Goal: Task Accomplishment & Management: Complete application form

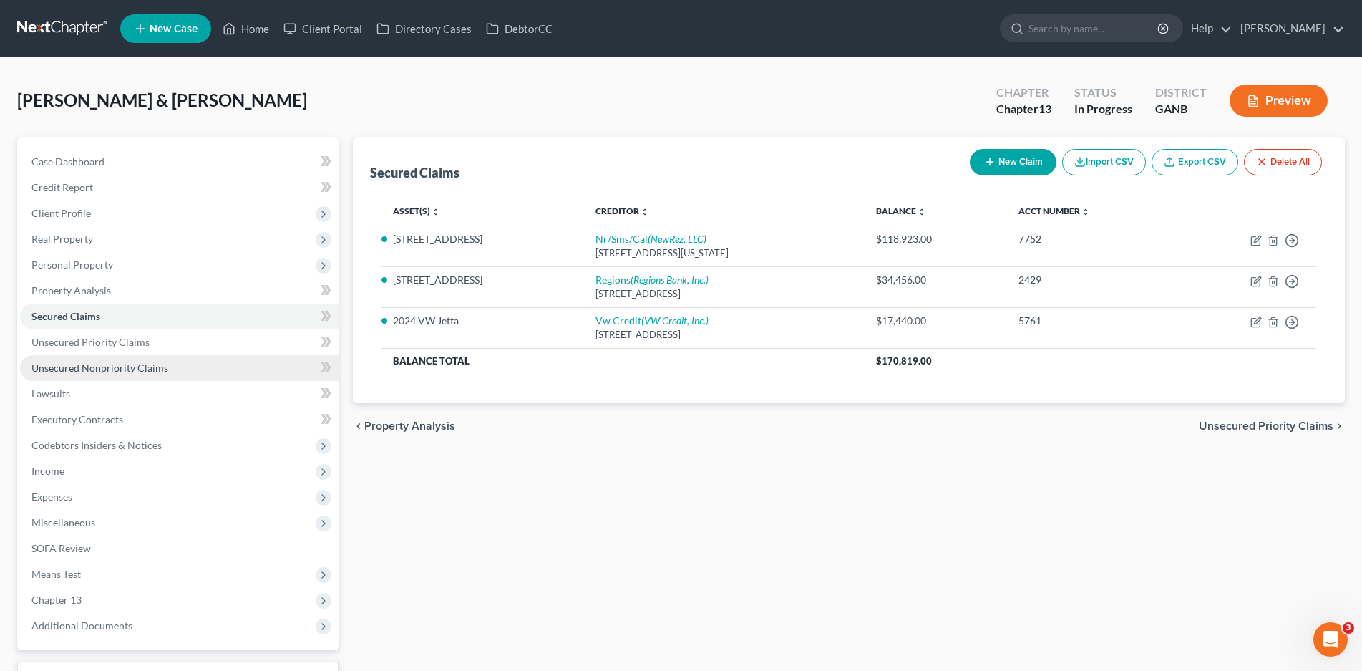
click at [89, 371] on span "Unsecured Nonpriority Claims" at bounding box center [99, 367] width 137 height 12
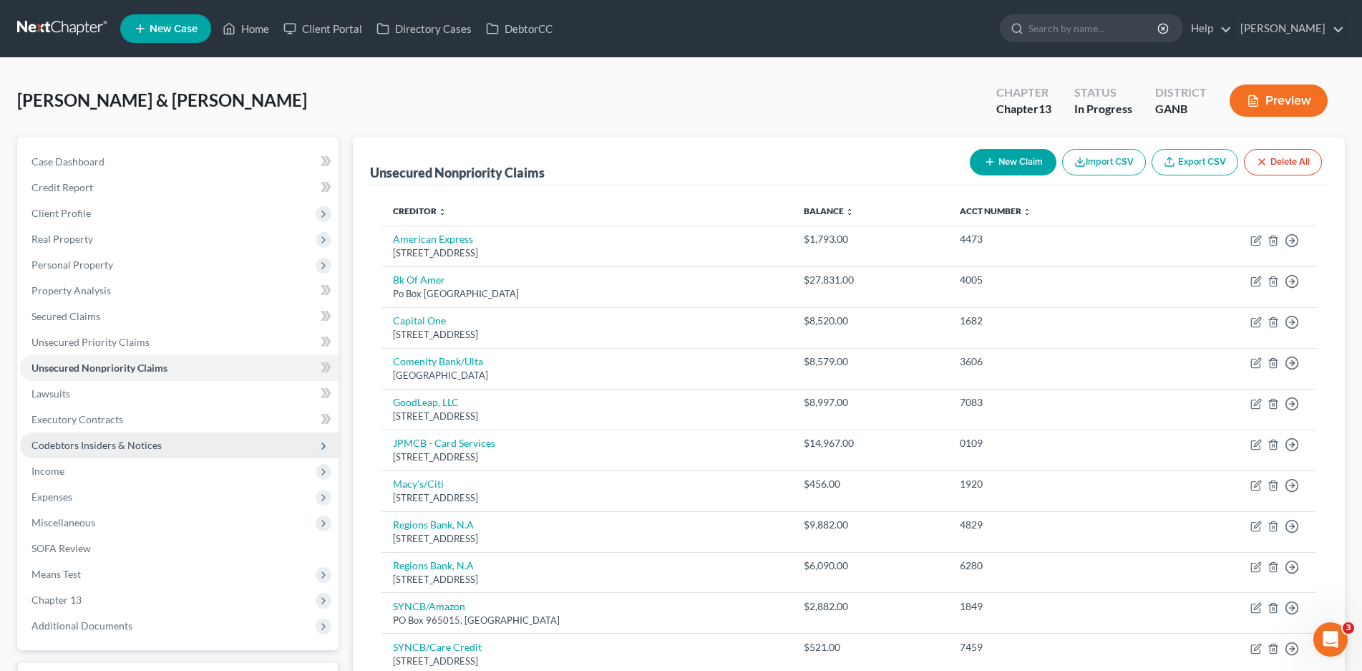
click at [103, 443] on span "Codebtors Insiders & Notices" at bounding box center [96, 445] width 130 height 12
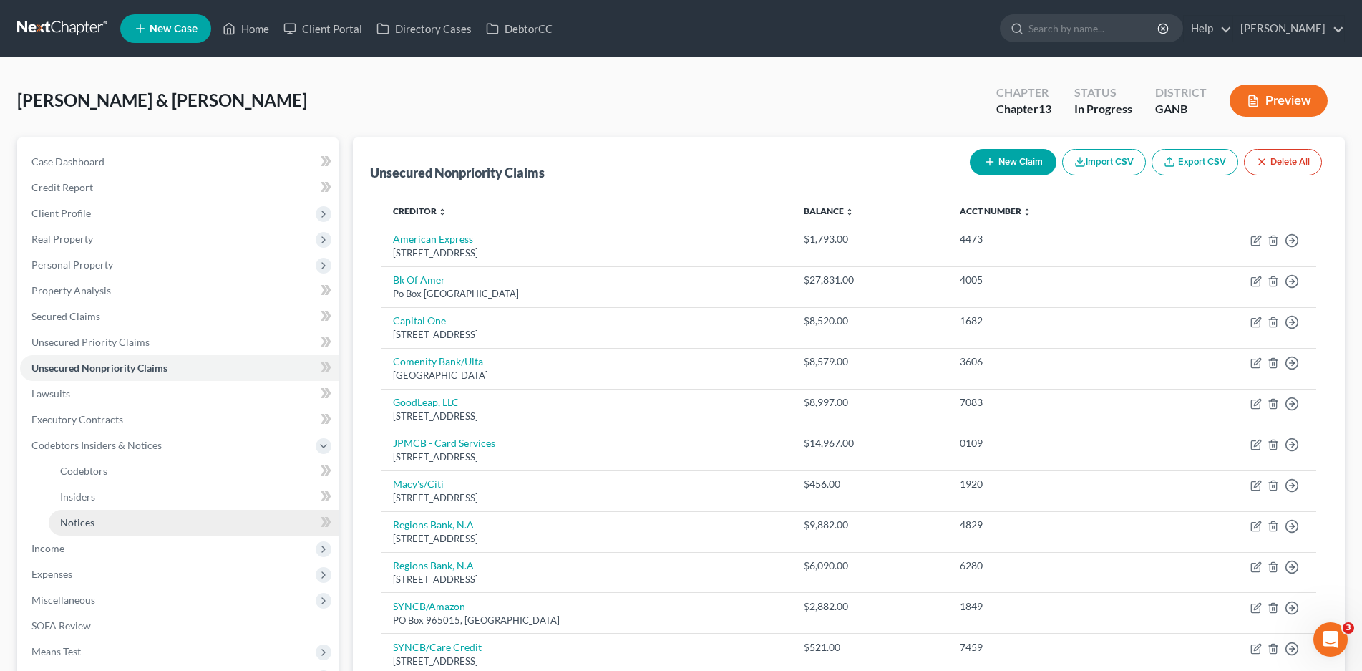
click at [89, 521] on span "Notices" at bounding box center [77, 522] width 34 height 12
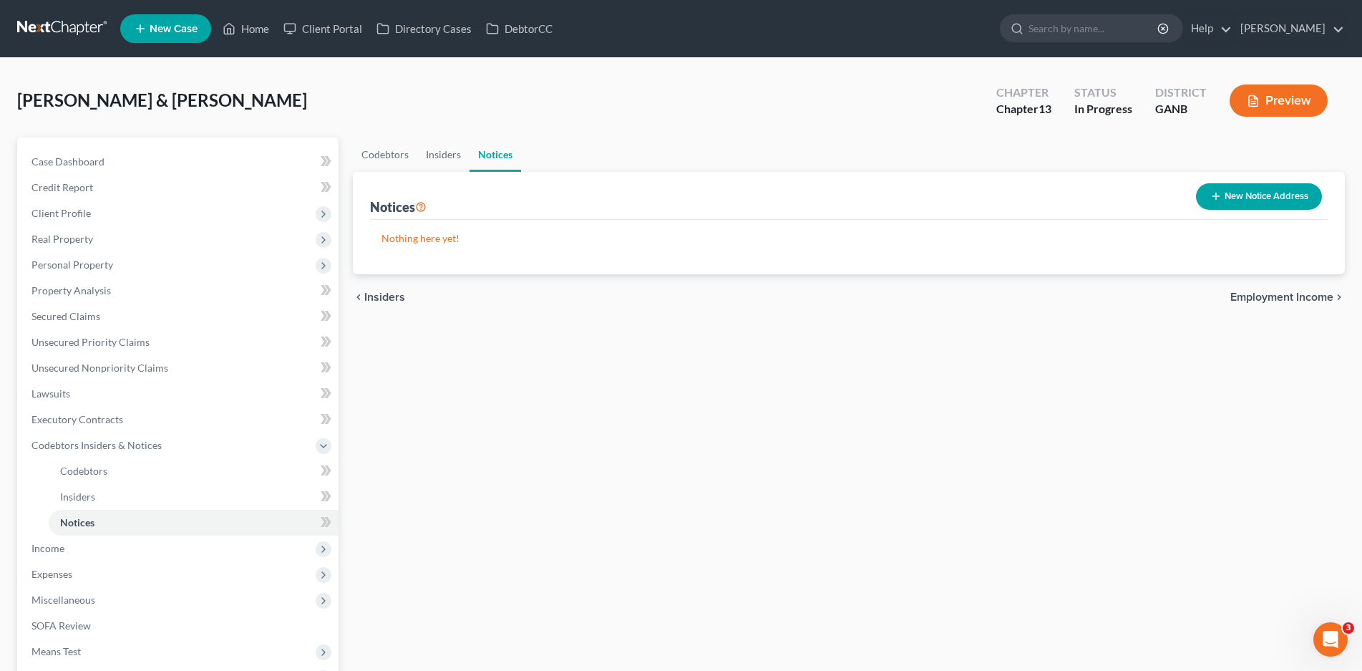
click at [1277, 195] on button "New Notice Address" at bounding box center [1259, 196] width 126 height 26
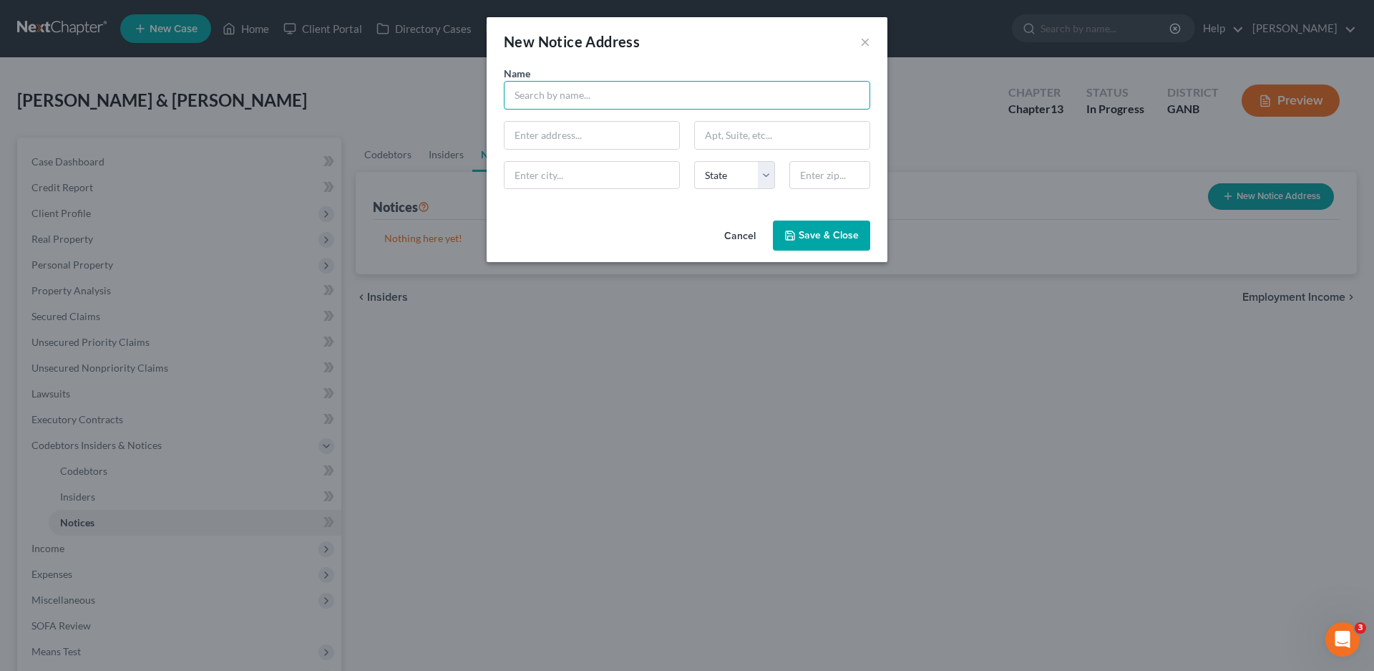
click at [545, 97] on input "text" at bounding box center [687, 95] width 366 height 29
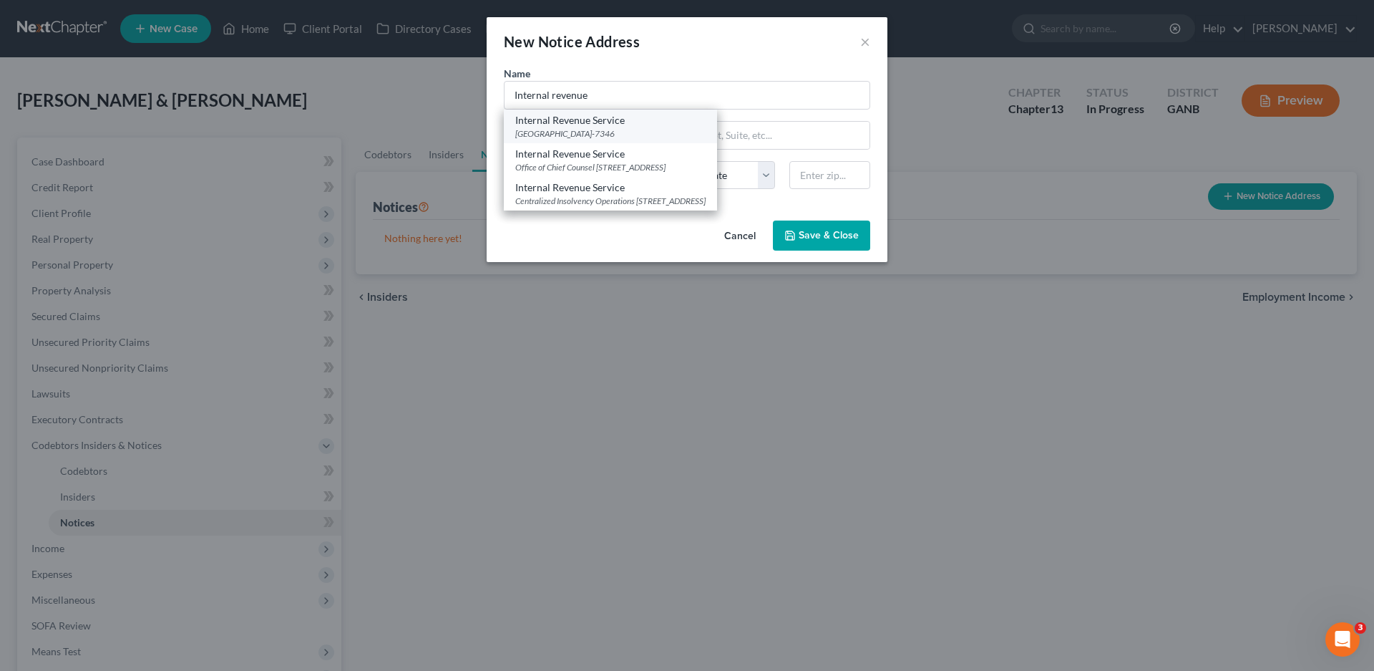
click at [618, 126] on div "Internal Revenue Service [GEOGRAPHIC_DATA]-7346" at bounding box center [610, 127] width 213 height 34
type input "Internal Revenue Service"
type input "PO Box 7346"
type input "[GEOGRAPHIC_DATA]"
select select "39"
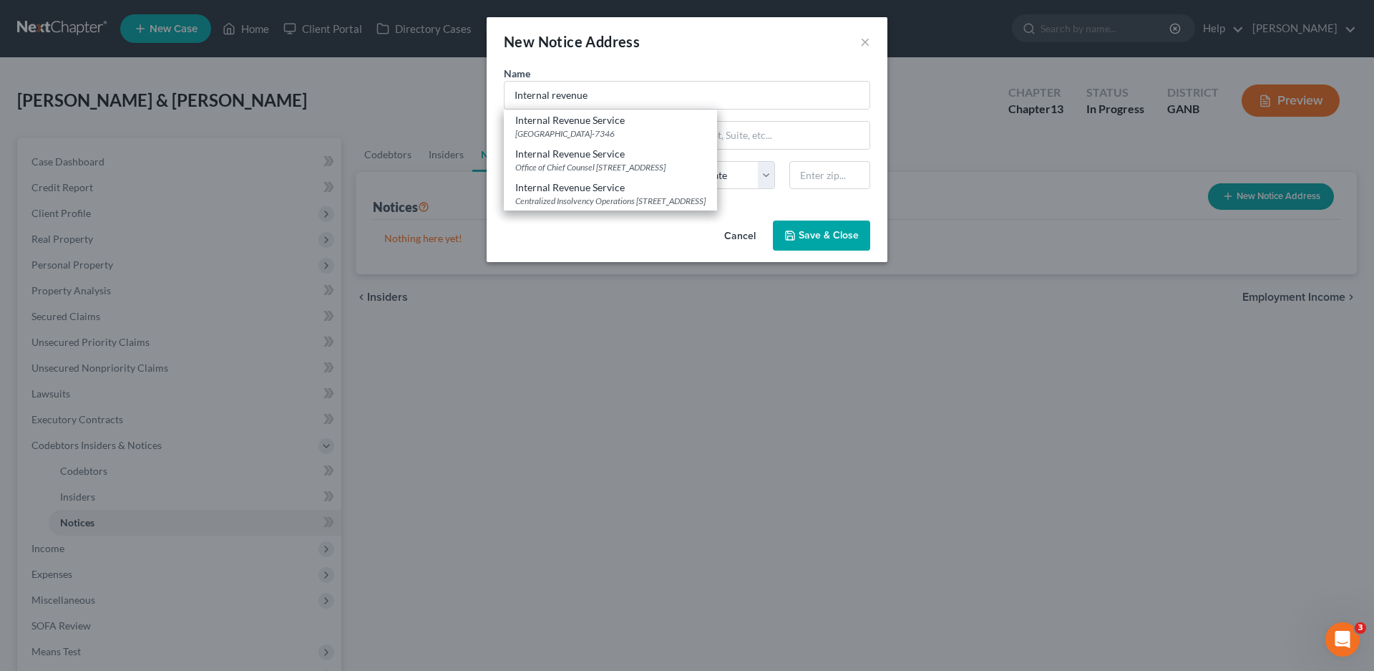
type input "19101-7346"
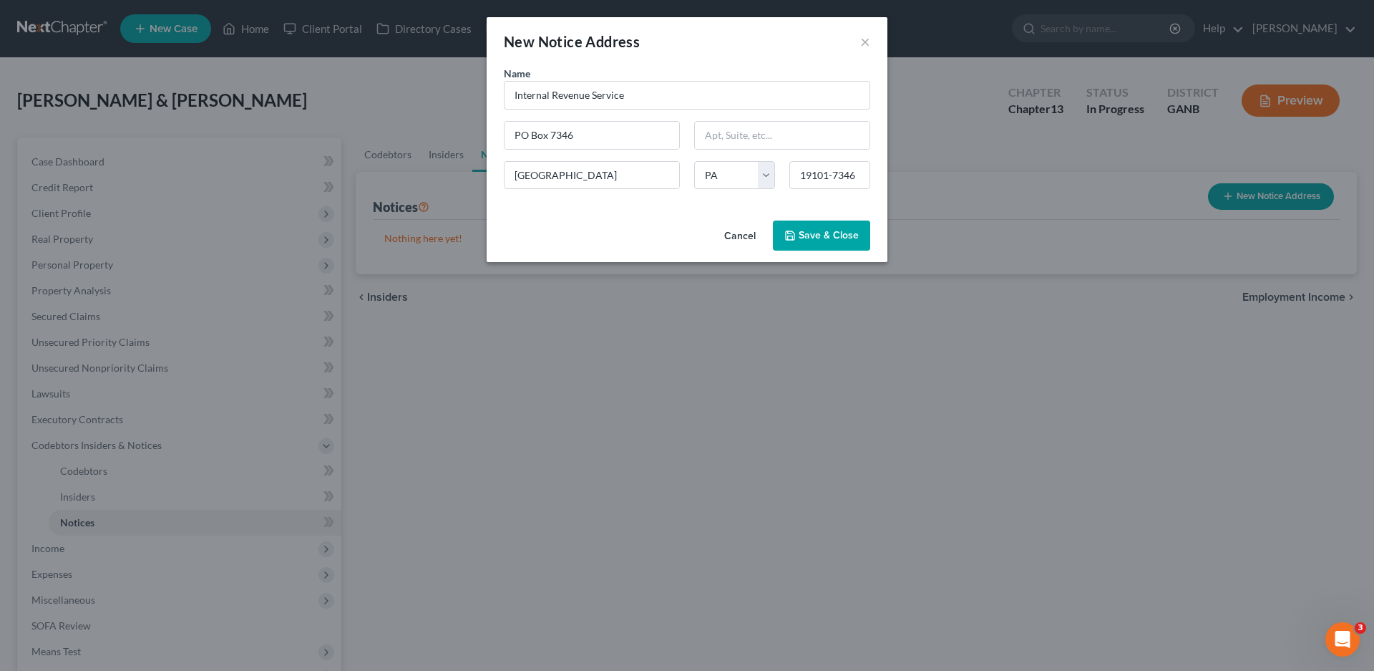
click at [830, 230] on span "Save & Close" at bounding box center [829, 235] width 60 height 12
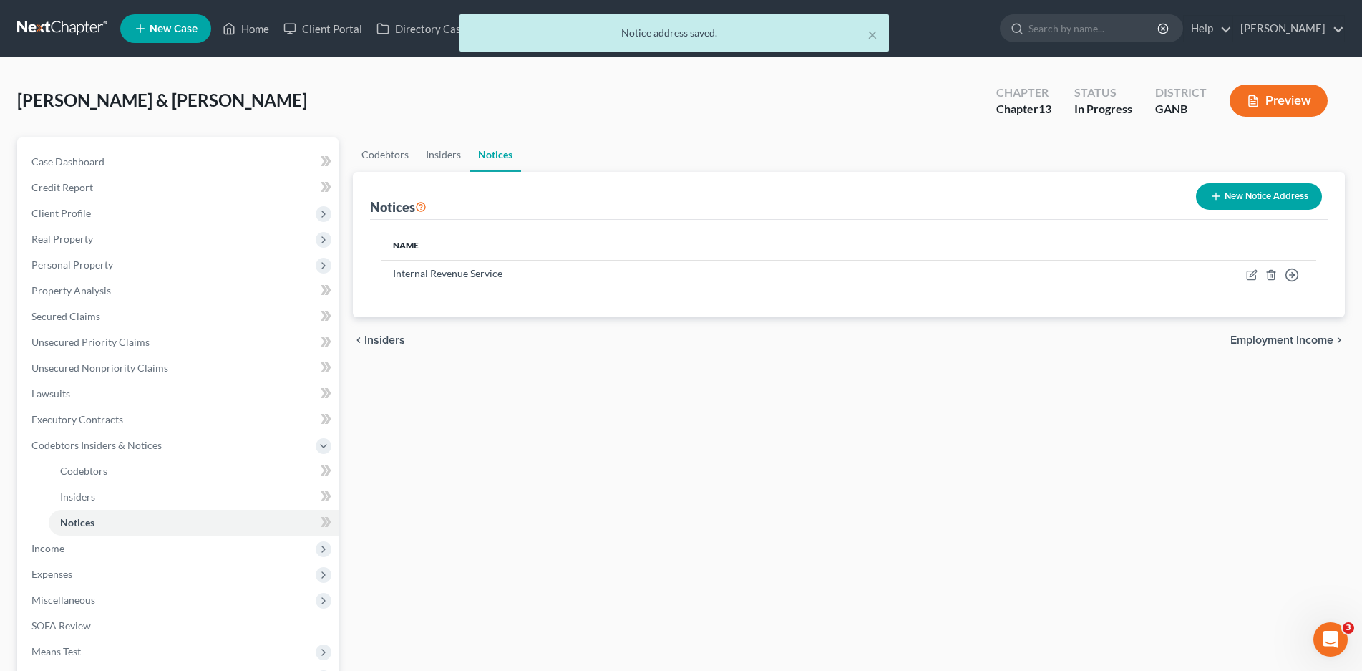
click at [1236, 204] on button "New Notice Address" at bounding box center [1259, 196] width 126 height 26
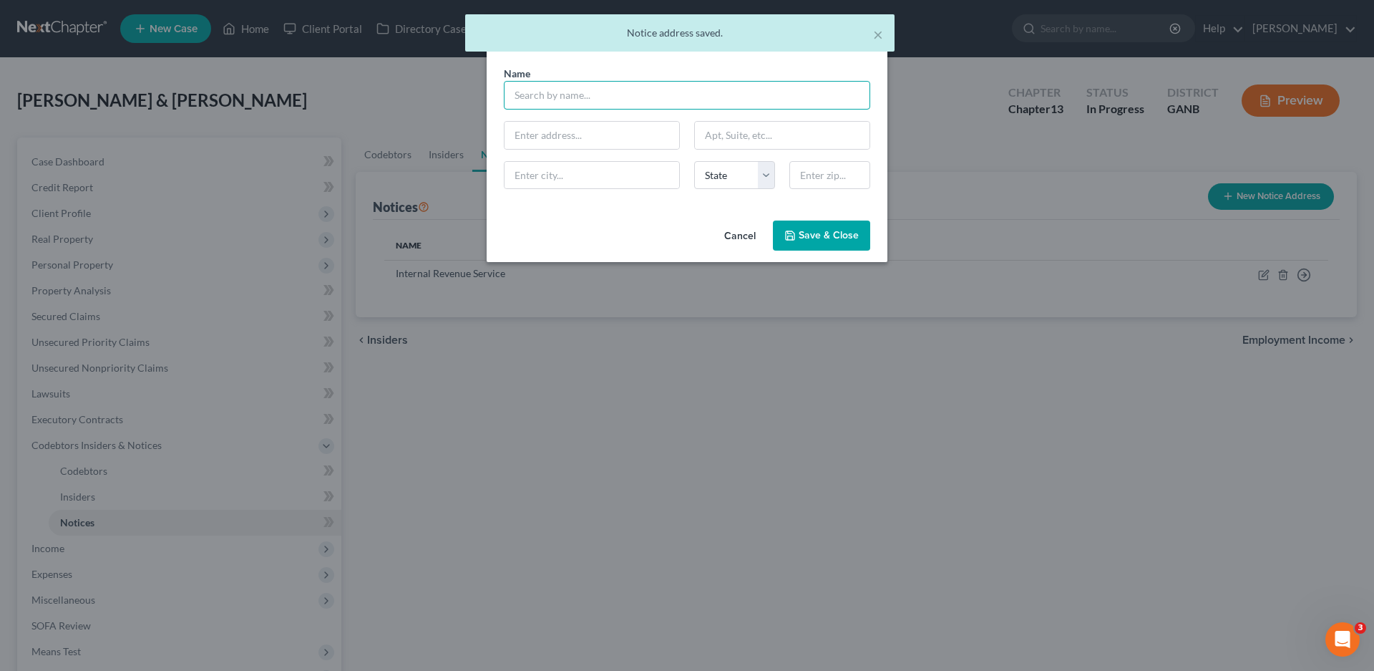
click at [594, 94] on input "text" at bounding box center [687, 95] width 366 height 29
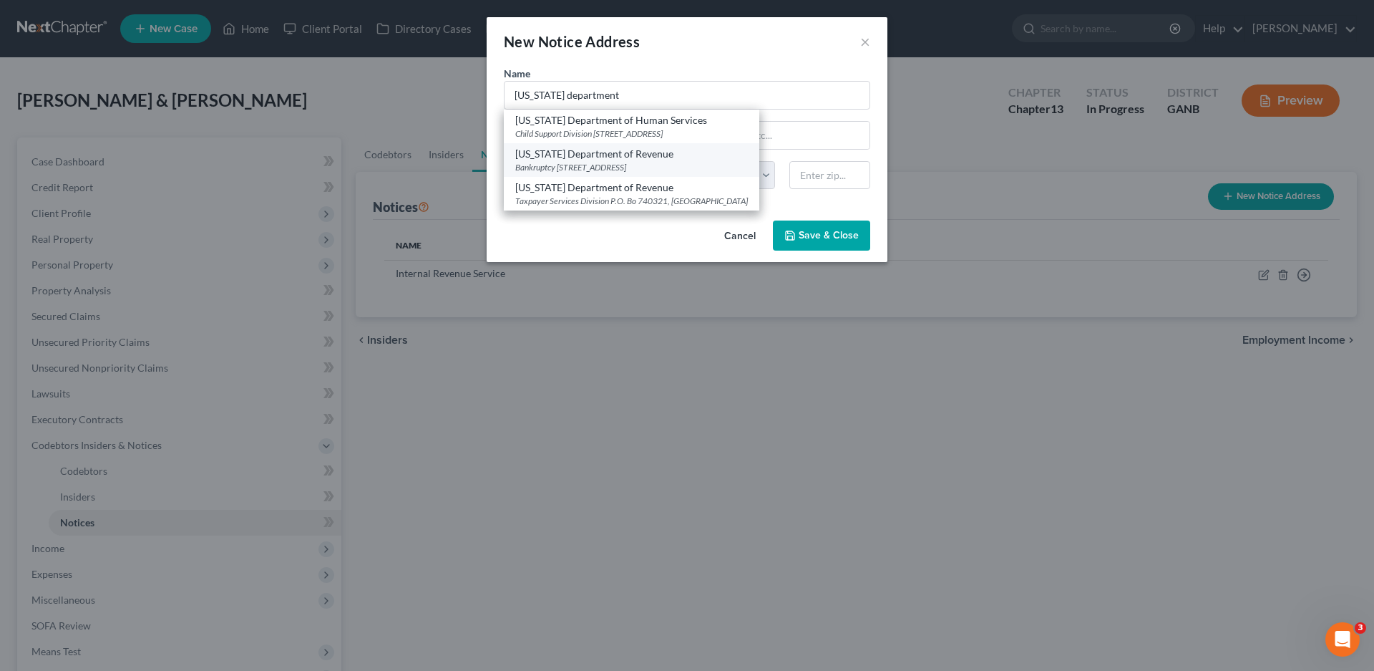
click at [589, 160] on div "[US_STATE] Department of Revenue" at bounding box center [631, 154] width 233 height 14
type input "[US_STATE] Department of Revenue"
type input "Bankruptcy"
type input "[STREET_ADDRESS]"
type input "[GEOGRAPHIC_DATA]"
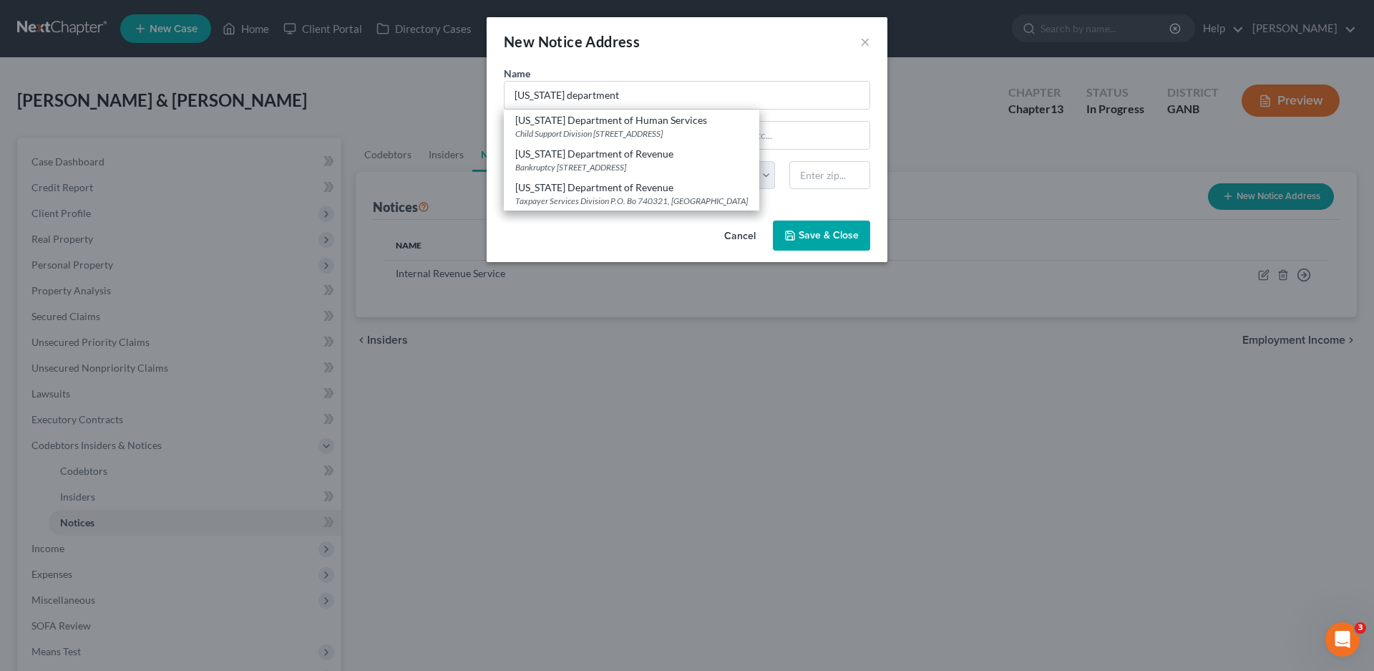
select select "10"
type input "30345"
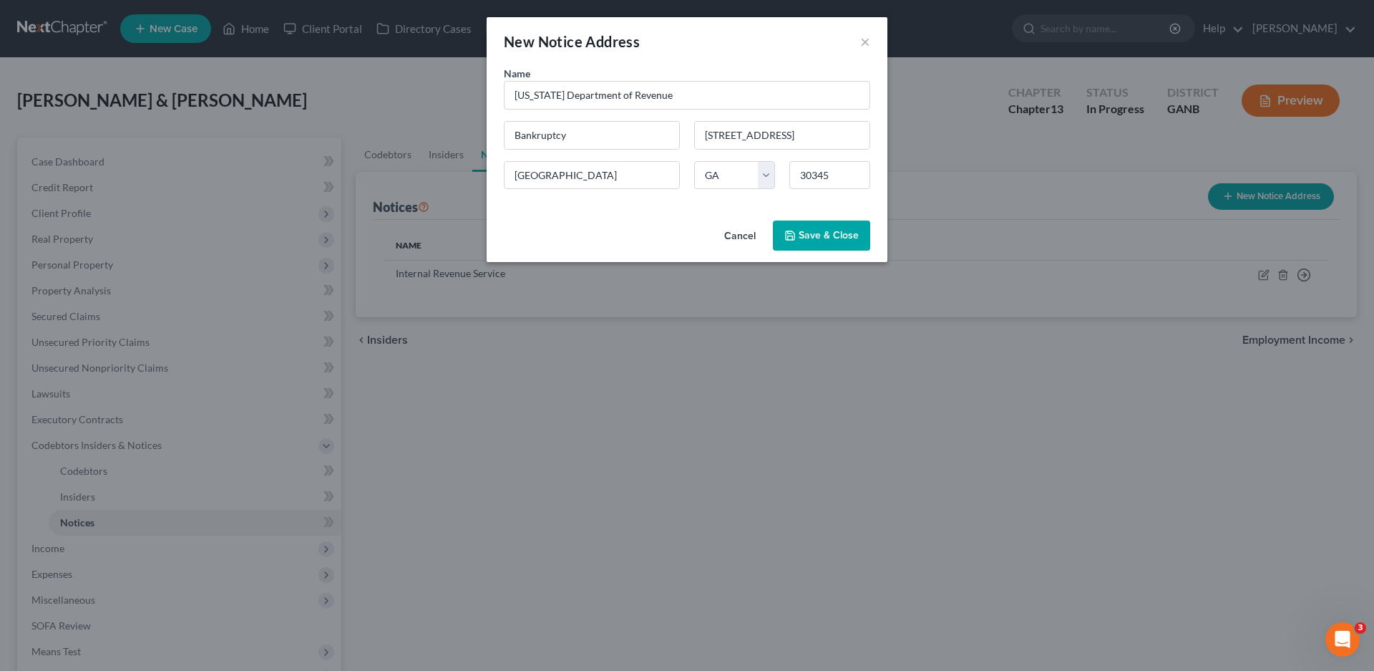
click at [804, 236] on span "Save & Close" at bounding box center [829, 235] width 60 height 12
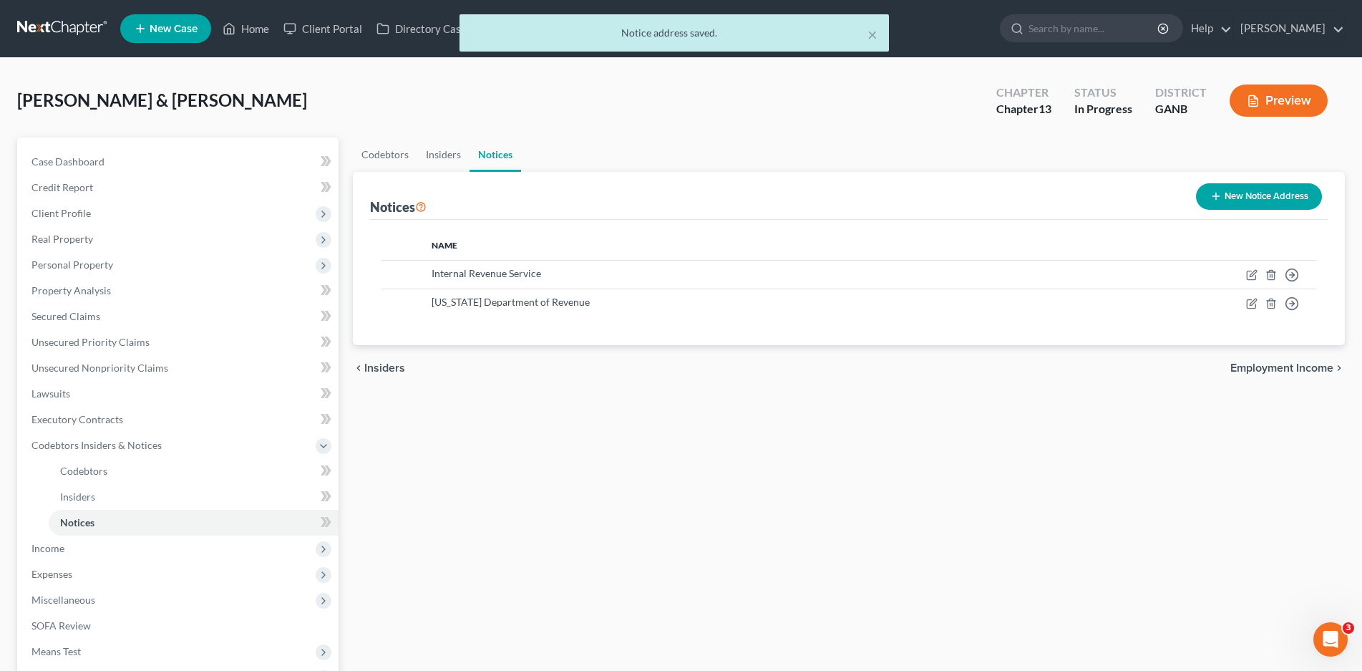
click at [1236, 198] on button "New Notice Address" at bounding box center [1259, 196] width 126 height 26
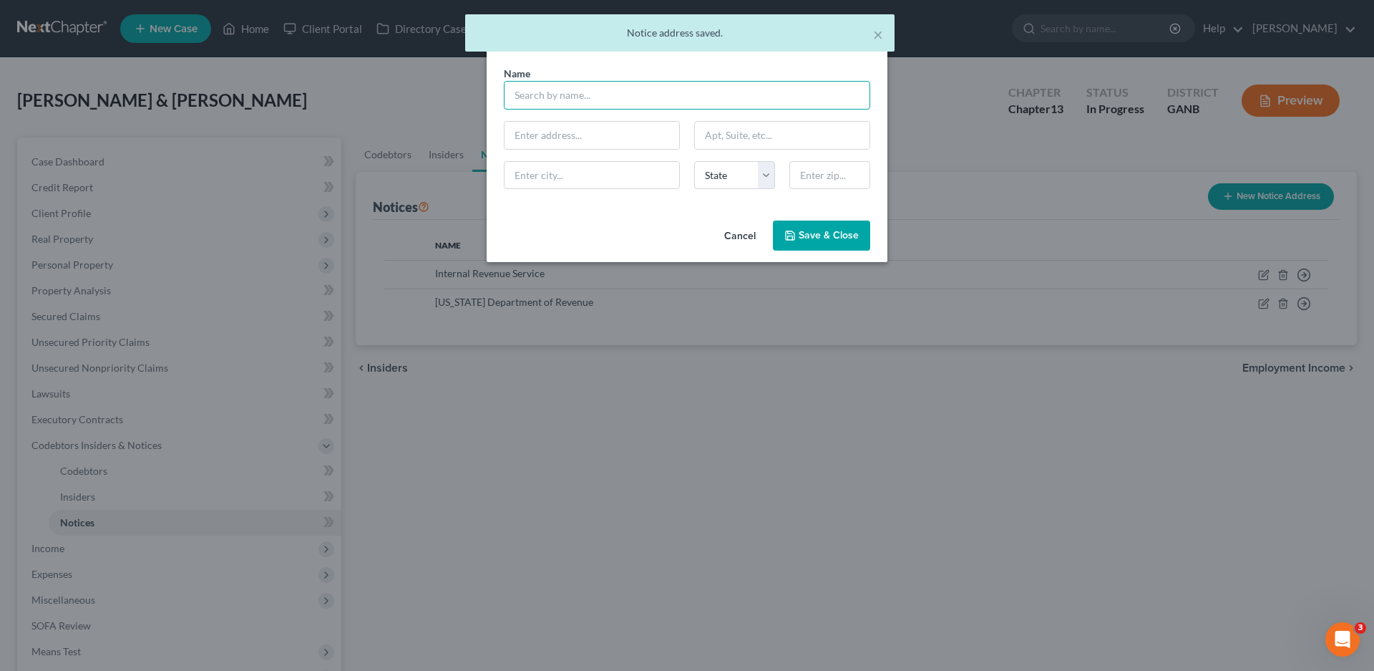
click at [524, 98] on input "text" at bounding box center [687, 95] width 366 height 29
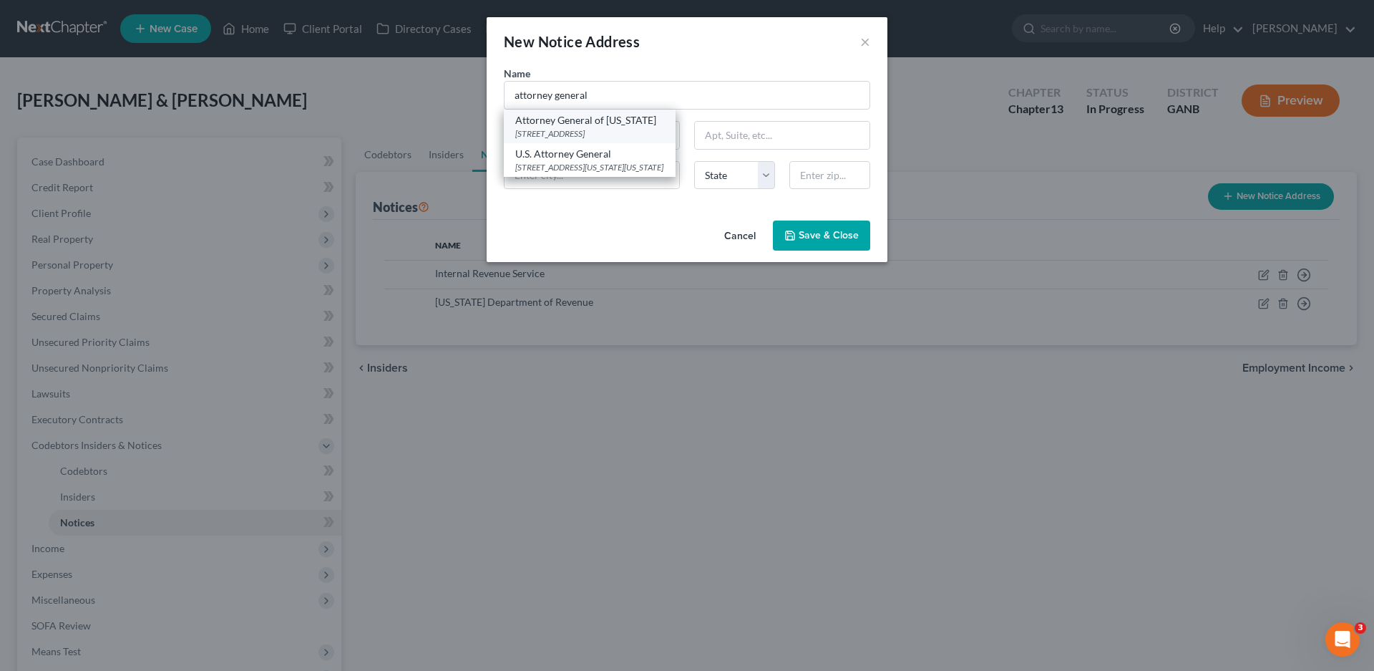
click at [563, 132] on div "[STREET_ADDRESS]" at bounding box center [589, 133] width 149 height 12
type input "Attorney General of [US_STATE]"
type input "[STREET_ADDRESS]"
type input "[GEOGRAPHIC_DATA]"
select select "10"
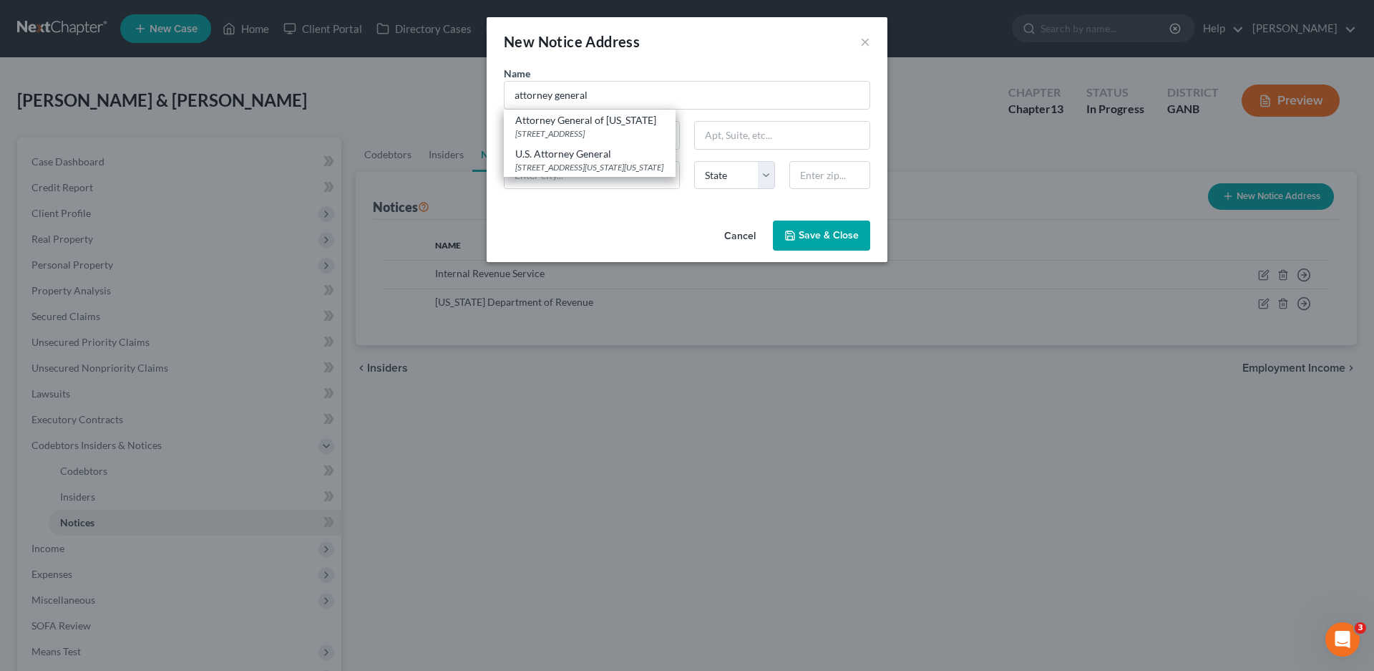
type input "30334"
click at [824, 234] on span "Save & Close" at bounding box center [829, 235] width 60 height 12
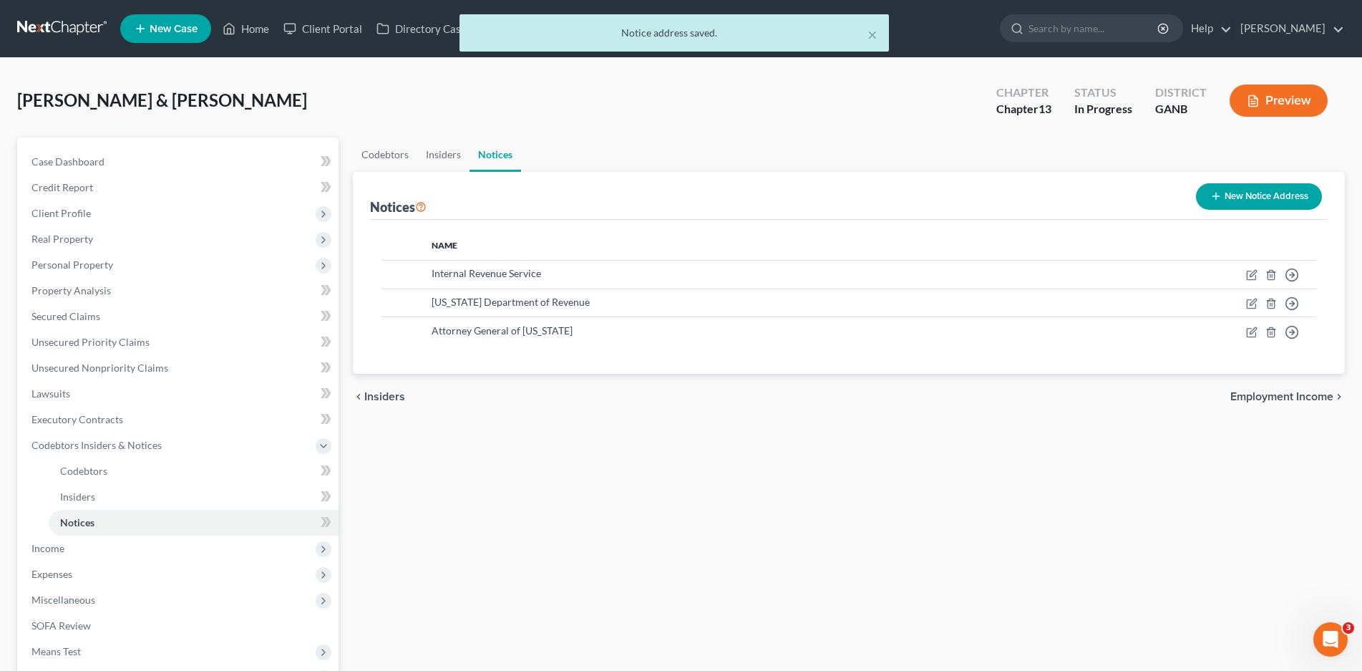
click at [1218, 193] on icon "button" at bounding box center [1215, 195] width 11 height 11
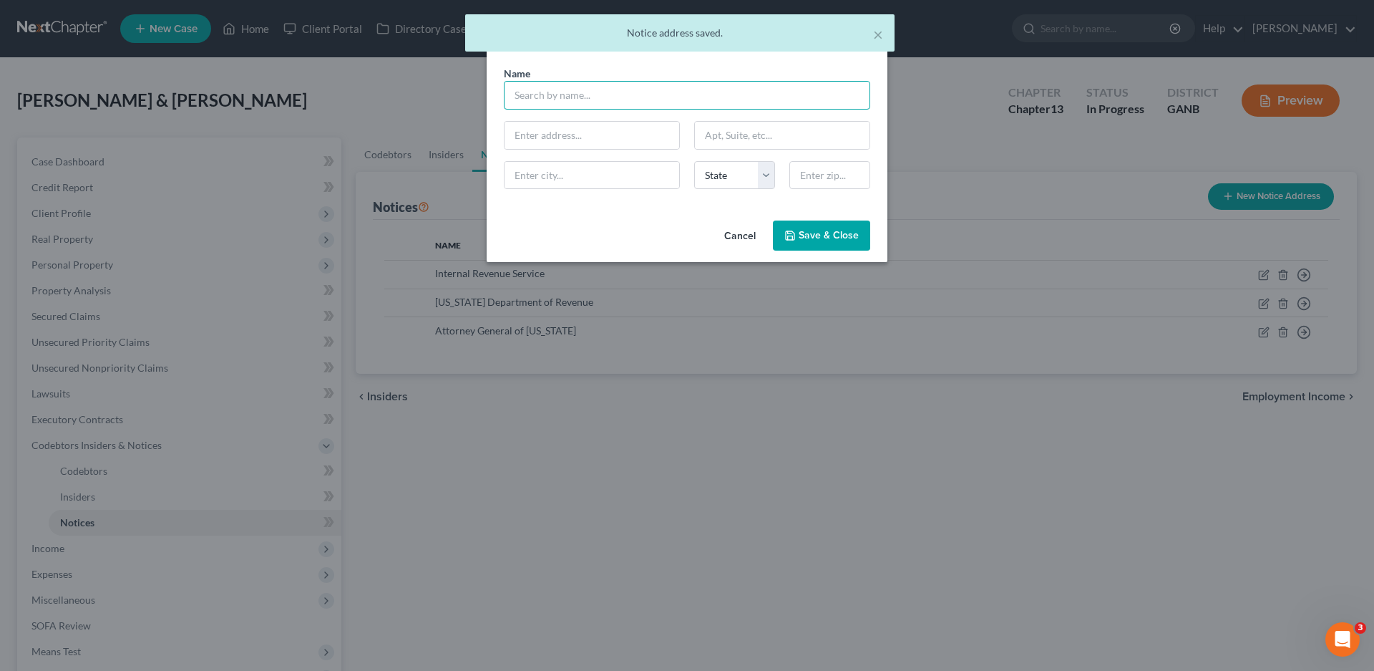
click at [570, 97] on input "text" at bounding box center [687, 95] width 366 height 29
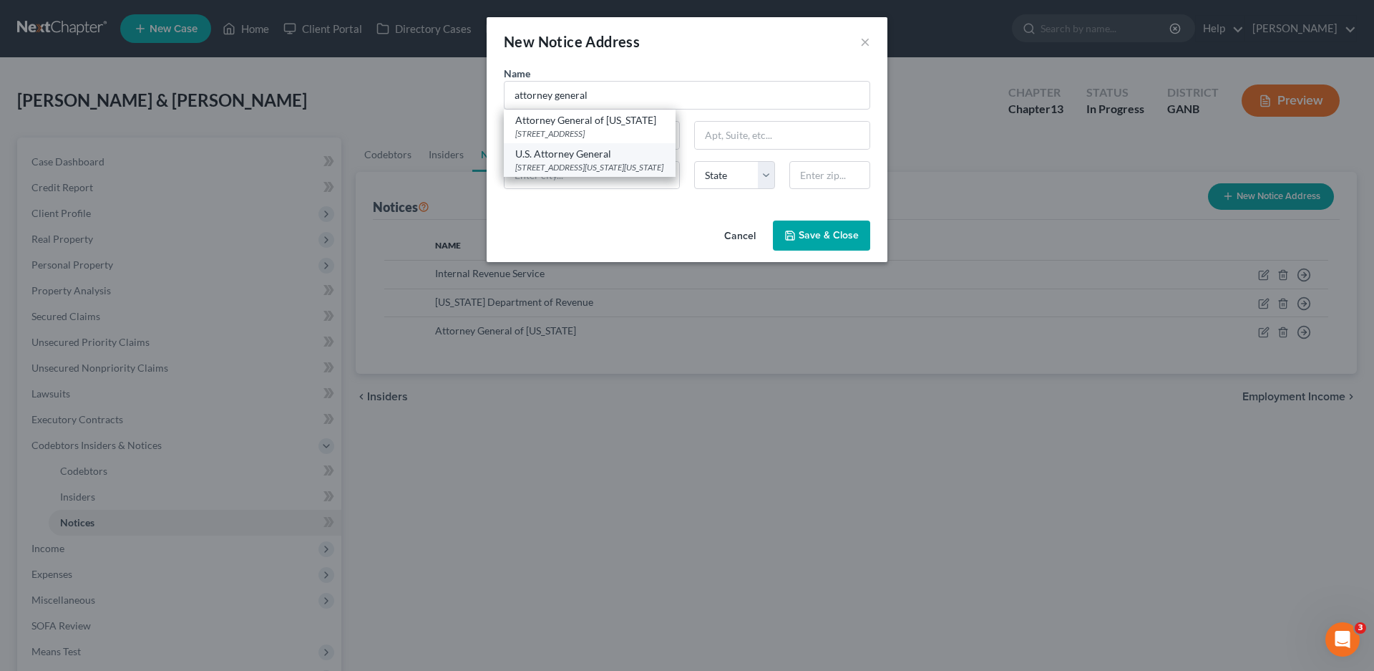
click at [564, 165] on div "[STREET_ADDRESS][US_STATE][US_STATE]" at bounding box center [589, 167] width 149 height 12
type input "U.S. Attorney General"
type input "[STREET_ADDRESS][US_STATE]"
type input "[US_STATE]"
select select "8"
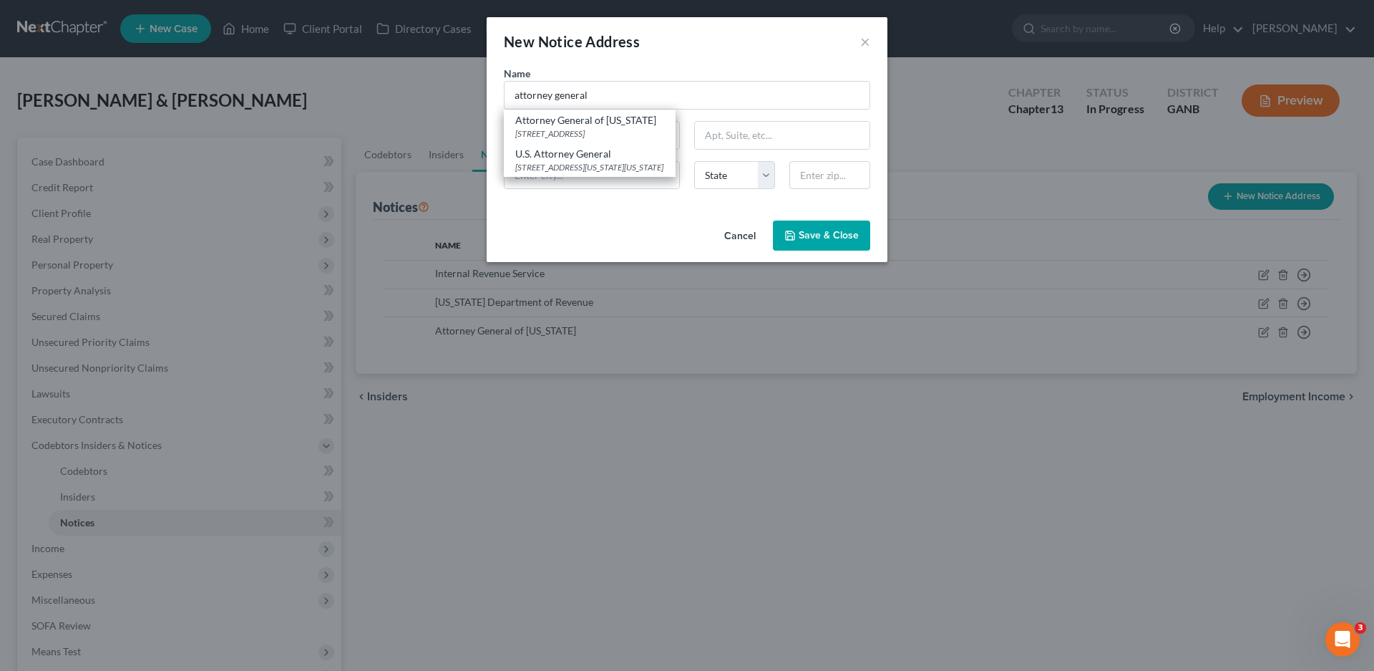
type input "20530-0009"
click at [832, 237] on span "Save & Close" at bounding box center [829, 235] width 60 height 12
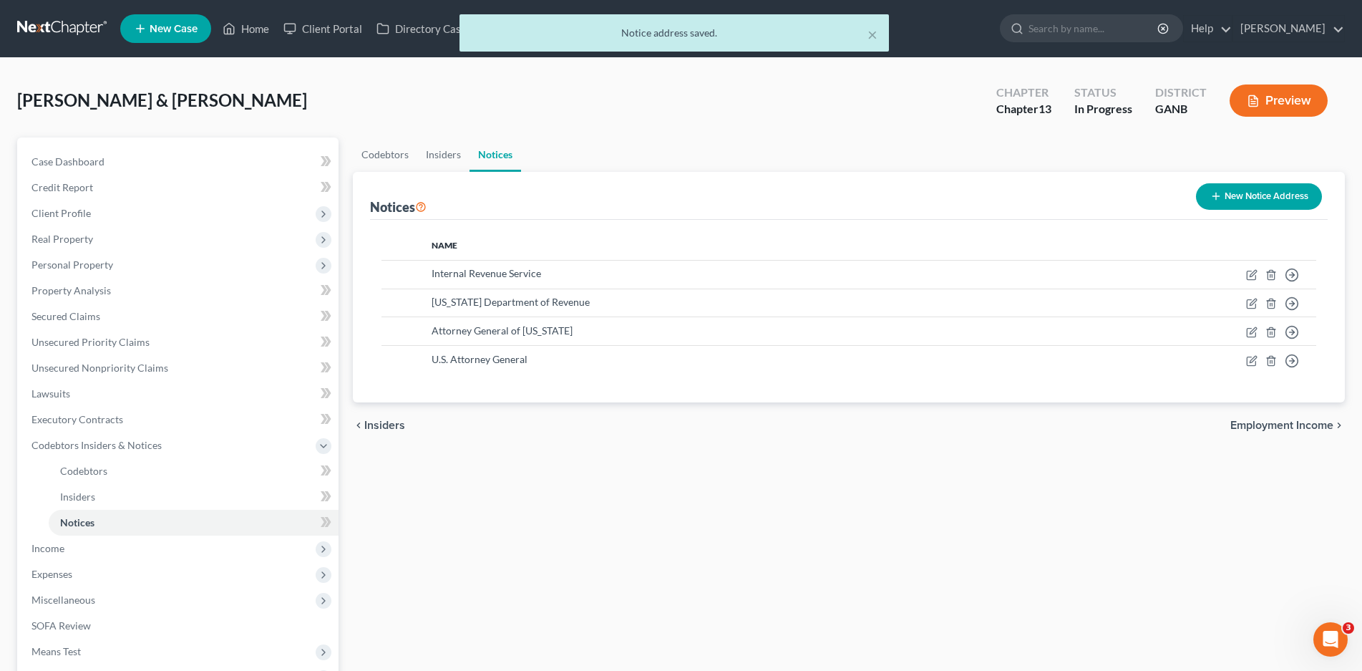
click at [1273, 191] on button "New Notice Address" at bounding box center [1259, 196] width 126 height 26
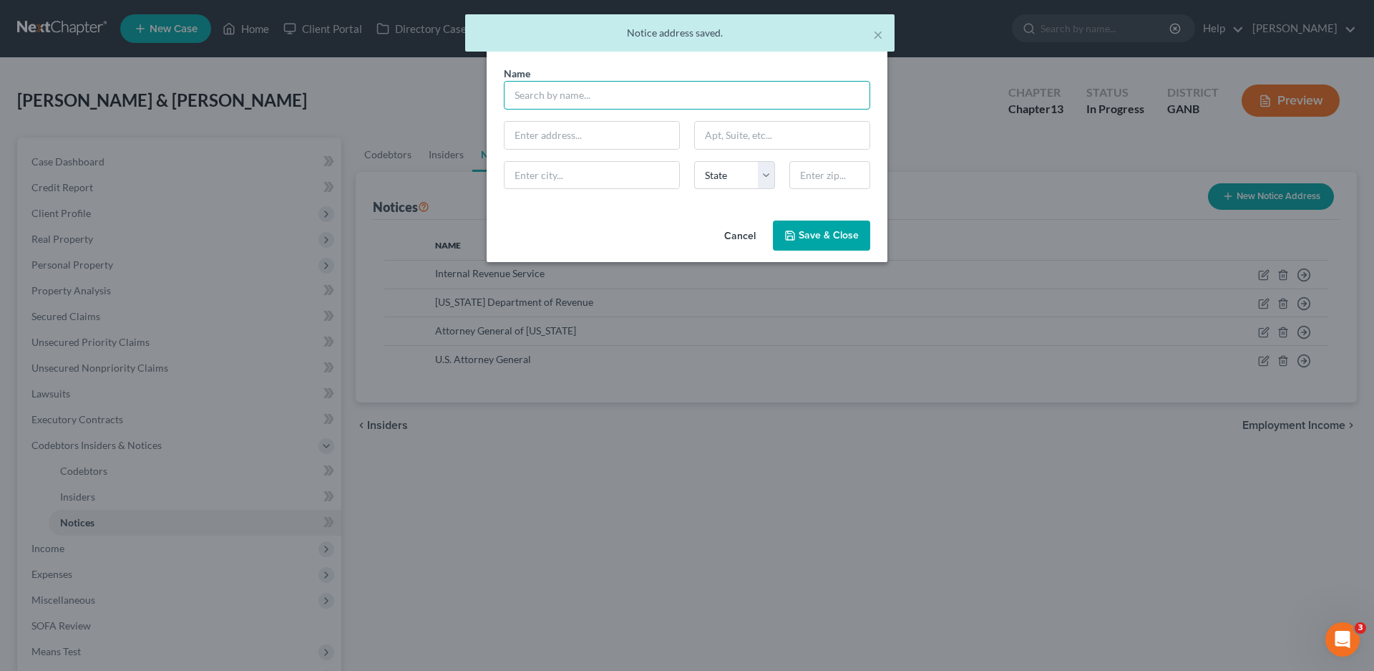
click at [533, 93] on input "text" at bounding box center [687, 95] width 366 height 29
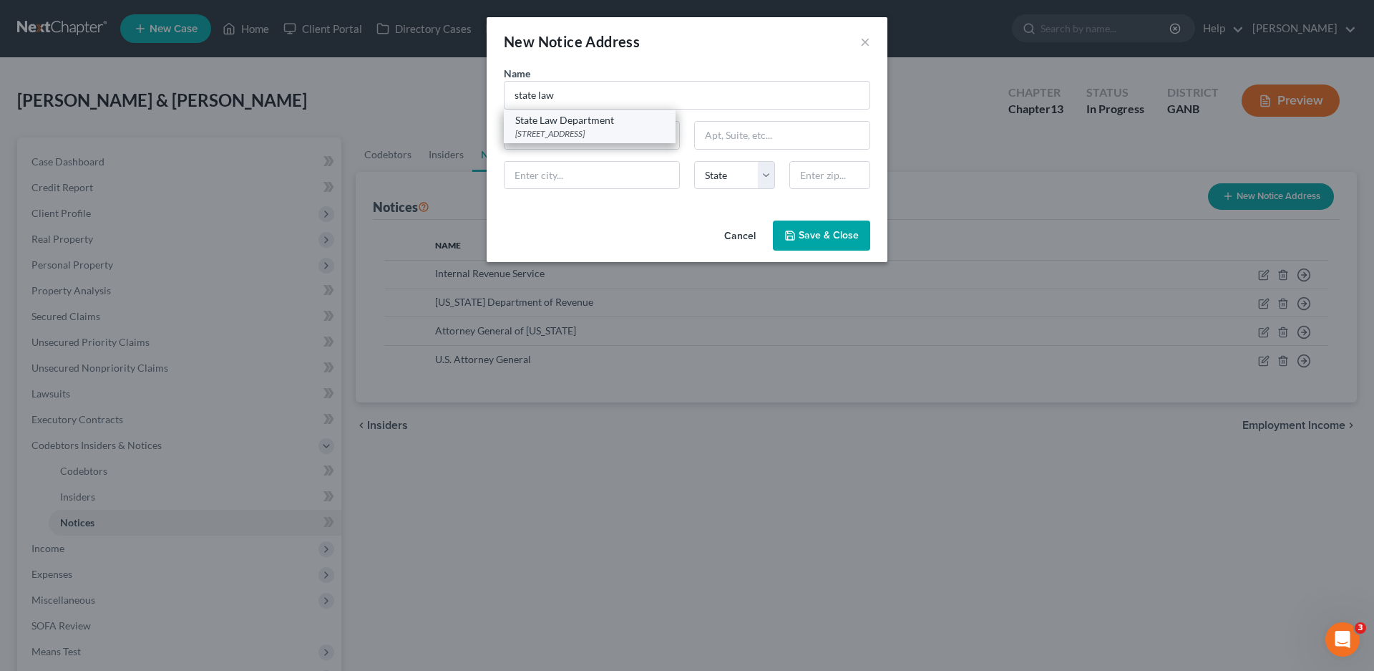
click at [594, 126] on div "State Law Department" at bounding box center [589, 120] width 149 height 14
type input "State Law Department"
type input "40 Capitol Sq SW"
type input "[GEOGRAPHIC_DATA]"
select select "10"
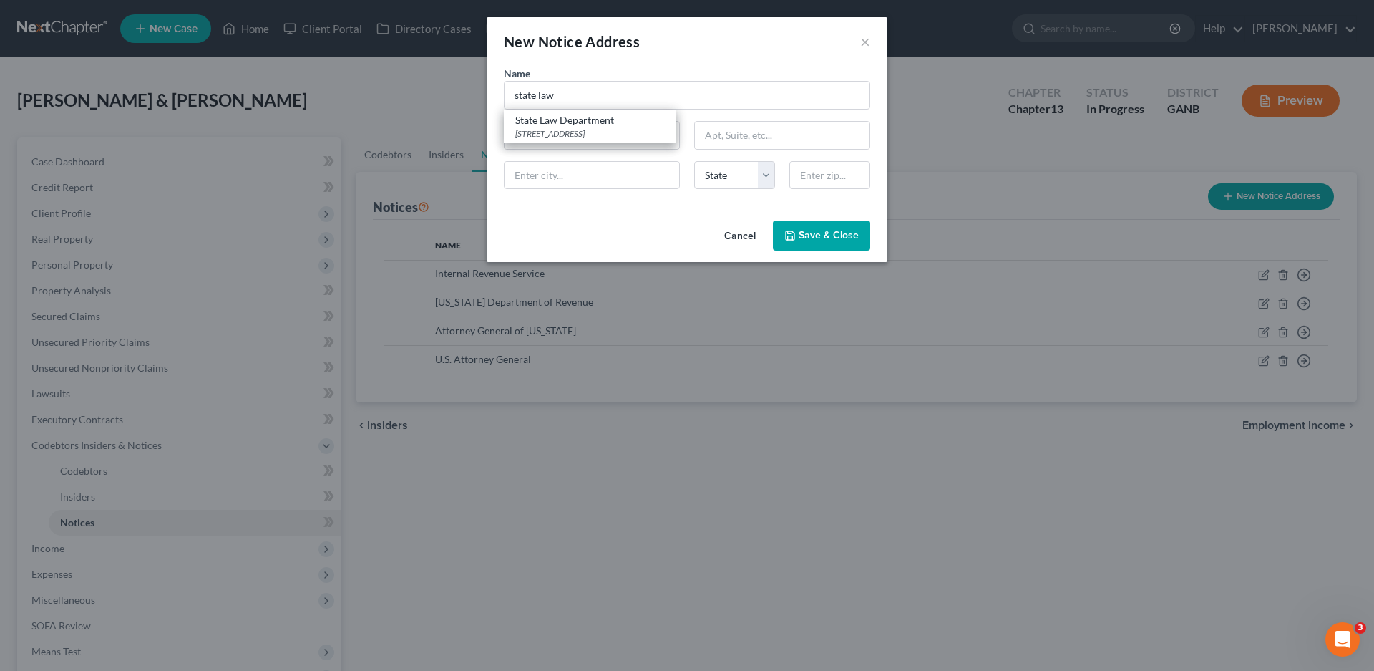
type input "30334-9057"
click at [819, 240] on span "Save & Close" at bounding box center [829, 235] width 60 height 12
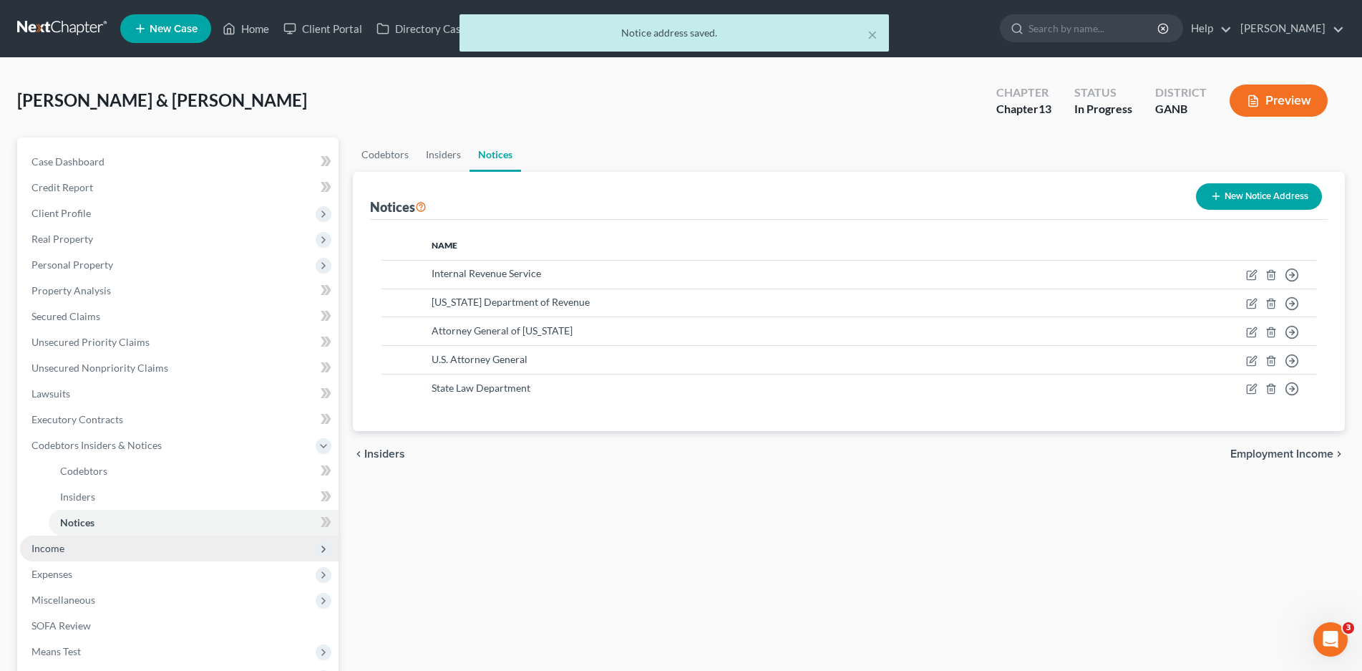
click at [44, 547] on span "Income" at bounding box center [47, 548] width 33 height 12
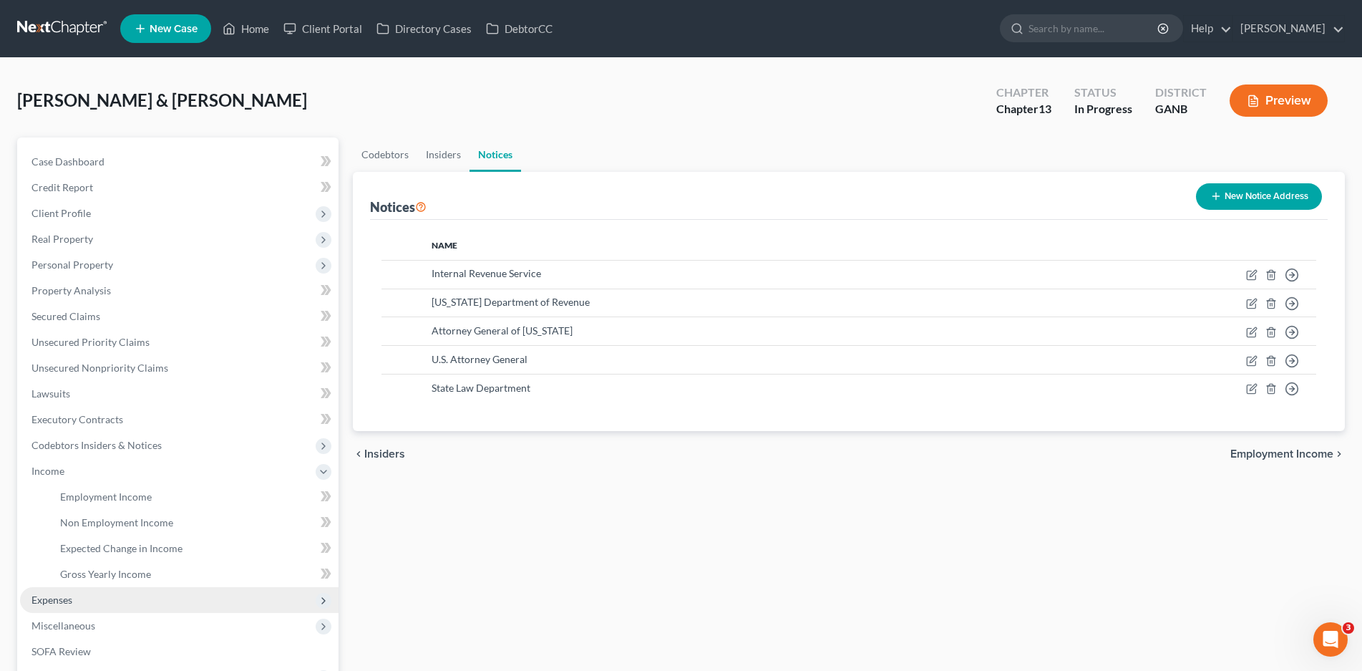
click at [60, 590] on span "Expenses" at bounding box center [179, 600] width 318 height 26
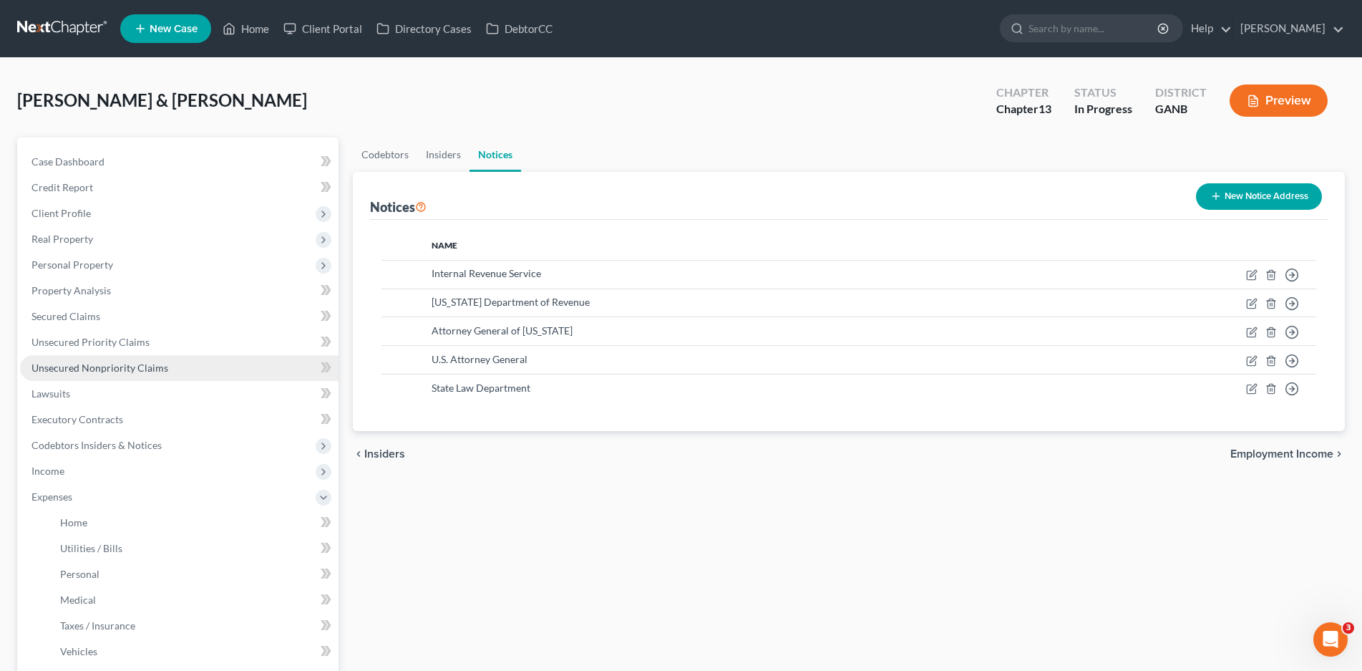
click at [81, 366] on span "Unsecured Nonpriority Claims" at bounding box center [99, 367] width 137 height 12
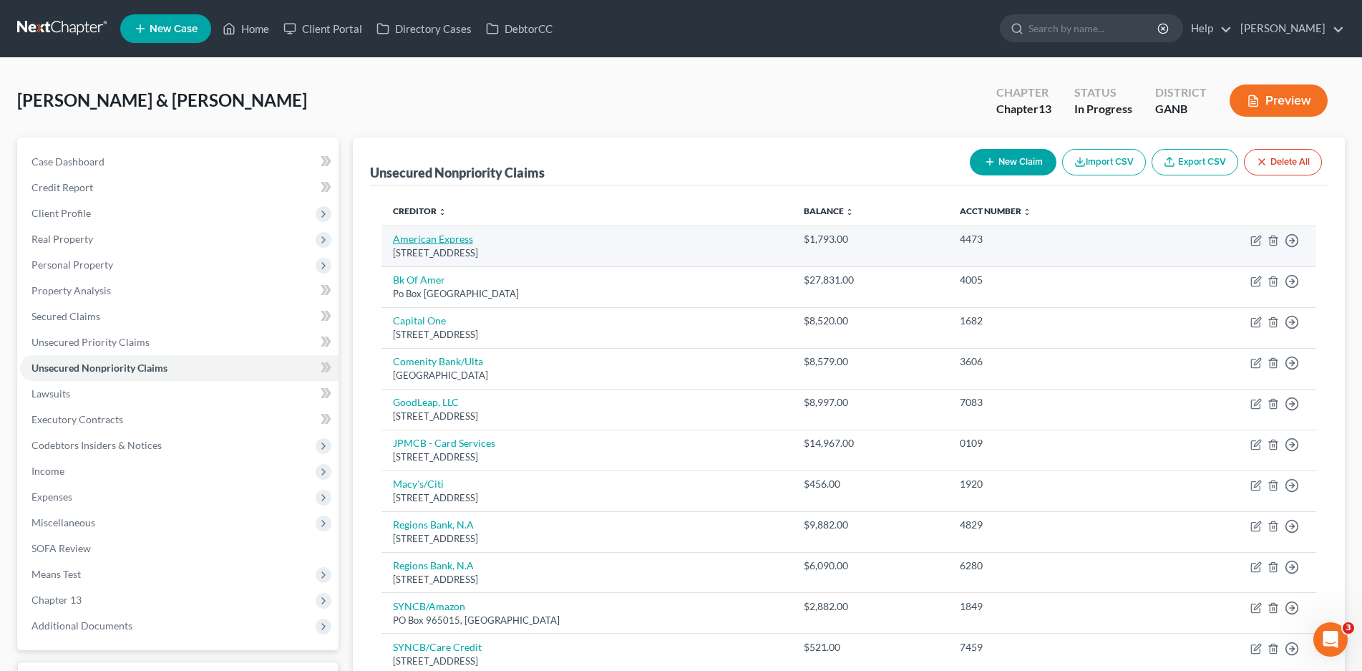
click at [434, 240] on link "American Express" at bounding box center [433, 239] width 80 height 12
select select "45"
select select "0"
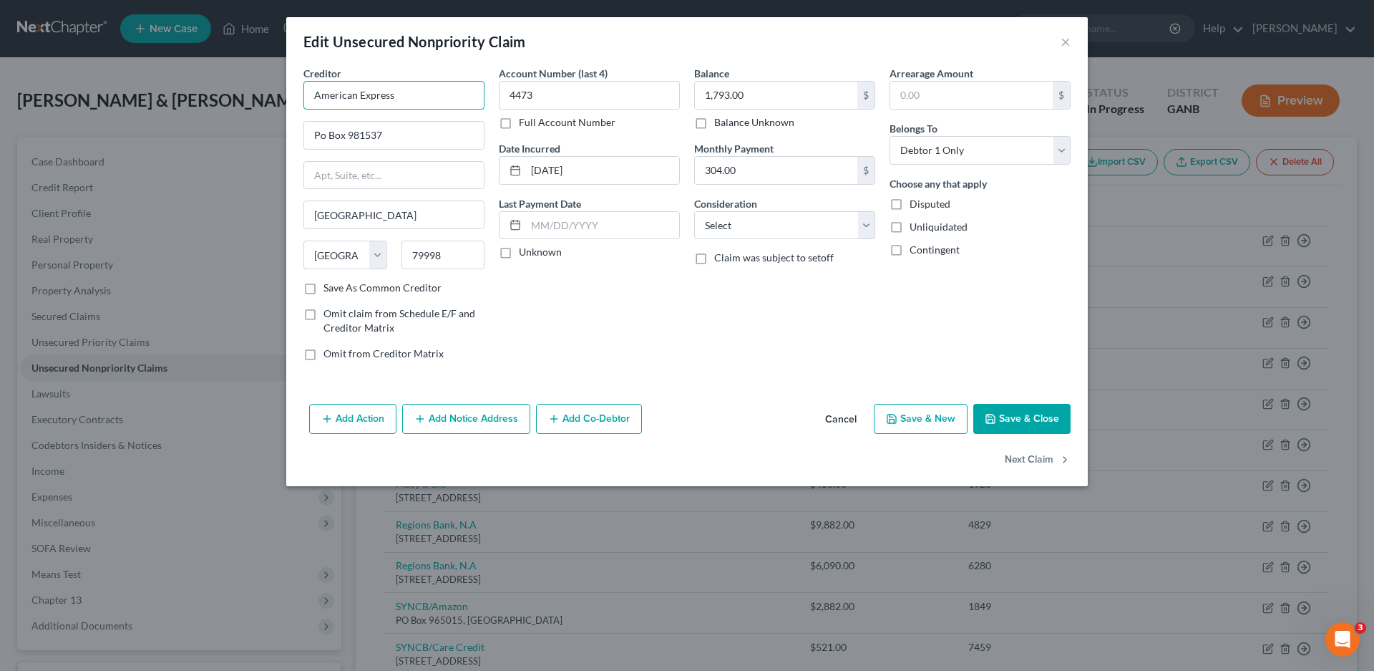
click at [421, 92] on input "American Express" at bounding box center [393, 95] width 181 height 29
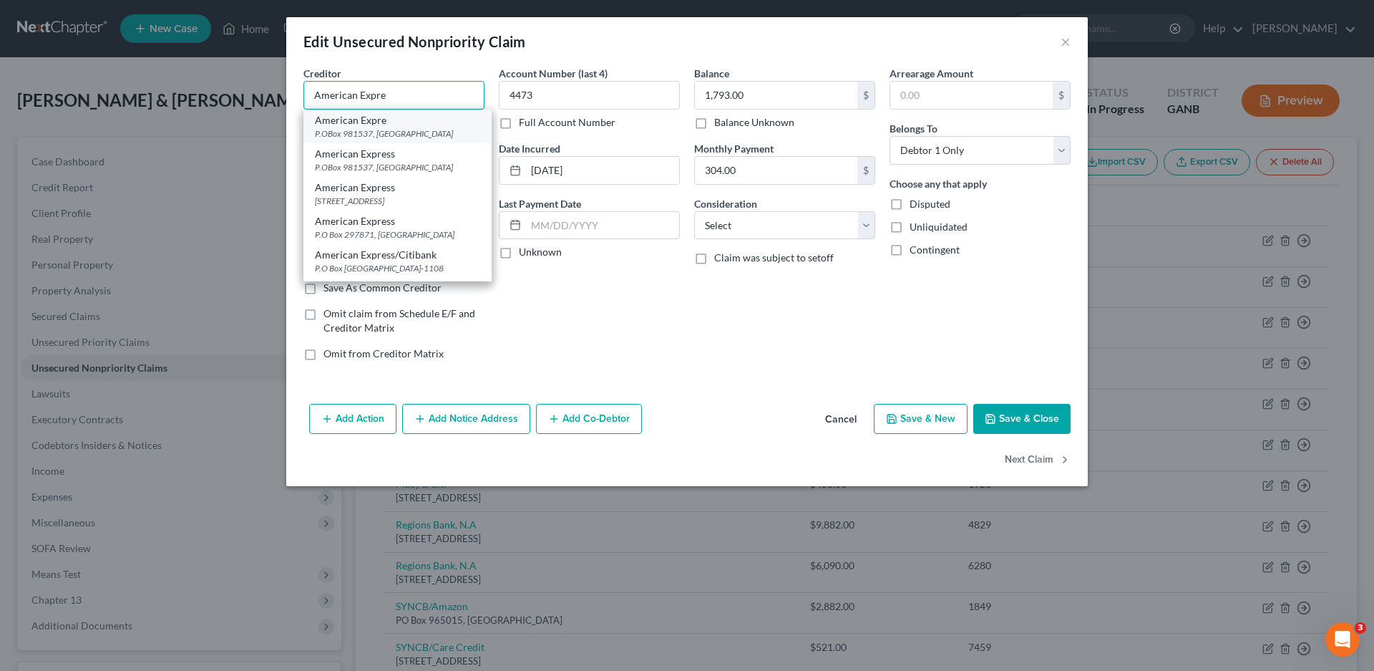
type input "American Expre"
click at [376, 126] on div "American Expre" at bounding box center [397, 120] width 165 height 14
type input "P.OBox 981537"
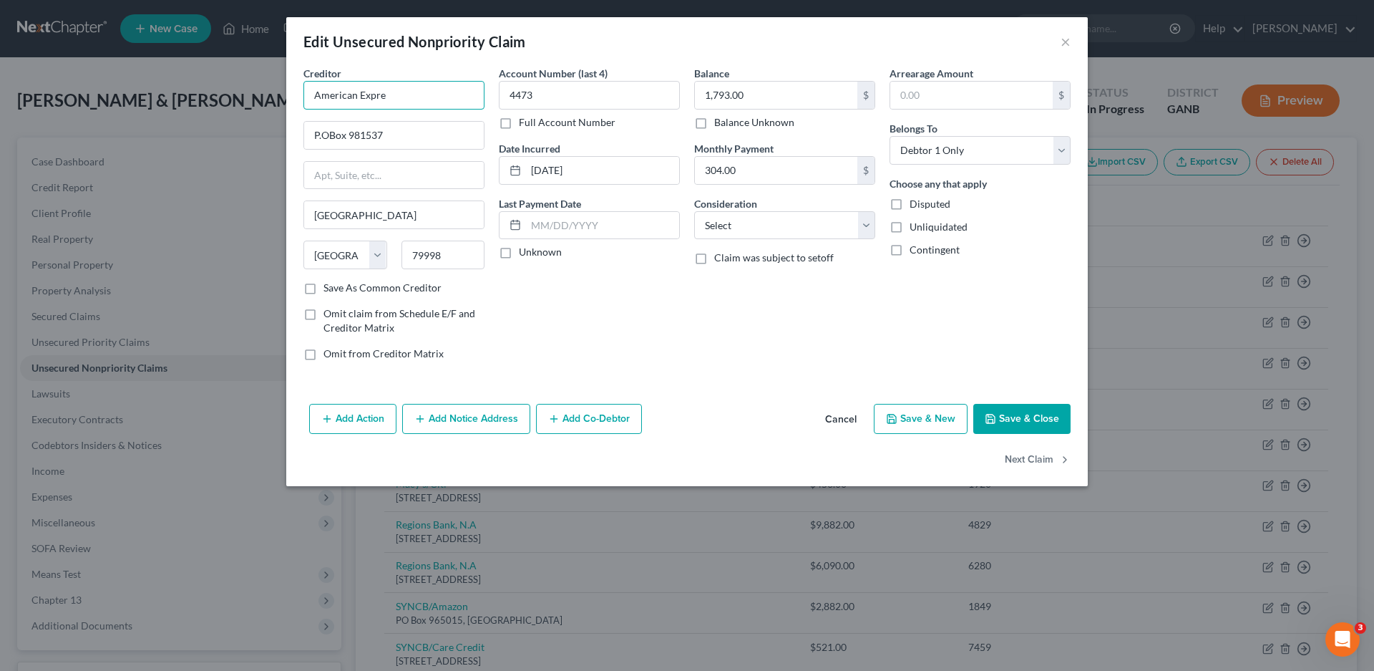
click at [404, 95] on input "American Expre" at bounding box center [393, 95] width 181 height 29
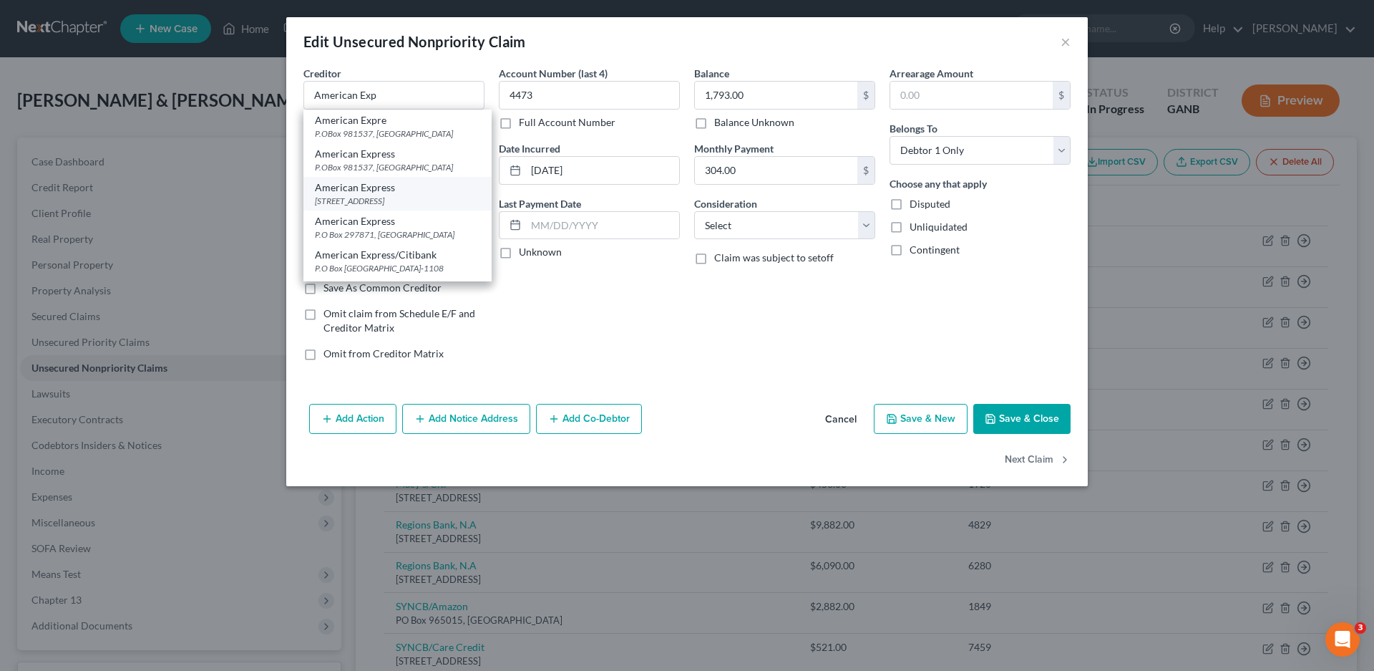
click at [366, 198] on div "[STREET_ADDRESS]" at bounding box center [397, 201] width 165 height 12
type input "American Express"
type input "P.O Box 981537"
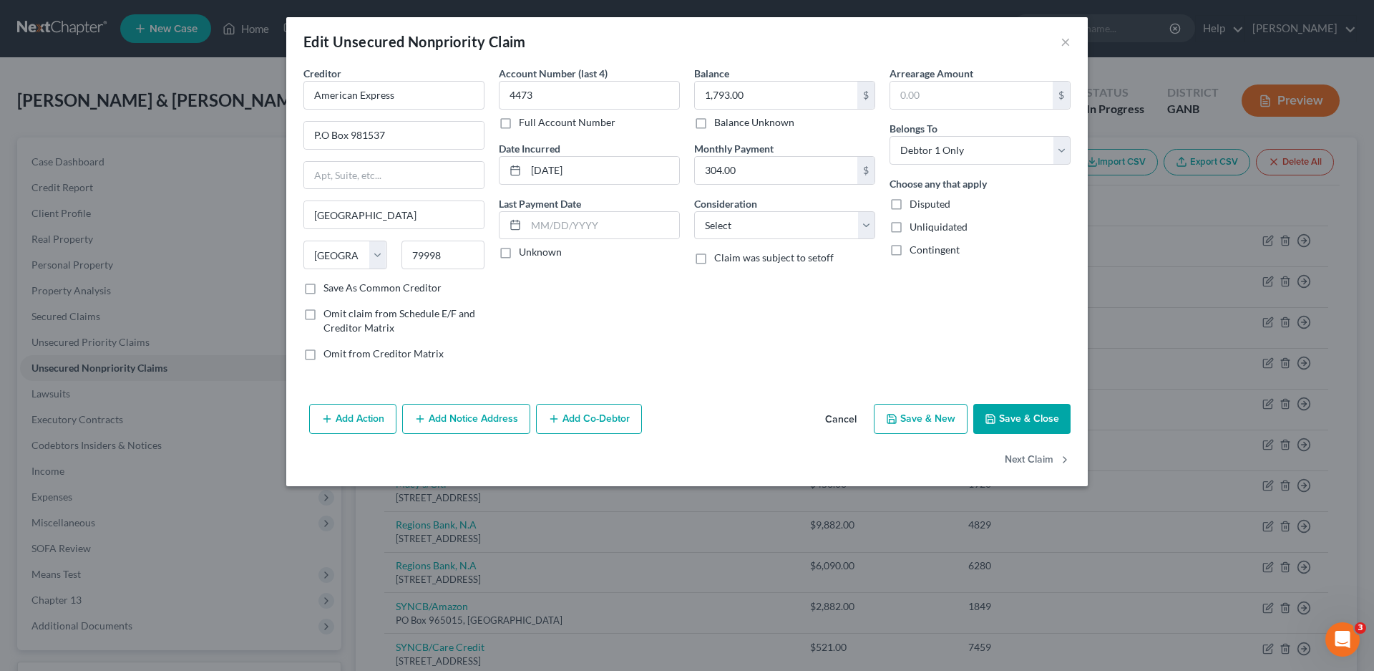
click at [519, 250] on label "Unknown" at bounding box center [540, 252] width 43 height 14
click at [525, 250] on input "Unknown" at bounding box center [529, 249] width 9 height 9
checkbox input "true"
click at [751, 223] on select "Select Cable / Satellite Services Collection Agency Credit Card Debt Debt Couns…" at bounding box center [784, 225] width 181 height 29
select select "2"
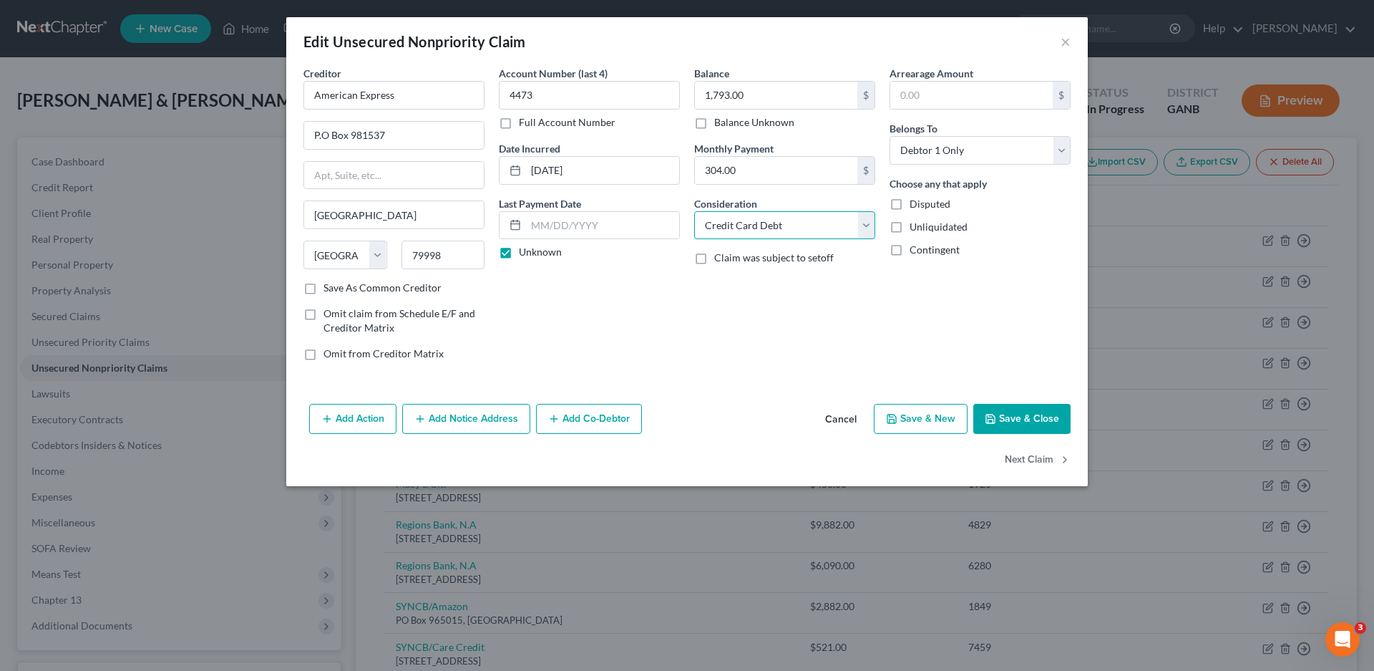
click at [694, 211] on select "Select Cable / Satellite Services Collection Agency Credit Card Debt Debt Couns…" at bounding box center [784, 225] width 181 height 29
click at [1010, 414] on button "Save & Close" at bounding box center [1021, 419] width 97 height 30
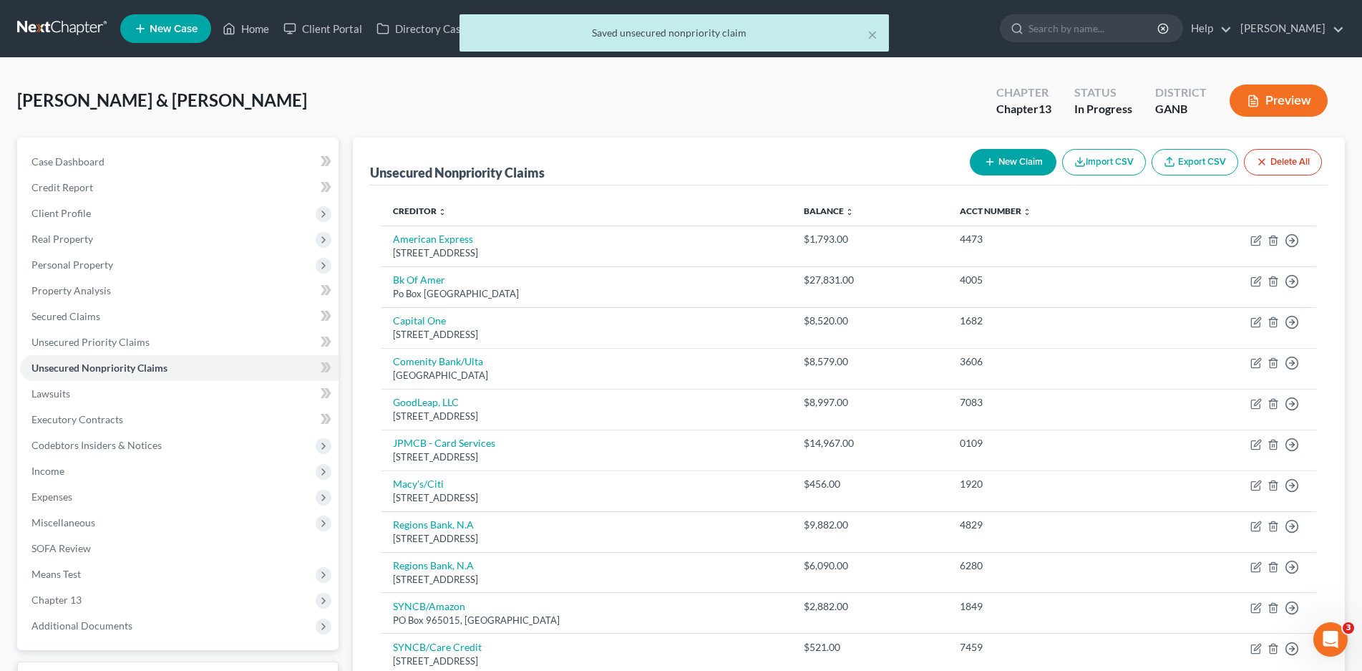
click at [1276, 31] on div "× Saved unsecured nonpriority claim" at bounding box center [674, 36] width 1362 height 44
click at [1334, 29] on div "× Saved unsecured nonpriority claim" at bounding box center [674, 36] width 1362 height 44
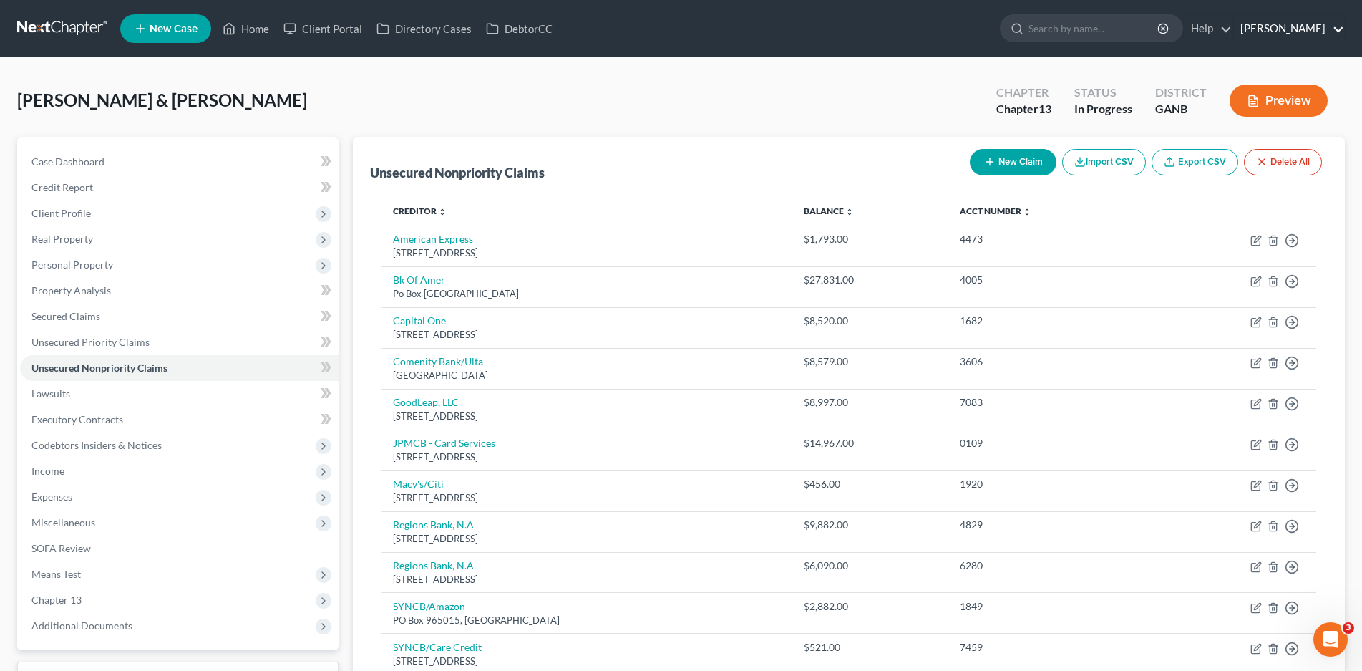
click at [1338, 27] on link "[PERSON_NAME]" at bounding box center [1288, 29] width 111 height 26
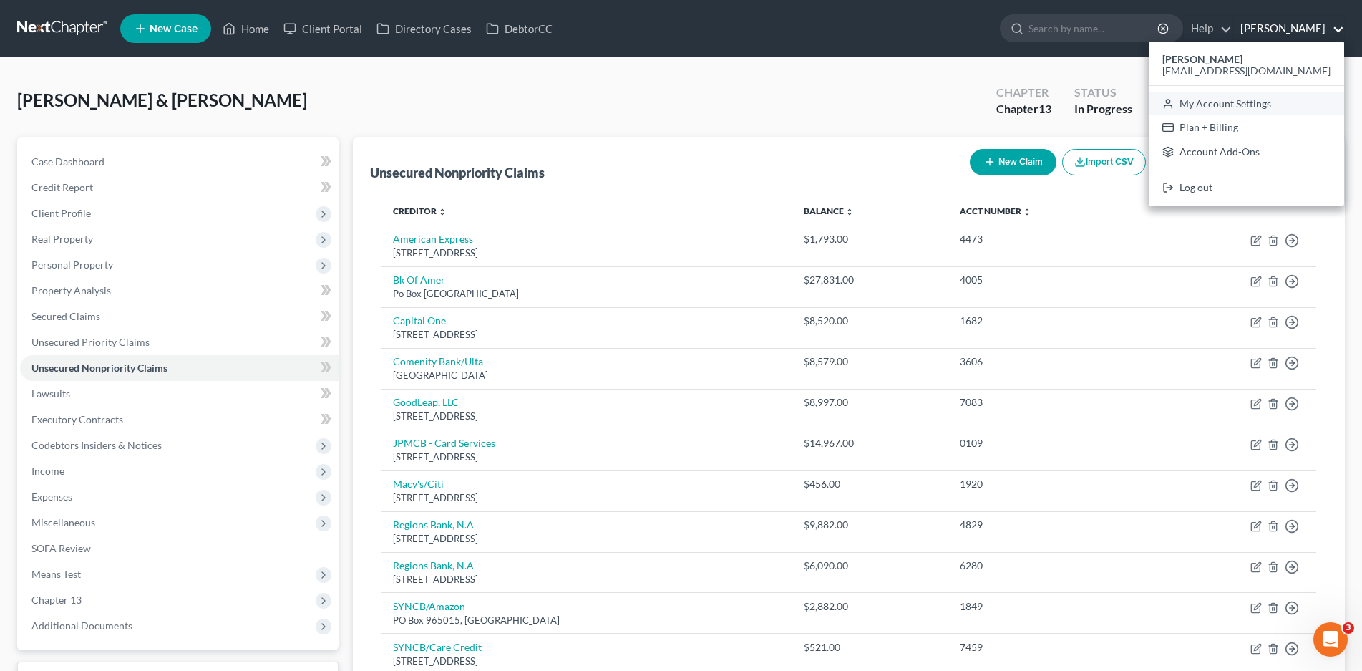
click at [1265, 101] on link "My Account Settings" at bounding box center [1246, 104] width 195 height 24
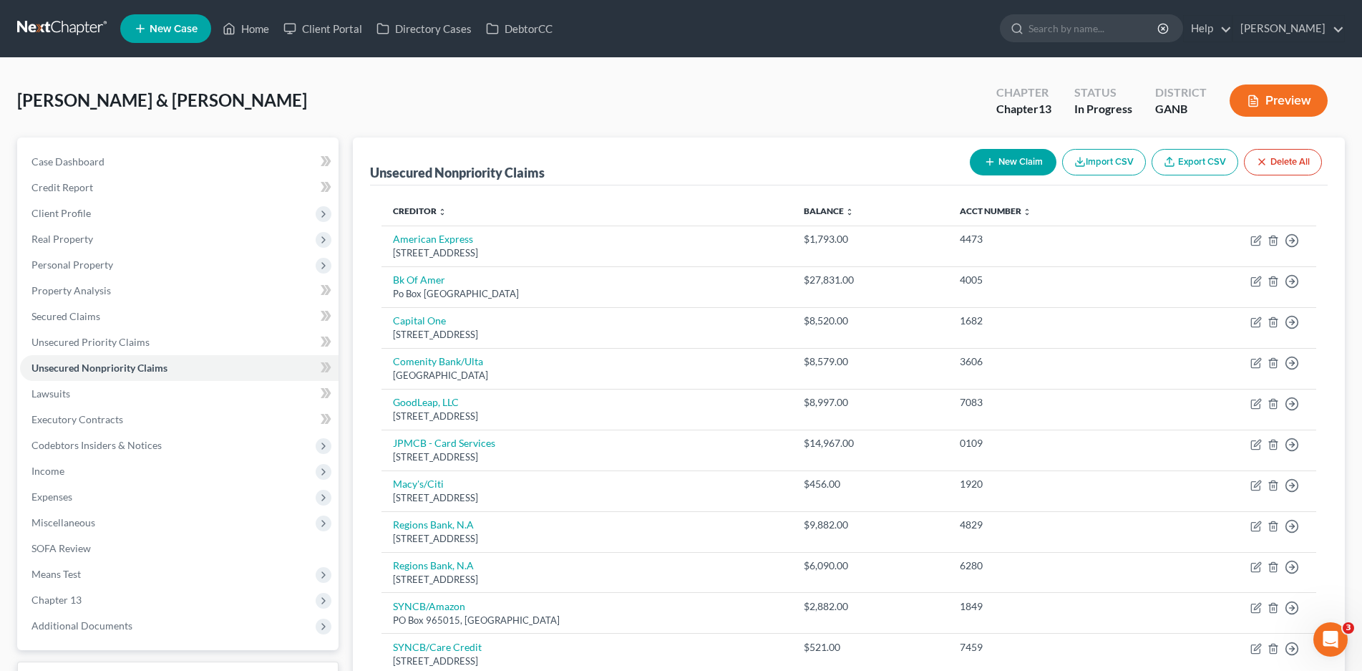
select select "19"
select select "24"
select select "10"
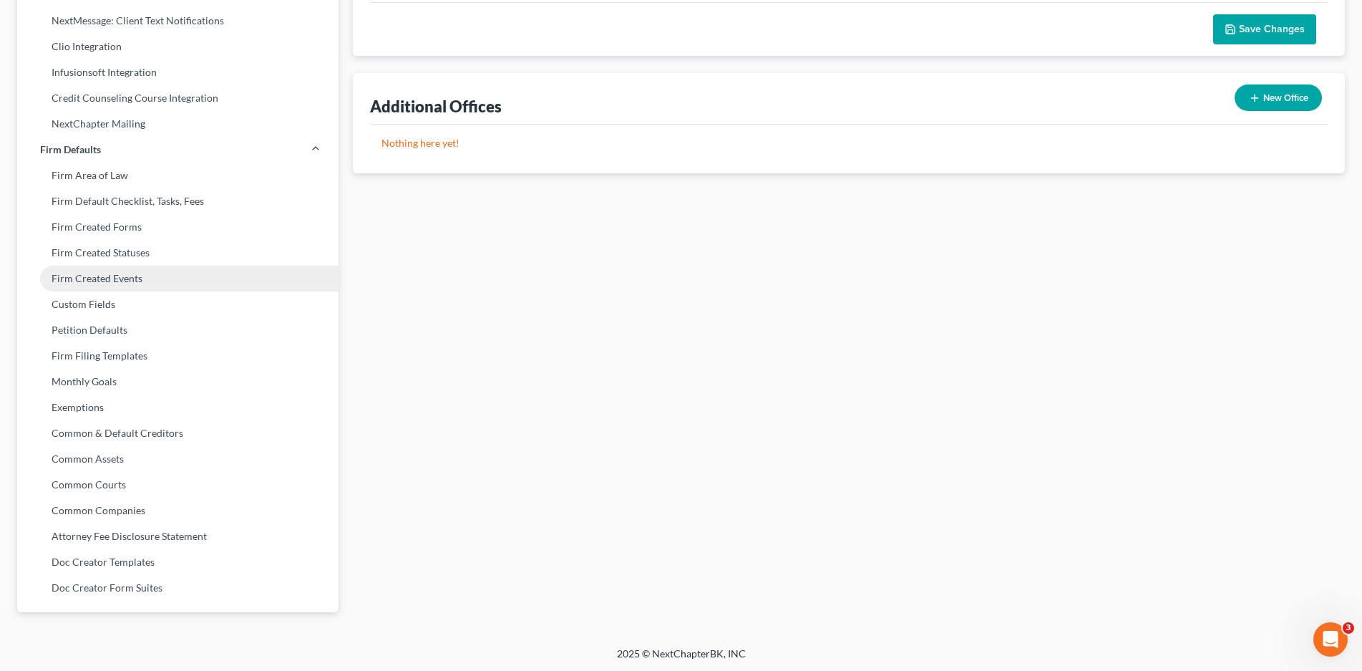
scroll to position [415, 0]
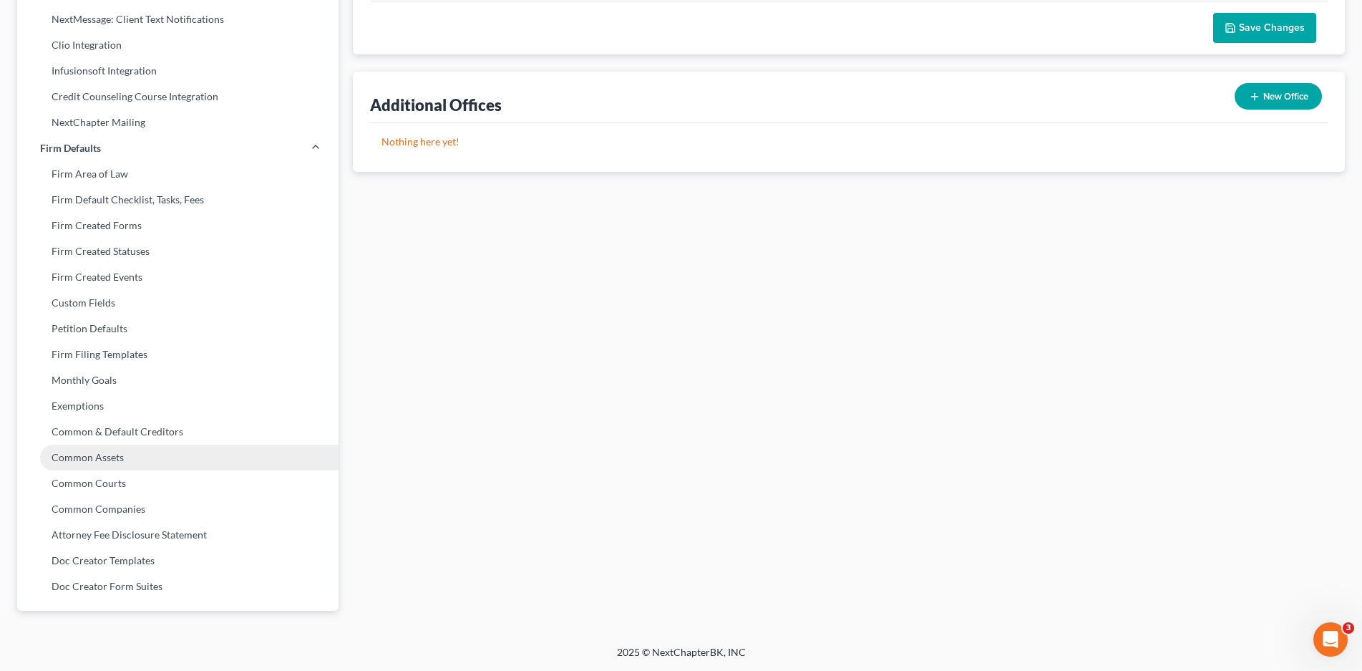
drag, startPoint x: 132, startPoint y: 433, endPoint x: 150, endPoint y: 447, distance: 22.5
click at [132, 433] on link "Common & Default Creditors" at bounding box center [177, 432] width 321 height 26
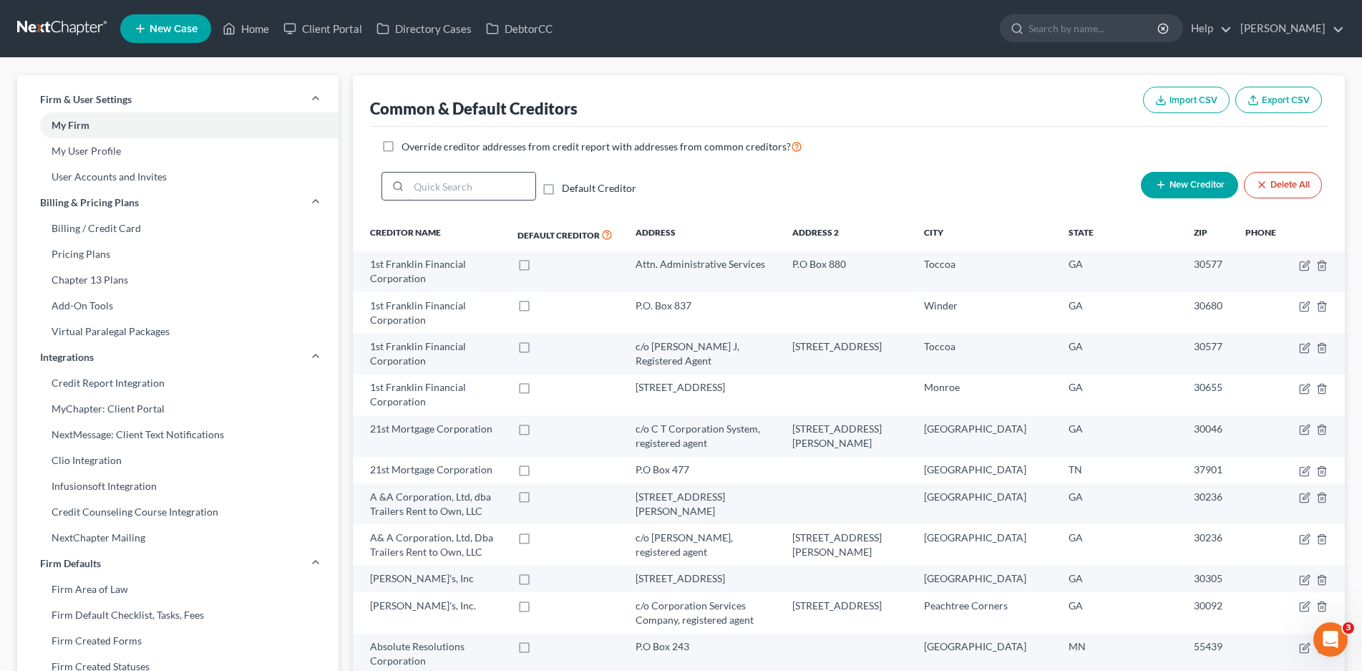
click at [434, 190] on input "search" at bounding box center [472, 185] width 127 height 27
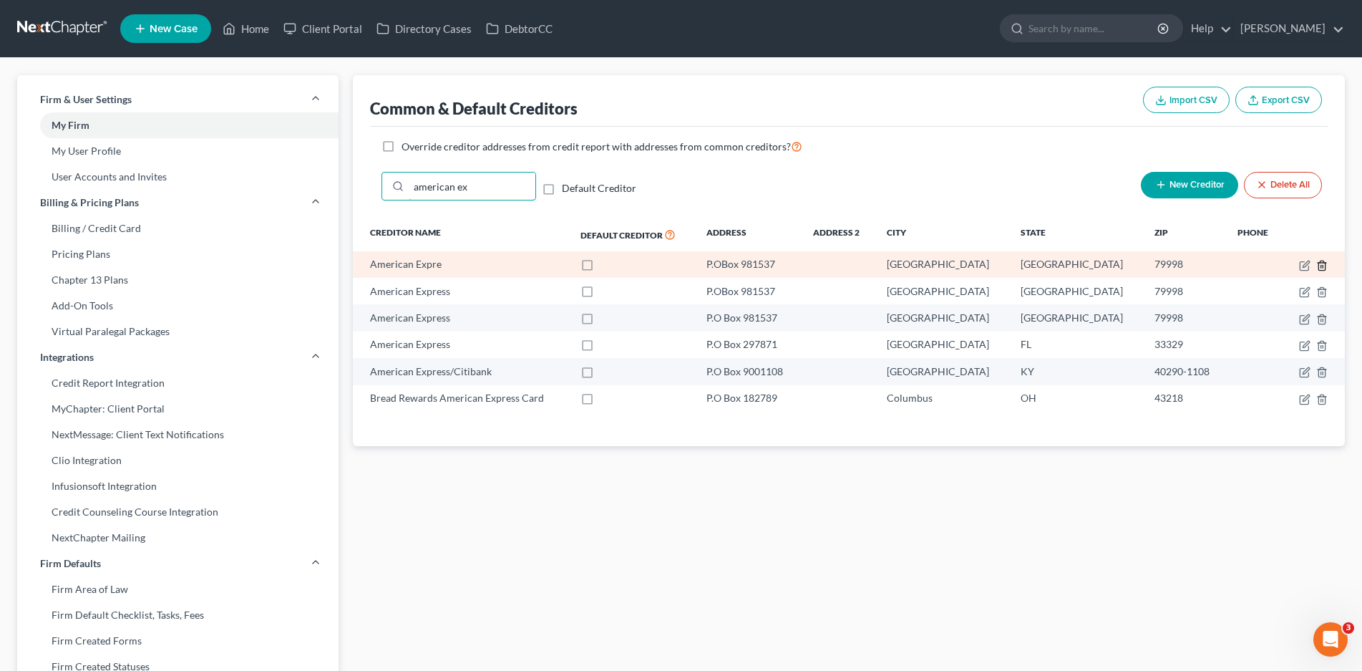
type input "american ex"
click at [1323, 266] on line "button" at bounding box center [1323, 266] width 0 height 3
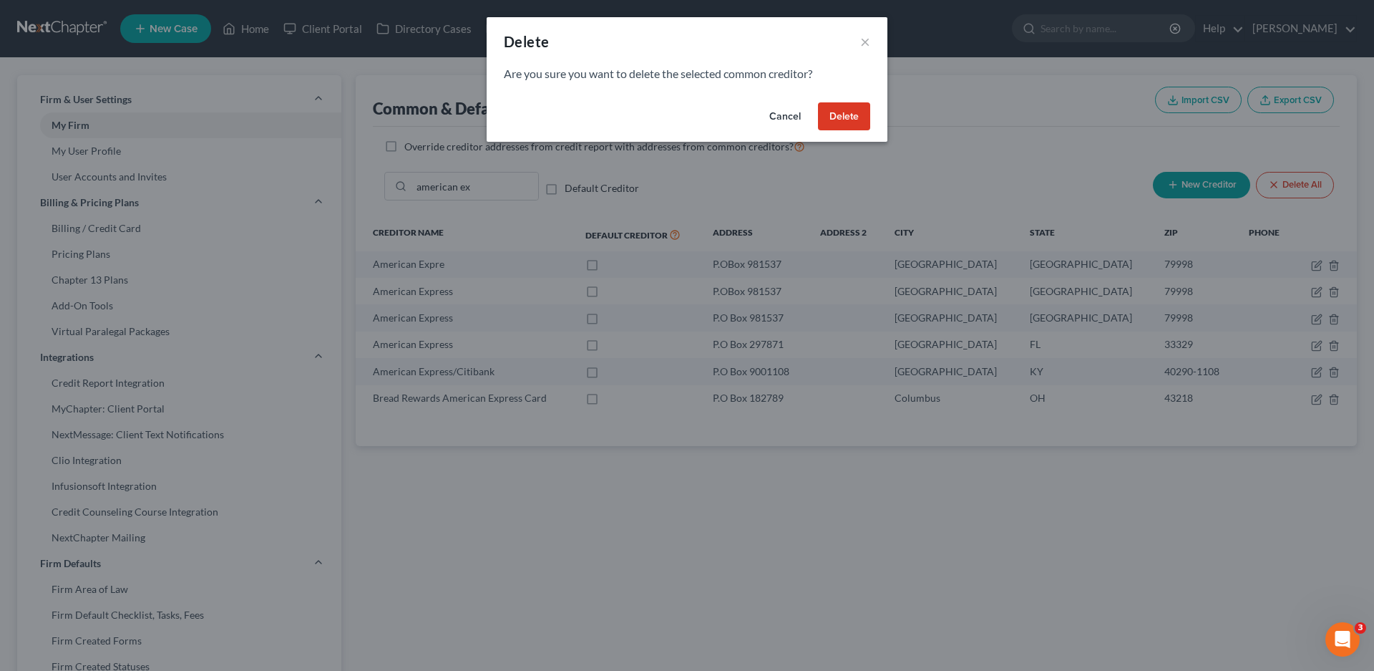
click at [844, 114] on button "Delete" at bounding box center [844, 116] width 52 height 29
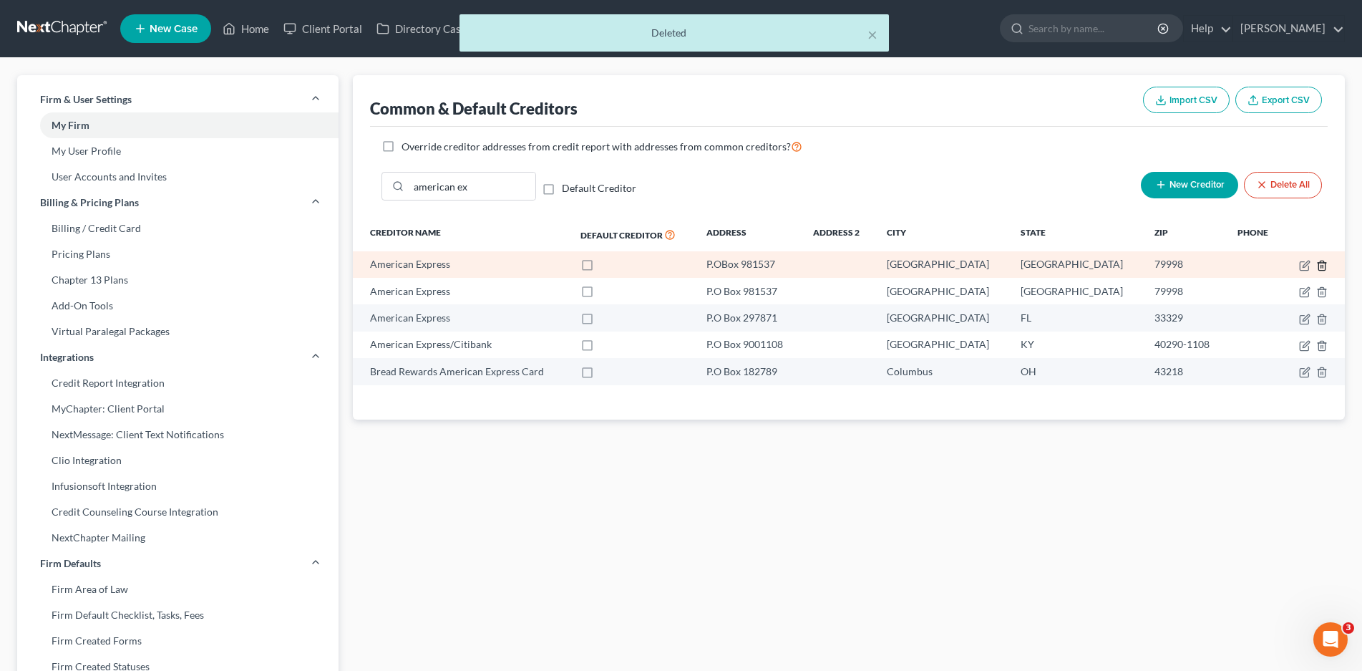
click at [1318, 263] on icon "button" at bounding box center [1321, 265] width 6 height 9
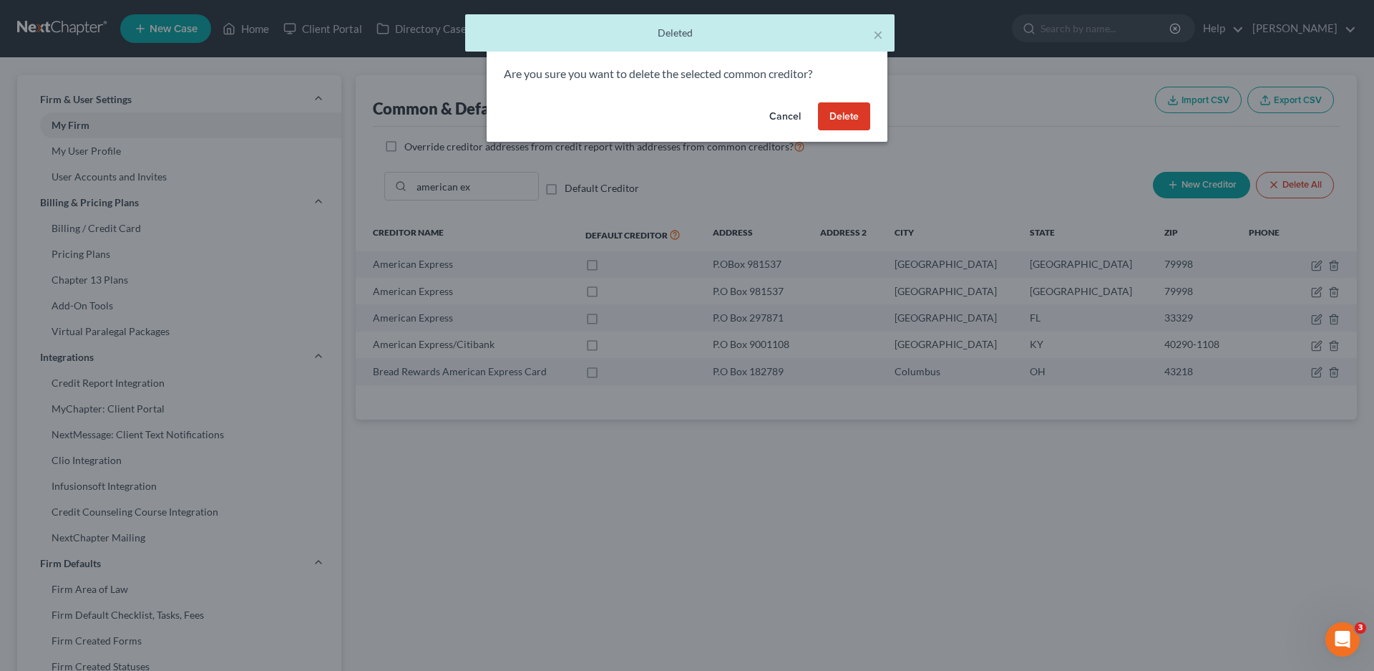
click at [827, 115] on button "Delete" at bounding box center [844, 116] width 52 height 29
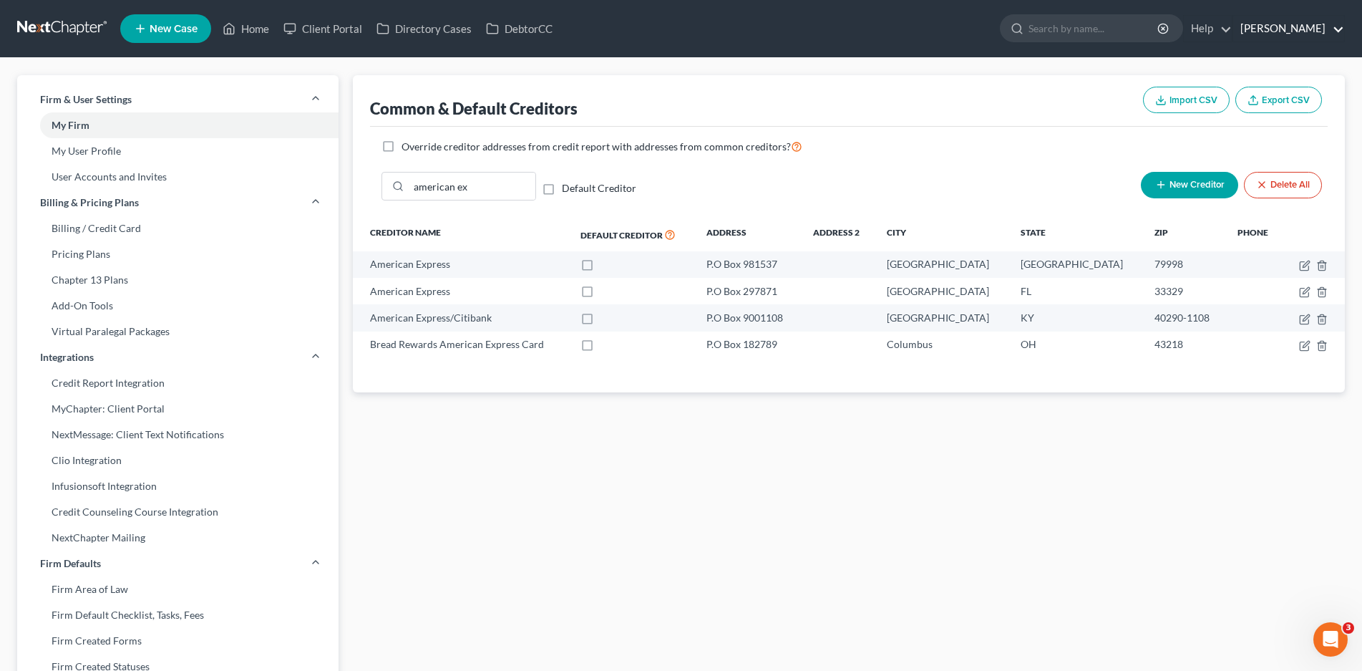
click at [1263, 24] on link "[PERSON_NAME]" at bounding box center [1288, 29] width 111 height 26
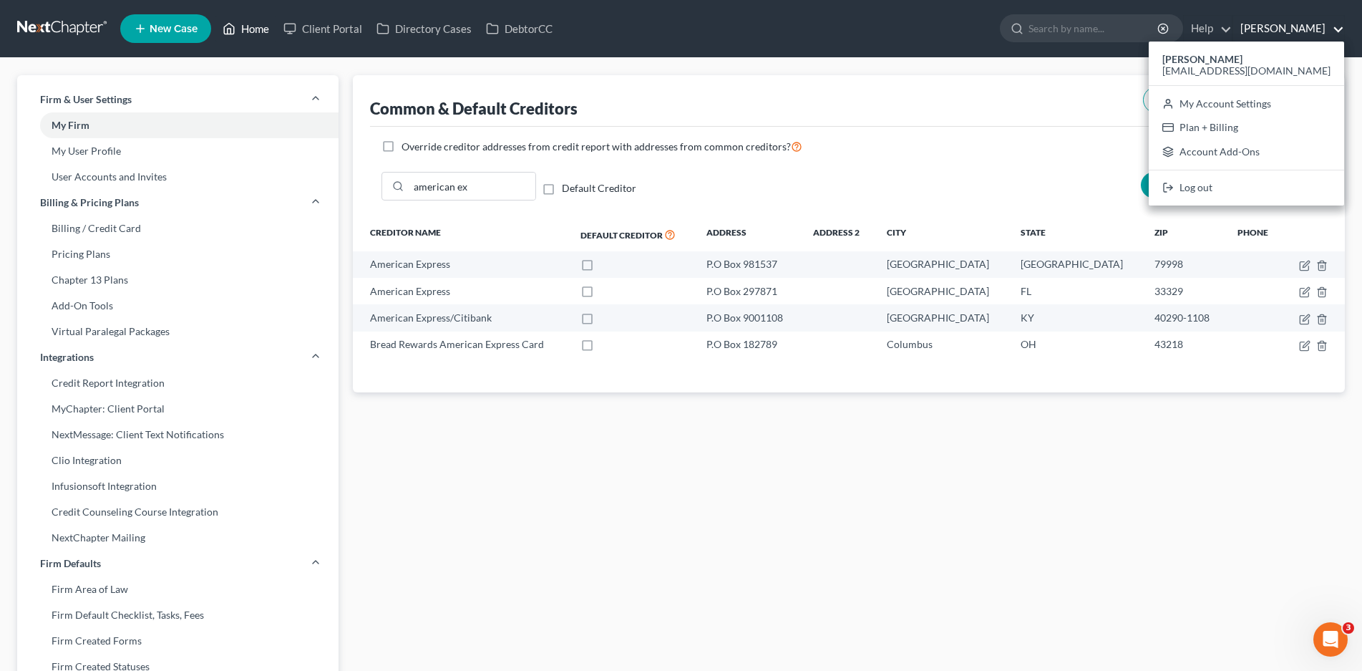
click at [242, 31] on link "Home" at bounding box center [245, 29] width 61 height 26
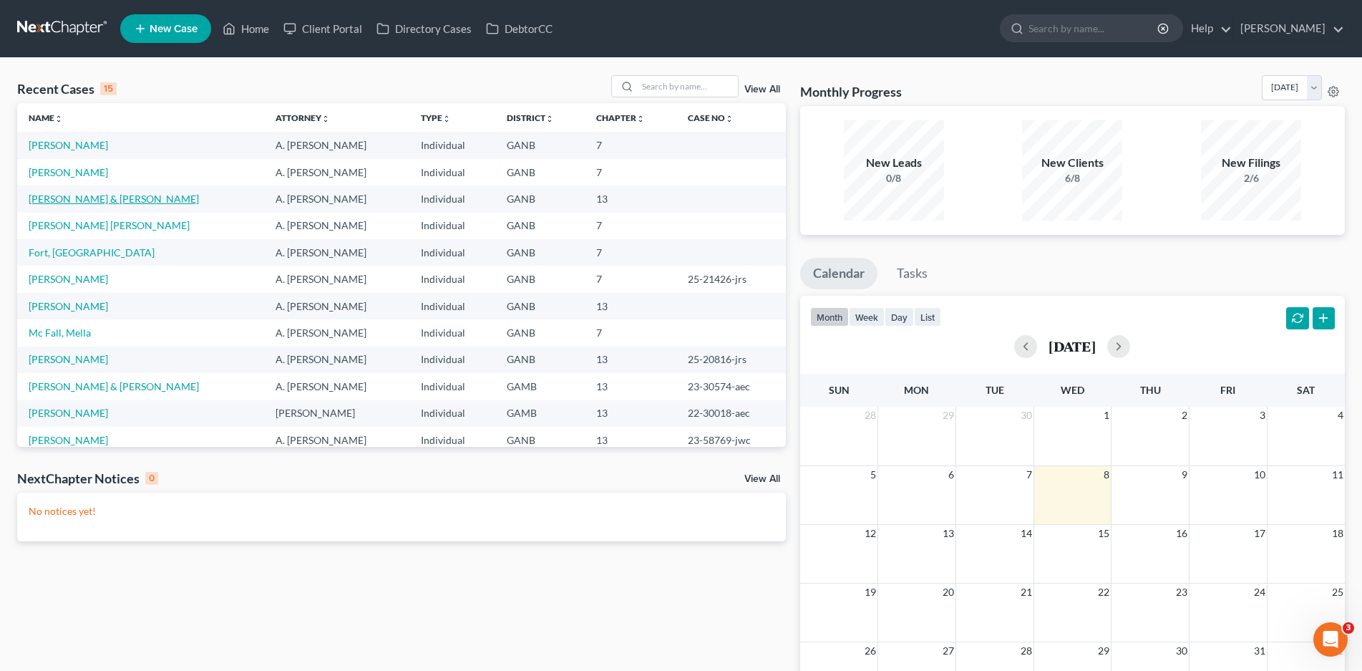
click at [80, 203] on link "[PERSON_NAME] & [PERSON_NAME]" at bounding box center [114, 199] width 170 height 12
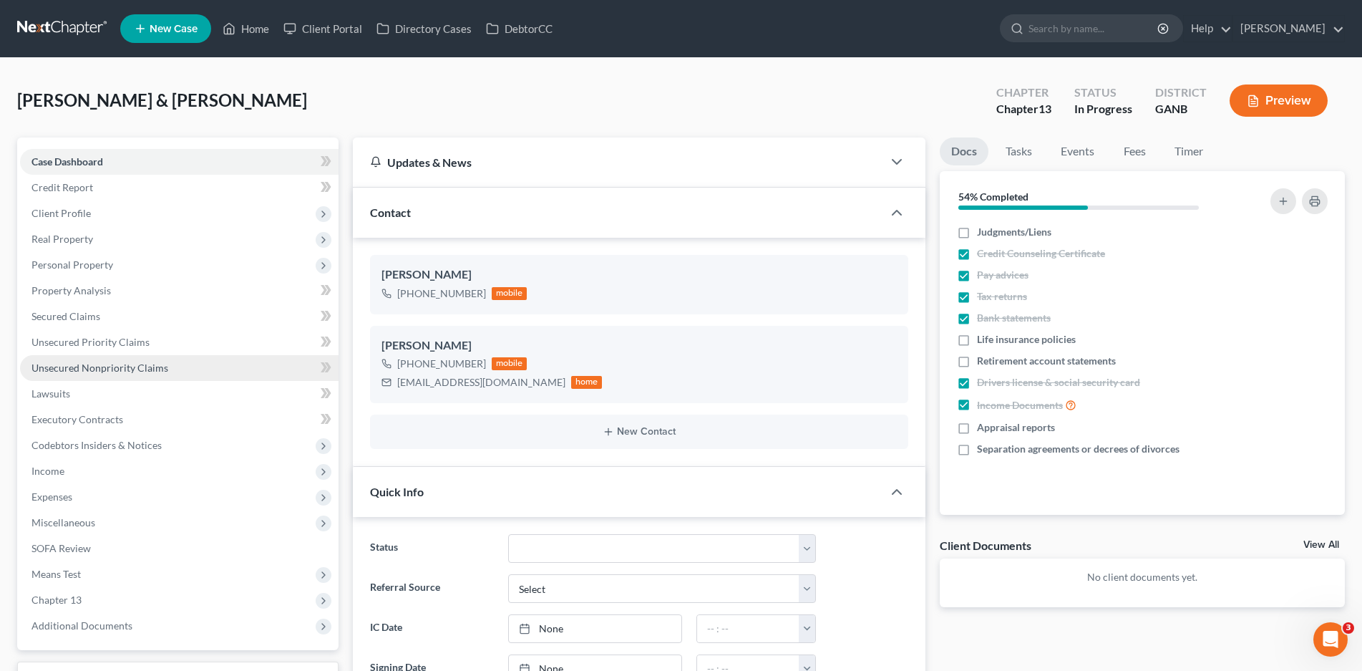
click at [102, 366] on span "Unsecured Nonpriority Claims" at bounding box center [99, 367] width 137 height 12
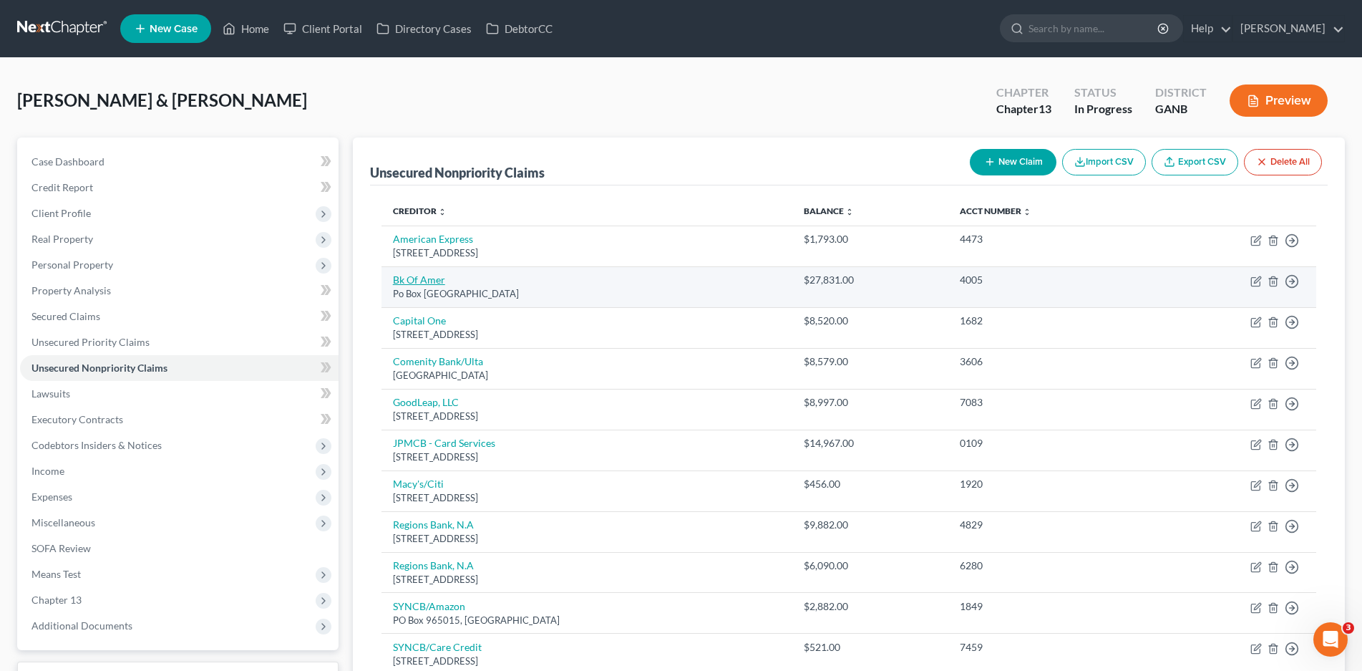
click at [437, 281] on link "Bk Of Amer" at bounding box center [419, 279] width 52 height 12
select select "45"
select select "2"
select select "0"
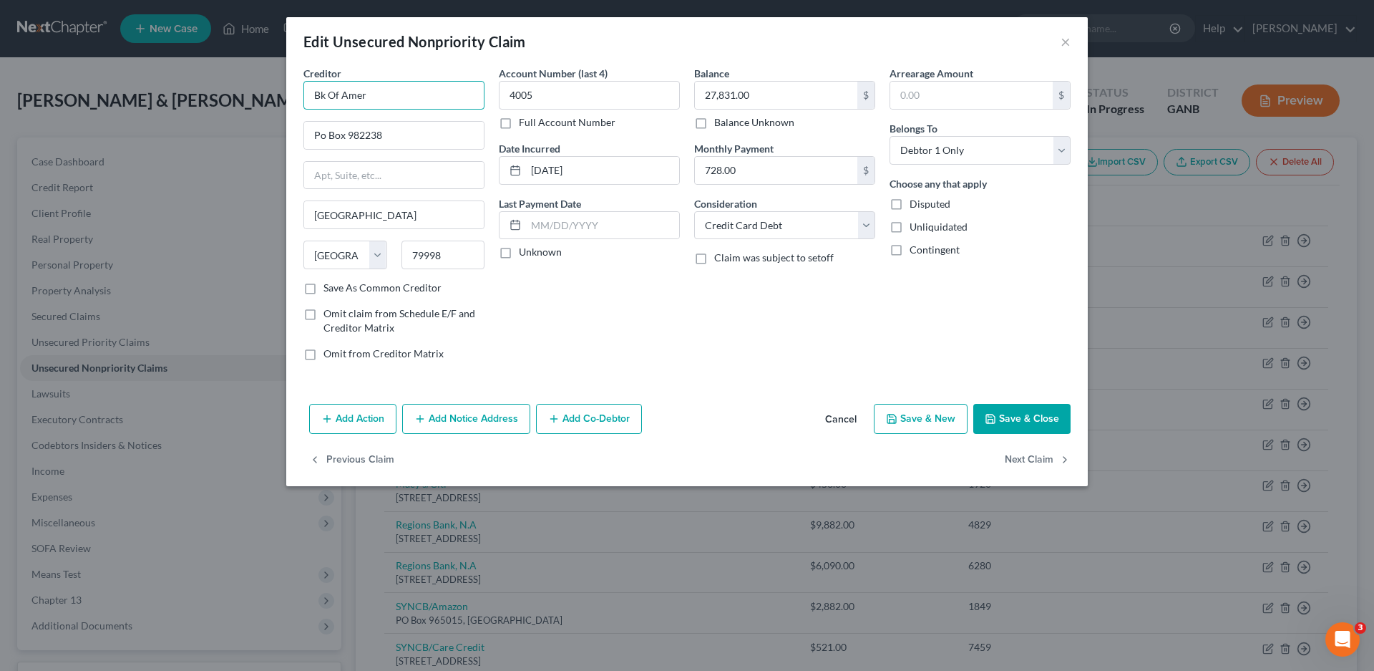
click at [394, 94] on input "Bk Of Amer" at bounding box center [393, 95] width 181 height 29
type input "B"
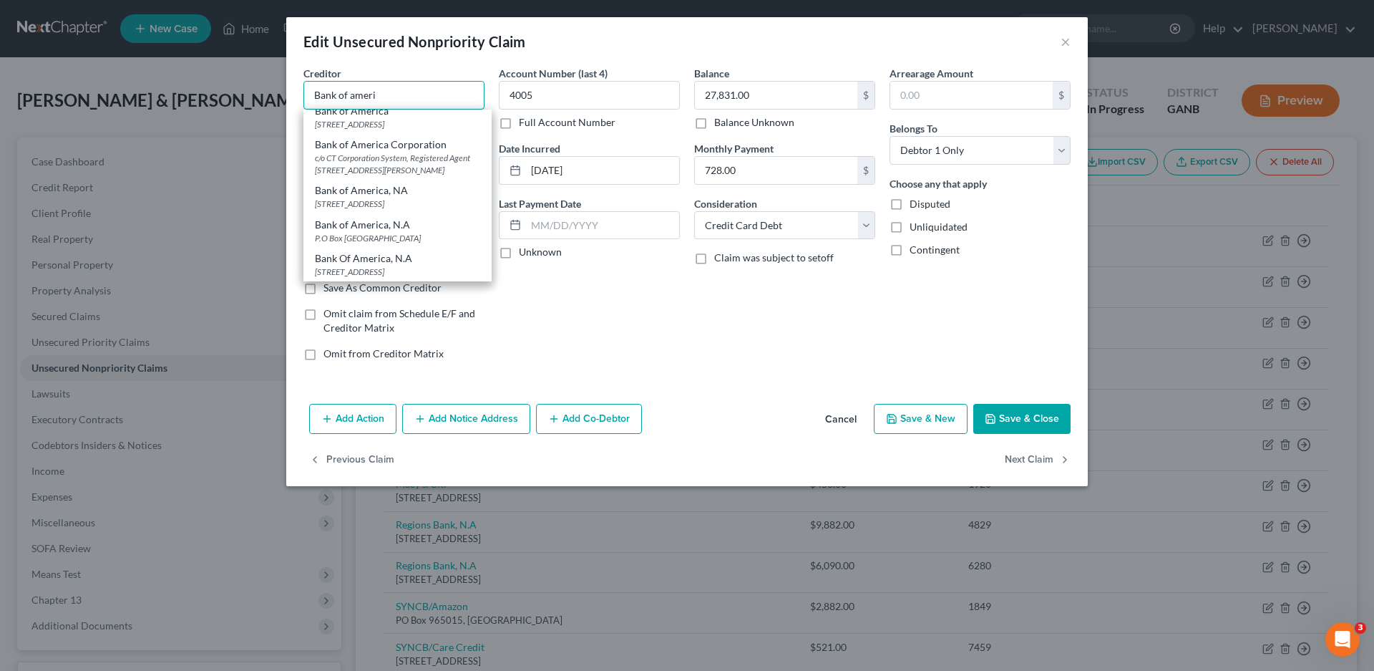
scroll to position [125, 0]
click at [389, 183] on div "Bank of America, NA" at bounding box center [397, 190] width 165 height 14
type input "Bank of America, NA"
type input "P.O Box 982236"
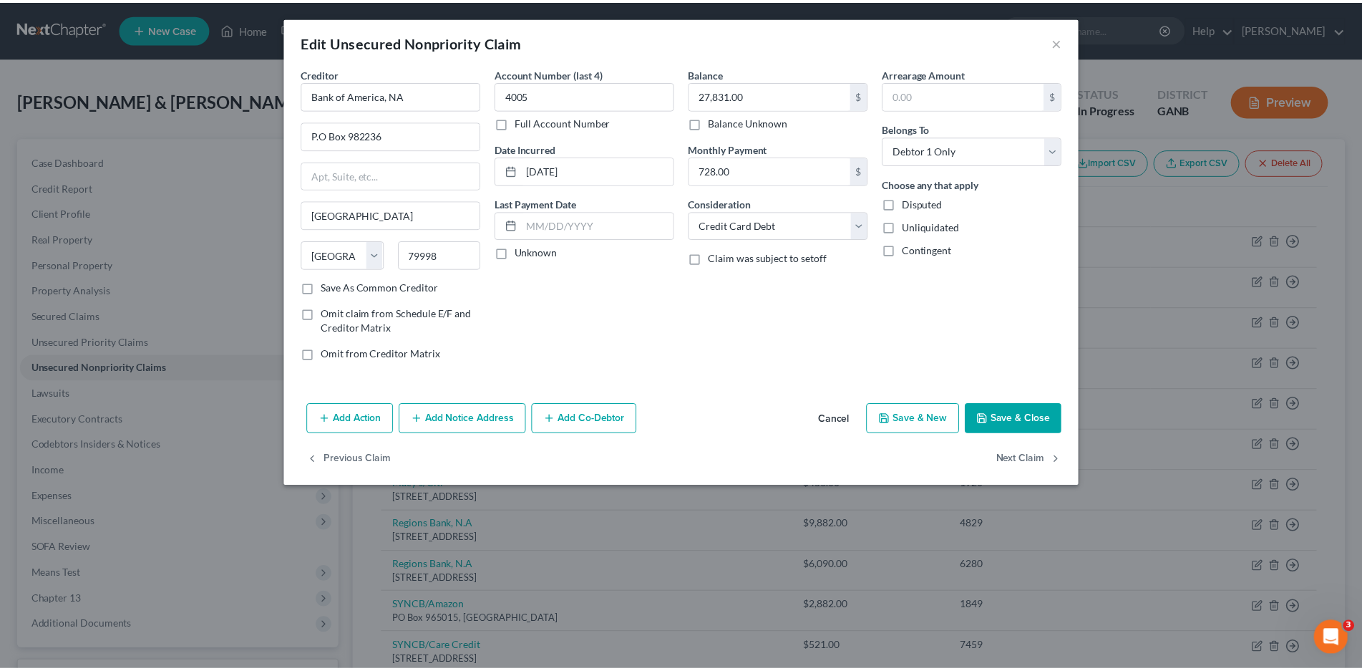
scroll to position [0, 0]
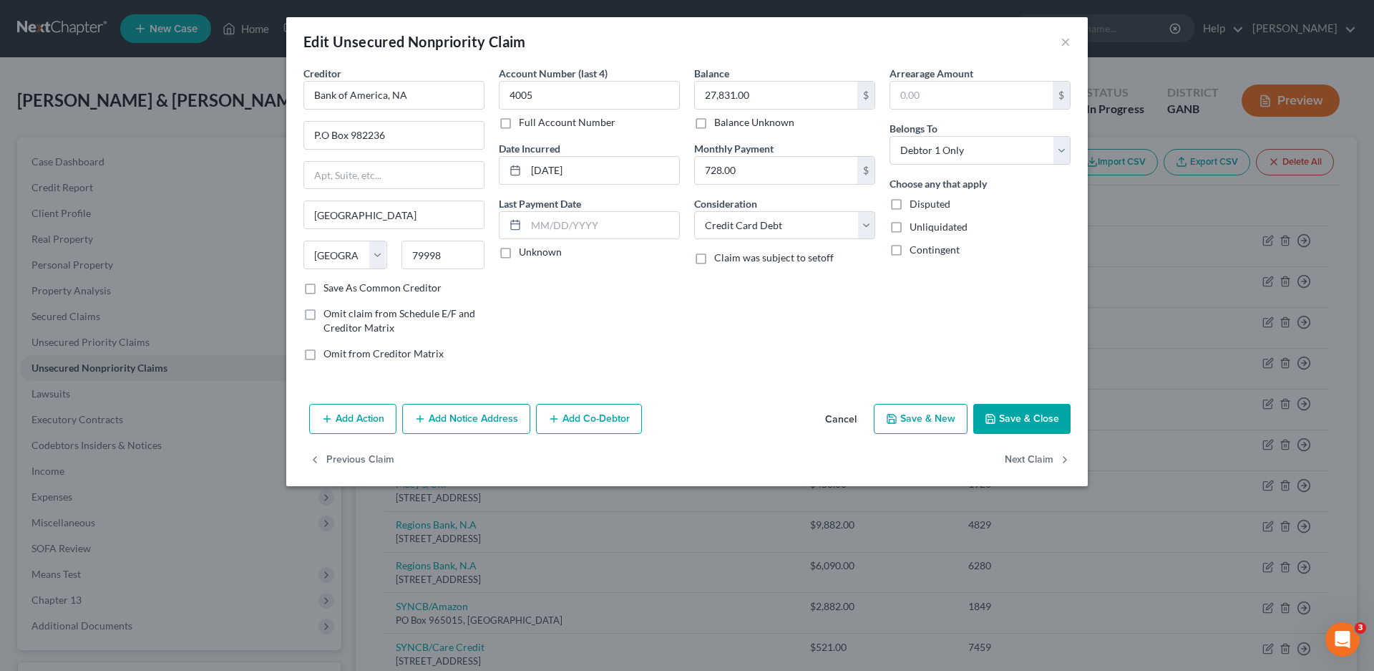
click at [519, 253] on label "Unknown" at bounding box center [540, 252] width 43 height 14
click at [525, 253] on input "Unknown" at bounding box center [529, 249] width 9 height 9
checkbox input "true"
click at [1026, 419] on button "Save & Close" at bounding box center [1021, 419] width 97 height 30
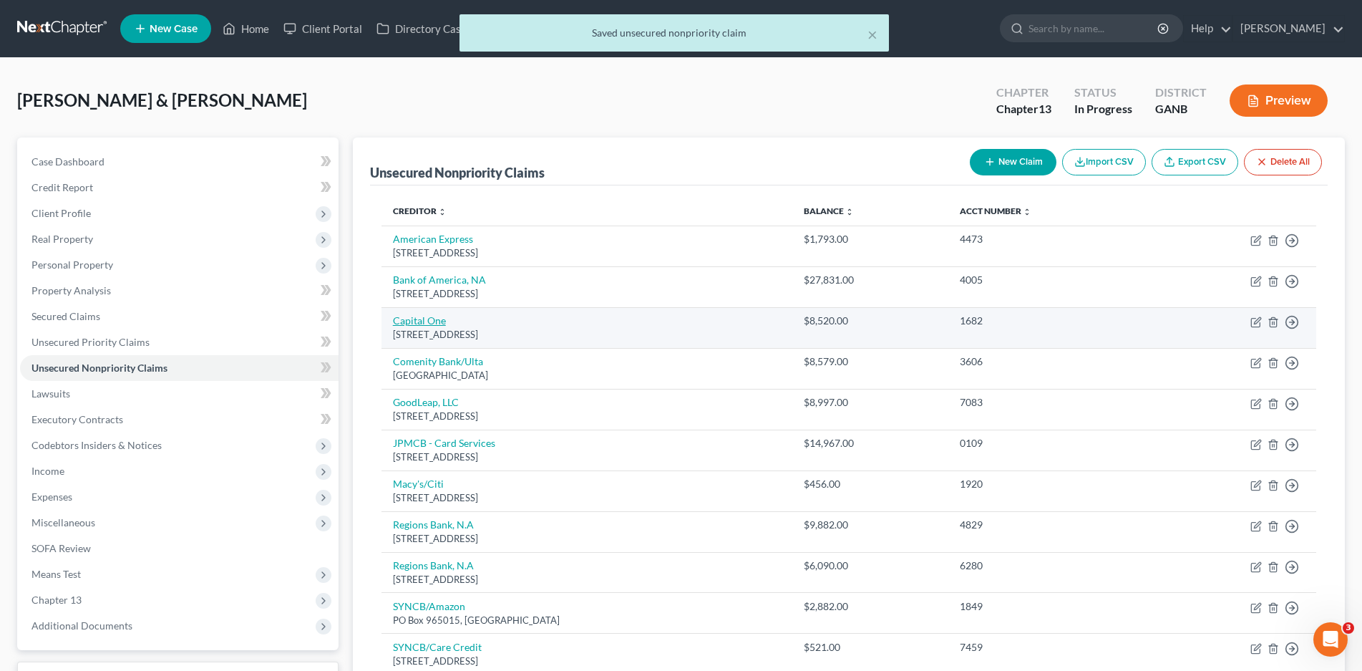
click at [409, 322] on link "Capital One" at bounding box center [419, 320] width 53 height 12
select select "46"
select select "2"
select select "1"
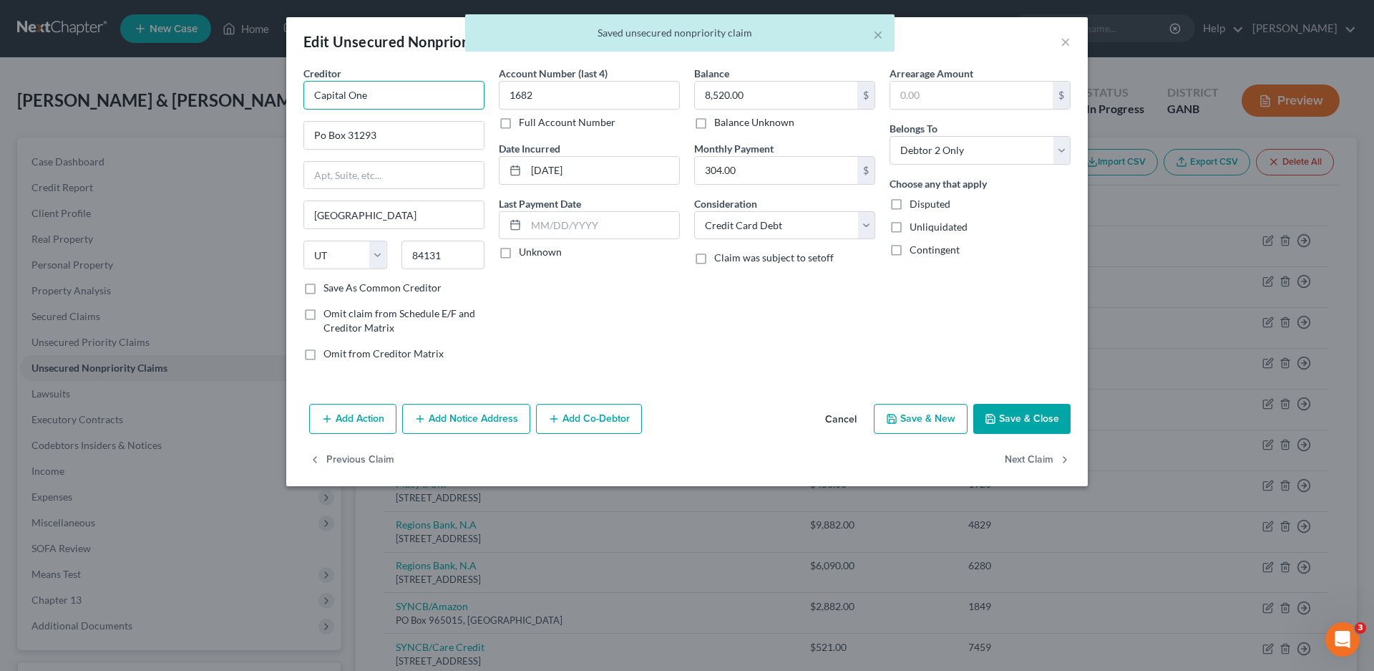
click at [391, 92] on input "Capital One" at bounding box center [393, 95] width 181 height 29
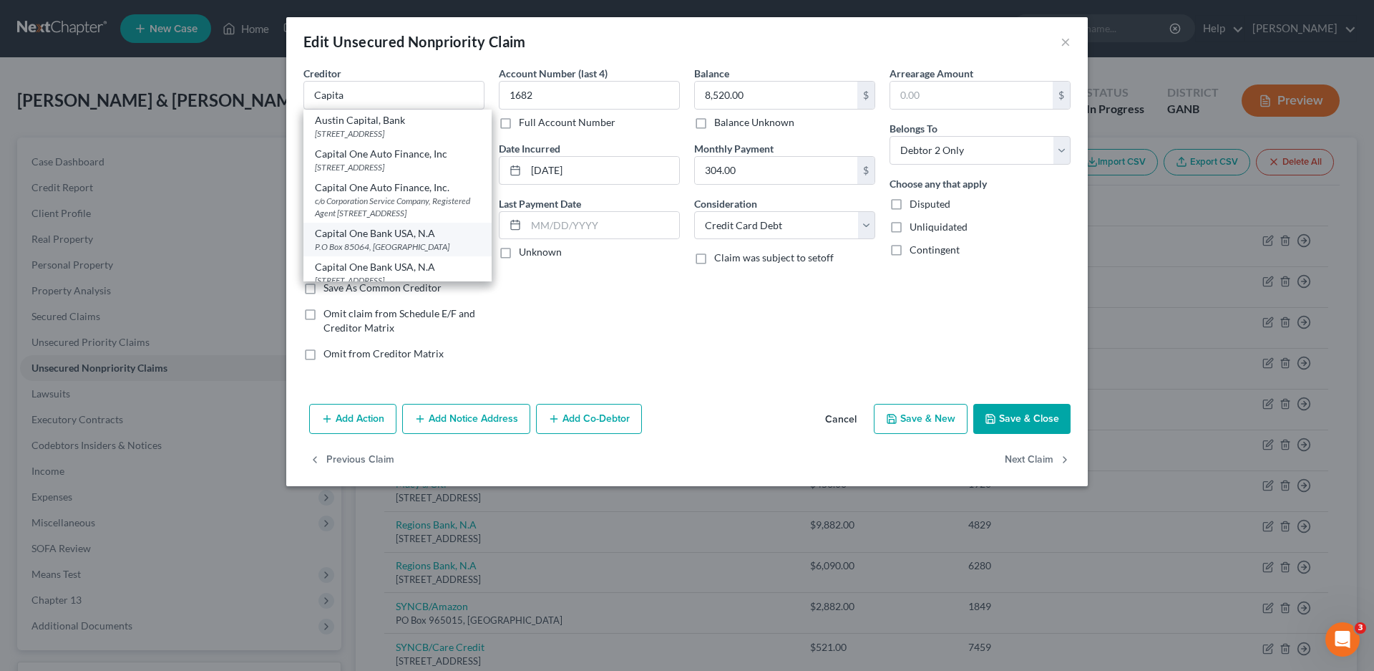
click at [398, 253] on div "P.O Box 85064, [GEOGRAPHIC_DATA]" at bounding box center [397, 246] width 165 height 12
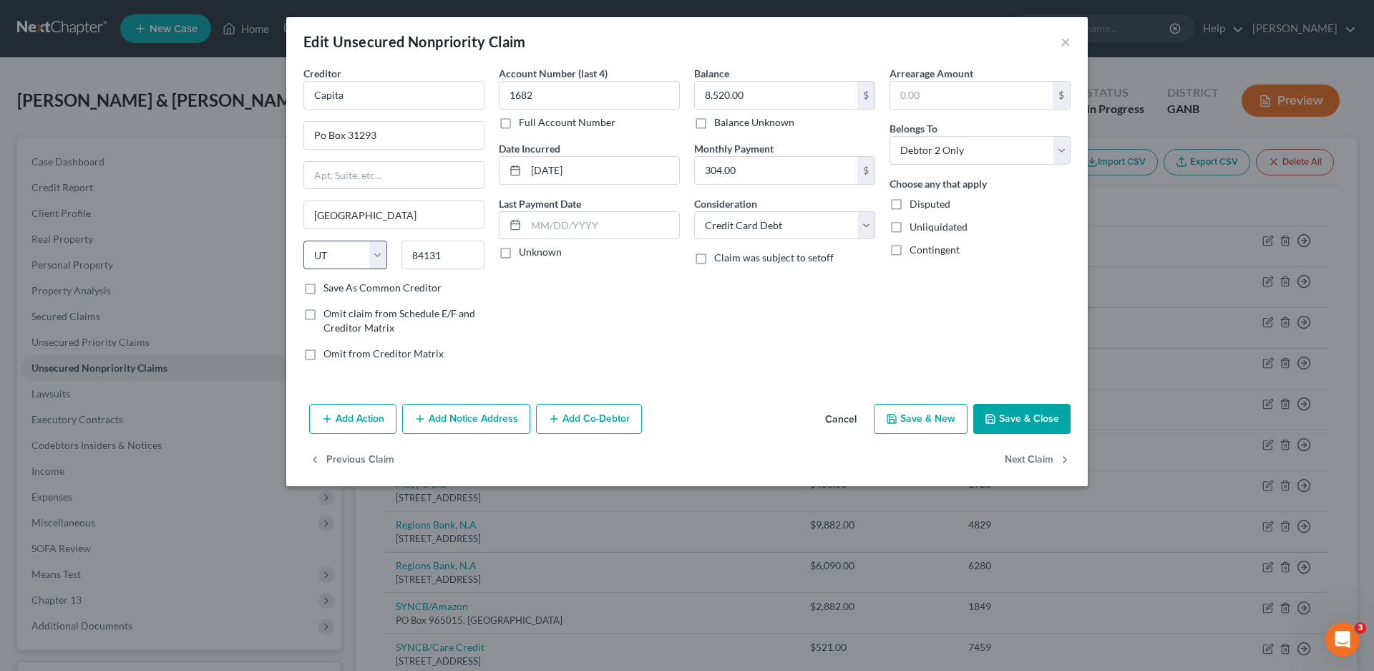
type input "Capital One Bank USA, N.A"
type input "P.O Box 85064"
type input "[PERSON_NAME] [PERSON_NAME]"
select select "48"
type input "23058"
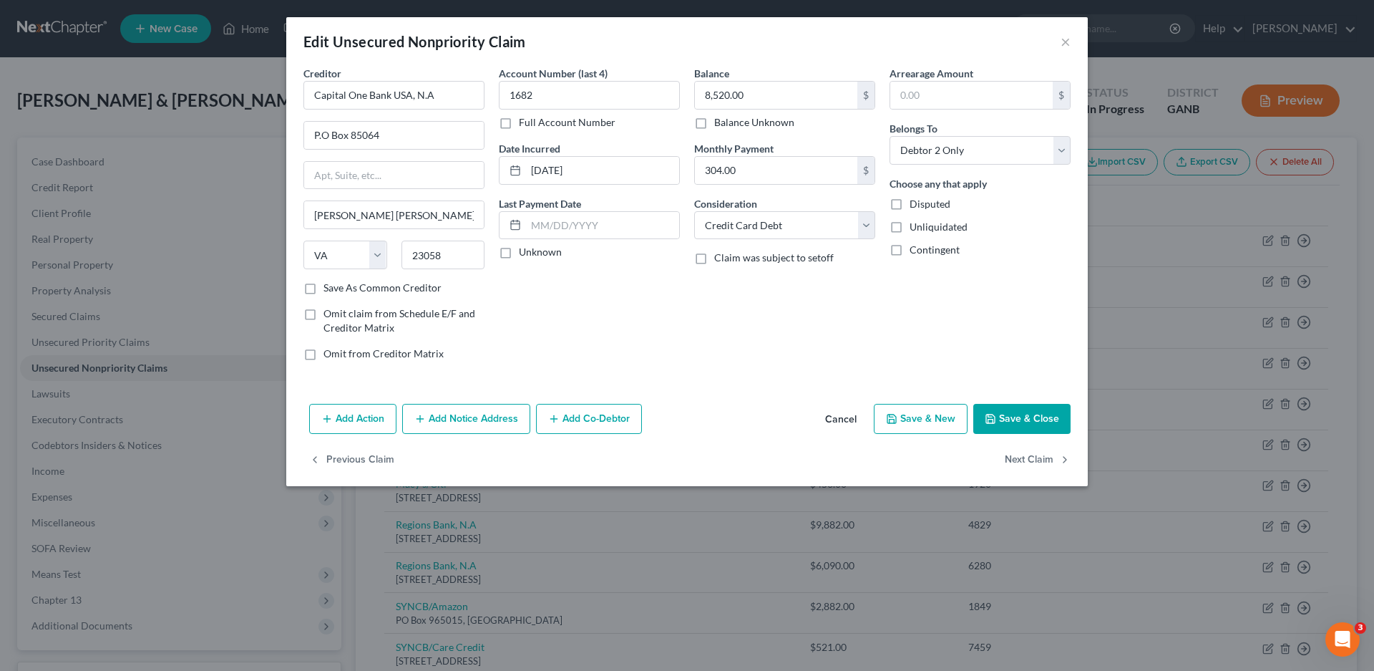
click at [519, 259] on label "Unknown" at bounding box center [540, 252] width 43 height 14
click at [525, 254] on input "Unknown" at bounding box center [529, 249] width 9 height 9
checkbox input "true"
click at [1021, 412] on button "Save & Close" at bounding box center [1021, 419] width 97 height 30
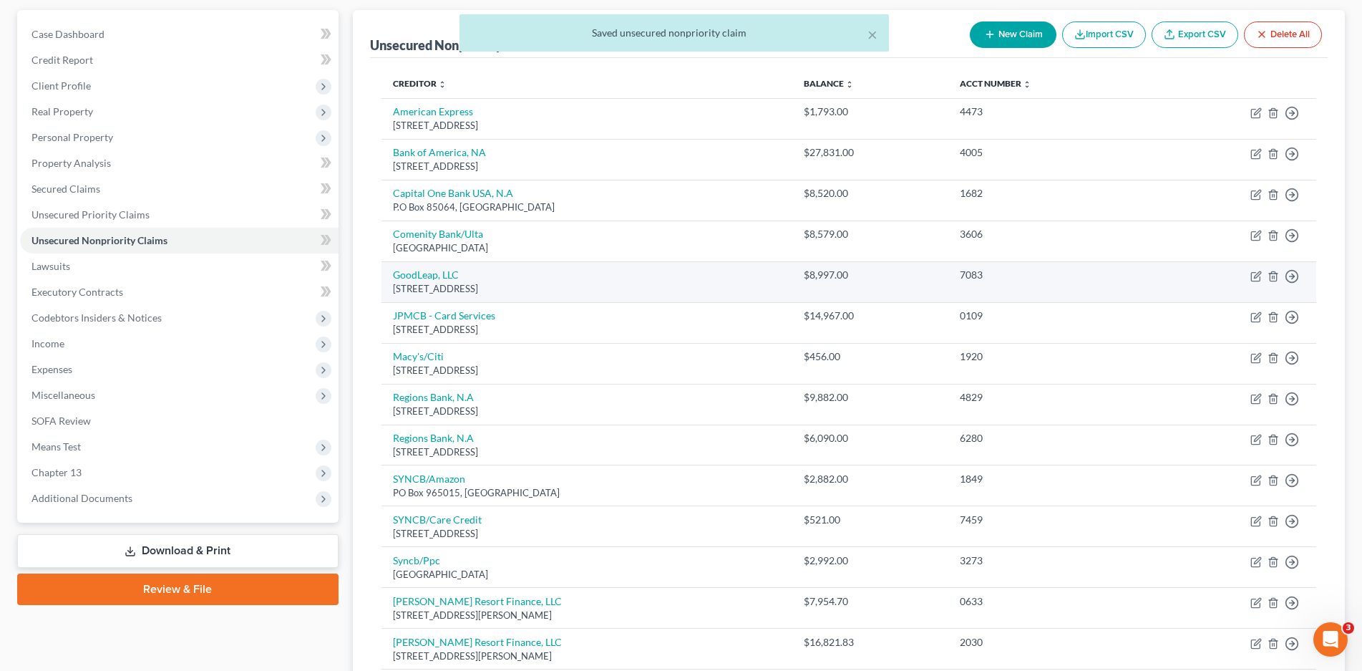
scroll to position [143, 0]
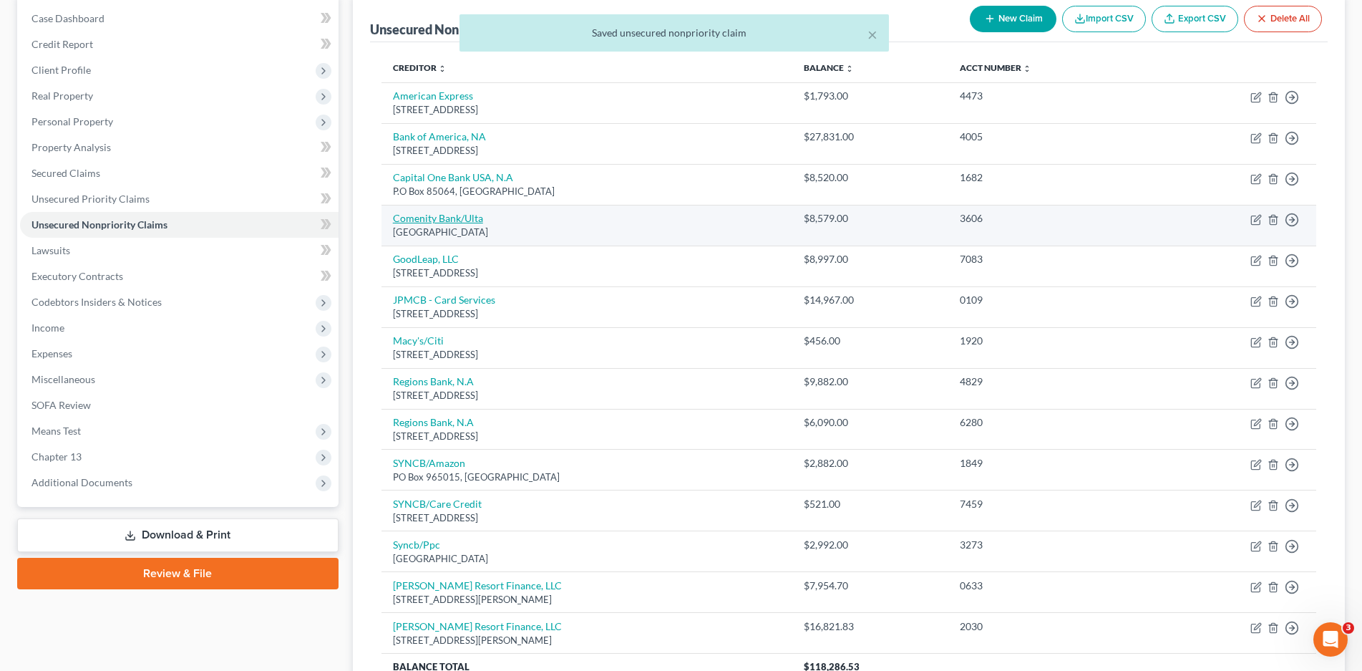
click at [449, 219] on link "Comenity Bank/Ulta" at bounding box center [438, 218] width 90 height 12
select select "36"
select select "2"
select select "1"
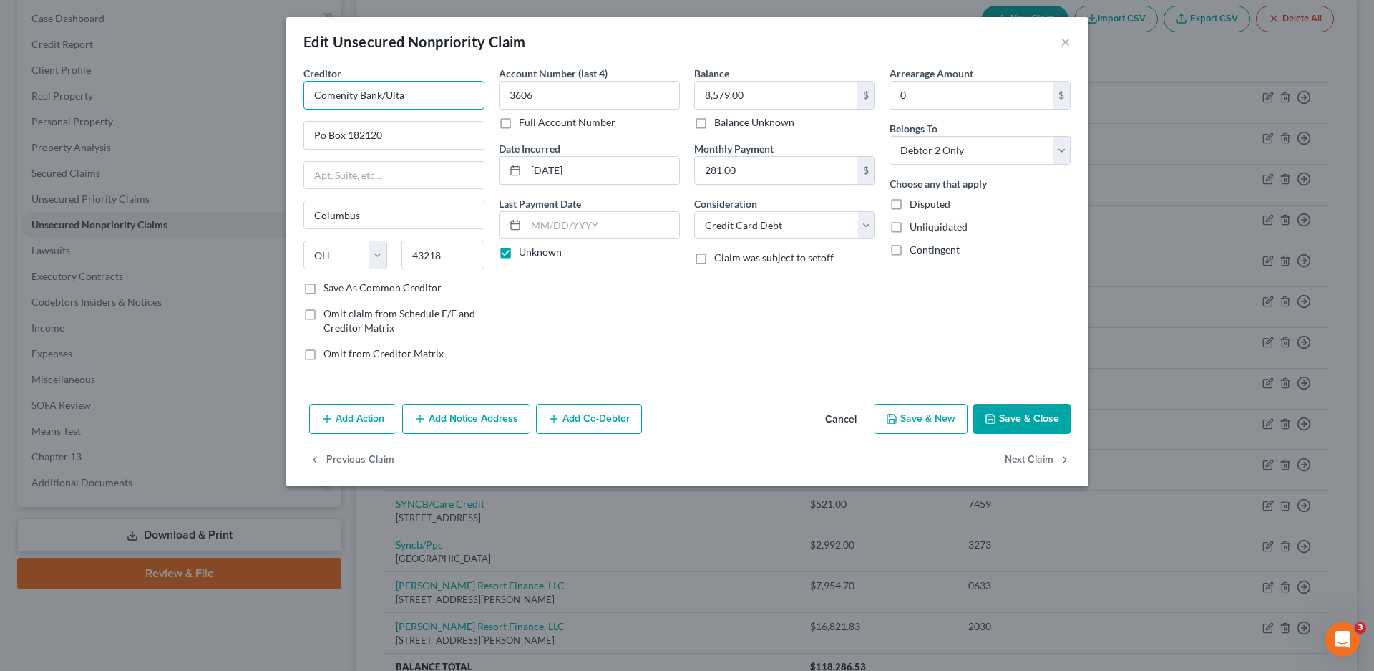
drag, startPoint x: 384, startPoint y: 92, endPoint x: 294, endPoint y: 100, distance: 90.5
click at [294, 100] on div "Creditor * Comenity Bank/Ulta Po Box 182120 [GEOGRAPHIC_DATA] [US_STATE] AK AR …" at bounding box center [687, 232] width 802 height 332
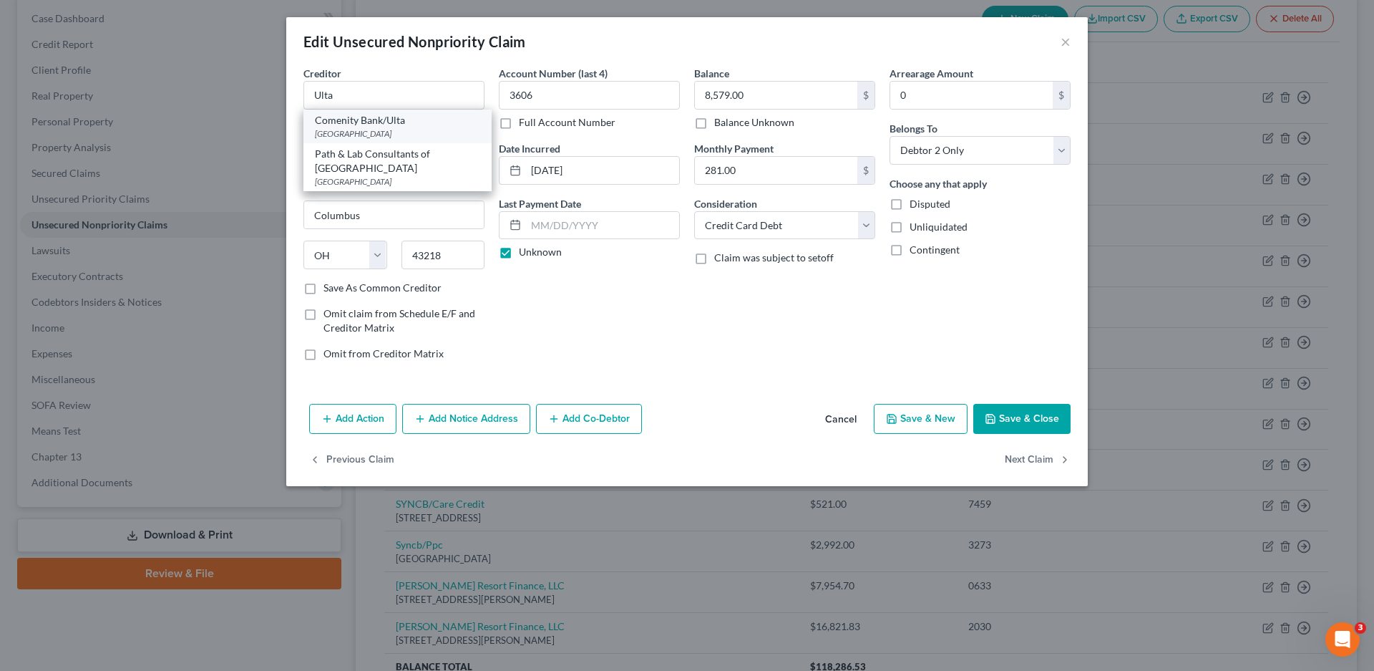
click at [371, 126] on div "Comenity Bank/Ulta" at bounding box center [397, 120] width 165 height 14
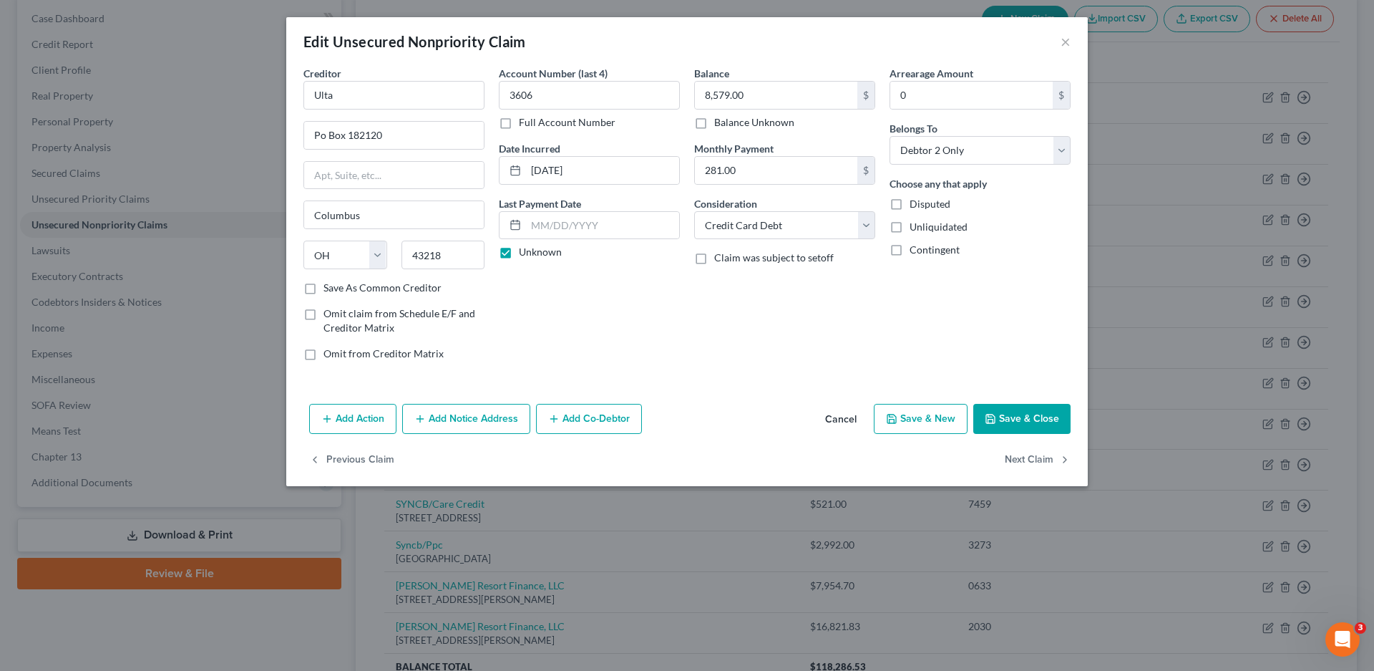
type input "Comenity Bank/Ulta"
click at [1026, 417] on button "Save & Close" at bounding box center [1021, 419] width 97 height 30
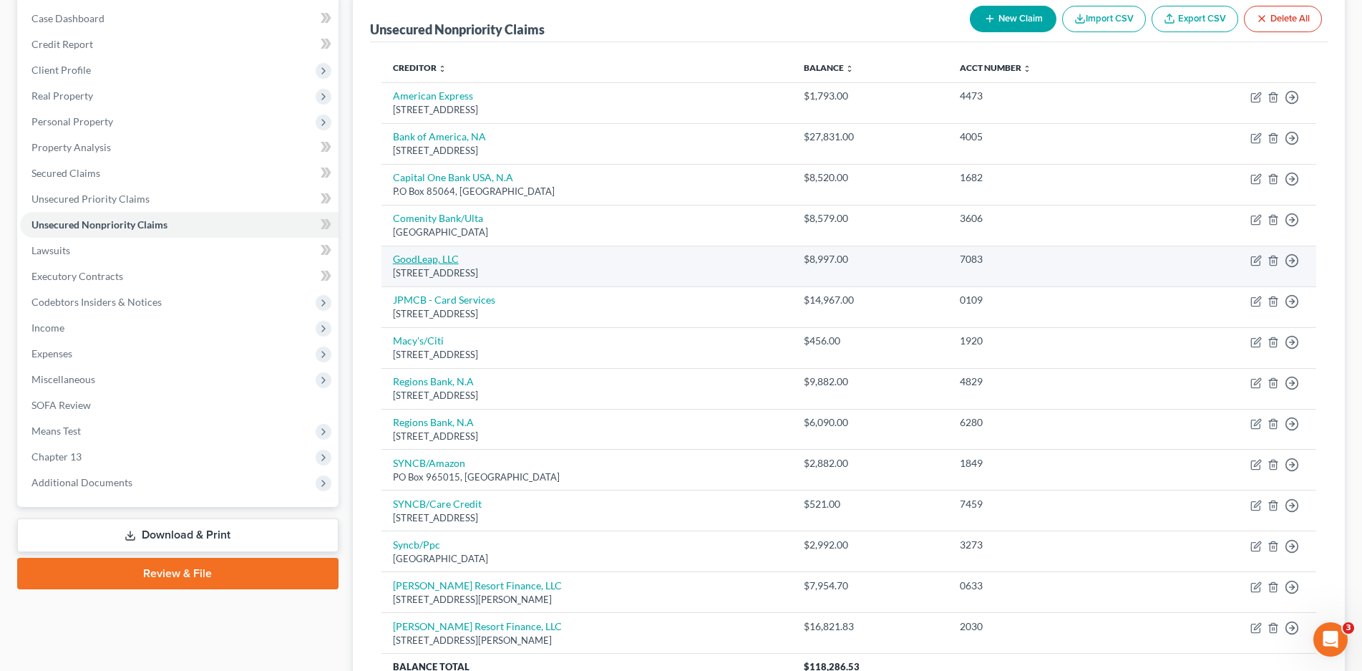
click at [429, 264] on link "GoodLeap, LLC" at bounding box center [426, 259] width 66 height 12
select select "4"
select select "20"
select select "2"
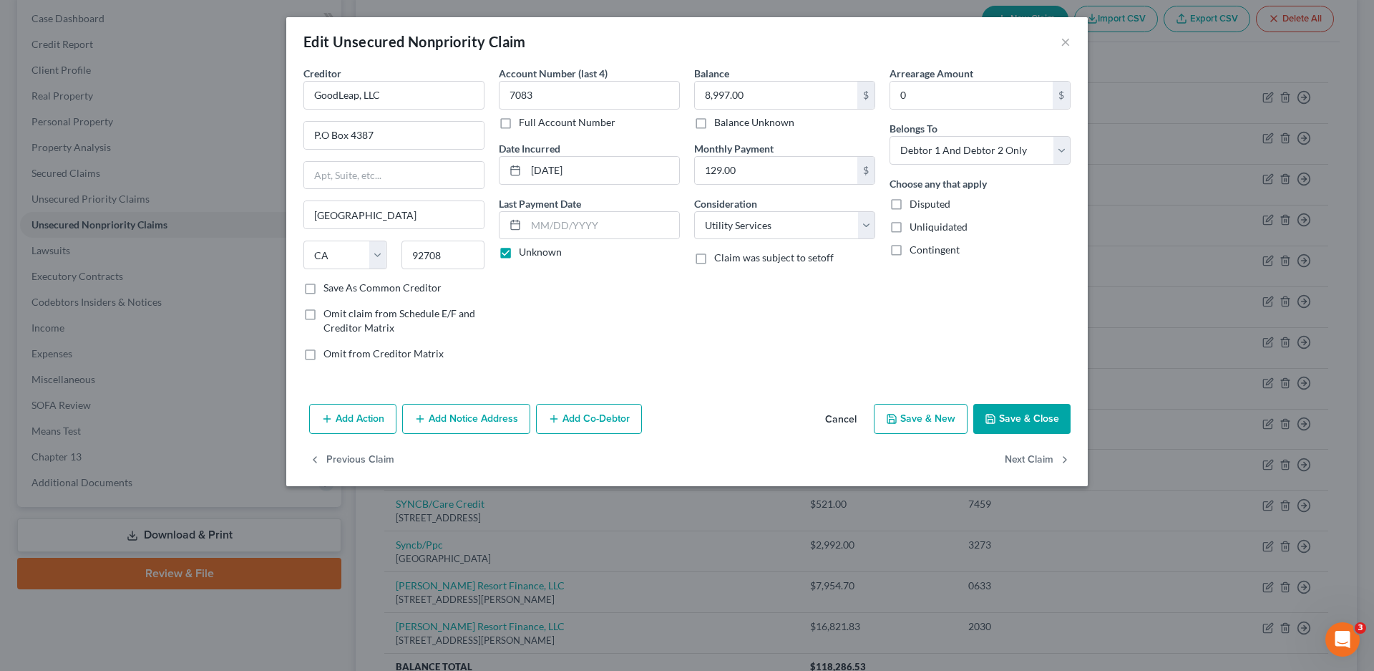
click at [1021, 425] on button "Save & Close" at bounding box center [1021, 419] width 97 height 30
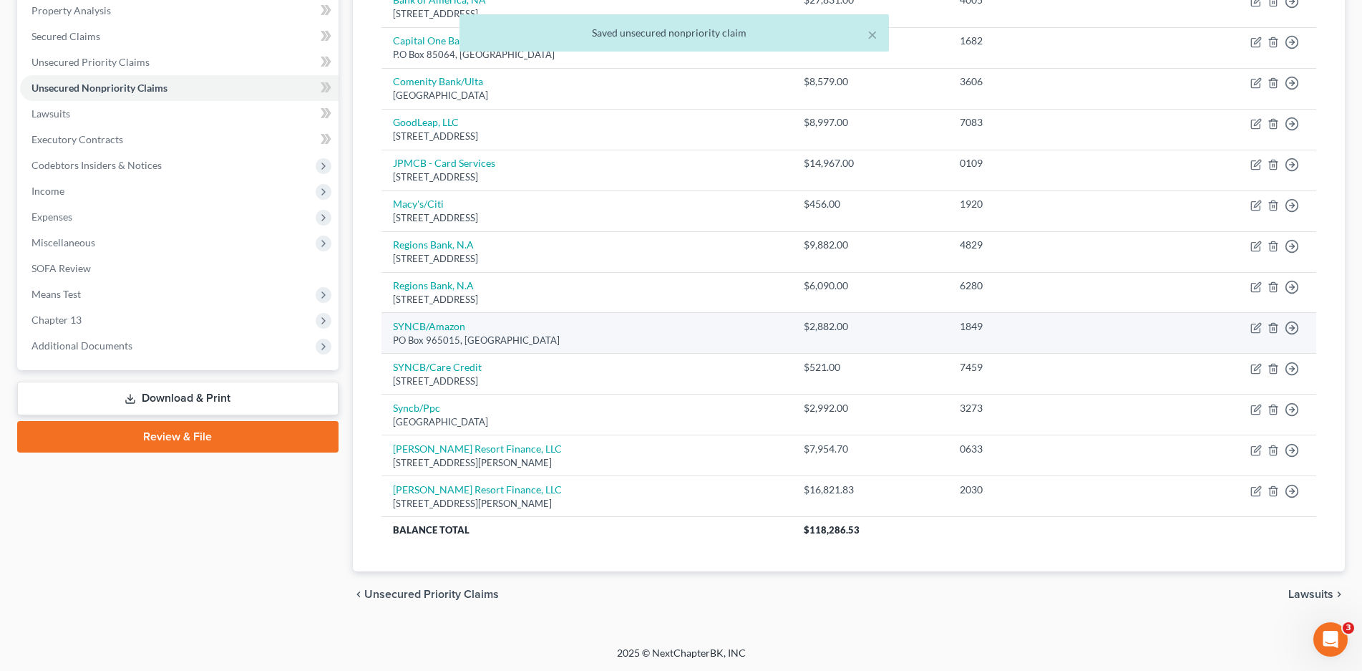
scroll to position [281, 0]
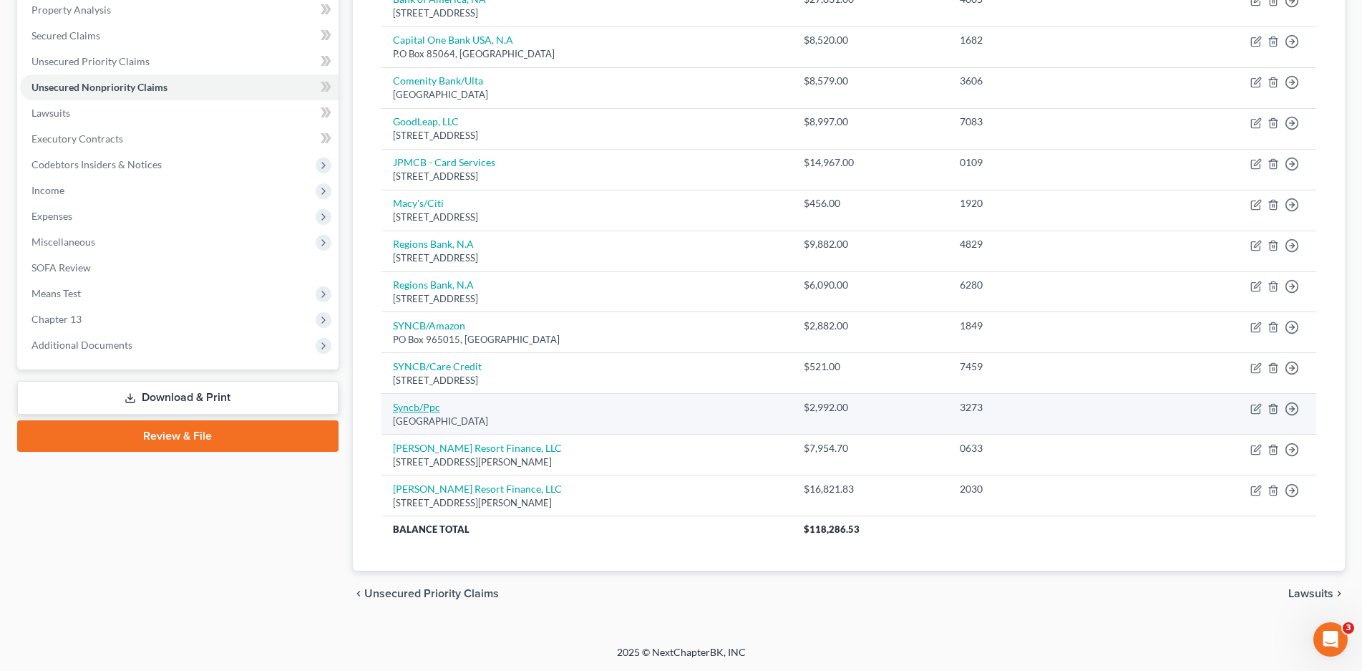
click at [404, 407] on link "Syncb/Ppc" at bounding box center [416, 407] width 47 height 12
select select "39"
select select "2"
select select "1"
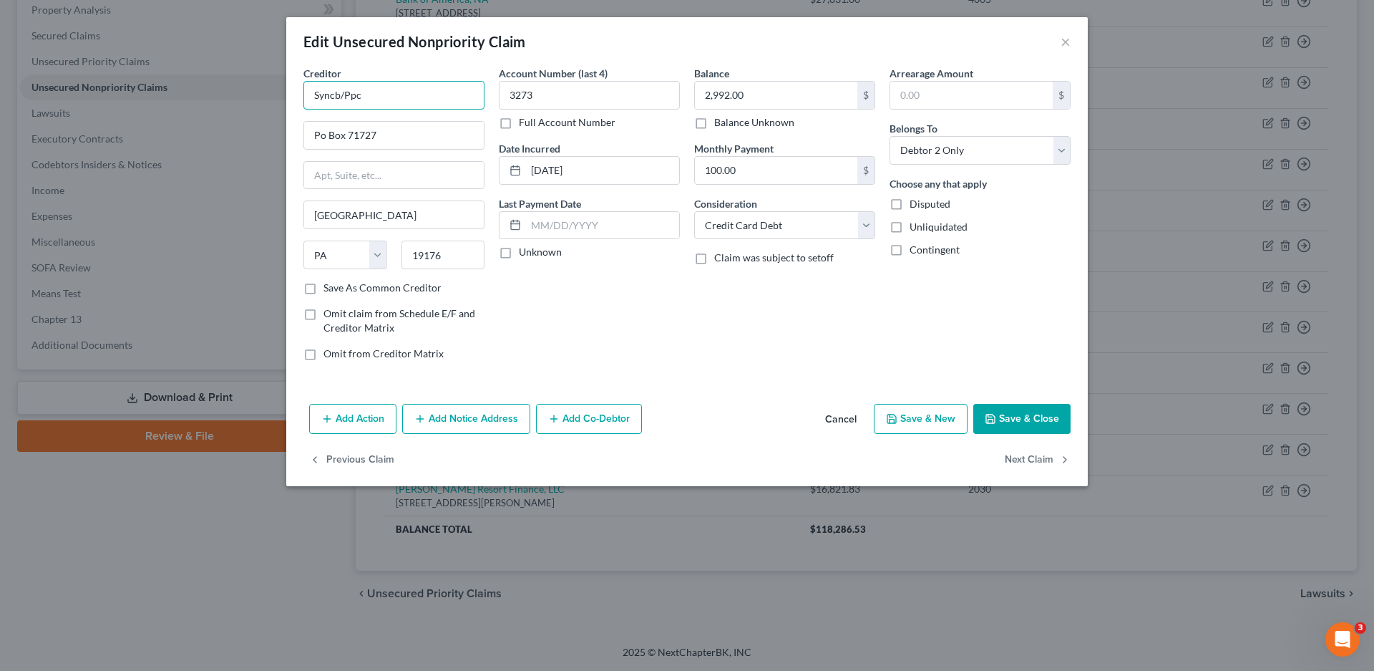
click at [381, 97] on input "Syncb/Ppc" at bounding box center [393, 95] width 181 height 29
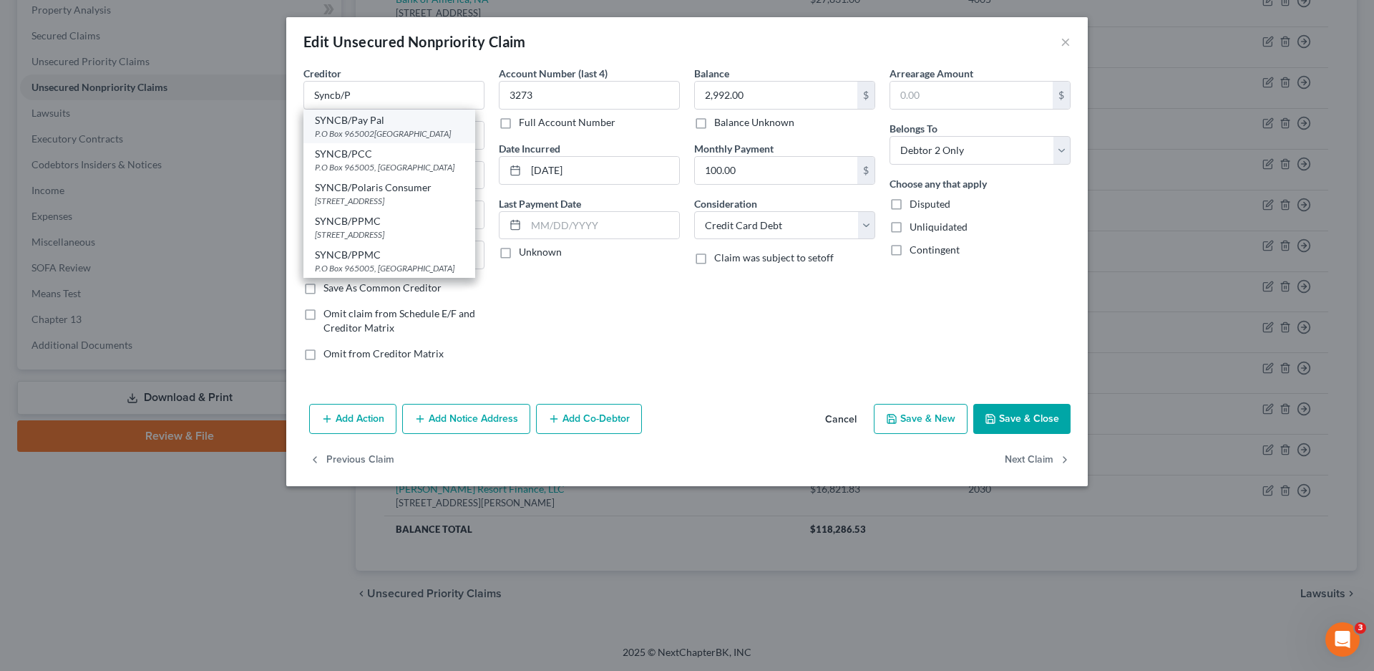
click at [361, 127] on div "P.O Box 965002[GEOGRAPHIC_DATA]" at bounding box center [389, 133] width 149 height 12
type input "SYNCB/Pay Pal"
type input "P.O Box 965002"
type input "Orlando"
select select "9"
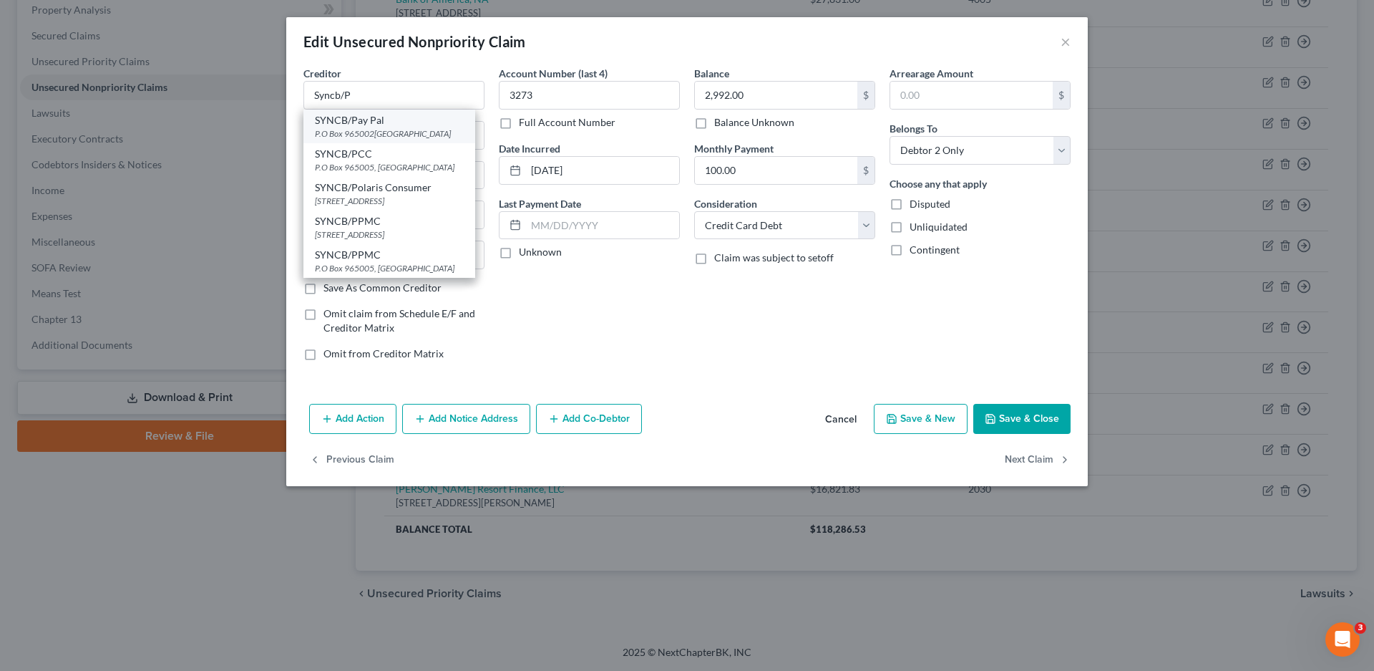
type input "32896"
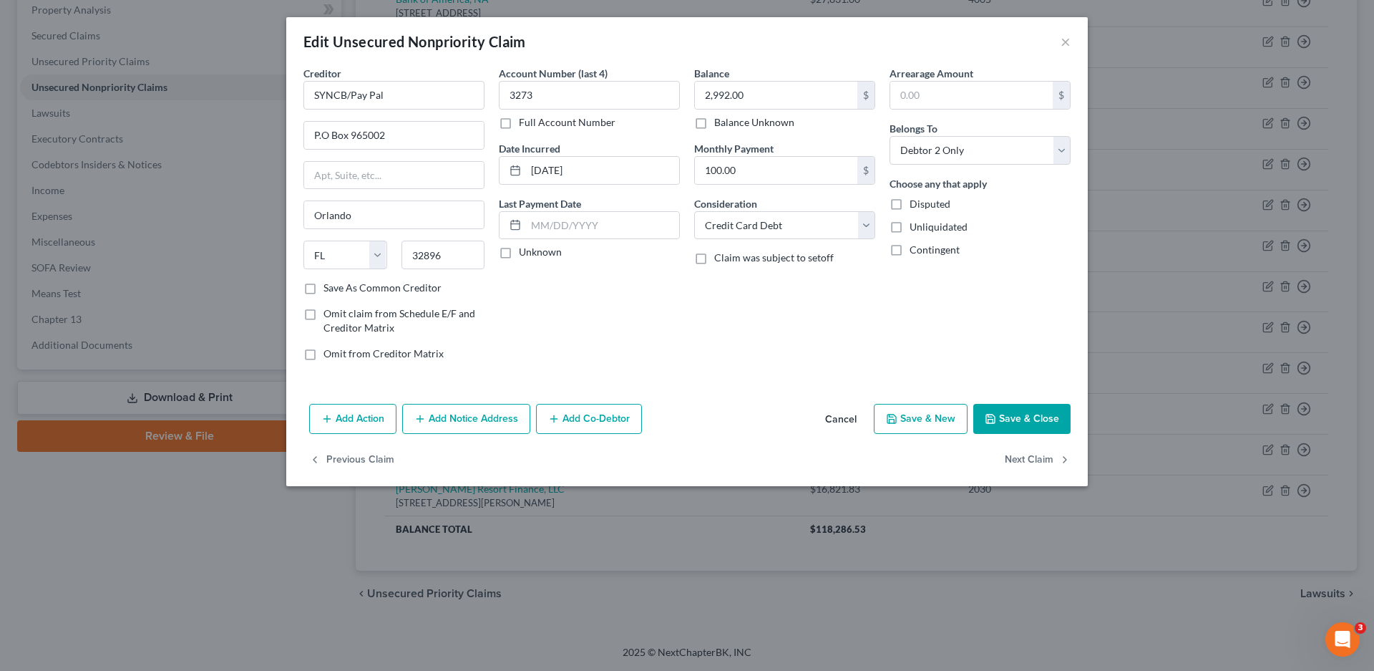
click at [1032, 417] on button "Save & Close" at bounding box center [1021, 419] width 97 height 30
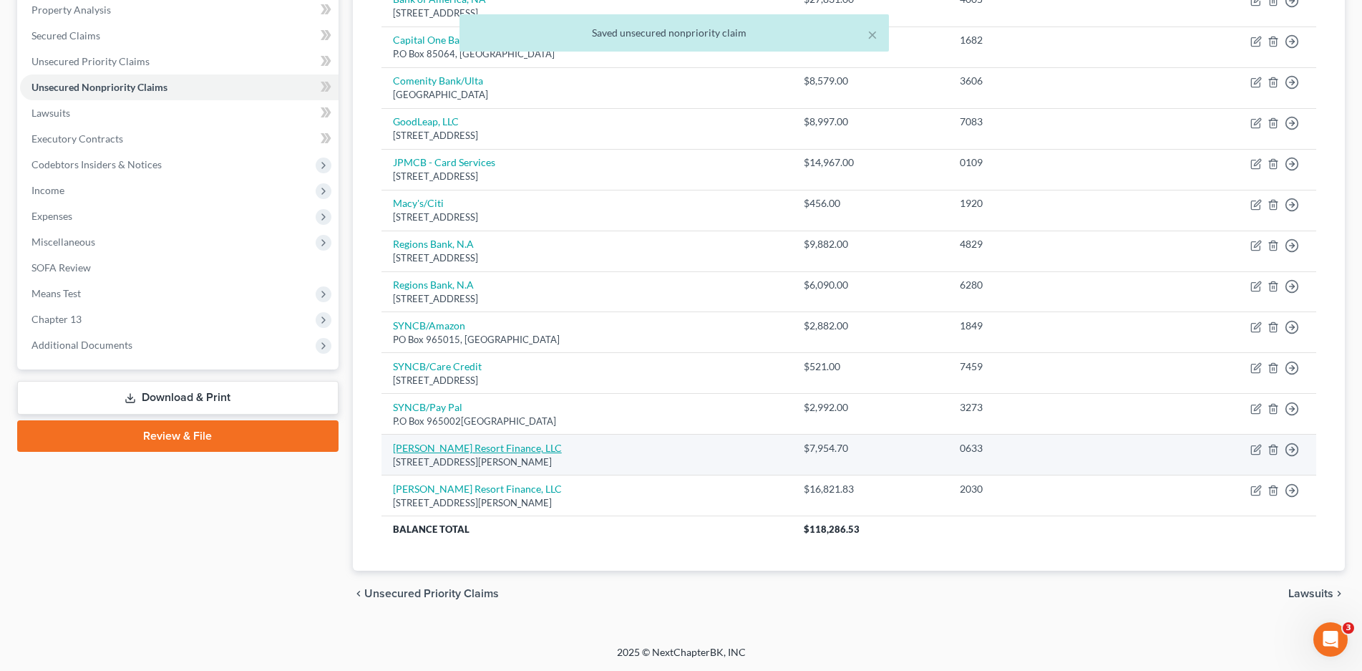
click at [479, 451] on link "[PERSON_NAME] Resort Finance, LLC" at bounding box center [477, 448] width 169 height 12
select select "9"
select select "14"
select select "2"
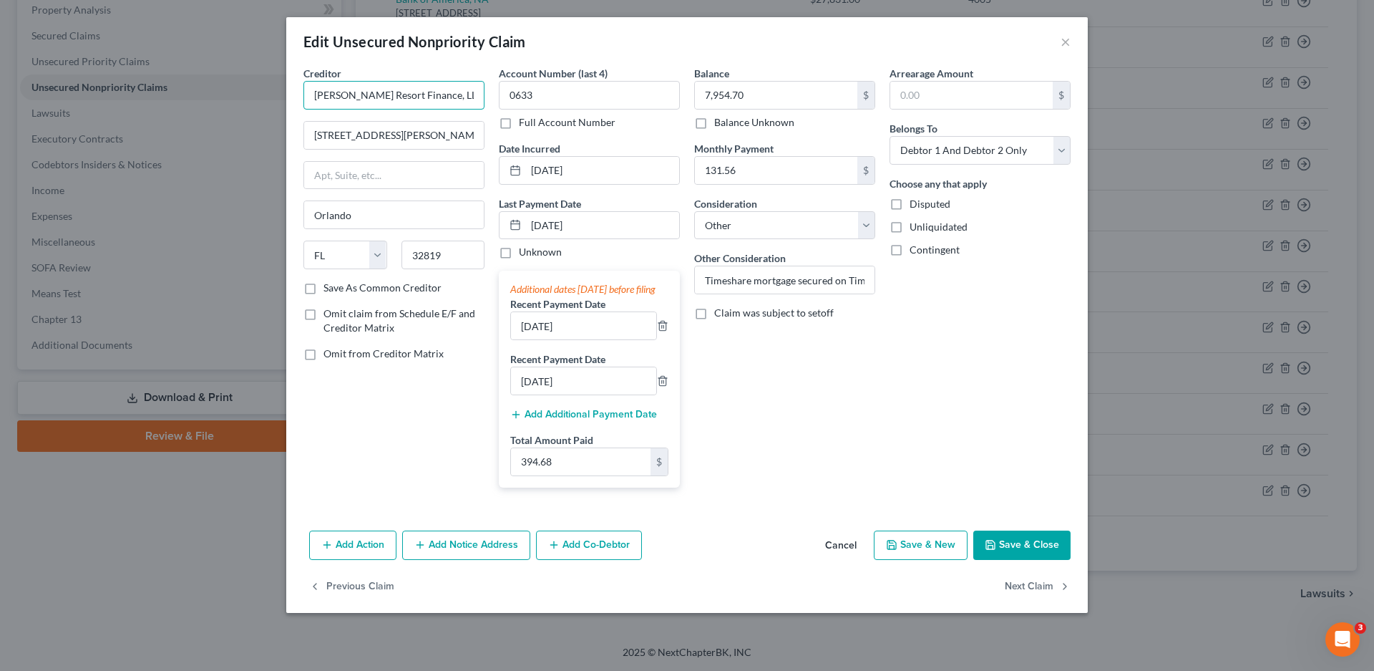
drag, startPoint x: 439, startPoint y: 95, endPoint x: 287, endPoint y: 104, distance: 152.7
click at [287, 104] on div "Creditor * [PERSON_NAME] Resort Finance, LLC [STREET_ADDRESS][PERSON_NAME] Orla…" at bounding box center [687, 295] width 802 height 459
paste input "Syncb/Ccdstr"
type input "Syncb/Ccdstr"
drag, startPoint x: 849, startPoint y: 563, endPoint x: 814, endPoint y: 537, distance: 43.9
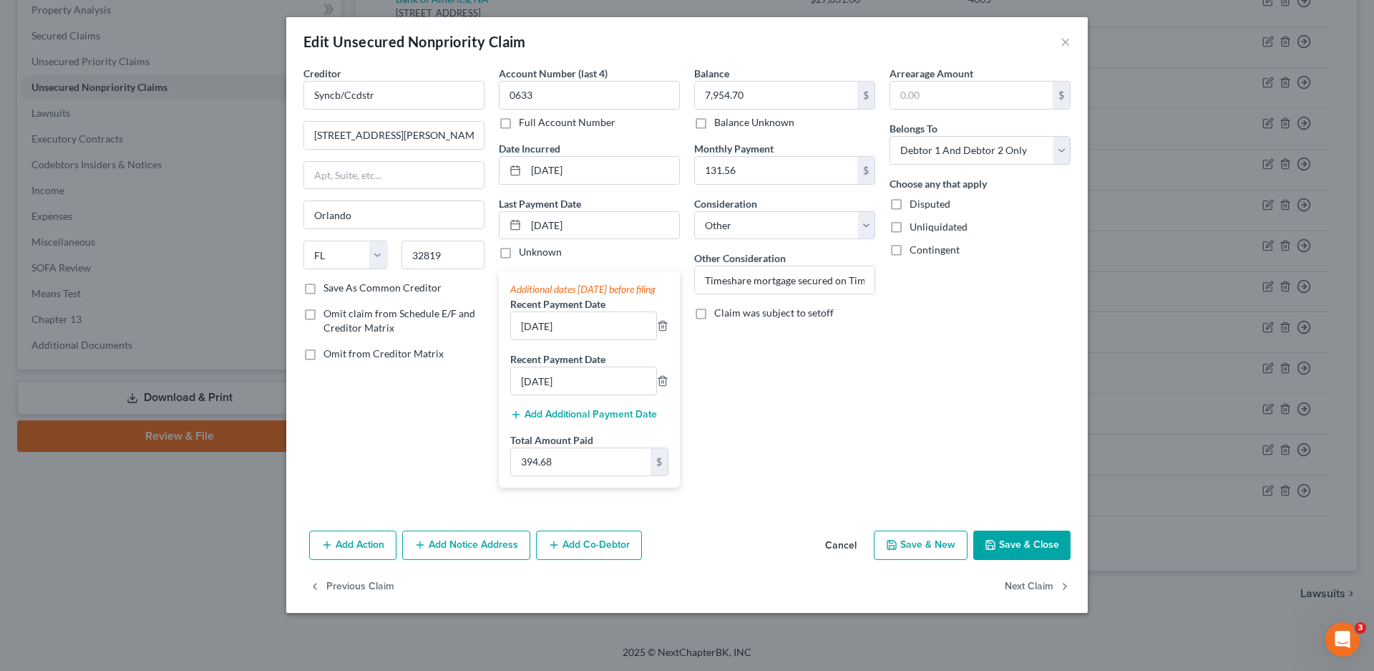
click at [849, 560] on button "Cancel" at bounding box center [841, 546] width 54 height 29
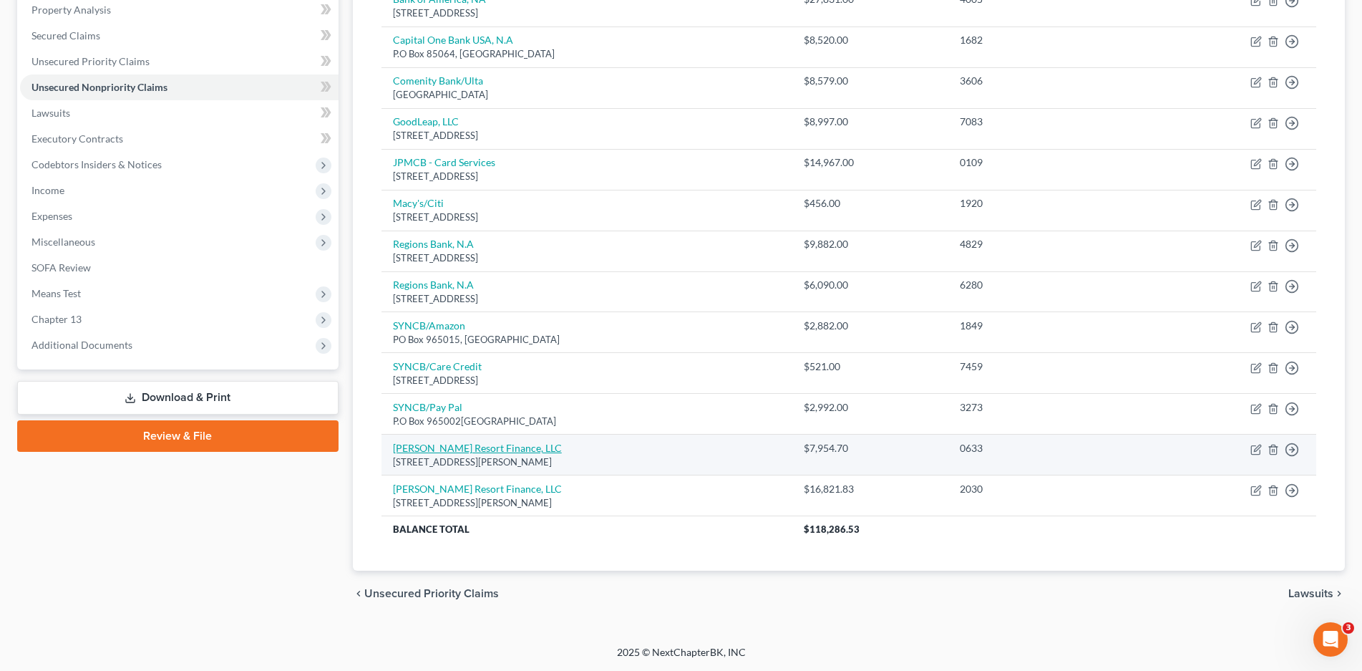
click at [480, 445] on link "[PERSON_NAME] Resort Finance, LLC" at bounding box center [477, 448] width 169 height 12
select select "9"
select select "14"
select select "2"
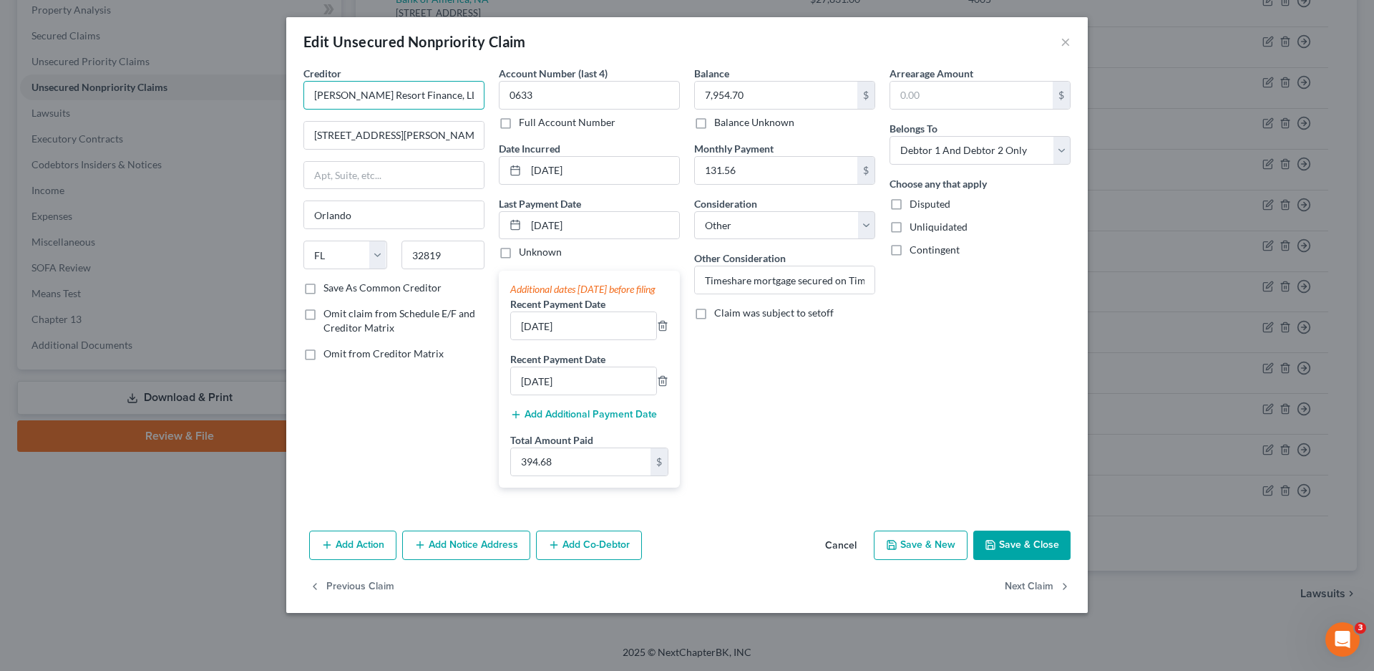
drag, startPoint x: 426, startPoint y: 91, endPoint x: 287, endPoint y: 106, distance: 139.7
click at [287, 106] on div "Creditor * [PERSON_NAME] Resort Finance, LLC [STREET_ADDRESS][PERSON_NAME] Orla…" at bounding box center [687, 295] width 802 height 459
click at [1062, 43] on button "×" at bounding box center [1066, 41] width 10 height 17
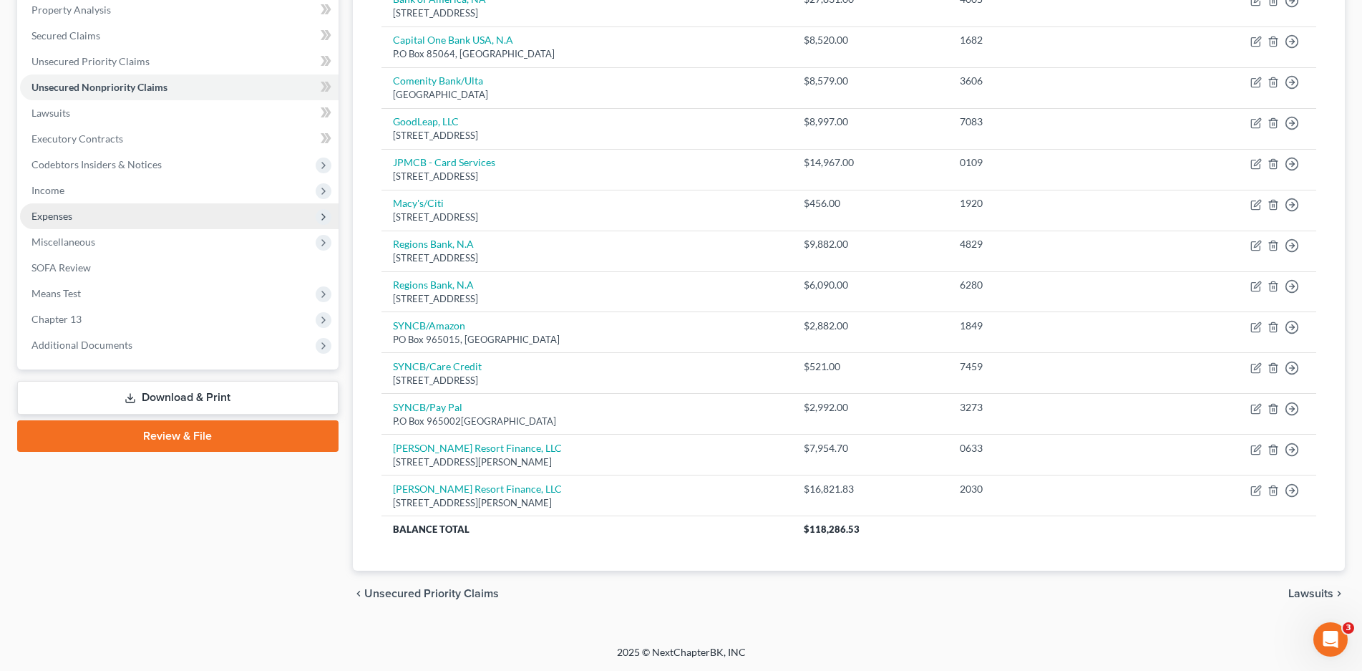
click at [42, 216] on span "Expenses" at bounding box center [51, 216] width 41 height 12
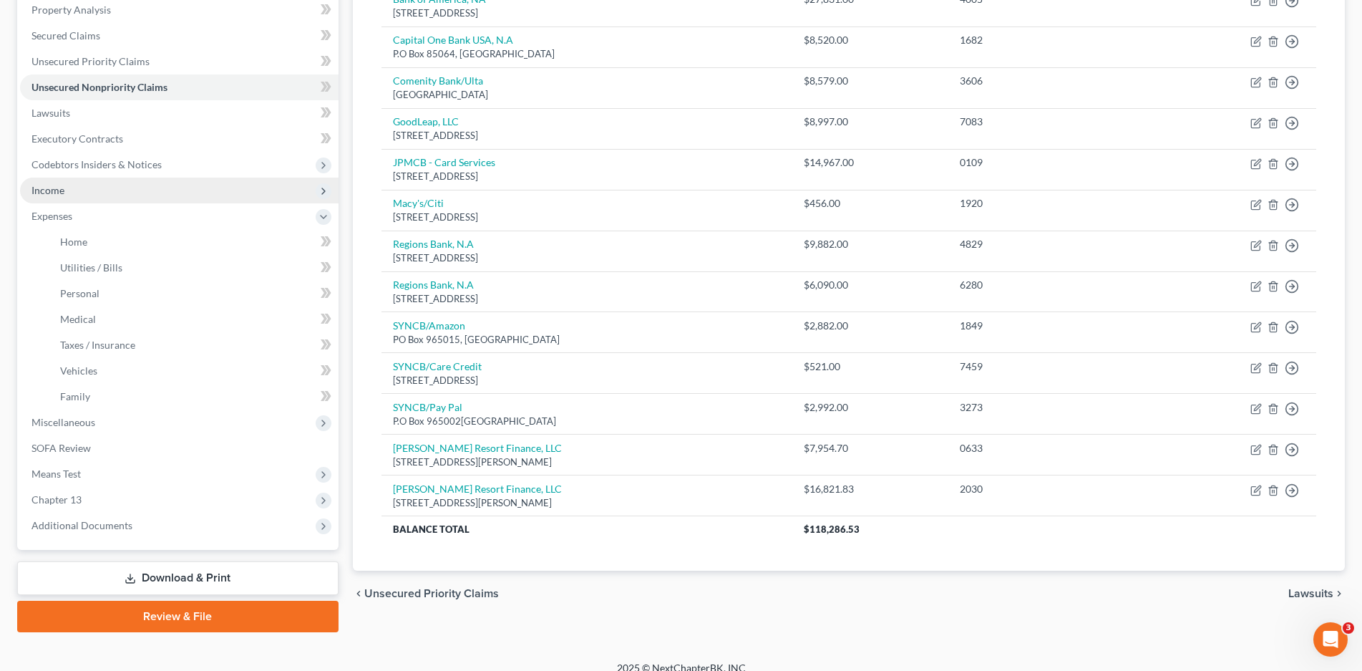
click at [55, 194] on span "Income" at bounding box center [47, 190] width 33 height 12
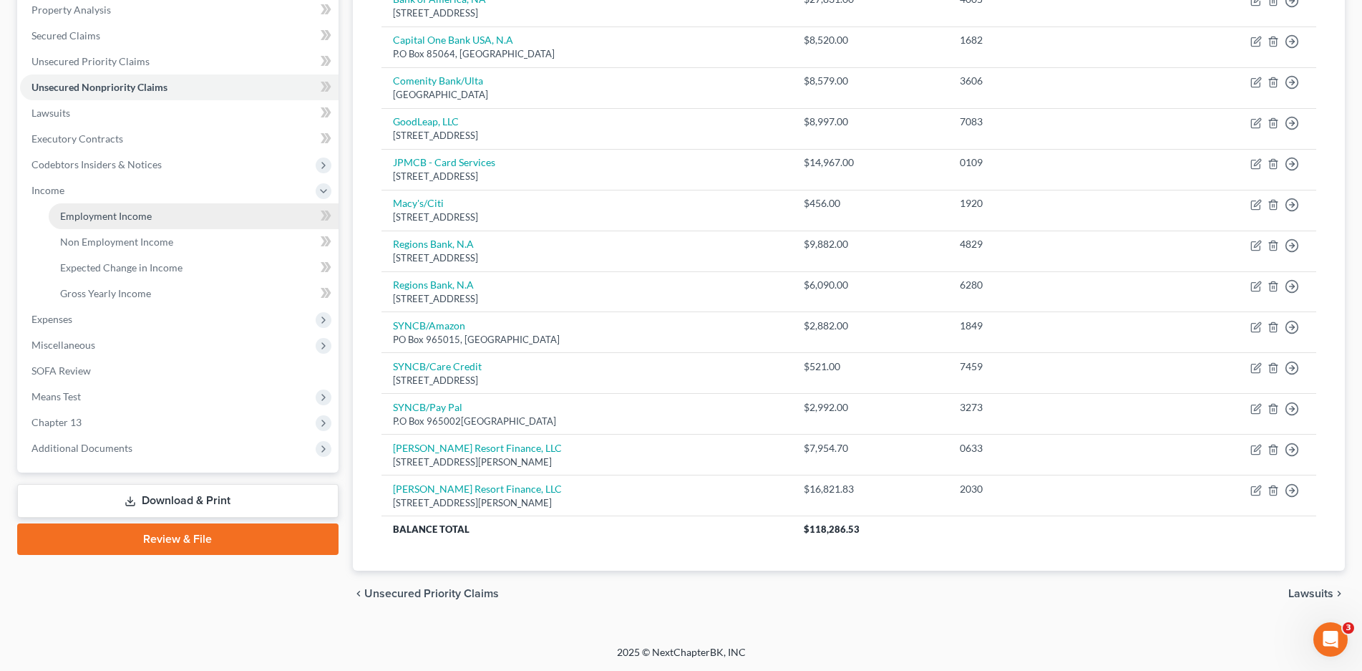
click at [75, 214] on span "Employment Income" at bounding box center [106, 216] width 92 height 12
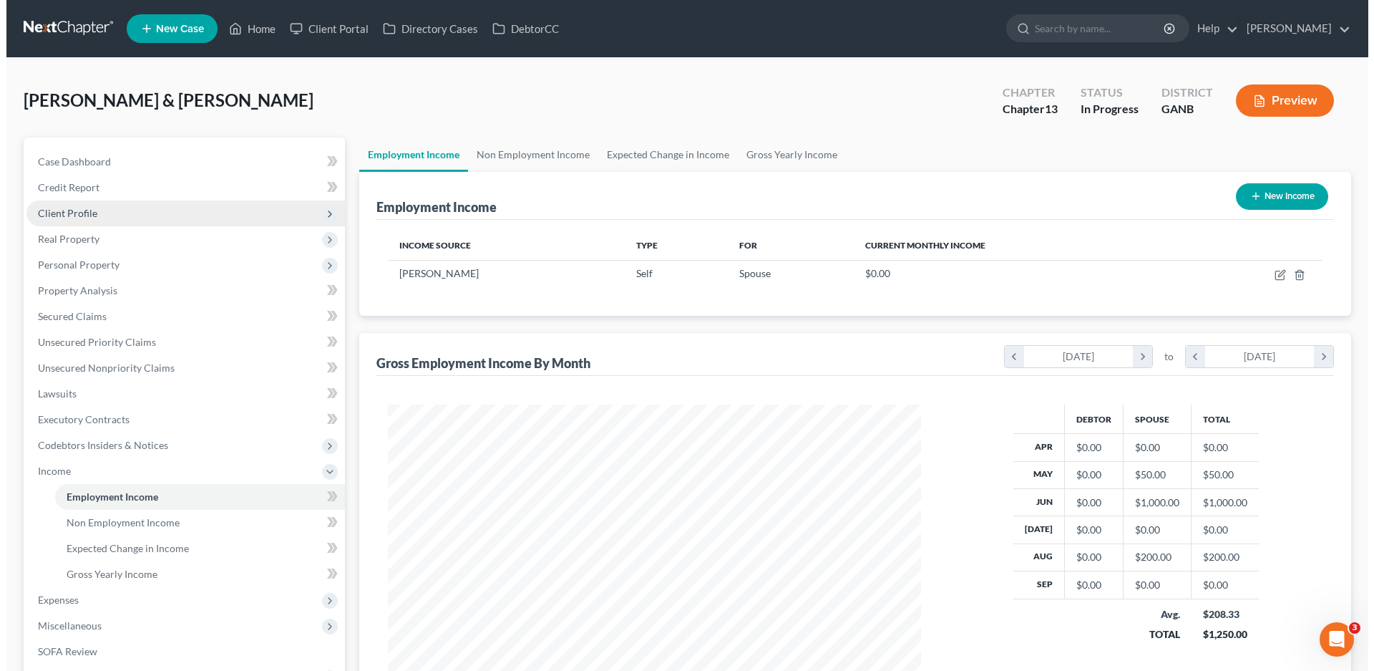
scroll to position [266, 563]
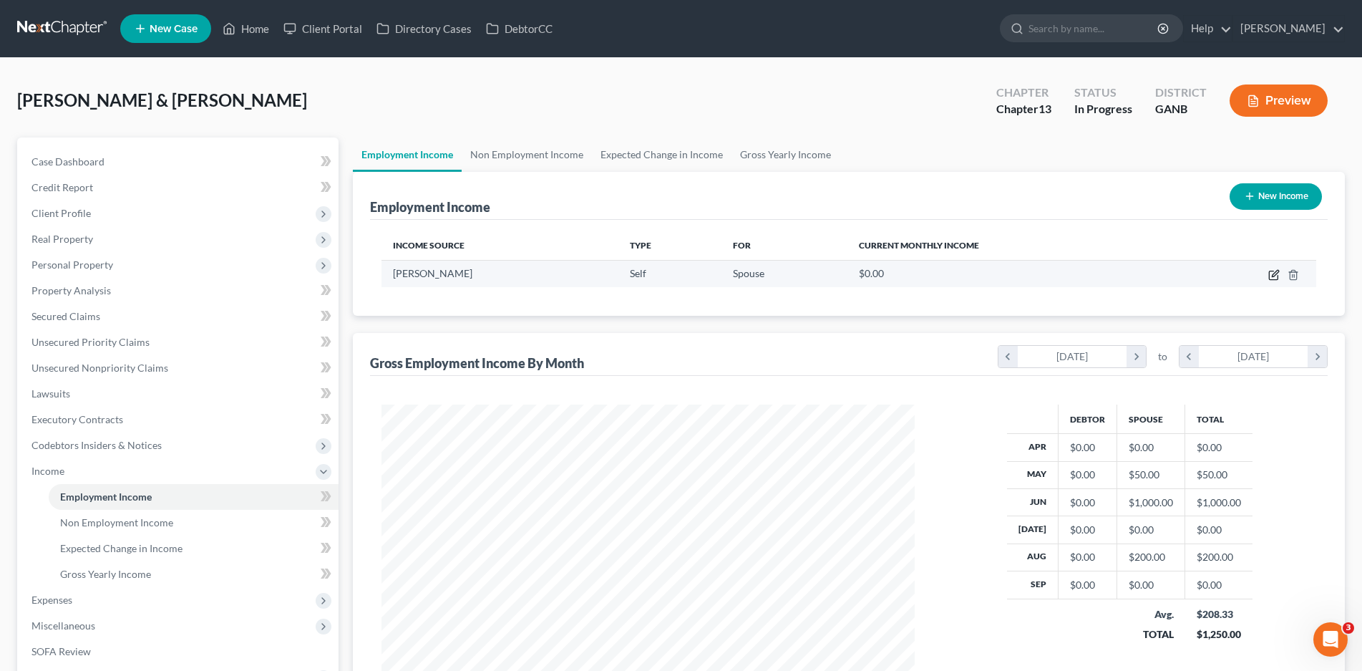
click at [1273, 275] on icon "button" at bounding box center [1275, 273] width 6 height 6
select select "1"
select select "10"
select select "0"
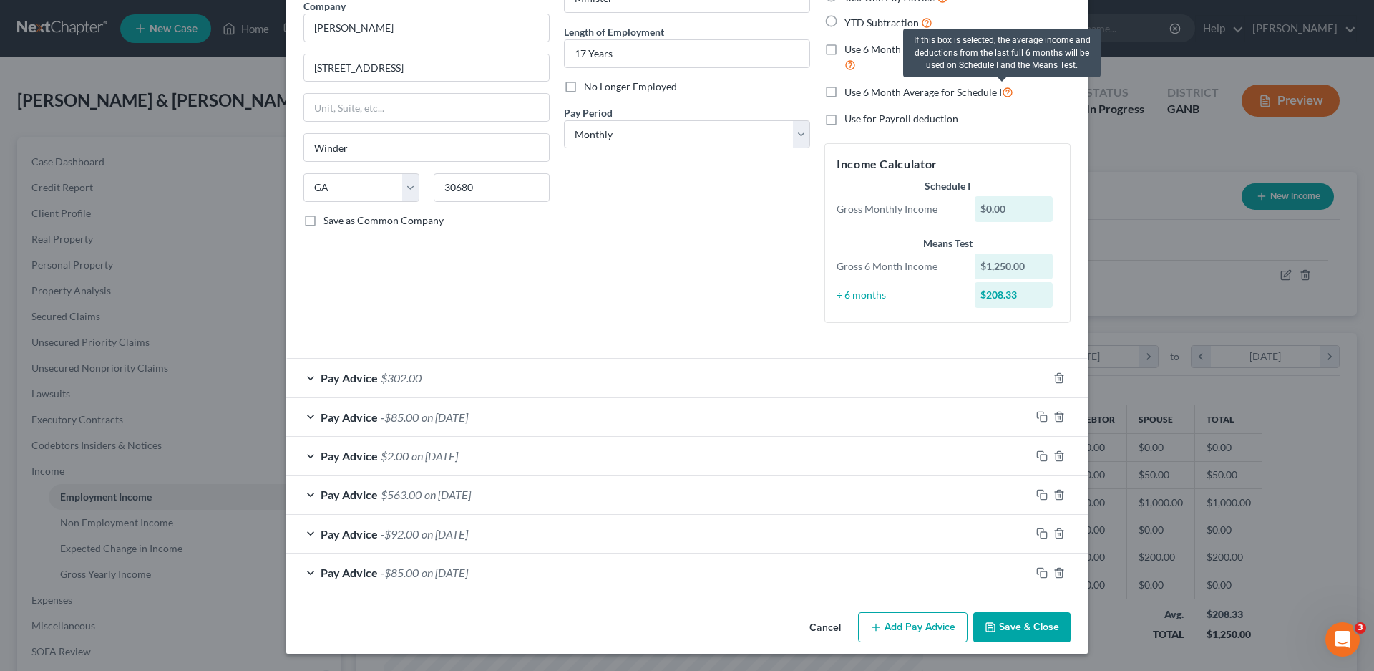
scroll to position [0, 0]
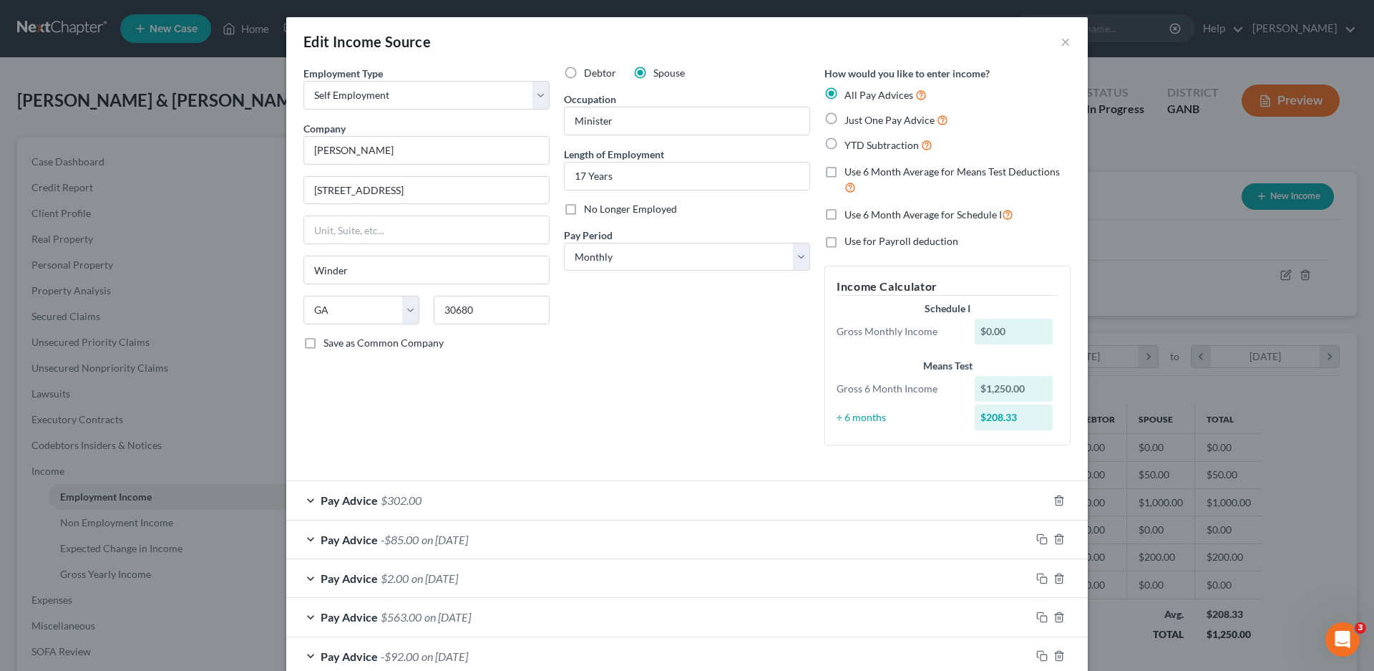
drag, startPoint x: 826, startPoint y: 174, endPoint x: 819, endPoint y: 213, distance: 39.3
click at [845, 174] on label "Use 6 Month Average for Means Test Deductions" at bounding box center [958, 180] width 226 height 31
click at [850, 174] on input "Use 6 Month Average for Means Test Deductions" at bounding box center [854, 169] width 9 height 9
checkbox input "true"
click at [845, 211] on label "Use 6 Month Average for Schedule I" at bounding box center [929, 214] width 169 height 16
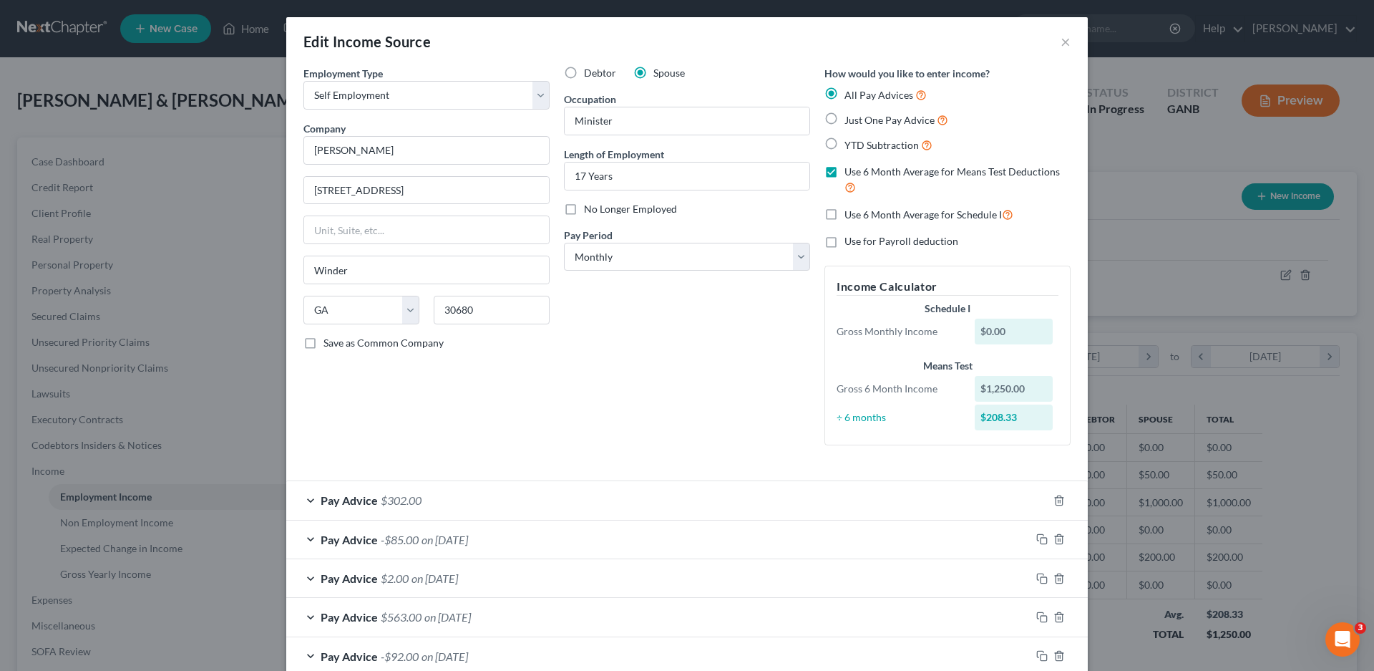
click at [850, 211] on input "Use 6 Month Average for Schedule I" at bounding box center [854, 210] width 9 height 9
checkbox input "true"
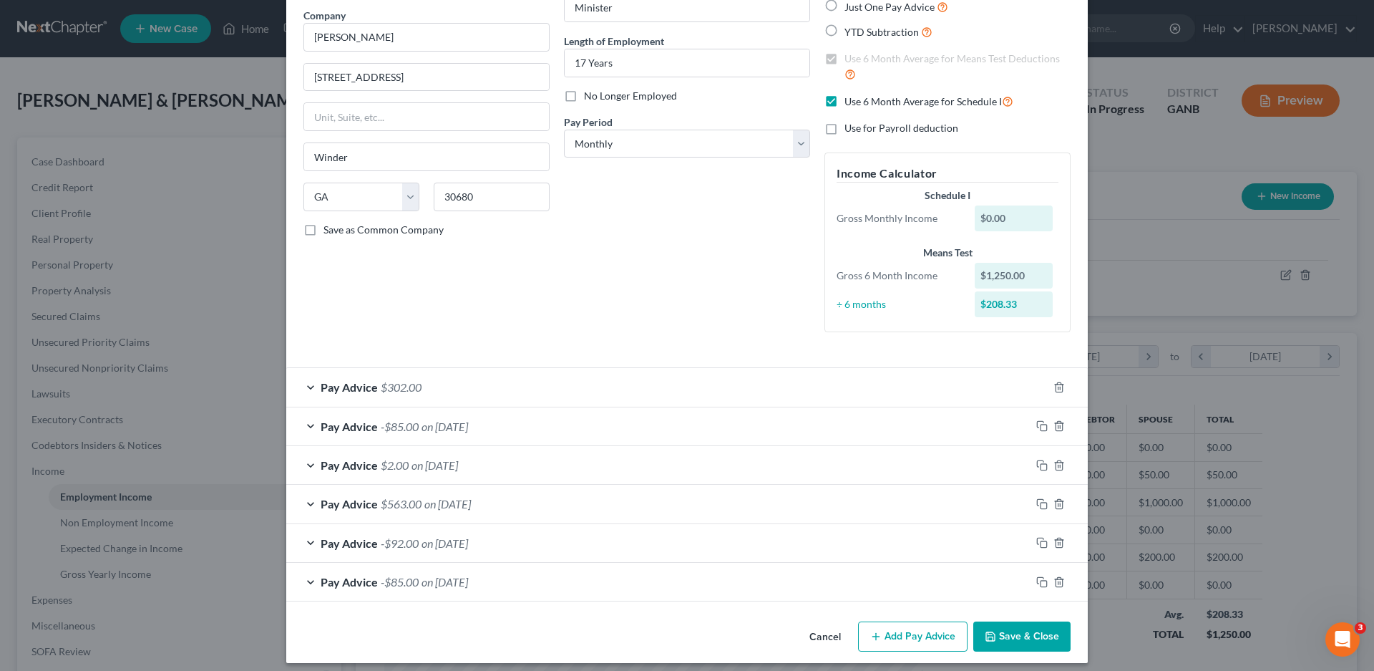
scroll to position [122, 0]
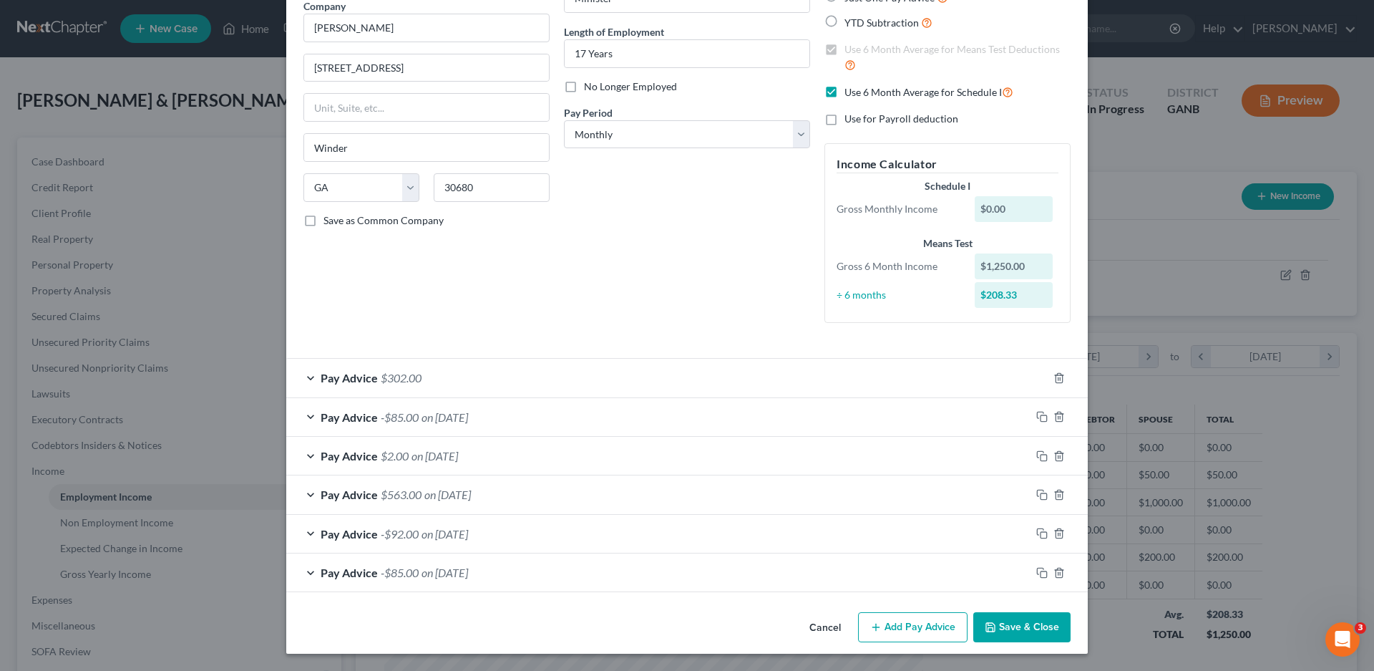
click at [1004, 623] on button "Save & Close" at bounding box center [1021, 627] width 97 height 30
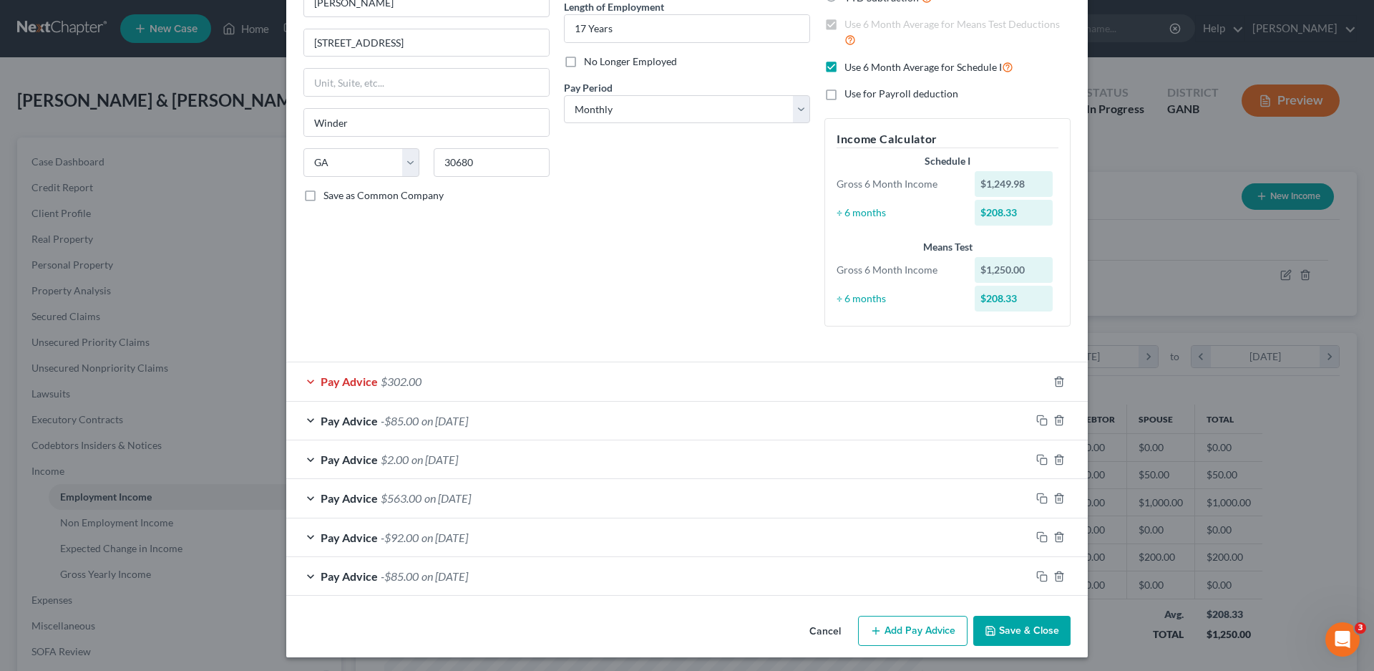
scroll to position [151, 0]
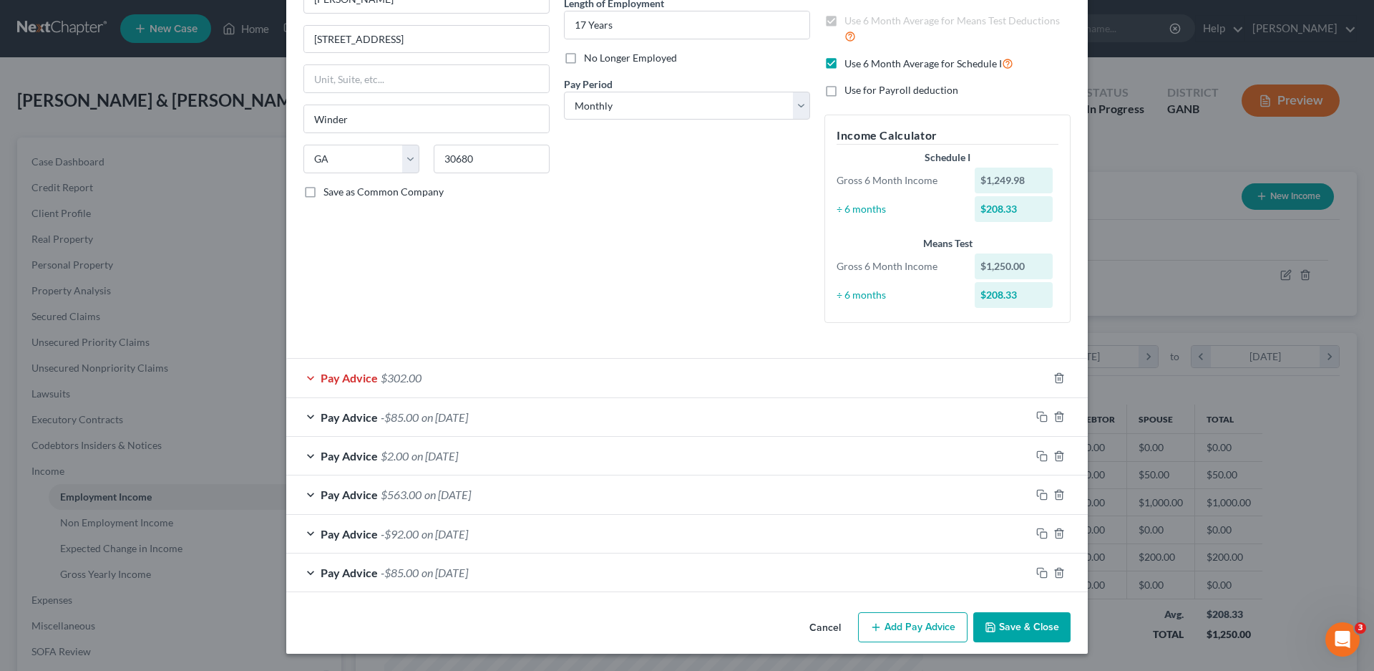
drag, startPoint x: 303, startPoint y: 376, endPoint x: 325, endPoint y: 372, distance: 22.5
click at [303, 376] on div "Pay Advice $302.00" at bounding box center [667, 378] width 762 height 38
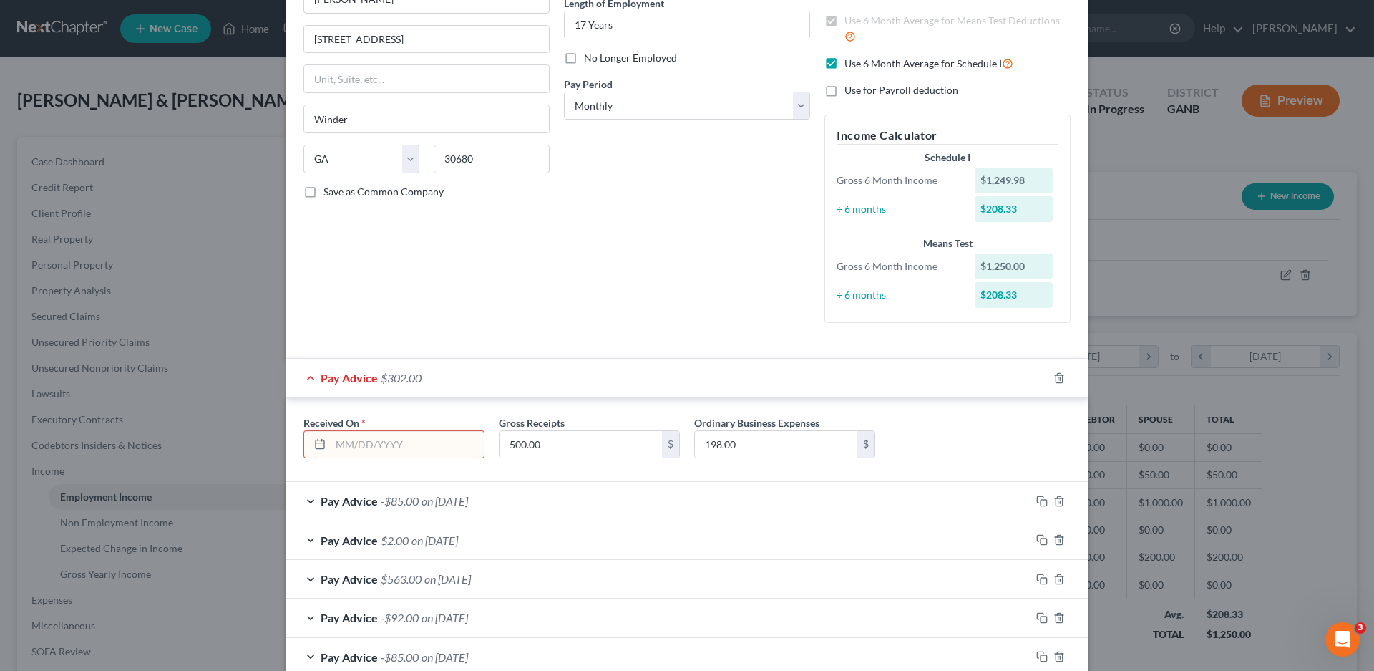
click at [331, 442] on input "text" at bounding box center [407, 444] width 153 height 27
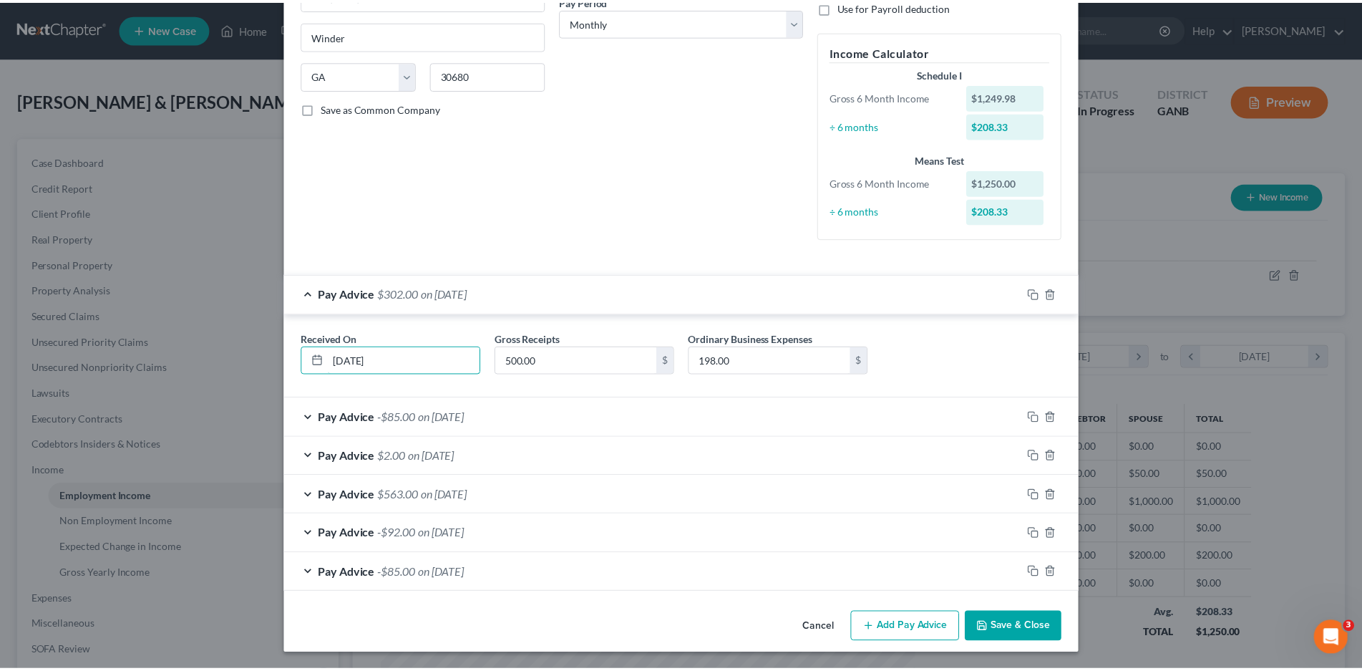
scroll to position [235, 0]
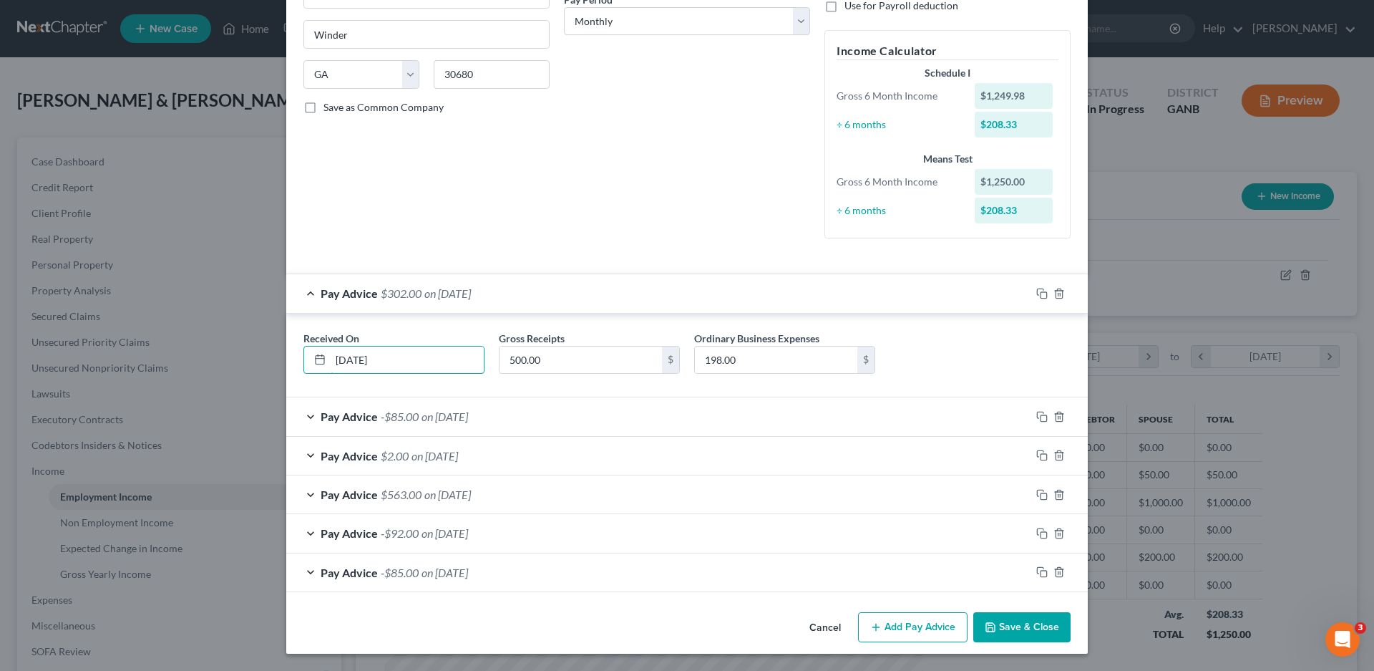
type input "[DATE]"
click at [1015, 625] on button "Save & Close" at bounding box center [1021, 627] width 97 height 30
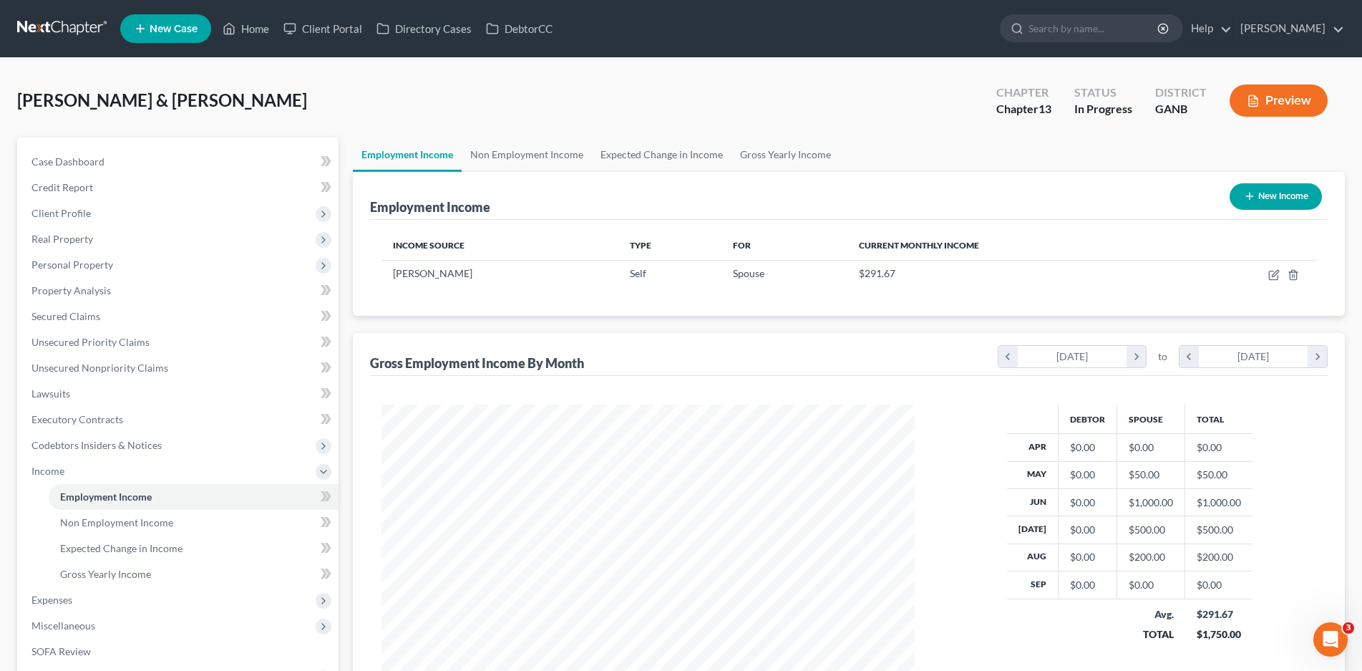
scroll to position [715445, 715149]
click at [130, 520] on span "Non Employment Income" at bounding box center [116, 522] width 113 height 12
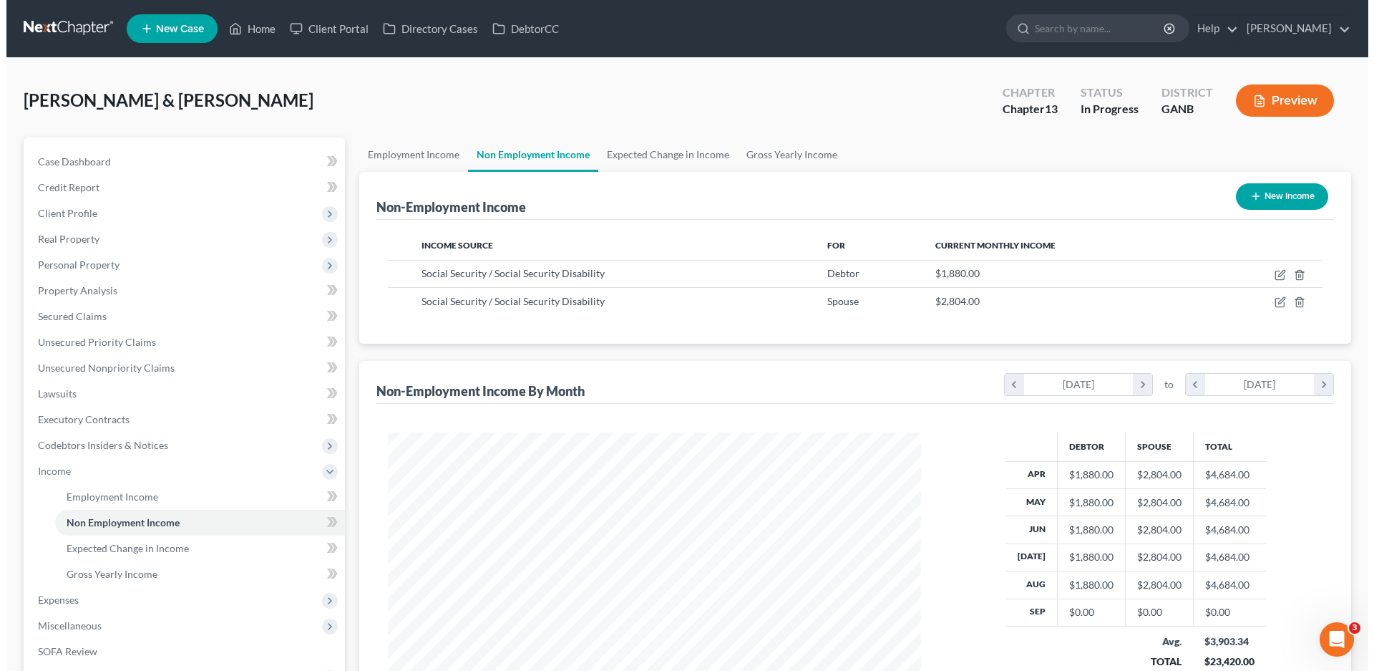
scroll to position [266, 563]
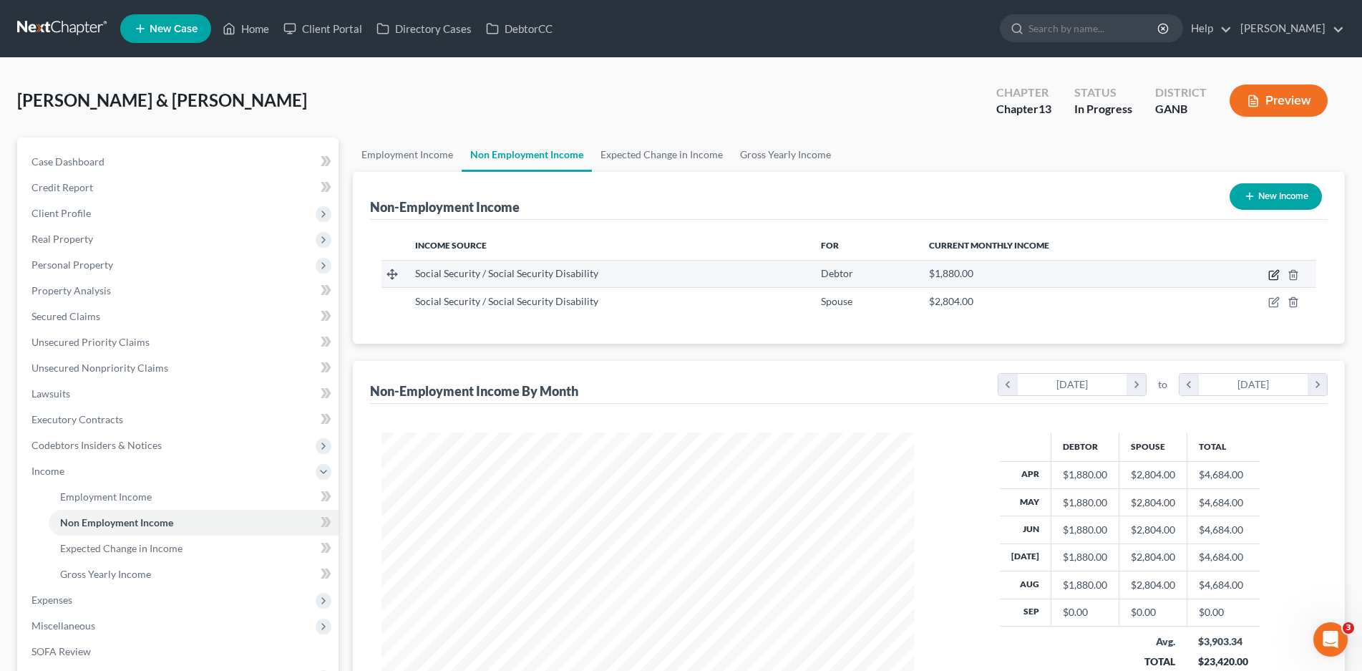
click at [1273, 276] on icon "button" at bounding box center [1273, 274] width 11 height 11
select select "4"
select select "0"
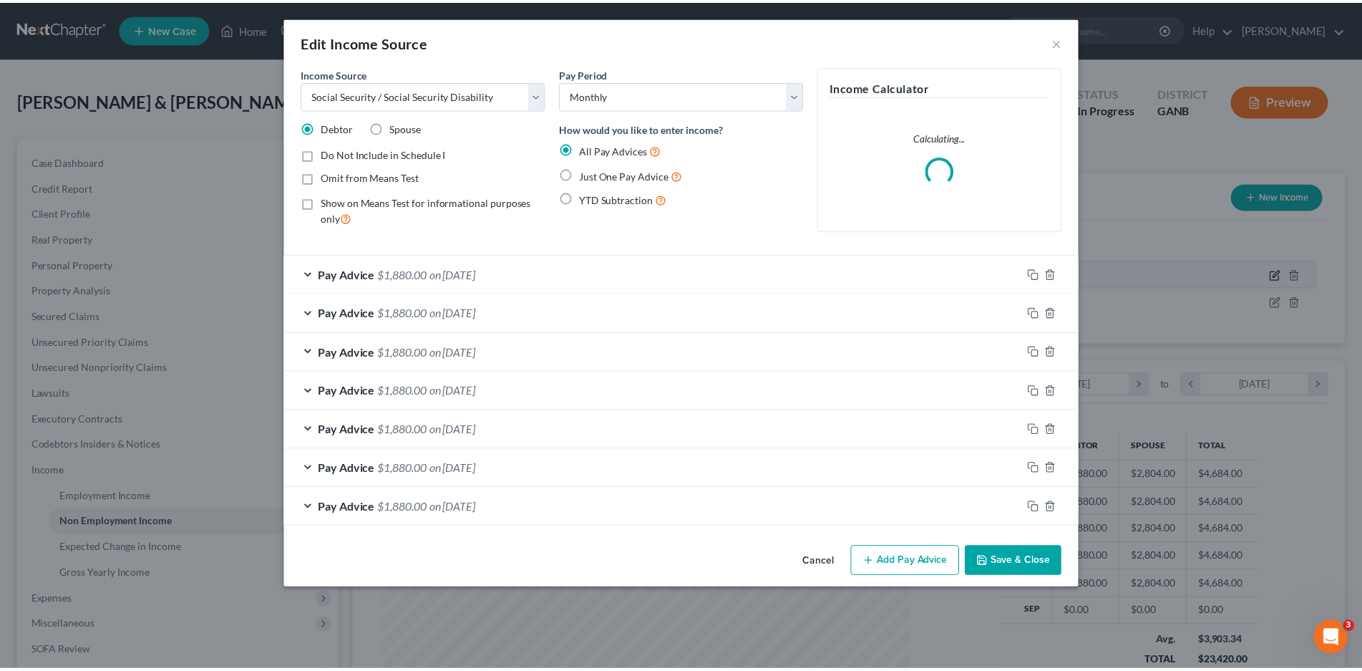
scroll to position [269, 568]
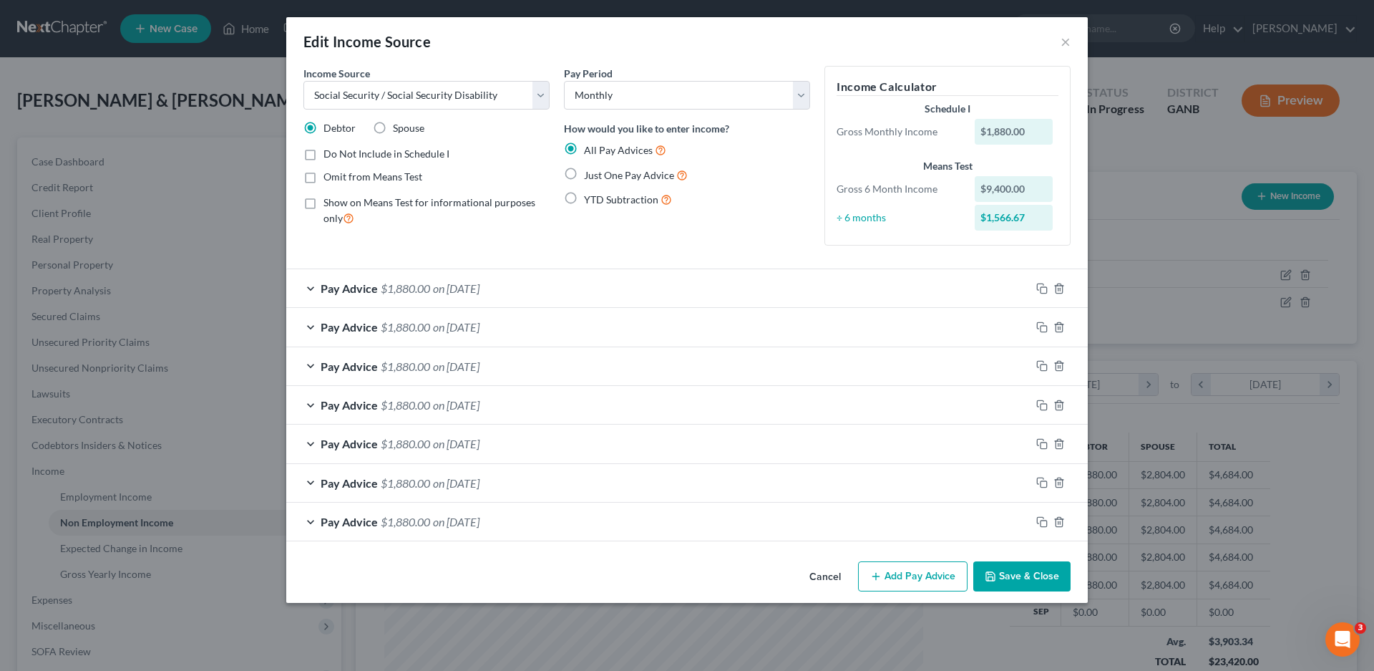
click at [584, 175] on label "Just One Pay Advice" at bounding box center [636, 175] width 104 height 16
click at [590, 175] on input "Just One Pay Advice" at bounding box center [594, 171] width 9 height 9
radio input "true"
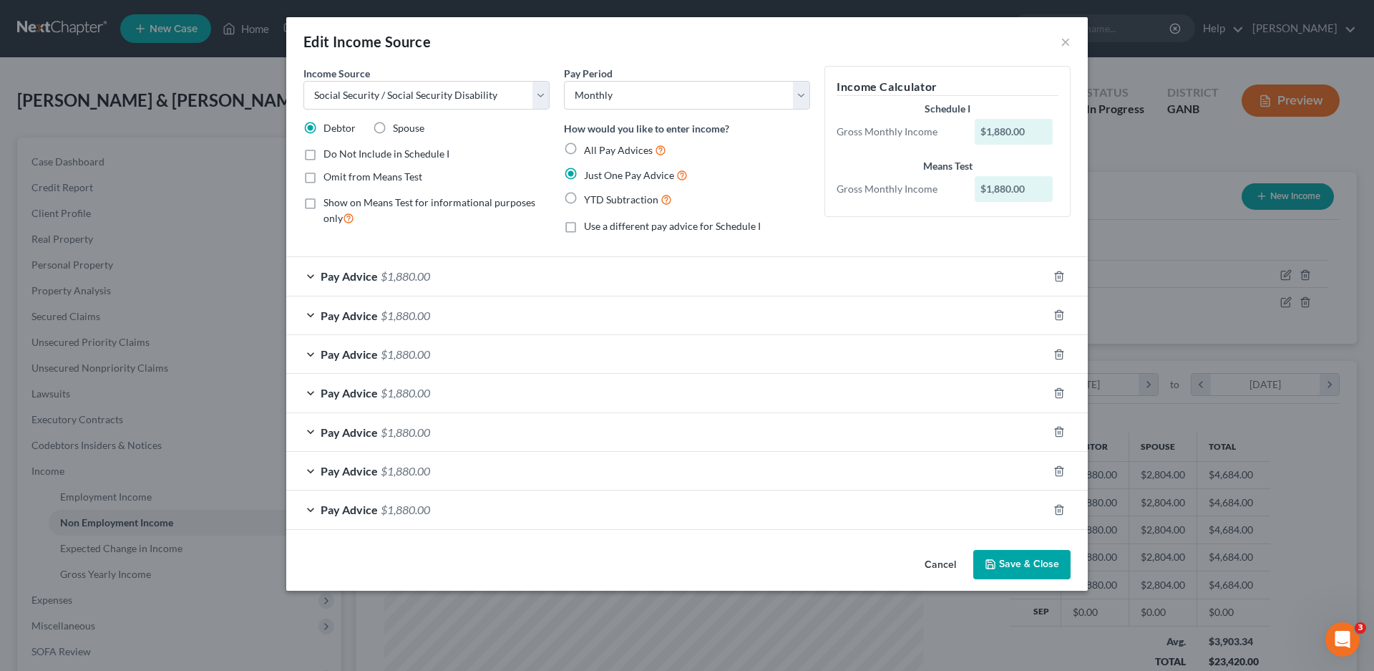
click at [324, 175] on label "Omit from Means Test" at bounding box center [373, 177] width 99 height 14
click at [329, 175] on input "Omit from Means Test" at bounding box center [333, 174] width 9 height 9
checkbox input "true"
click at [1008, 564] on button "Save & Close" at bounding box center [1021, 565] width 97 height 30
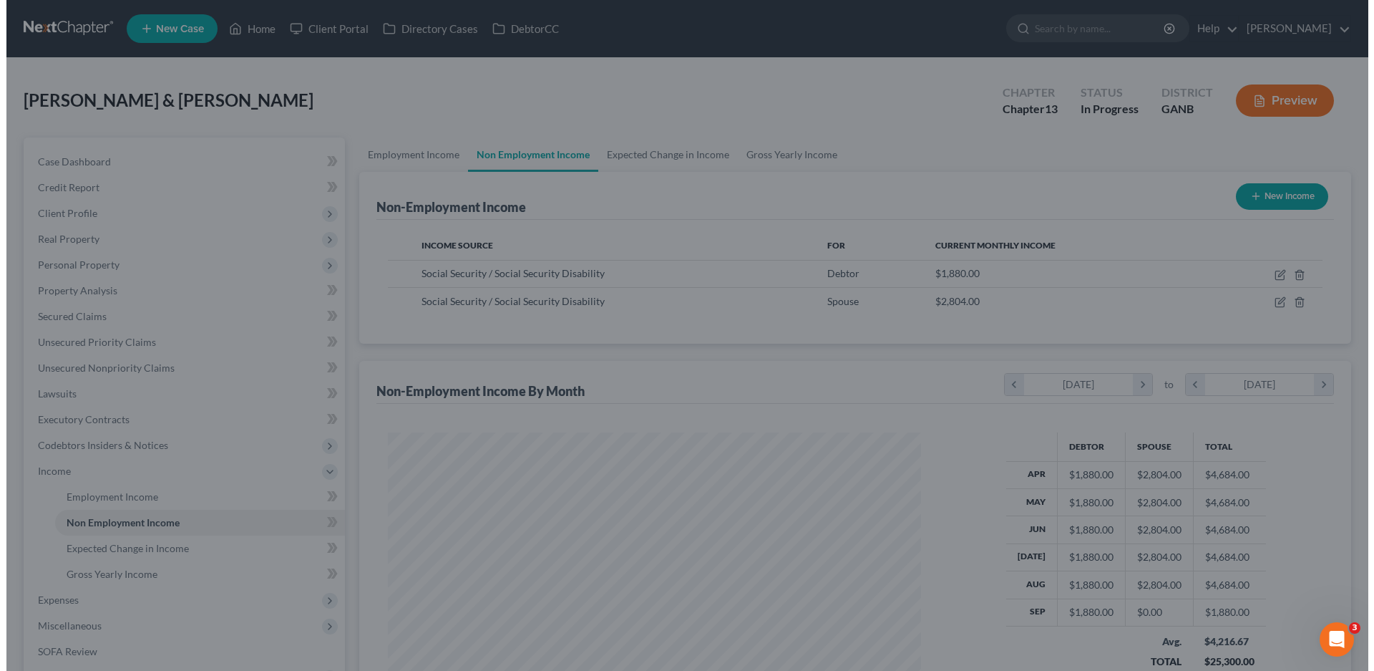
scroll to position [715445, 715149]
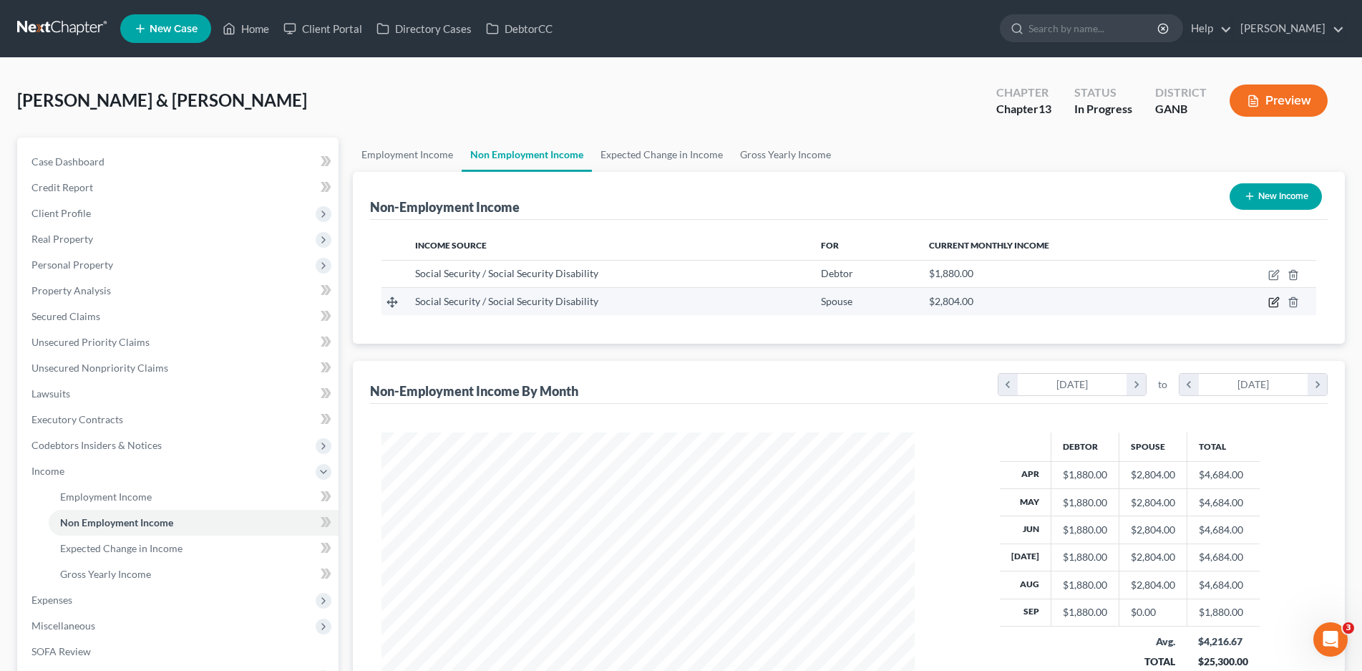
click at [1273, 303] on icon "button" at bounding box center [1275, 301] width 6 height 6
select select "4"
select select "0"
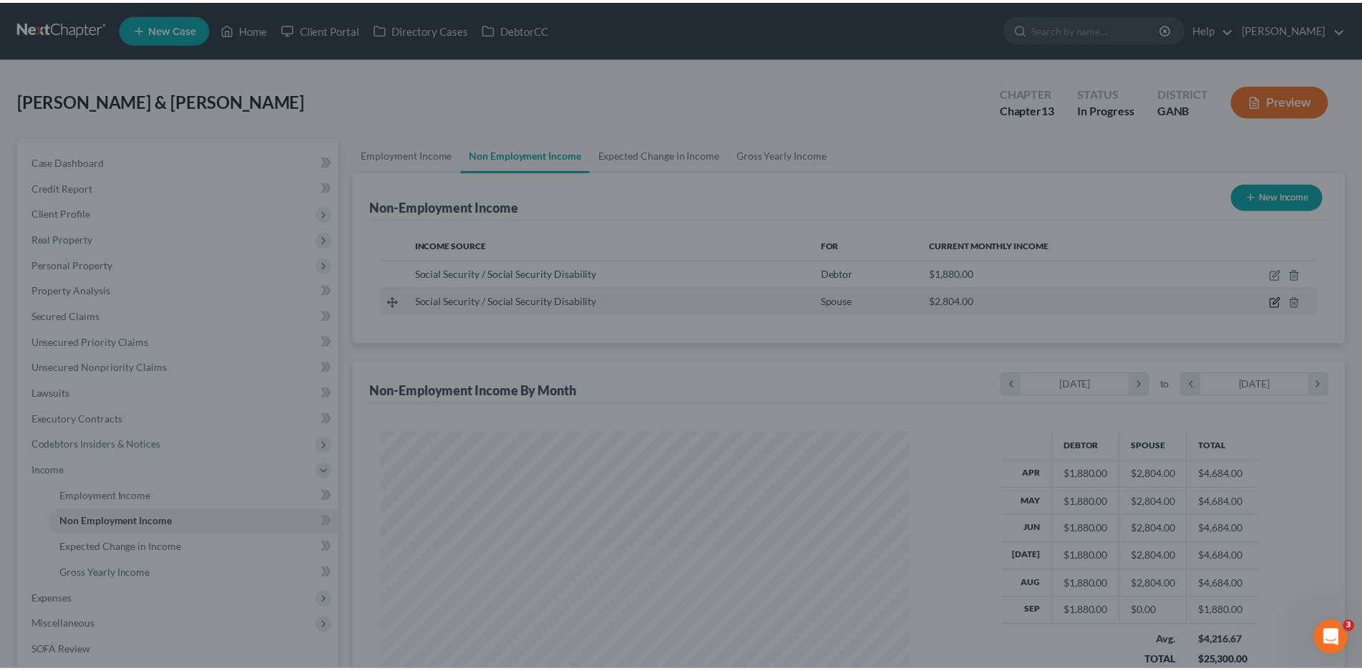
scroll to position [269, 568]
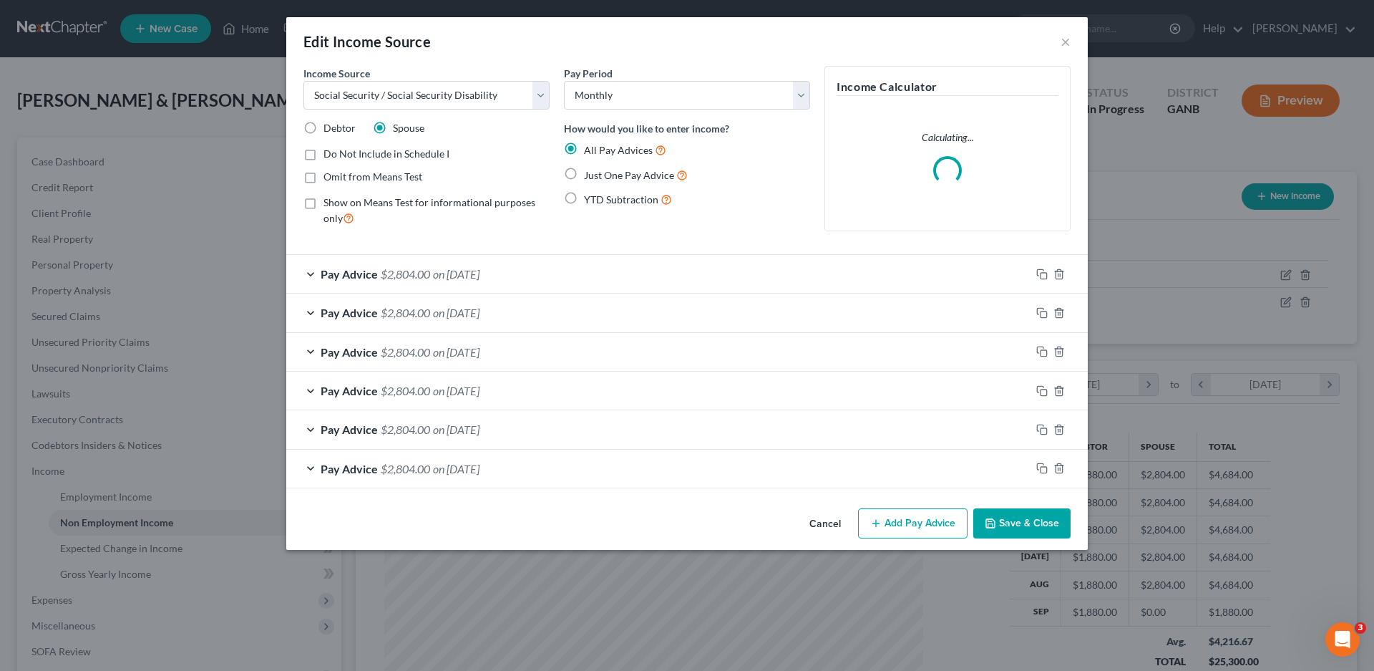
click at [584, 172] on label "Just One Pay Advice" at bounding box center [636, 175] width 104 height 16
click at [590, 172] on input "Just One Pay Advice" at bounding box center [594, 171] width 9 height 9
radio input "true"
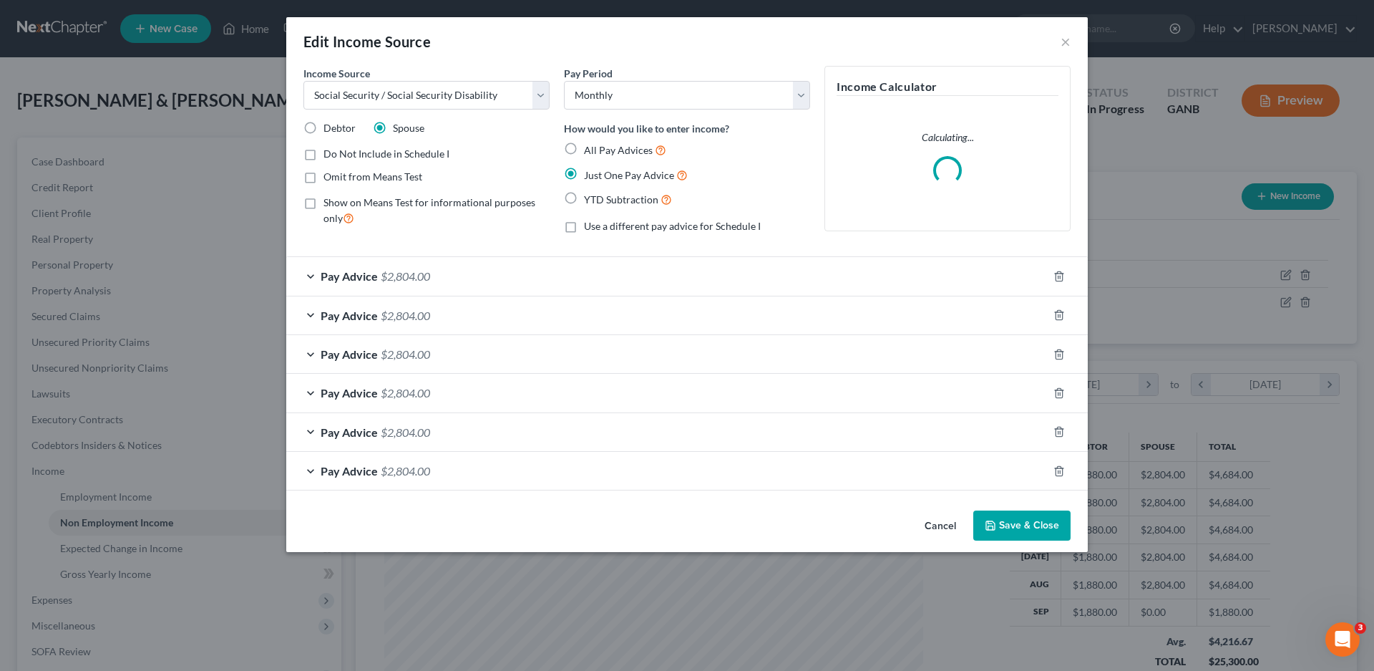
click at [324, 177] on label "Omit from Means Test" at bounding box center [373, 177] width 99 height 14
click at [329, 177] on input "Omit from Means Test" at bounding box center [333, 174] width 9 height 9
checkbox input "true"
click at [1033, 522] on button "Save & Close" at bounding box center [1021, 525] width 97 height 30
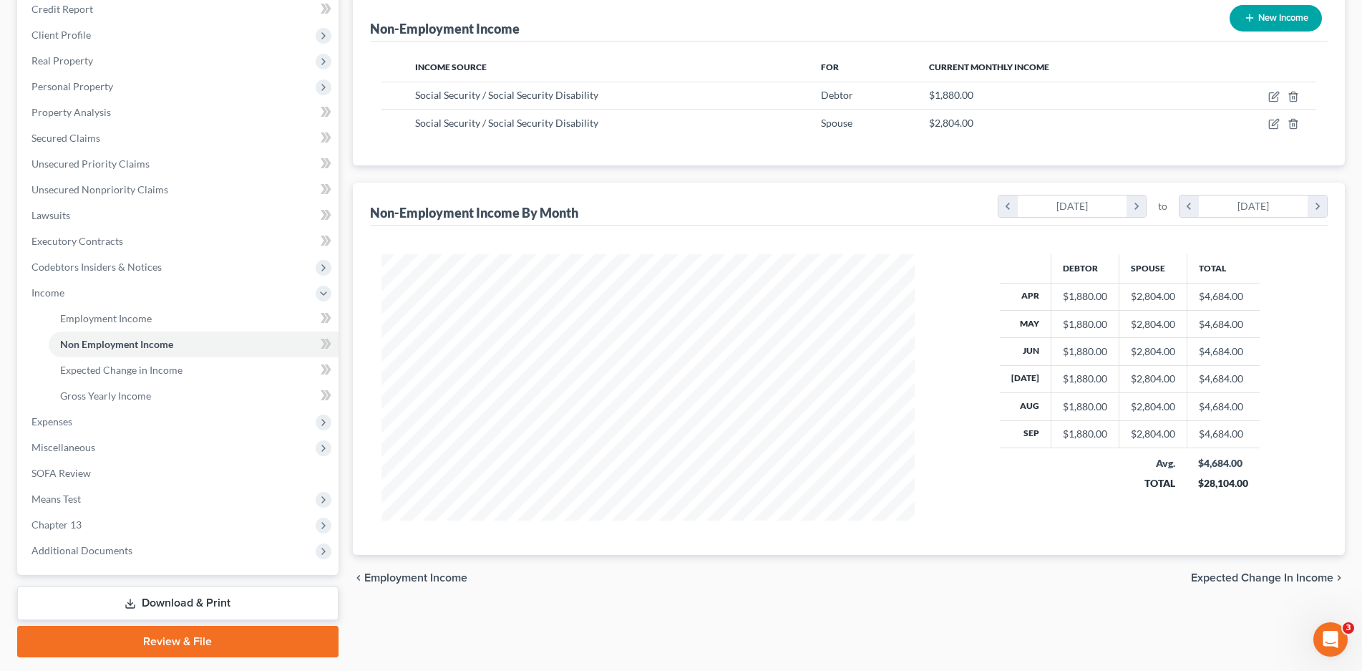
scroll to position [215, 0]
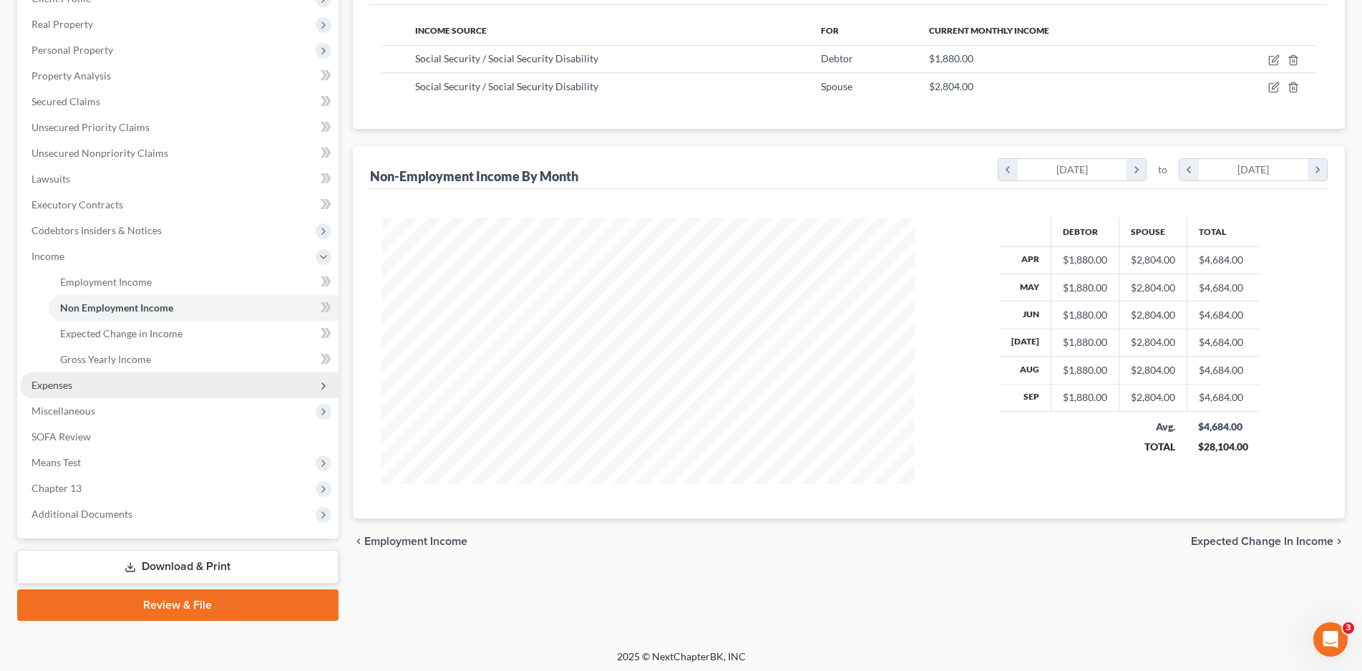
click at [43, 389] on span "Expenses" at bounding box center [51, 385] width 41 height 12
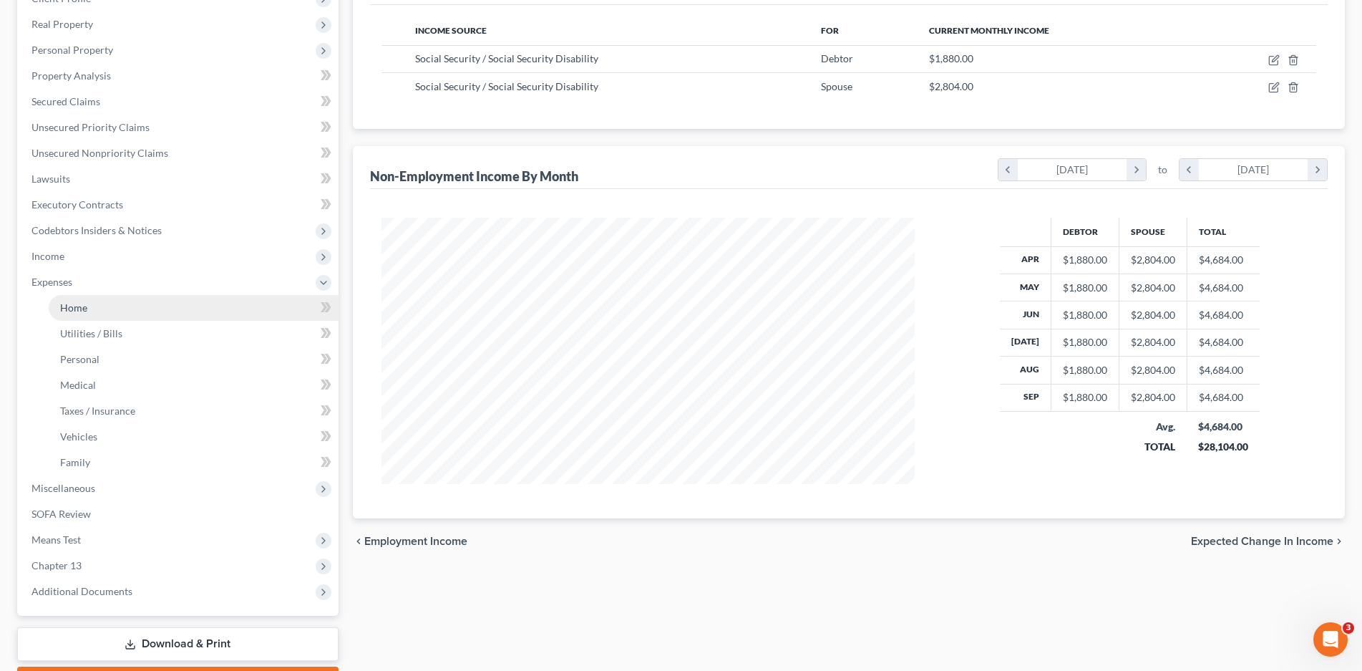
click at [106, 312] on link "Home" at bounding box center [194, 308] width 290 height 26
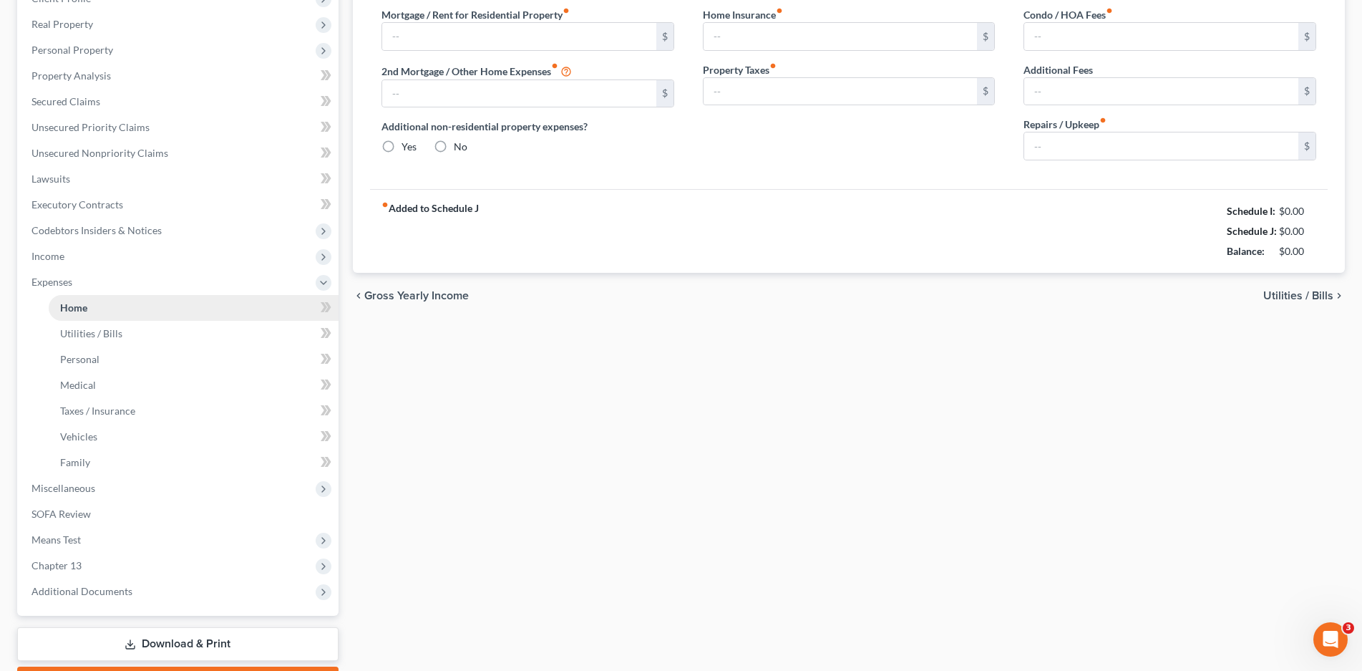
type input "547.66"
type input "348.45"
radio input "true"
type input "165.00"
type input "75.00"
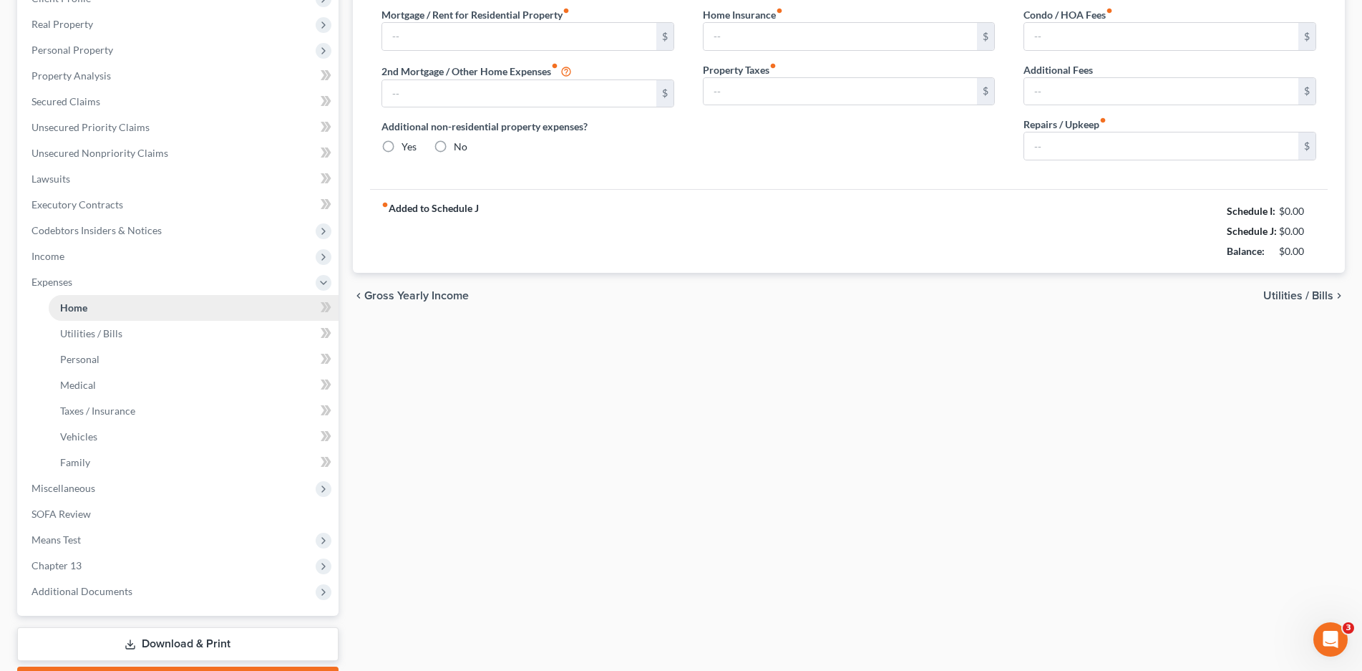
type input "50.00"
type input "0.00"
type input "100.00"
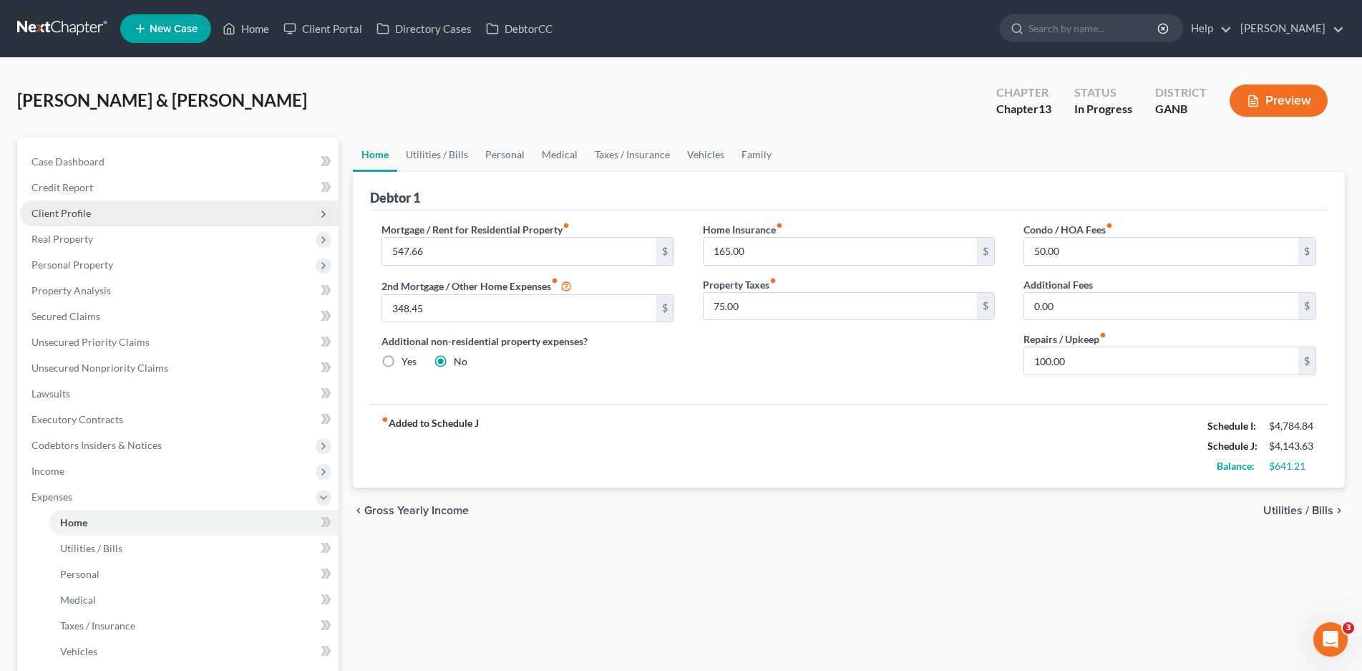
click at [70, 218] on span "Client Profile" at bounding box center [60, 213] width 59 height 12
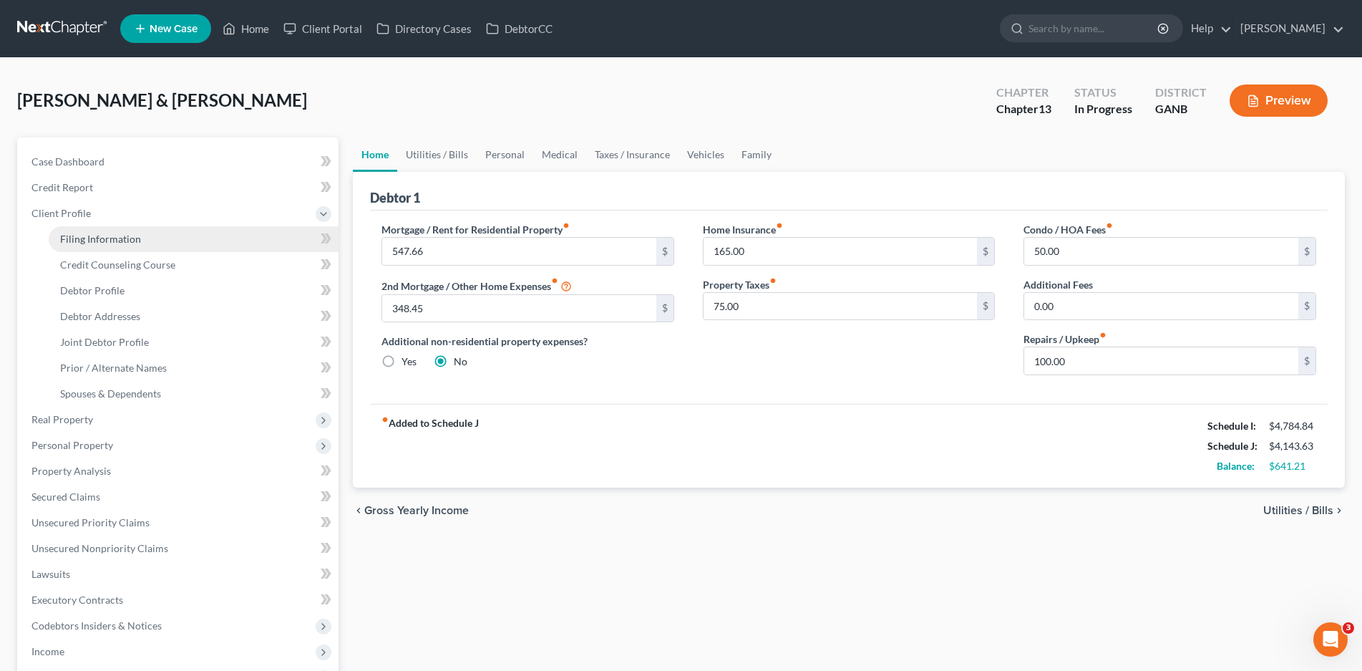
click at [104, 234] on span "Filing Information" at bounding box center [100, 239] width 81 height 12
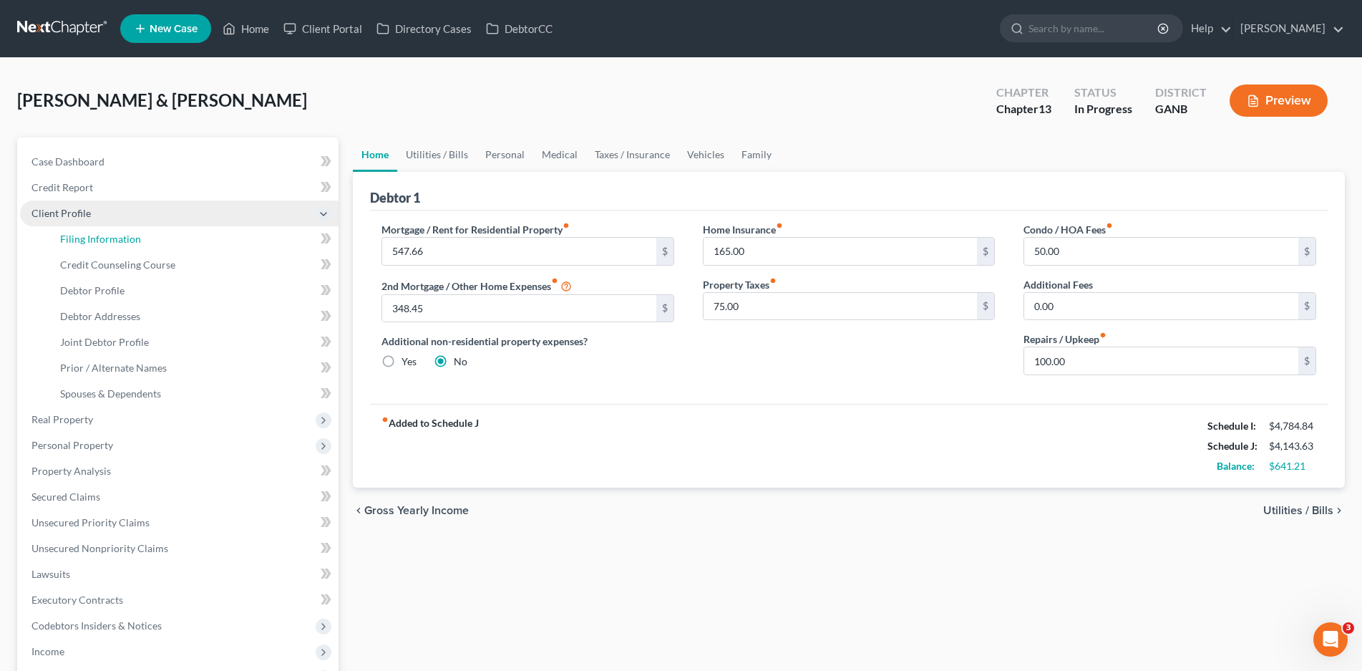
select select "1"
select select "3"
select select "19"
select select "10"
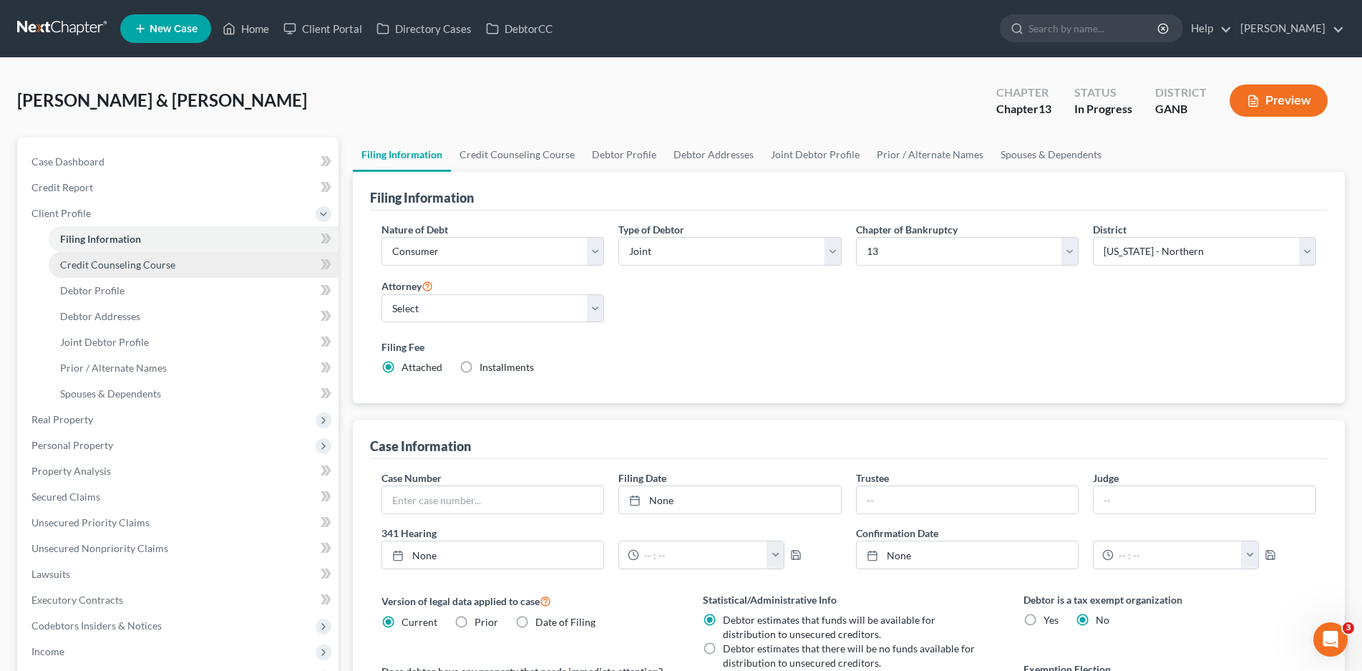
click at [109, 263] on span "Credit Counseling Course" at bounding box center [117, 264] width 115 height 12
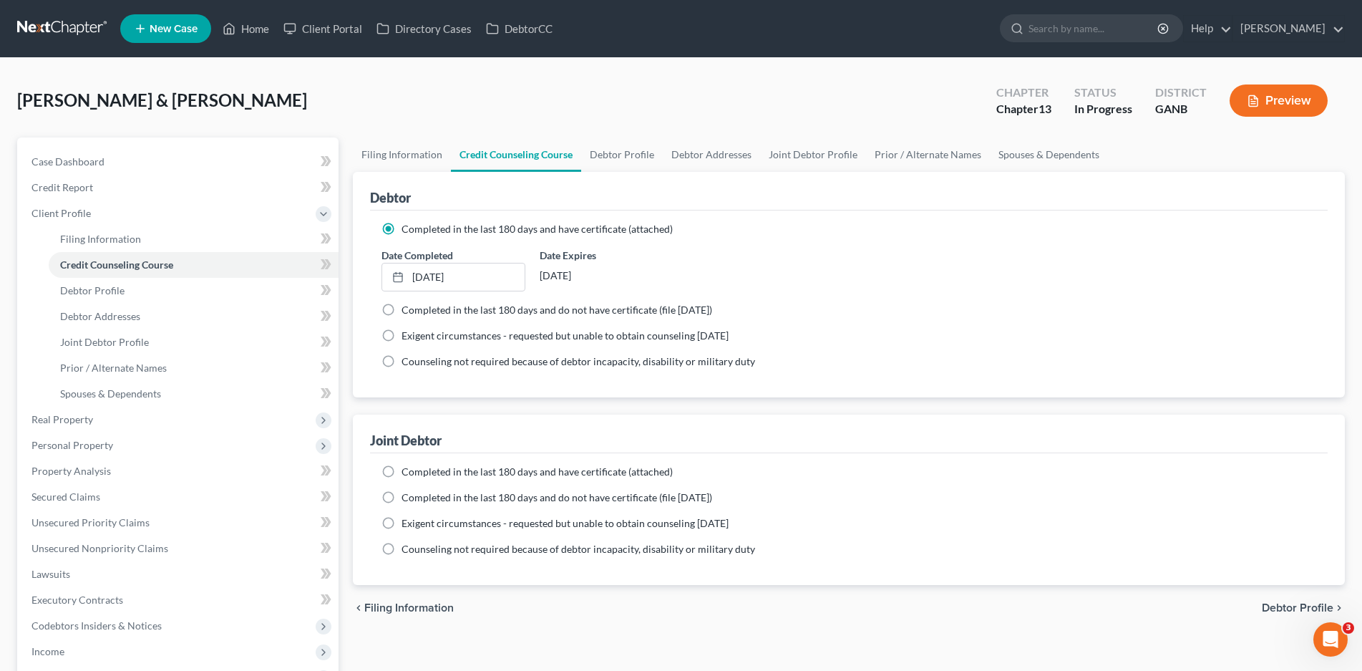
click at [402, 497] on label "Completed in the last 180 days and do not have certificate (file [DATE])" at bounding box center [557, 497] width 311 height 14
click at [407, 497] on input "Completed in the last 180 days and do not have certificate (file [DATE])" at bounding box center [411, 494] width 9 height 9
radio input "true"
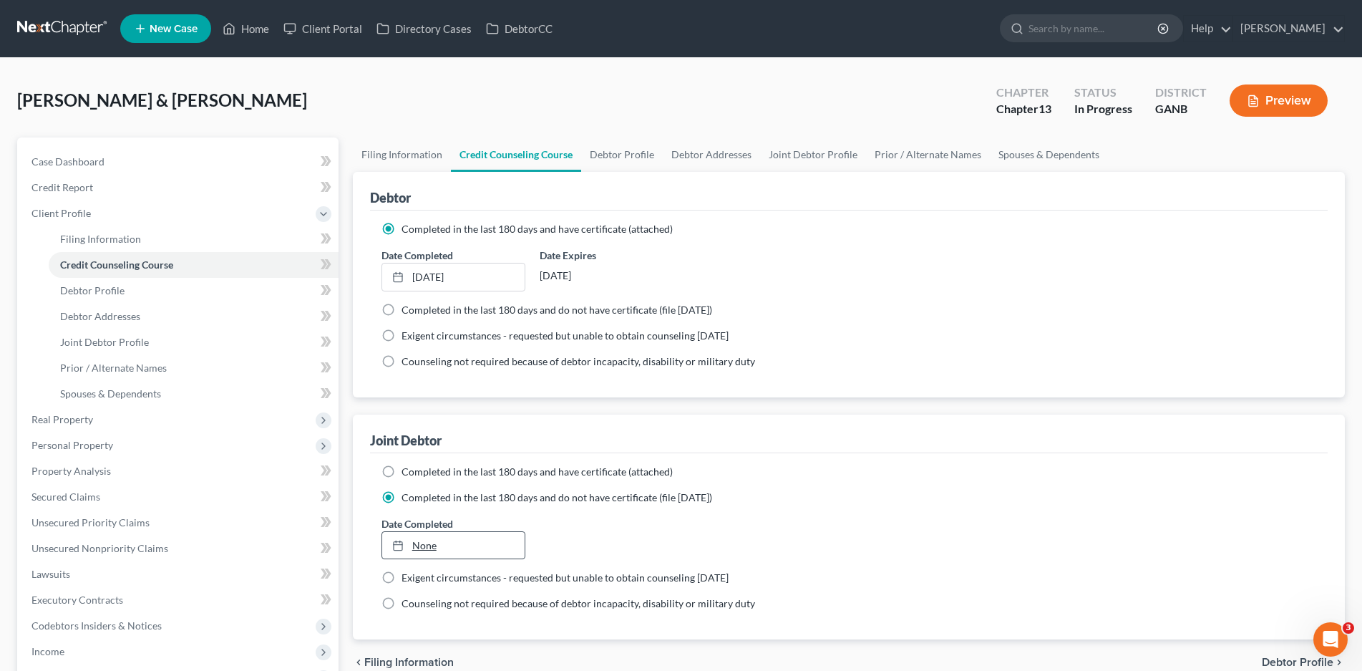
type input "[DATE]"
click at [433, 540] on link "[DATE]" at bounding box center [453, 545] width 142 height 27
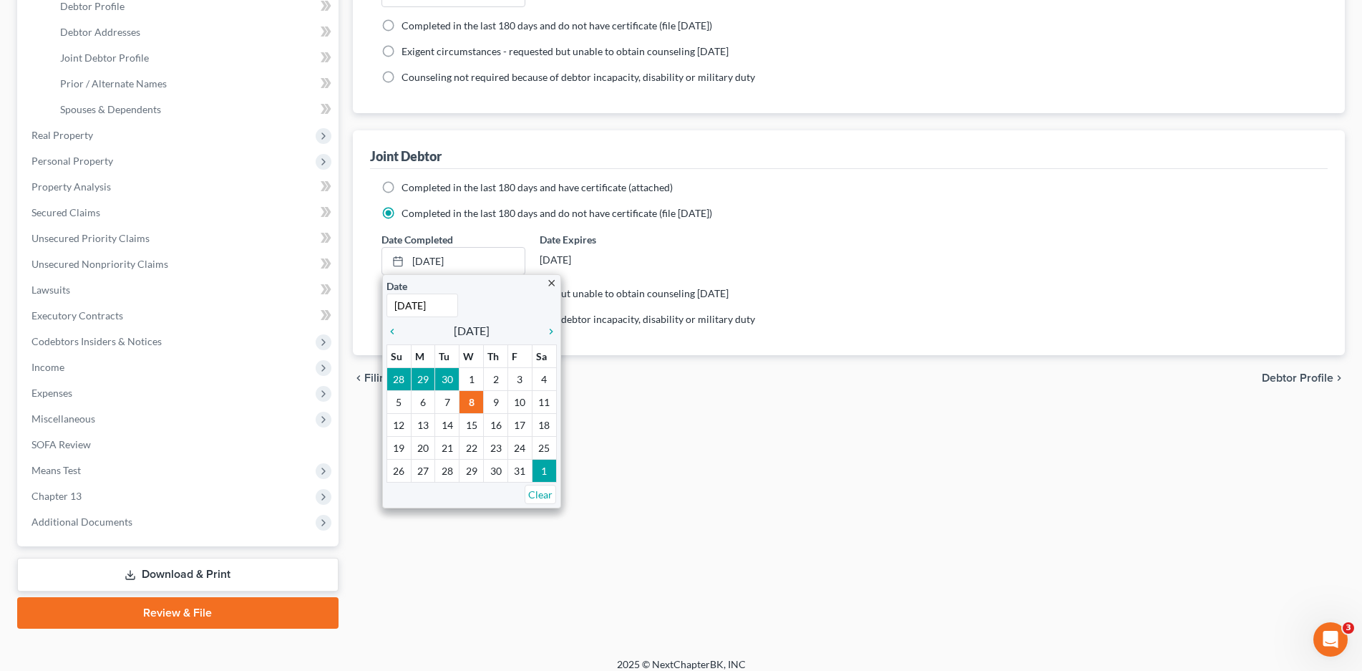
scroll to position [286, 0]
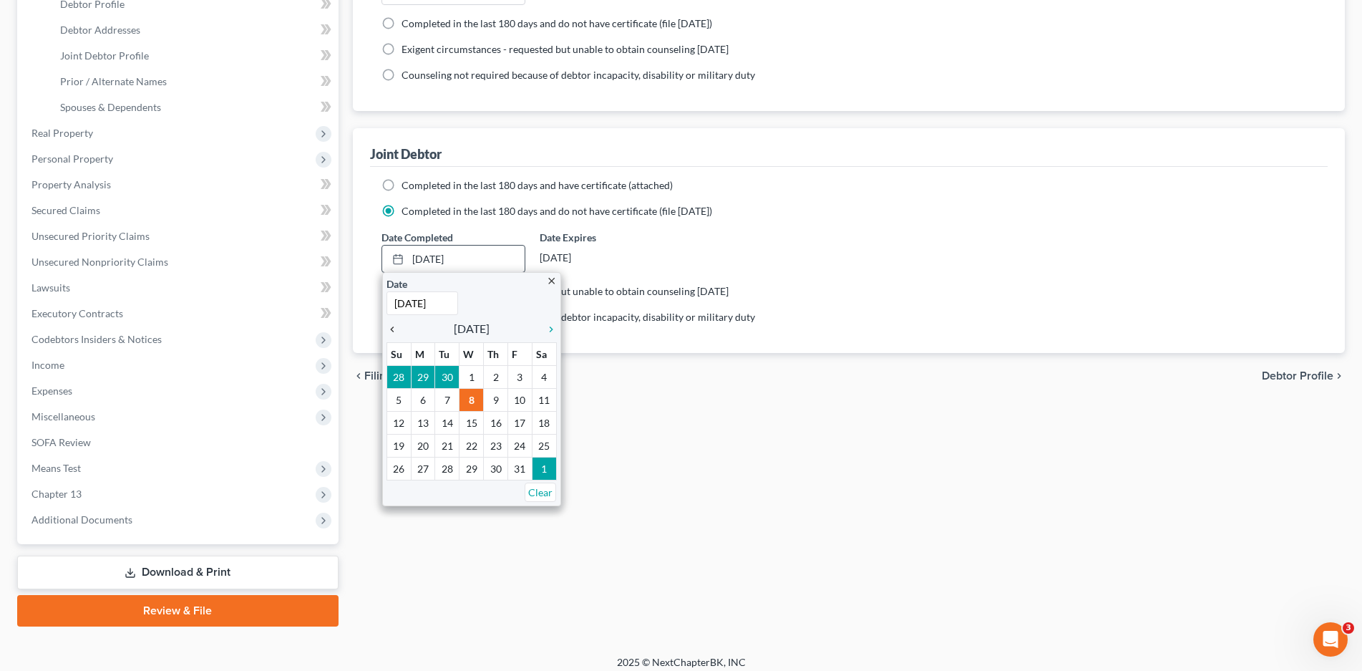
click at [393, 331] on icon "chevron_left" at bounding box center [395, 329] width 19 height 11
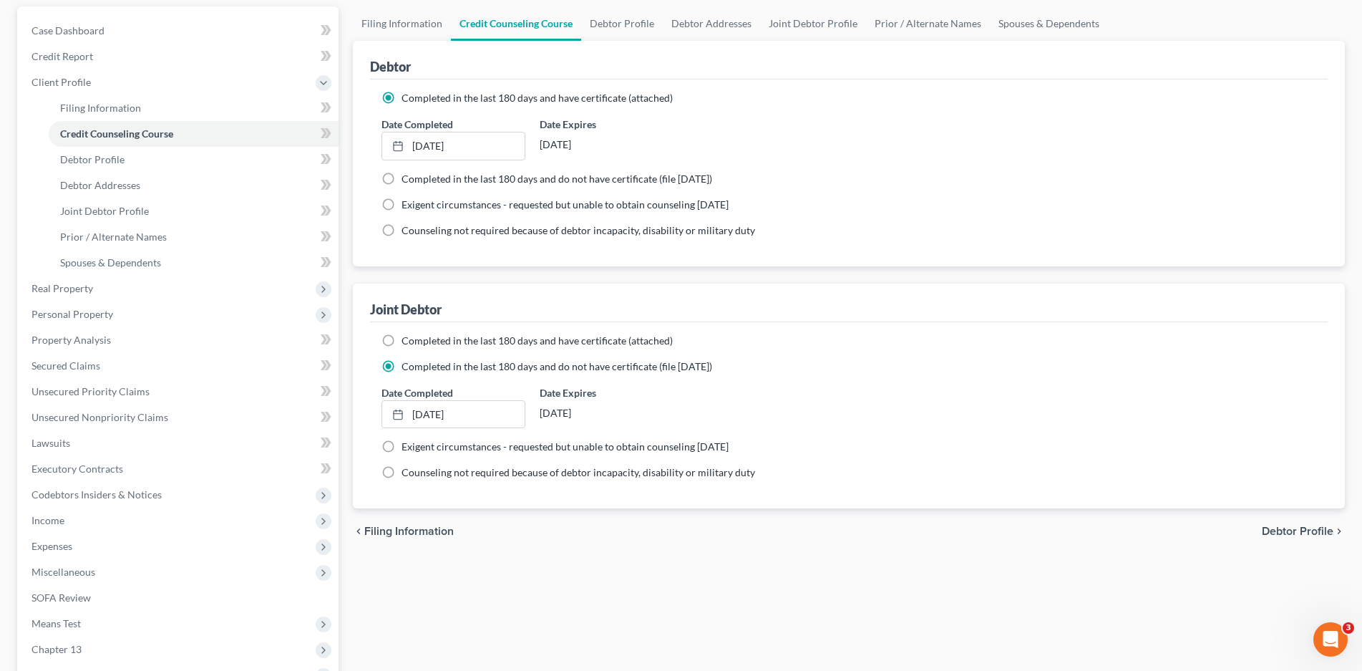
scroll to position [0, 0]
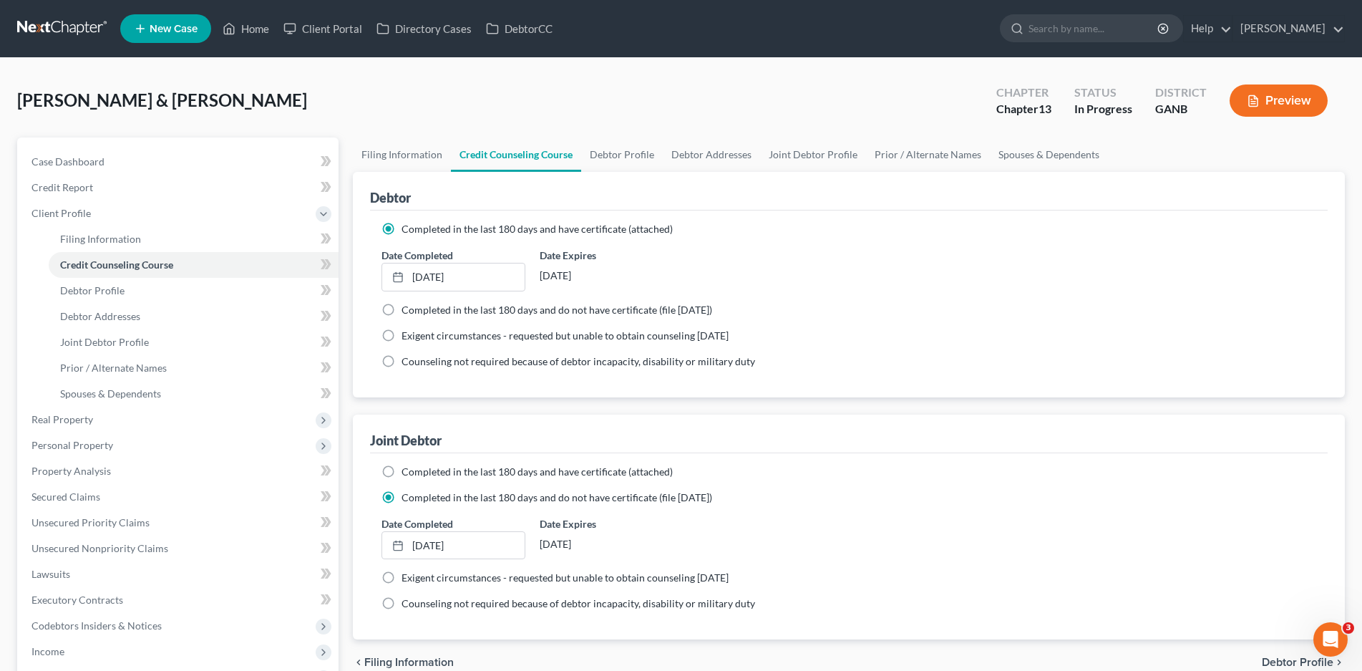
drag, startPoint x: 386, startPoint y: 312, endPoint x: 696, endPoint y: 354, distance: 313.5
click at [402, 311] on label "Completed in the last 180 days and do not have certificate (file [DATE])" at bounding box center [557, 310] width 311 height 14
click at [407, 311] on input "Completed in the last 180 days and do not have certificate (file [DATE])" at bounding box center [411, 307] width 9 height 9
radio input "true"
radio input "false"
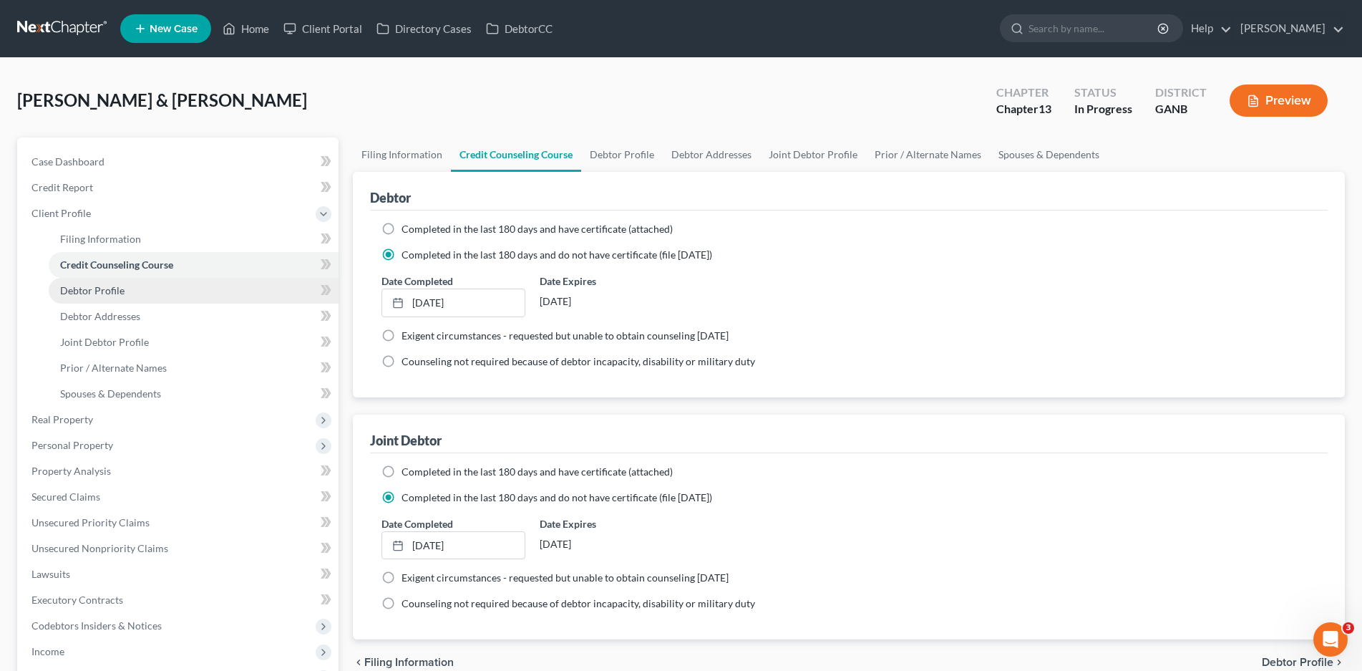
click at [109, 298] on link "Debtor Profile" at bounding box center [194, 291] width 290 height 26
select select "1"
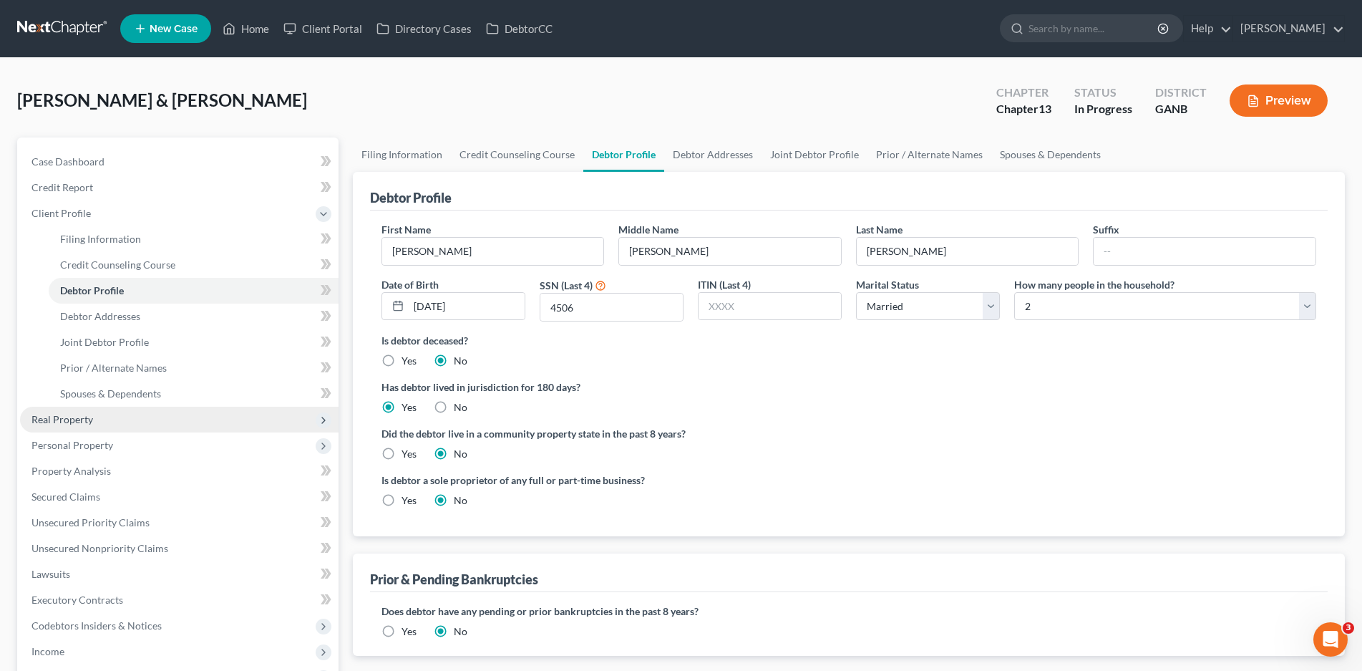
click at [64, 417] on span "Real Property" at bounding box center [62, 419] width 62 height 12
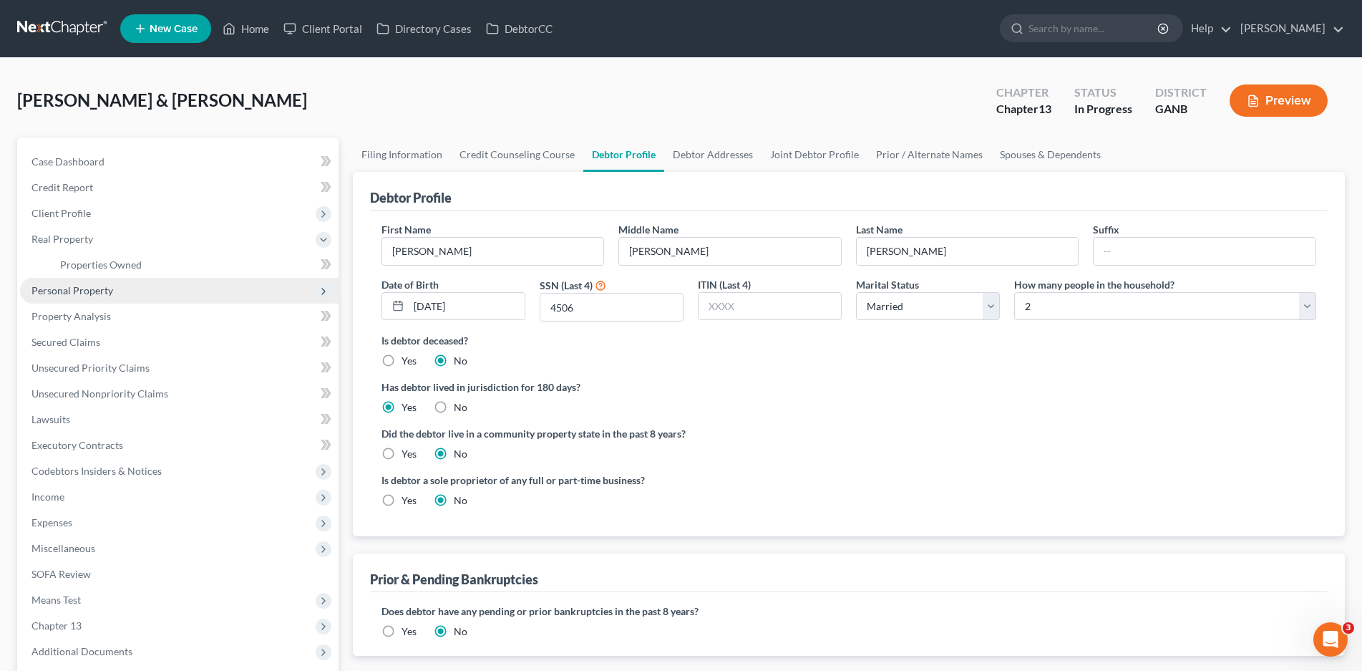
click at [91, 297] on span "Personal Property" at bounding box center [179, 291] width 318 height 26
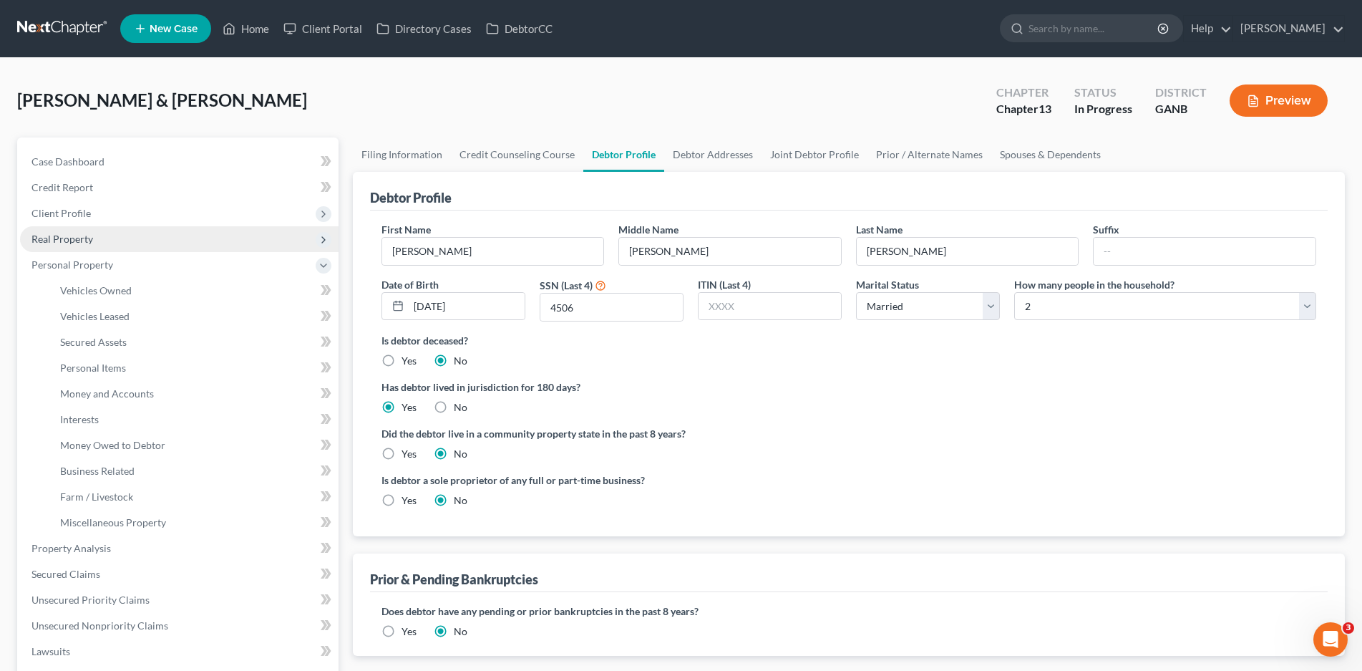
click at [82, 241] on span "Real Property" at bounding box center [62, 239] width 62 height 12
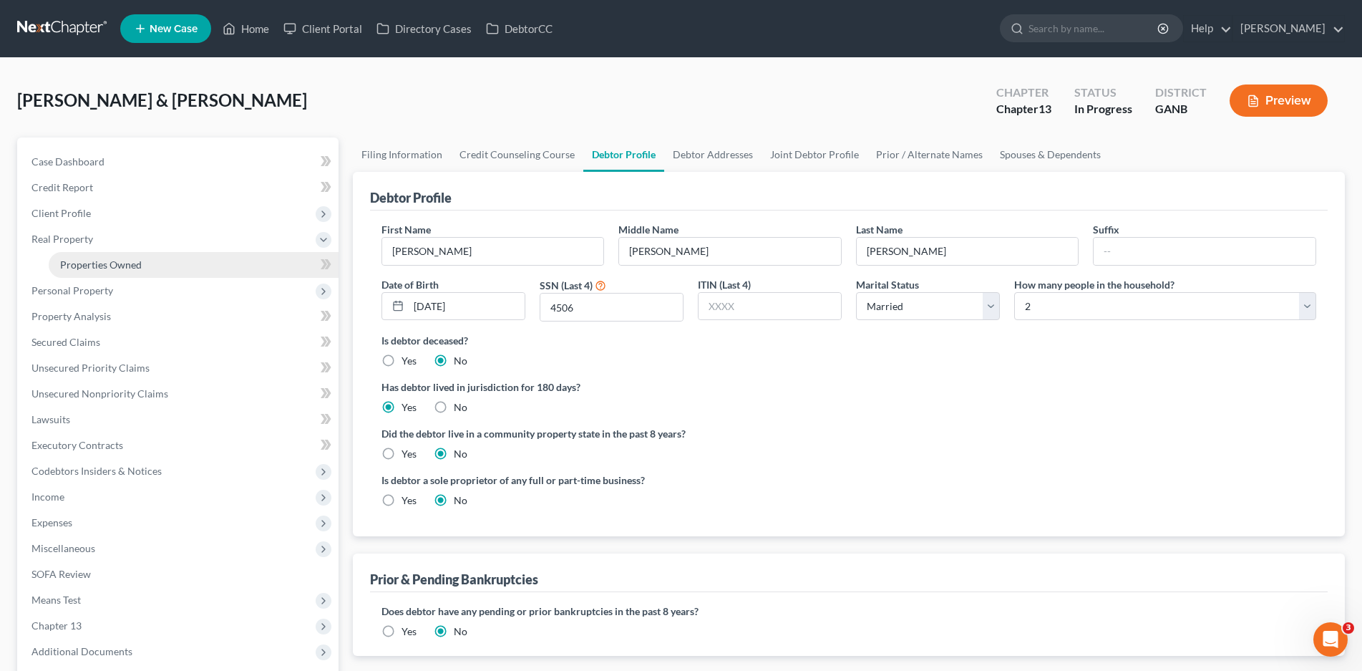
click at [93, 266] on span "Properties Owned" at bounding box center [101, 264] width 82 height 12
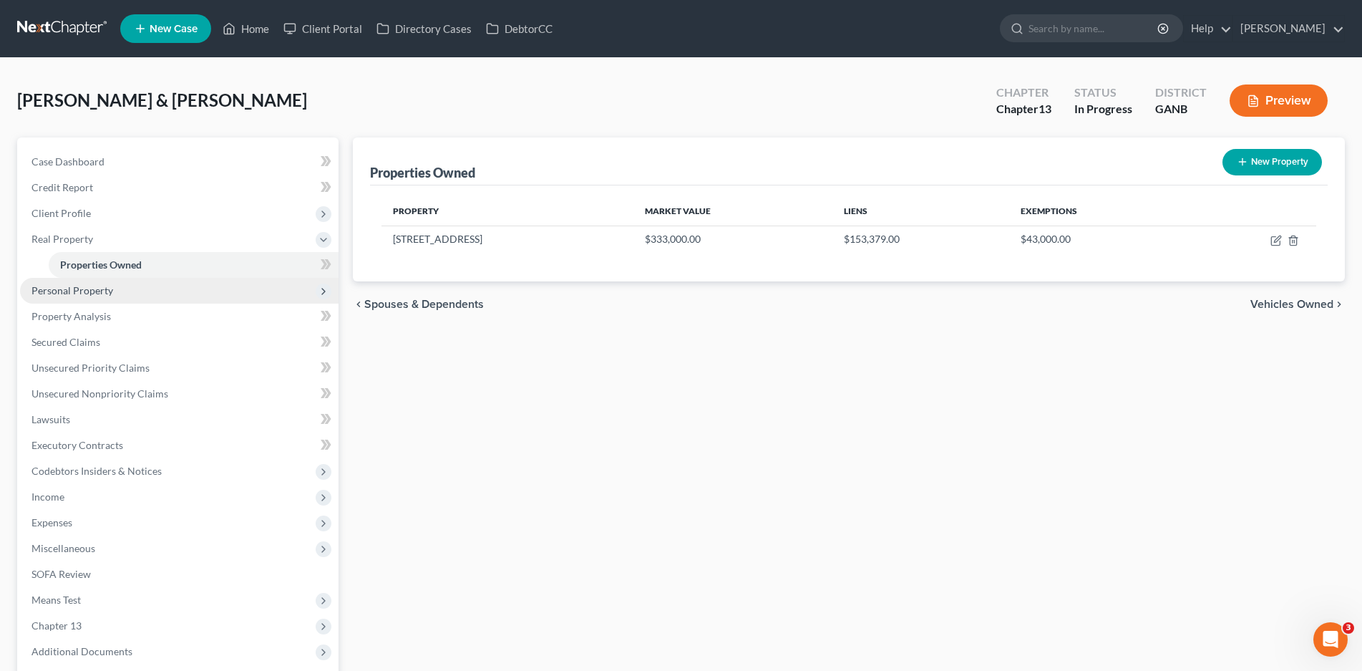
click at [95, 288] on span "Personal Property" at bounding box center [72, 290] width 82 height 12
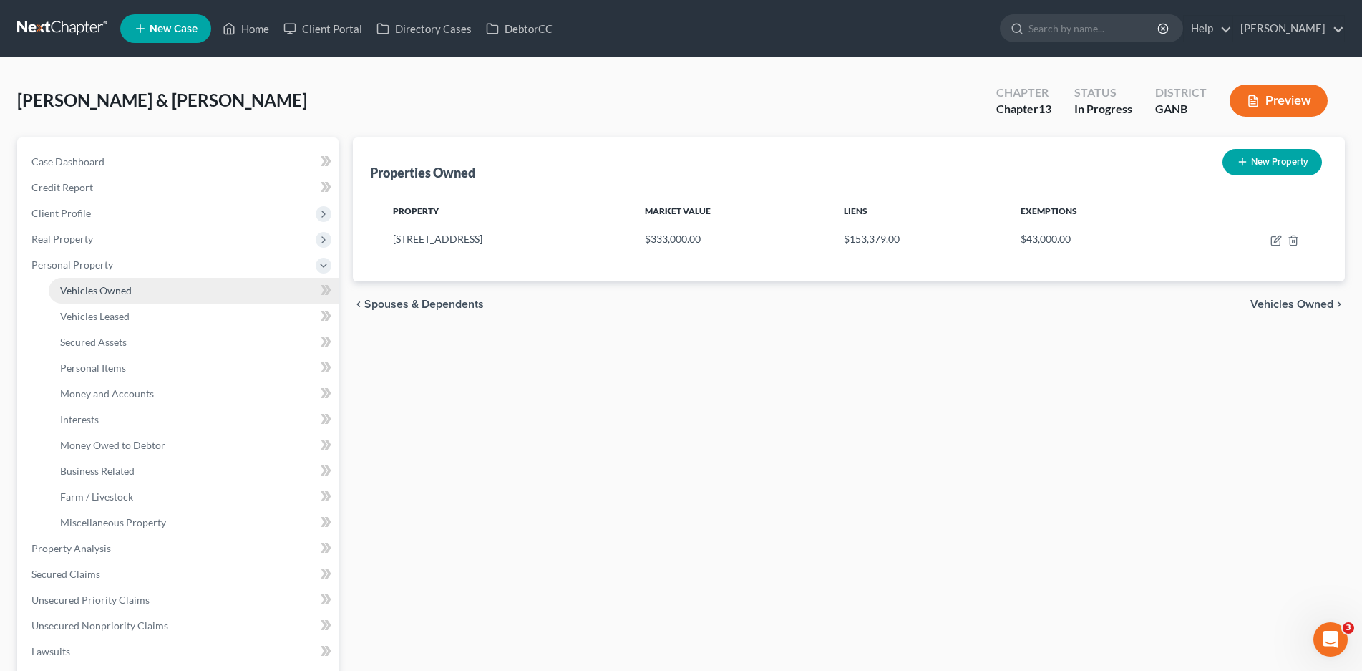
click at [96, 288] on span "Vehicles Owned" at bounding box center [96, 290] width 72 height 12
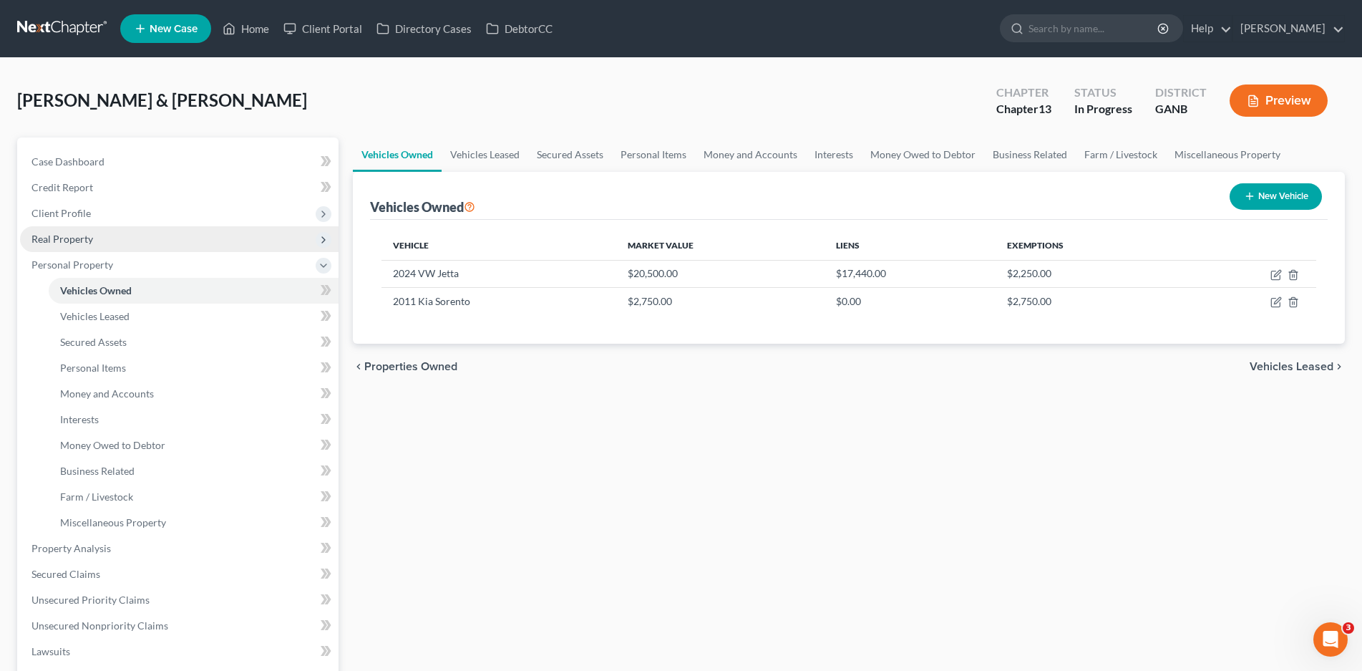
click at [69, 239] on span "Real Property" at bounding box center [62, 239] width 62 height 12
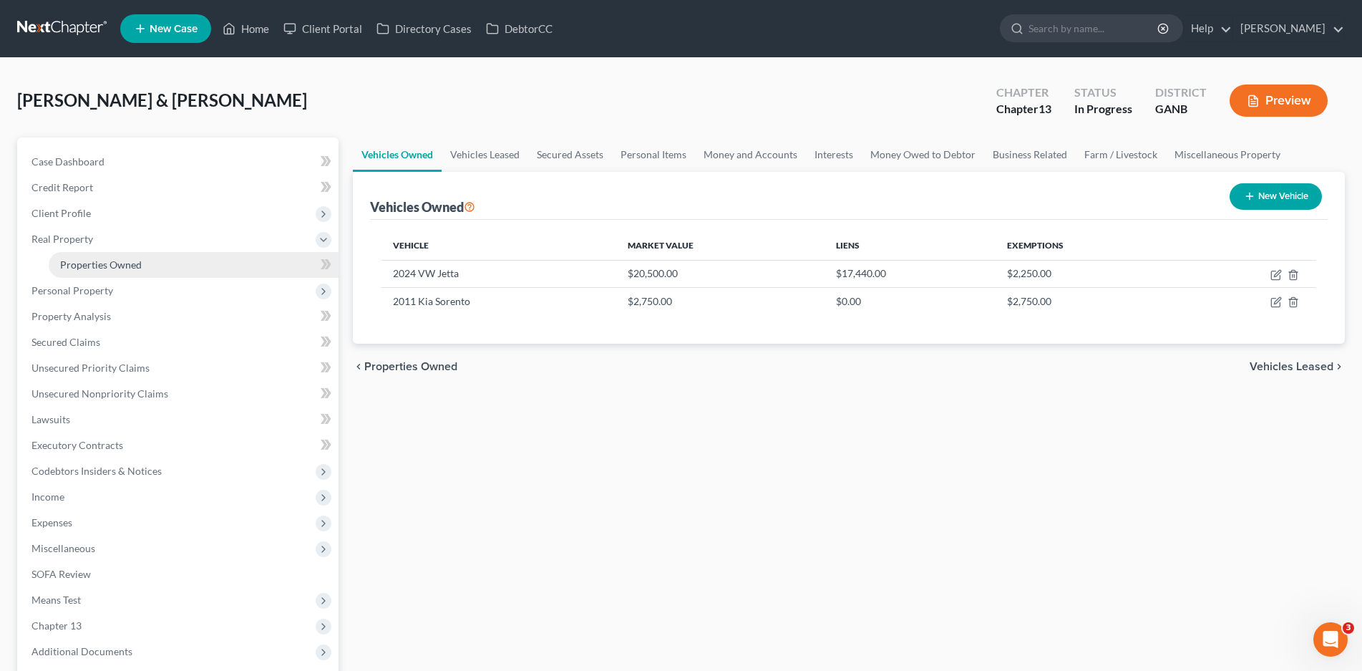
click at [111, 255] on link "Properties Owned" at bounding box center [194, 265] width 290 height 26
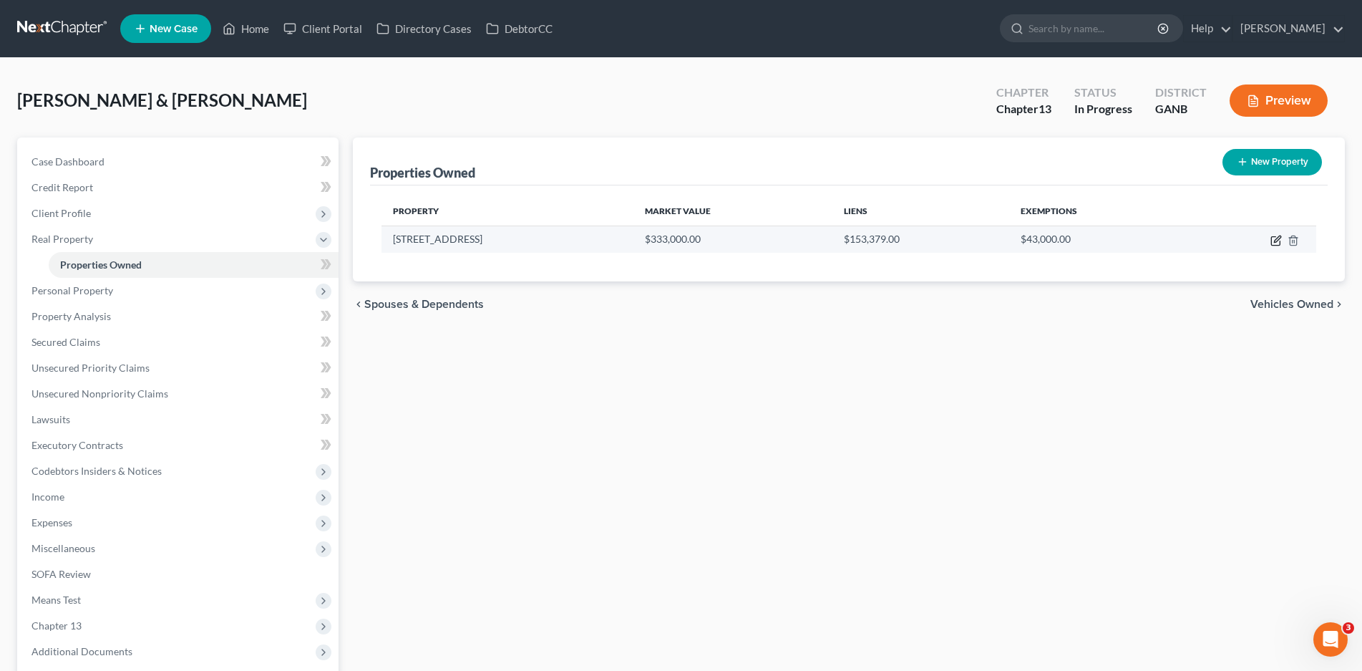
click at [1274, 239] on icon "button" at bounding box center [1275, 240] width 11 height 11
select select "10"
select select "6"
select select "2"
select select "1"
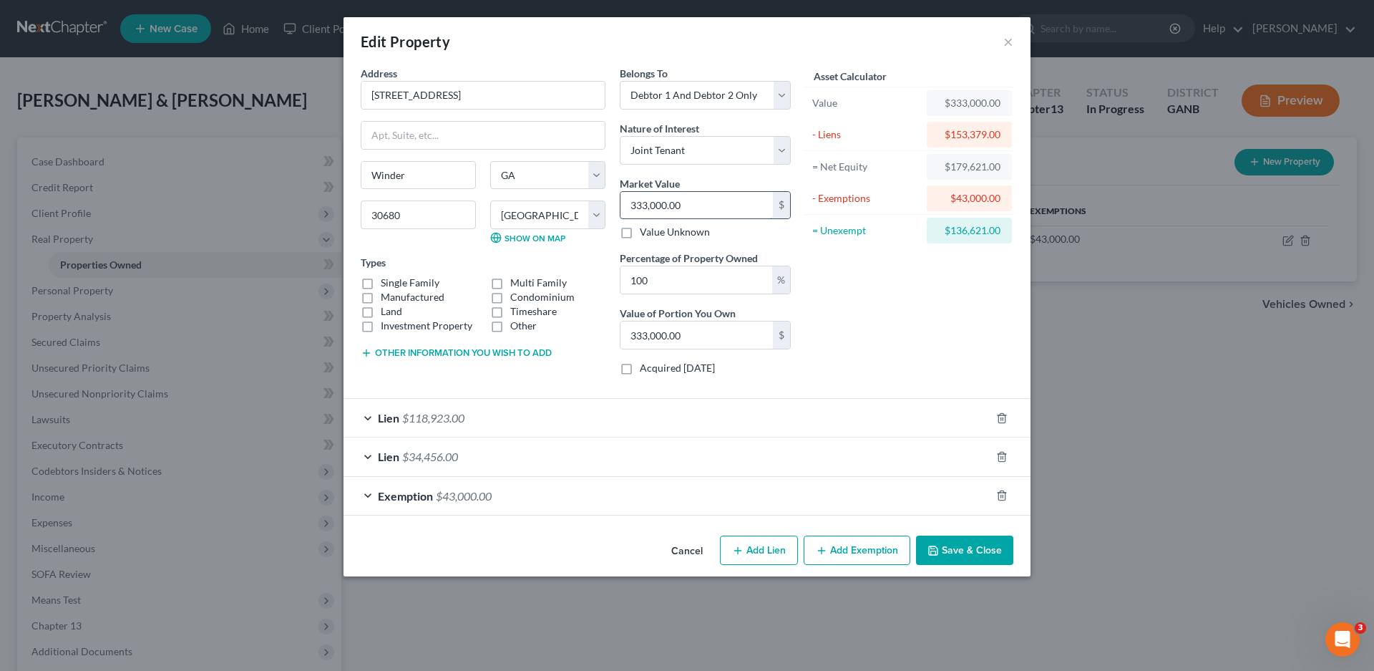
click at [692, 200] on input "333,000.00" at bounding box center [697, 205] width 152 height 27
type input "3"
type input "3.00"
type input "32"
type input "32.00"
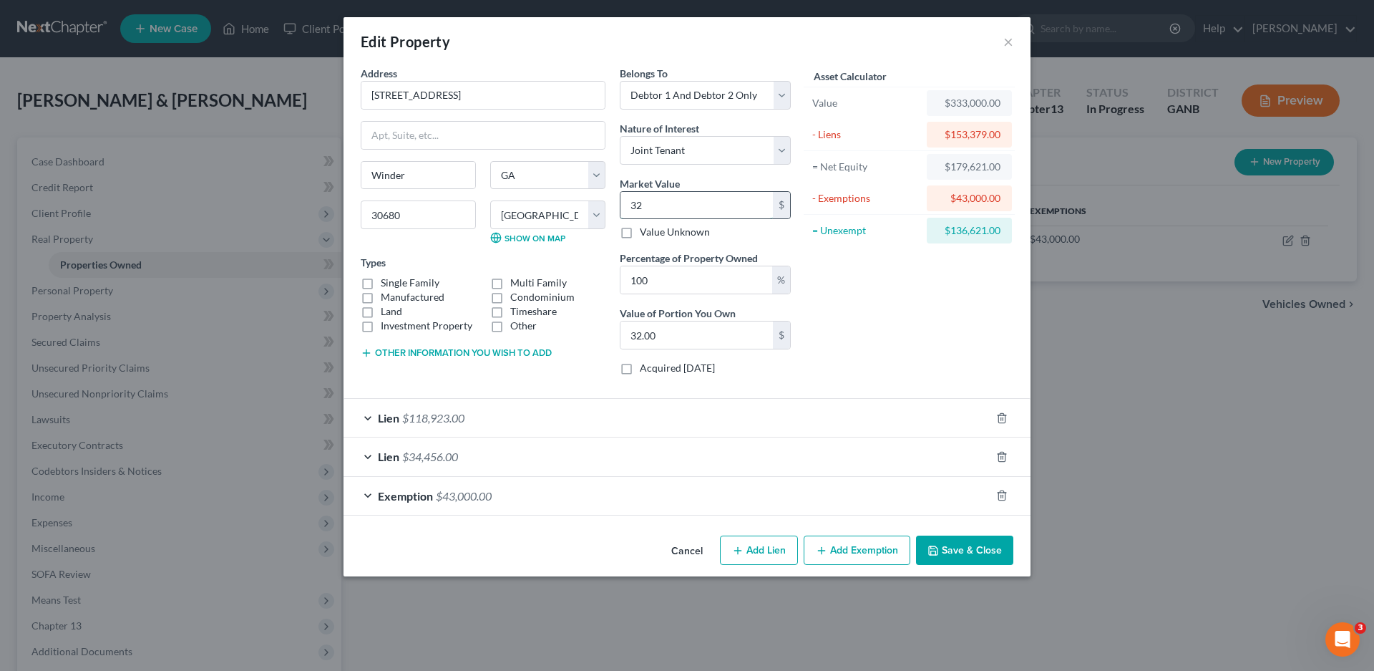
type input "325"
type input "325.00"
type input "3250"
type input "3,250.00"
type input "3,2500"
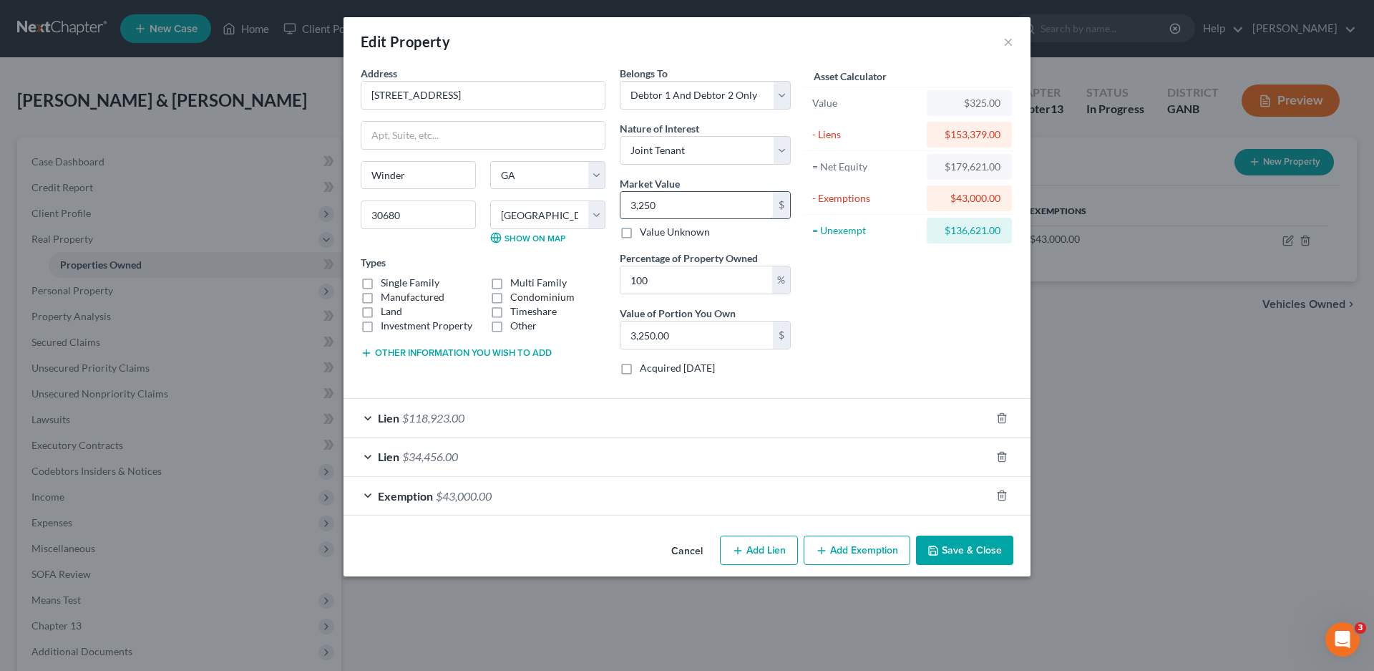
type input "32,500.00"
type input "32,5000"
type input "325,000.00"
type input "325,000"
click at [980, 546] on button "Save & Close" at bounding box center [964, 550] width 97 height 30
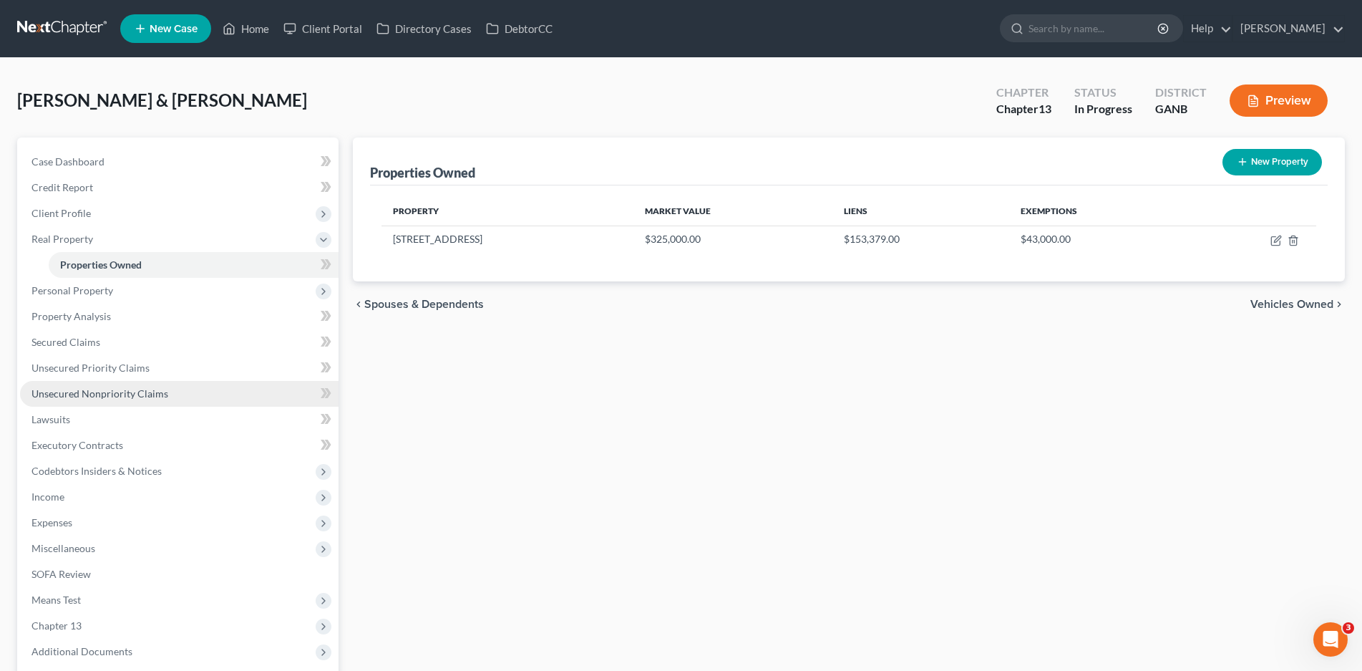
click at [87, 390] on span "Unsecured Nonpriority Claims" at bounding box center [99, 393] width 137 height 12
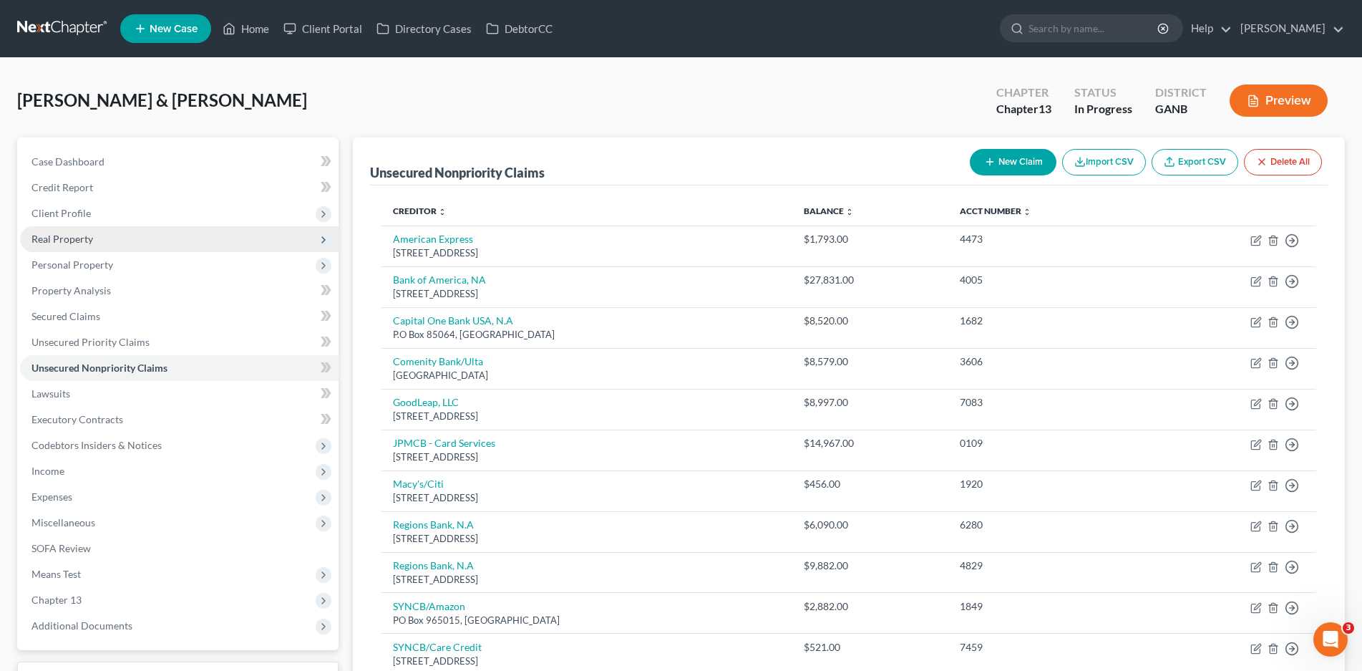
click at [77, 240] on span "Real Property" at bounding box center [62, 239] width 62 height 12
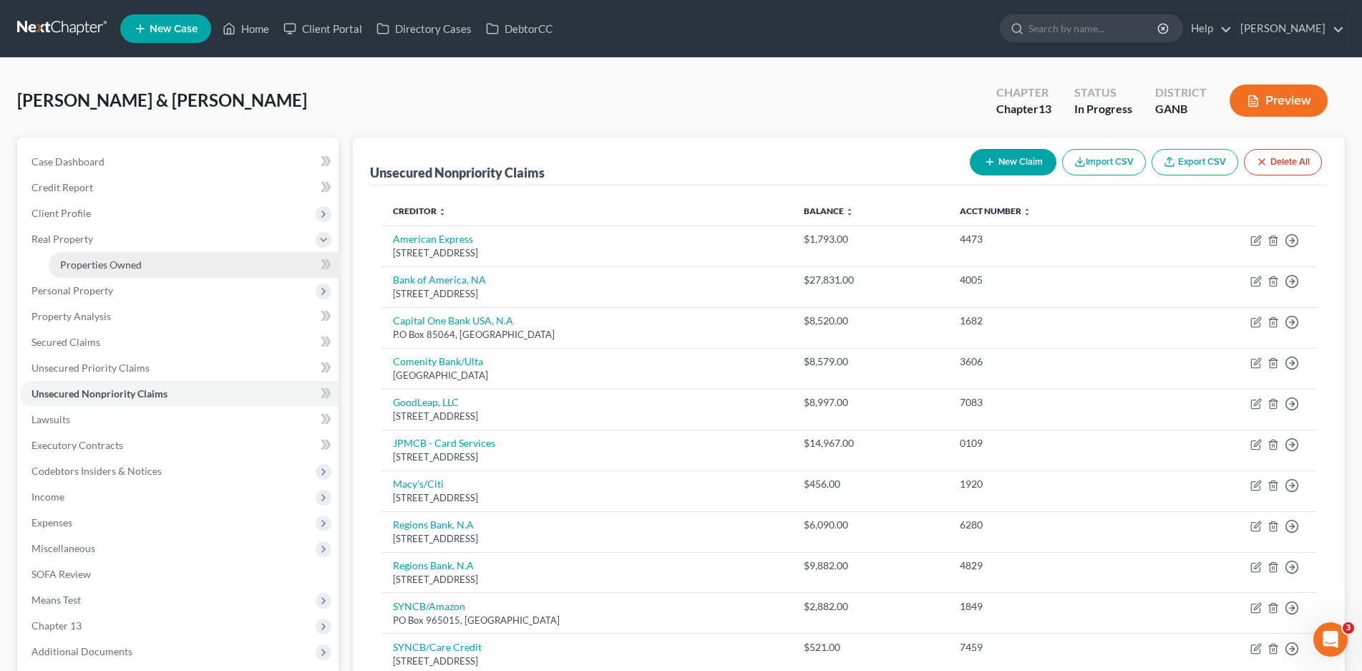
click at [113, 263] on span "Properties Owned" at bounding box center [101, 264] width 82 height 12
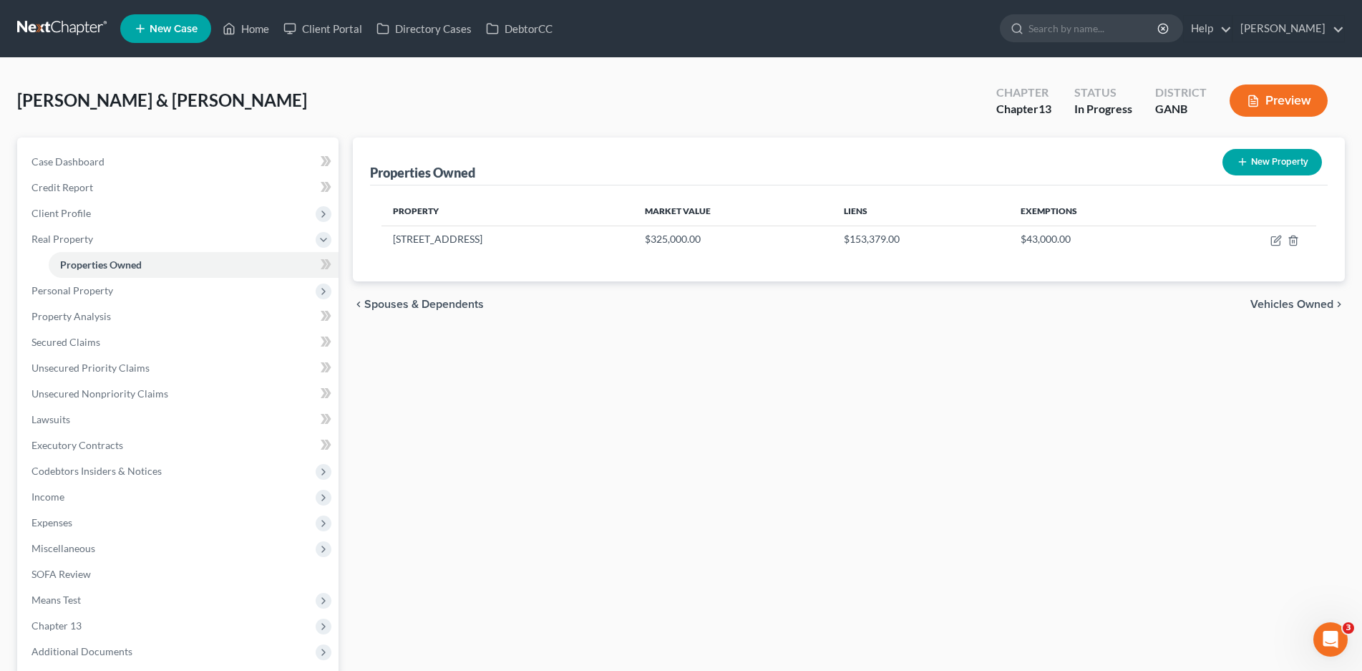
click at [1281, 160] on button "New Property" at bounding box center [1271, 162] width 99 height 26
select select "10"
select select "6"
select select "2"
select select "0"
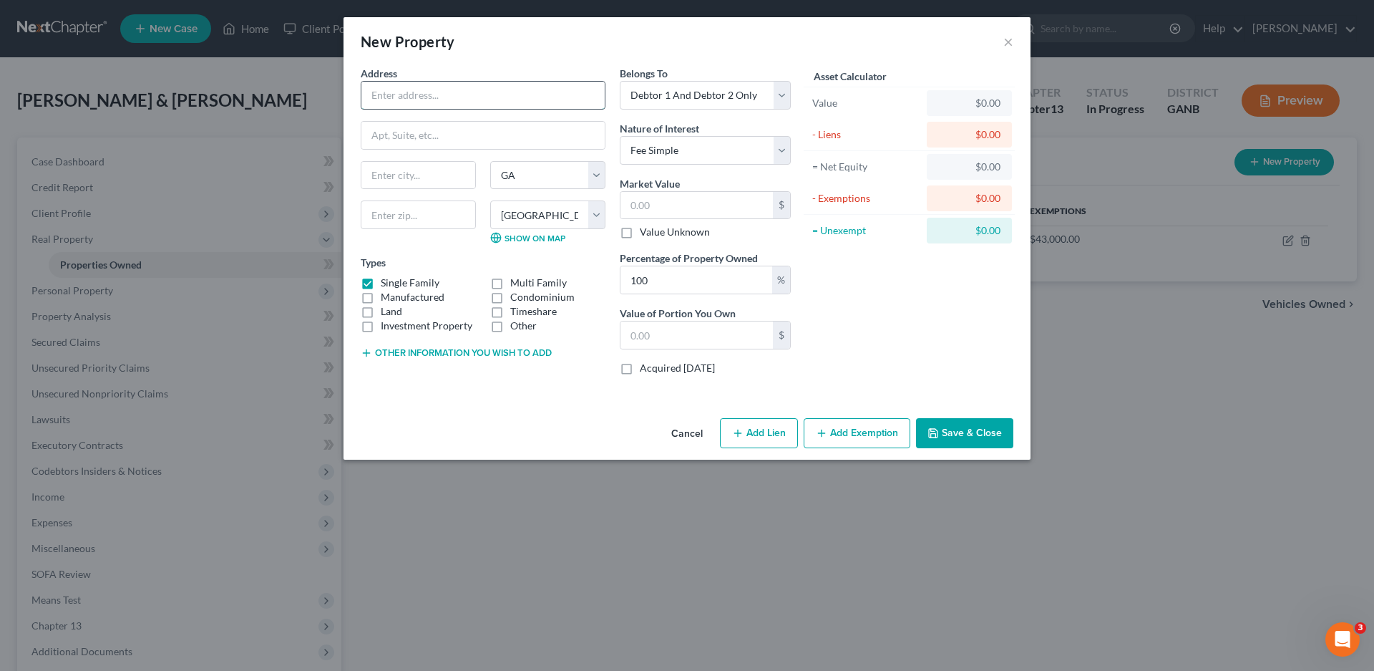
click at [401, 92] on input "text" at bounding box center [482, 95] width 243 height 27
type input "[PERSON_NAME] Resort Finance, LLC"
type input "[STREET_ADDRESS][PERSON_NAME]"
type input "O"
type input "Orlando"
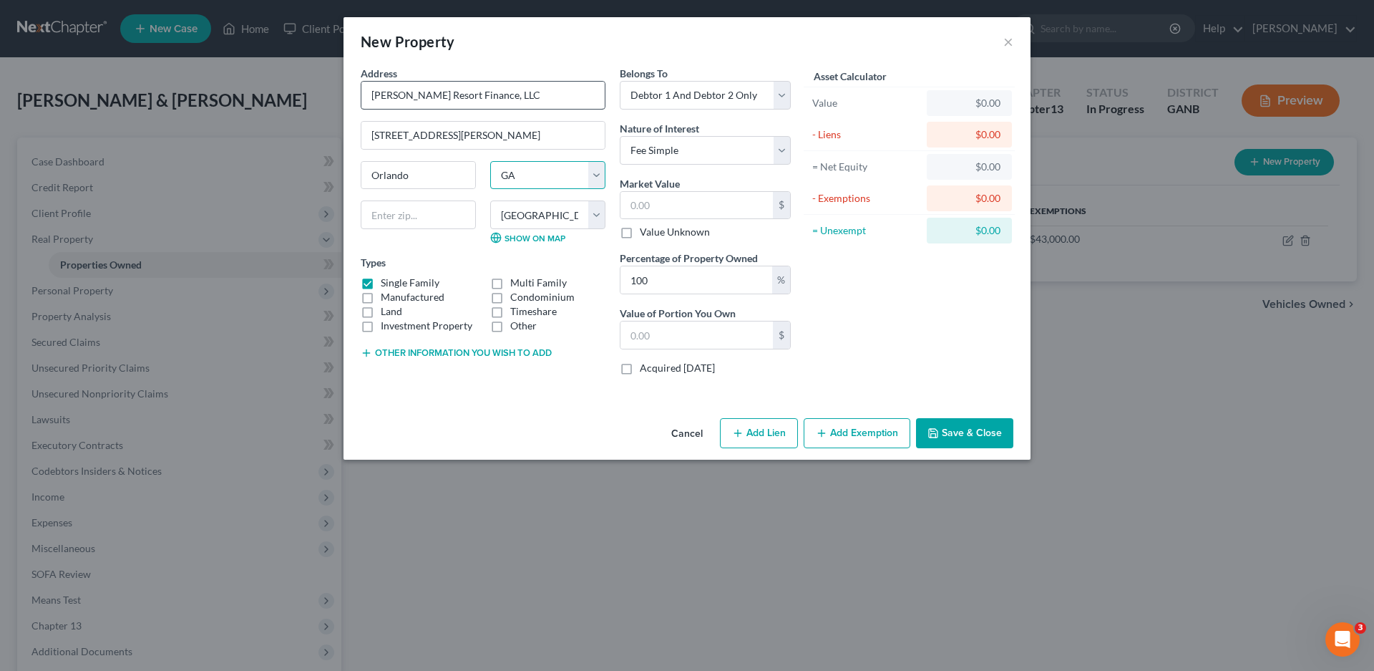
select select "9"
select select
type input "32819-8607"
select select "47"
click at [510, 309] on label "Timeshare" at bounding box center [533, 311] width 47 height 14
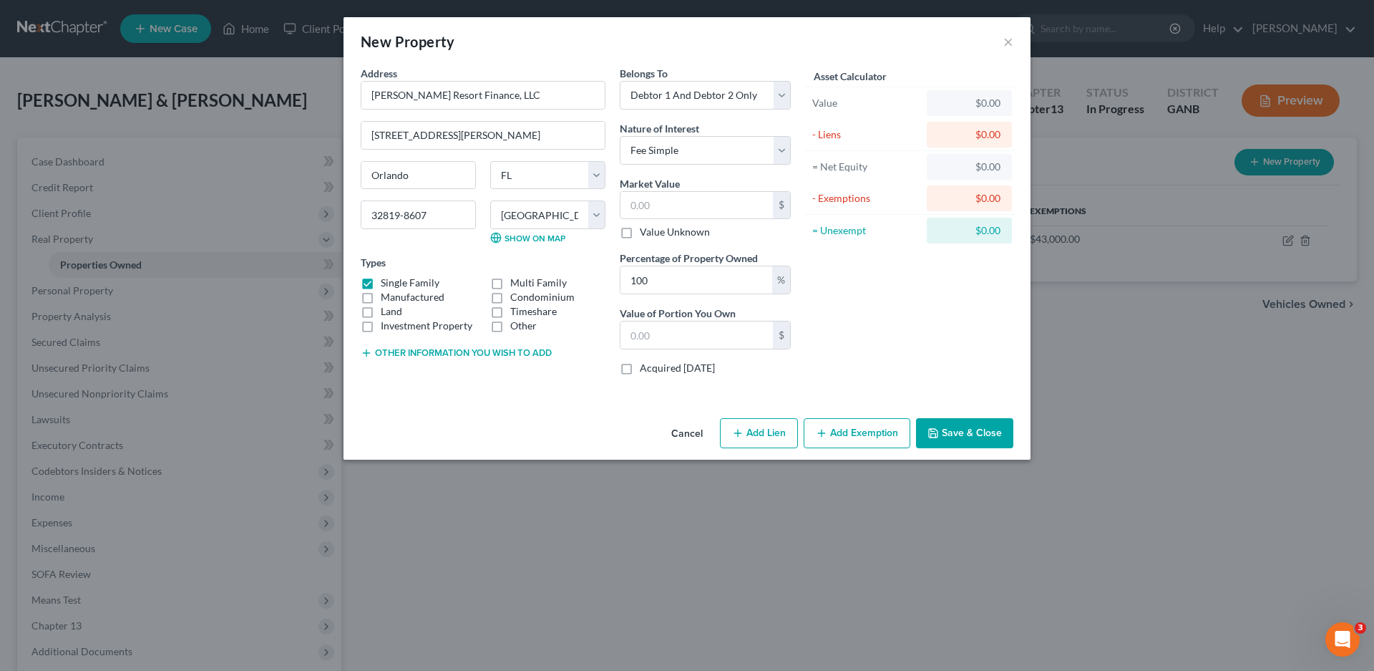
click at [516, 309] on input "Timeshare" at bounding box center [520, 308] width 9 height 9
checkbox input "true"
click at [381, 282] on label "Single Family" at bounding box center [410, 283] width 59 height 14
click at [386, 282] on input "Single Family" at bounding box center [390, 280] width 9 height 9
checkbox input "false"
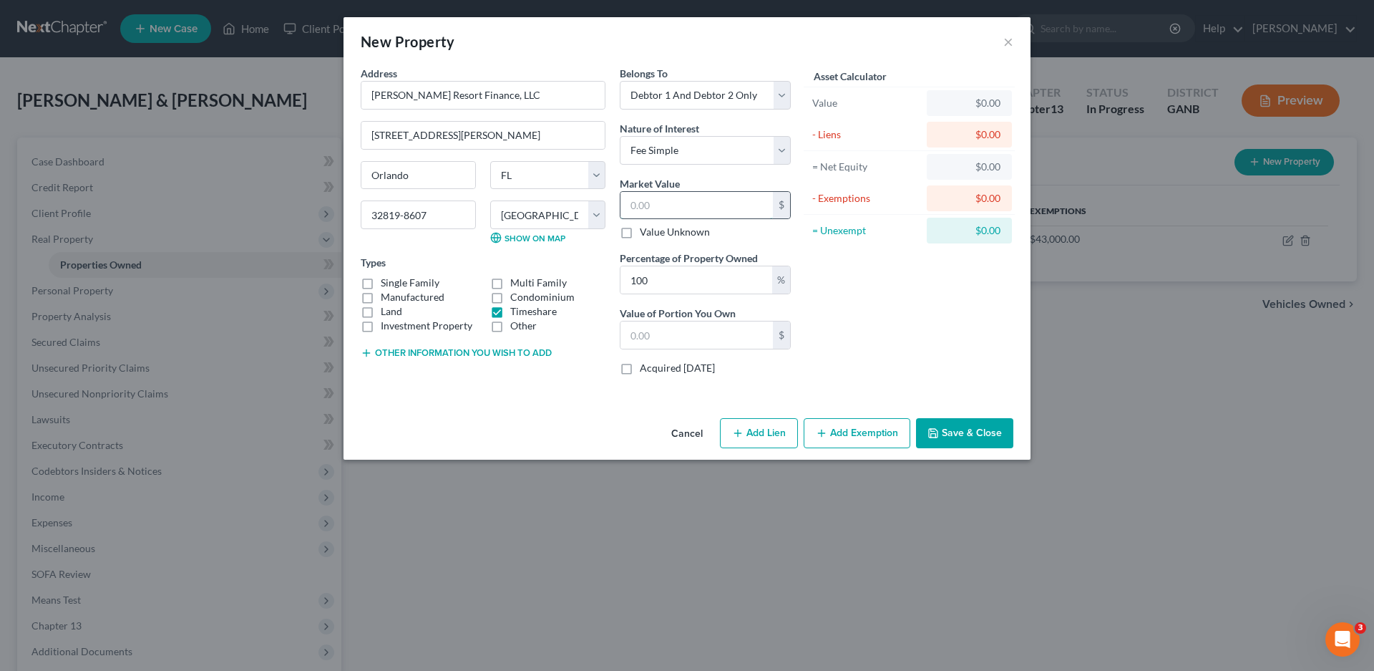
click at [655, 210] on input "text" at bounding box center [697, 205] width 152 height 27
type input "u"
type input "0"
click at [678, 152] on select "Select Fee Simple Joint Tenant Life Estate Equitable Interest Future Interest T…" at bounding box center [705, 150] width 171 height 29
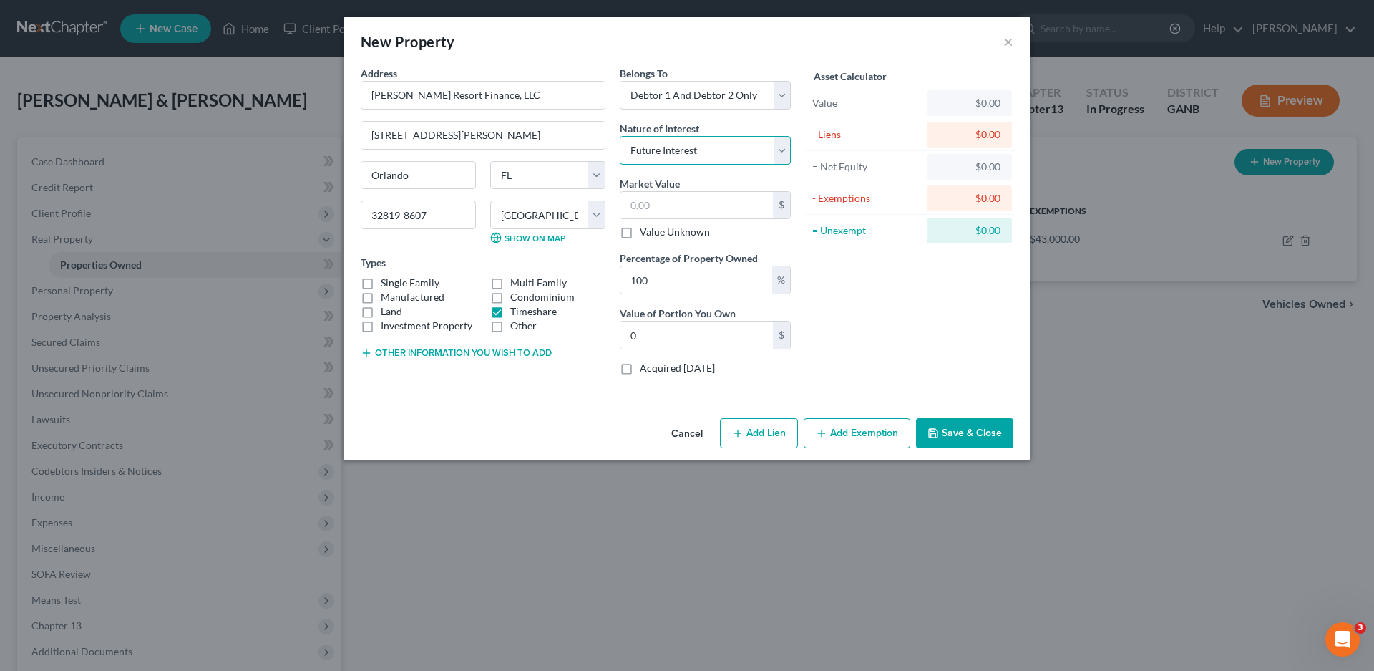
click at [620, 136] on select "Select Fee Simple Joint Tenant Life Estate Equitable Interest Future Interest T…" at bounding box center [705, 150] width 171 height 29
click at [690, 154] on select "Select Fee Simple Joint Tenant Life Estate Equitable Interest Future Interest T…" at bounding box center [705, 150] width 171 height 29
click at [620, 136] on select "Select Fee Simple Joint Tenant Life Estate Equitable Interest Future Interest T…" at bounding box center [705, 150] width 171 height 29
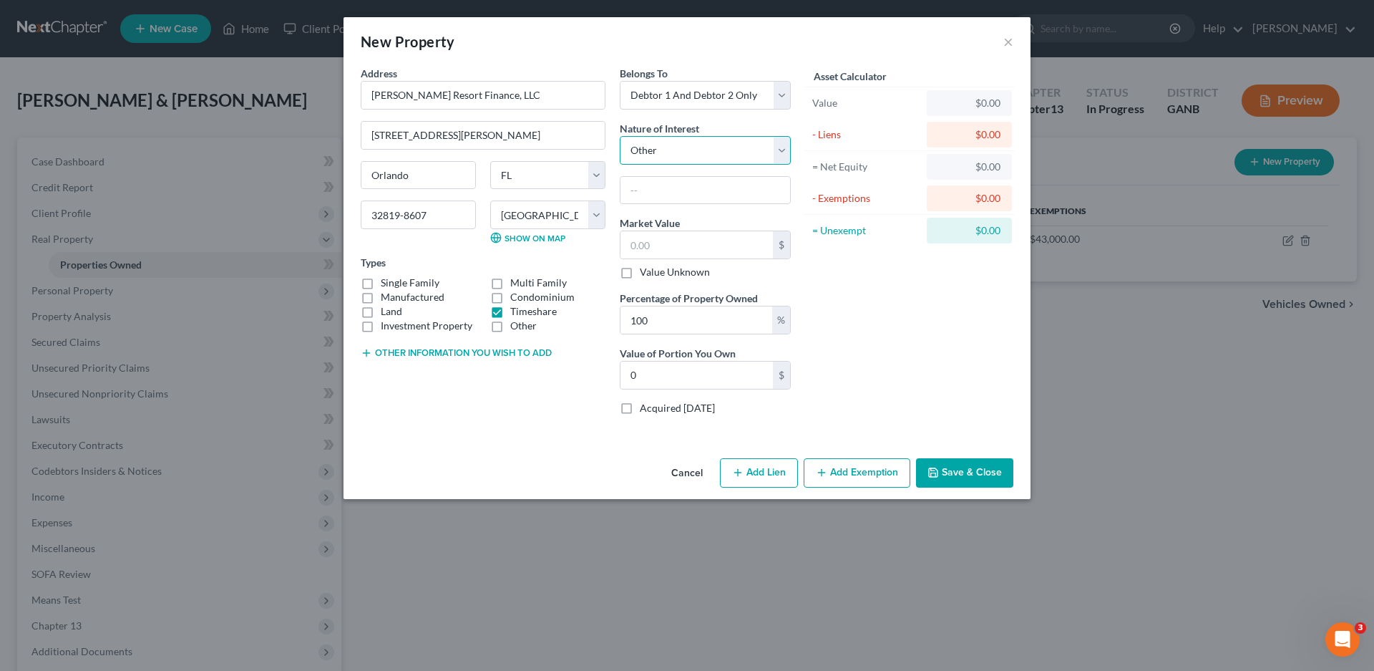
click at [714, 152] on select "Select Fee Simple Joint Tenant Life Estate Equitable Interest Future Interest T…" at bounding box center [705, 150] width 171 height 29
select select "0"
click at [620, 136] on select "Select Fee Simple Joint Tenant Life Estate Equitable Interest Future Interest T…" at bounding box center [705, 150] width 171 height 29
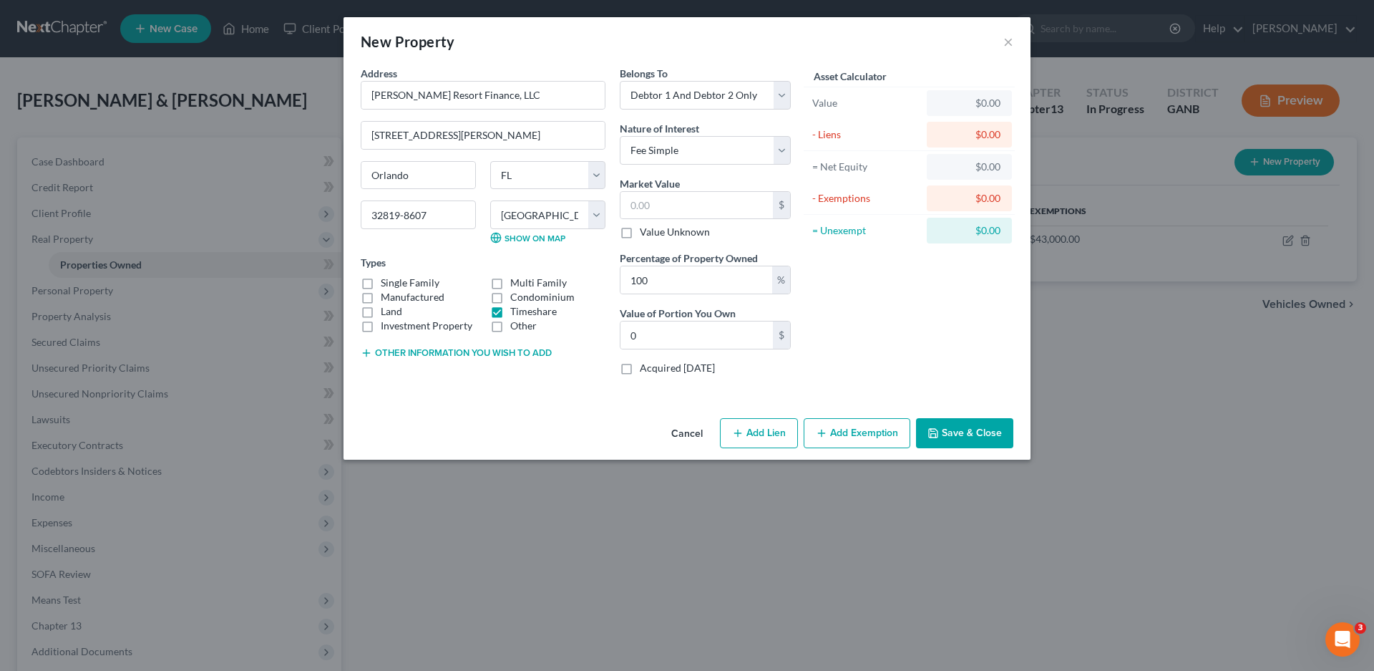
drag, startPoint x: 620, startPoint y: 230, endPoint x: 444, endPoint y: 346, distance: 210.2
click at [640, 230] on label "Value Unknown" at bounding box center [675, 232] width 70 height 14
click at [646, 230] on input "Value Unknown" at bounding box center [650, 229] width 9 height 9
checkbox input "true"
type input "0.00"
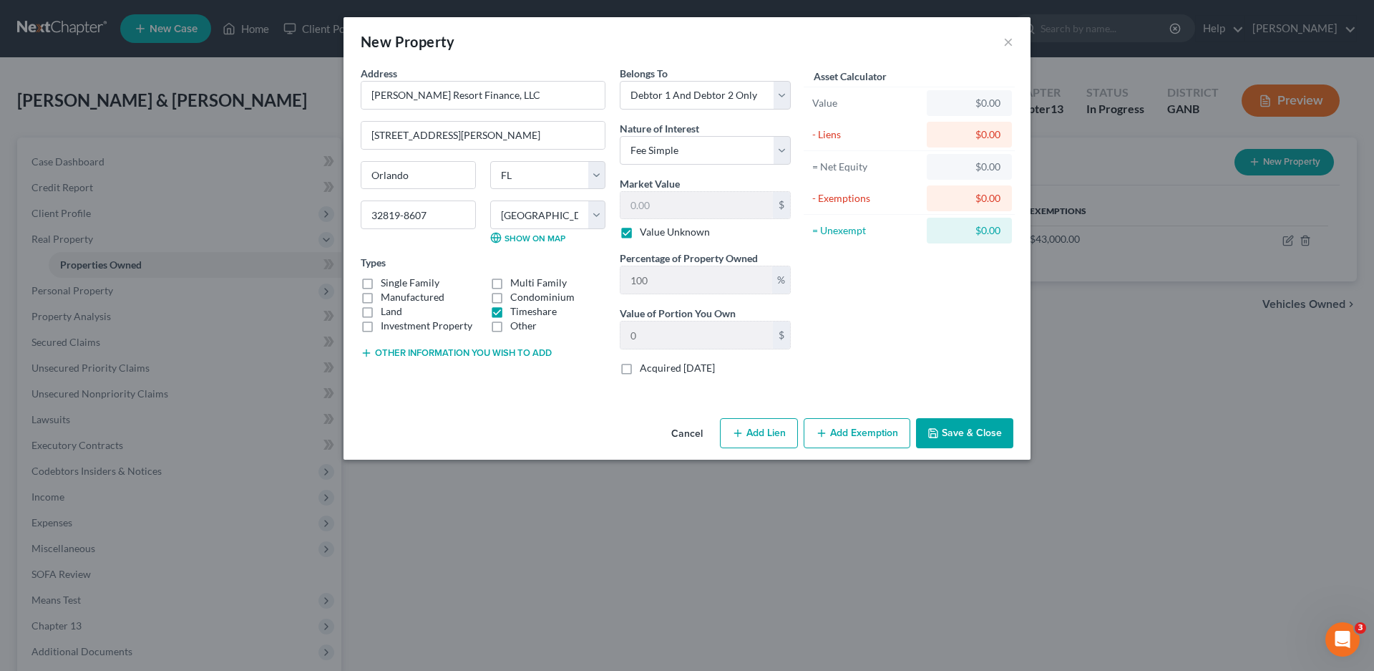
type input "0.00"
click at [980, 437] on button "Save & Close" at bounding box center [964, 433] width 97 height 30
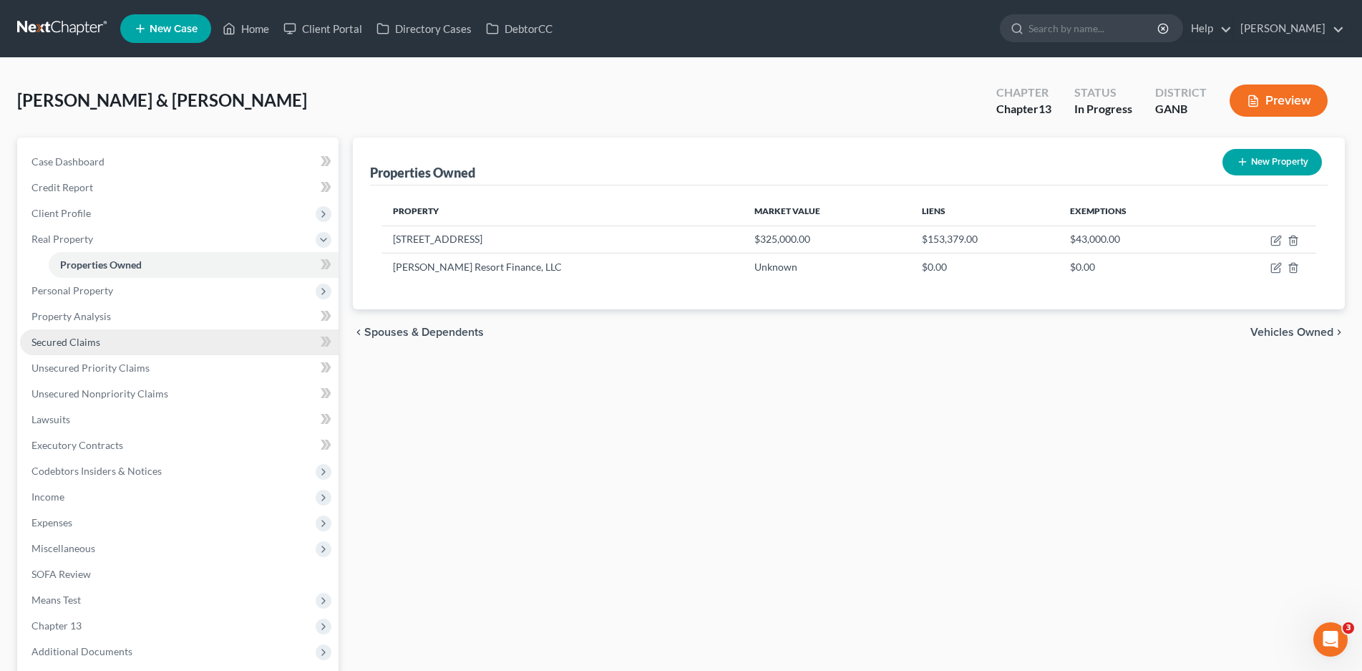
click at [67, 341] on span "Secured Claims" at bounding box center [65, 342] width 69 height 12
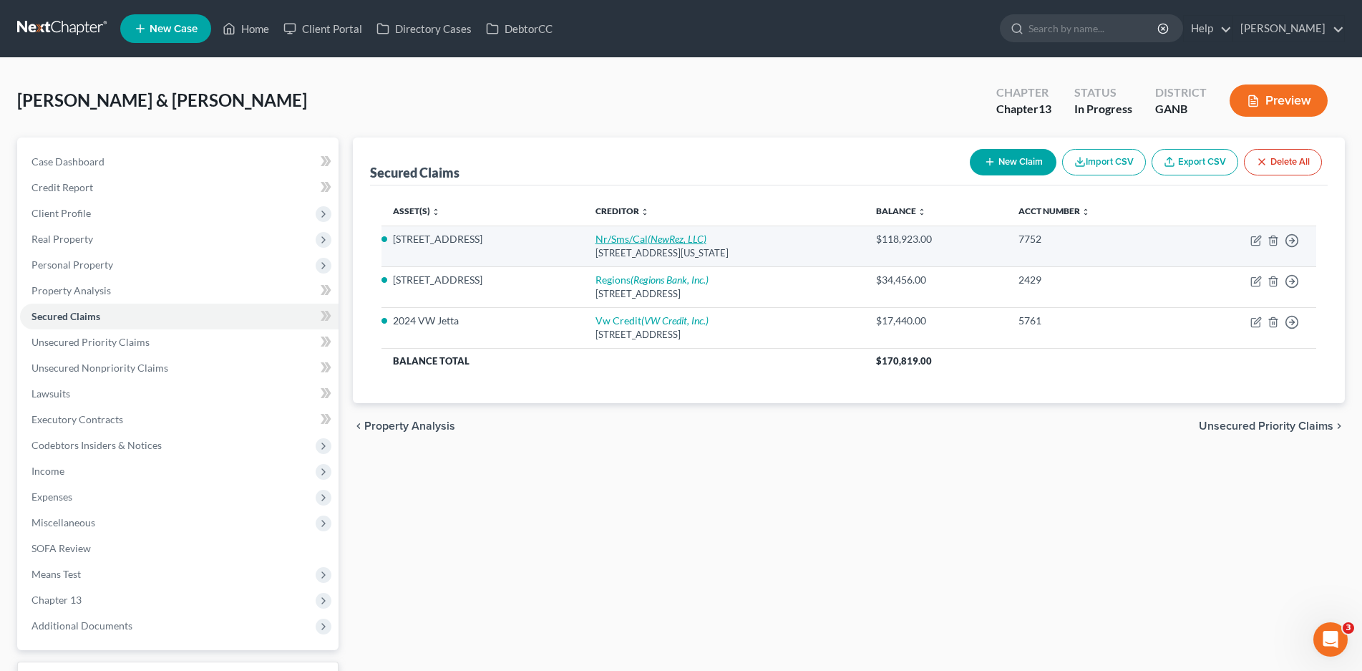
click at [641, 240] on link "Nr/Sms/Cal (NewRez, LLC)" at bounding box center [650, 239] width 111 height 12
select select "39"
select select "2"
select select "0"
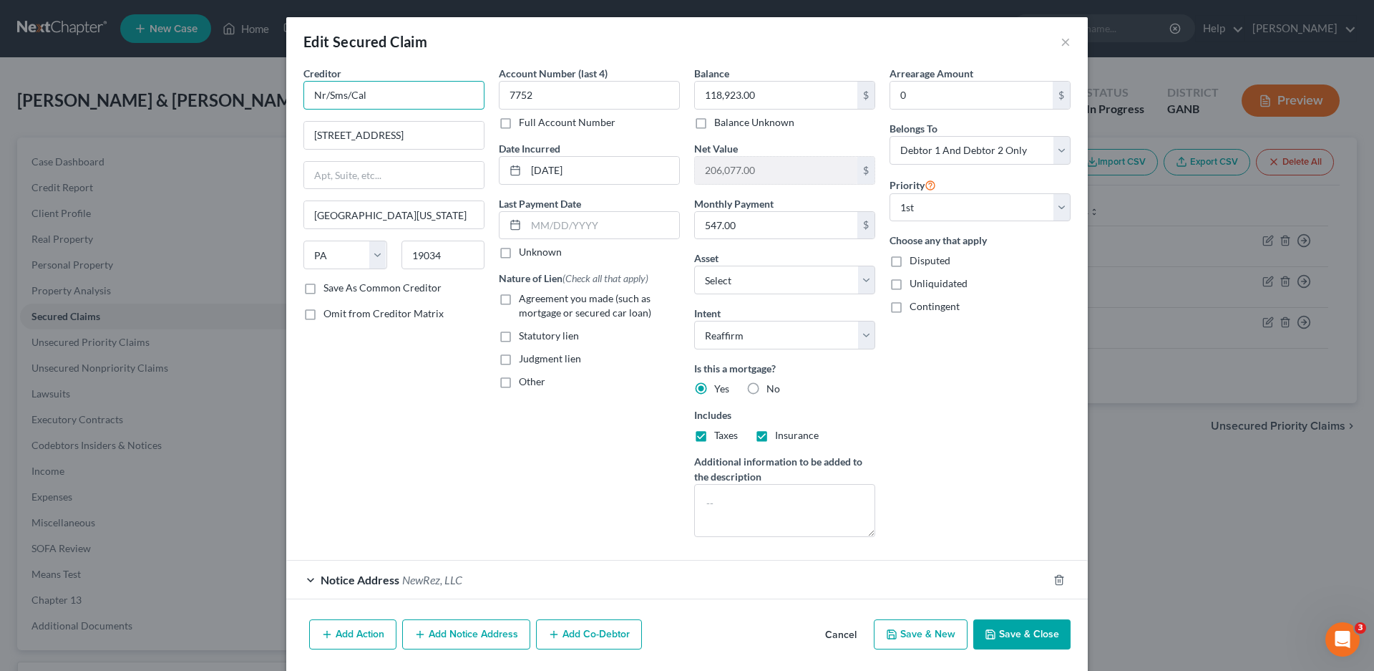
drag, startPoint x: 386, startPoint y: 92, endPoint x: 334, endPoint y: 99, distance: 52.8
click at [382, 96] on input "Nr/Sms/Cal" at bounding box center [393, 95] width 181 height 29
drag, startPoint x: 334, startPoint y: 99, endPoint x: 299, endPoint y: 99, distance: 34.4
click at [303, 99] on input "Nr/Sms/Cal" at bounding box center [393, 95] width 181 height 29
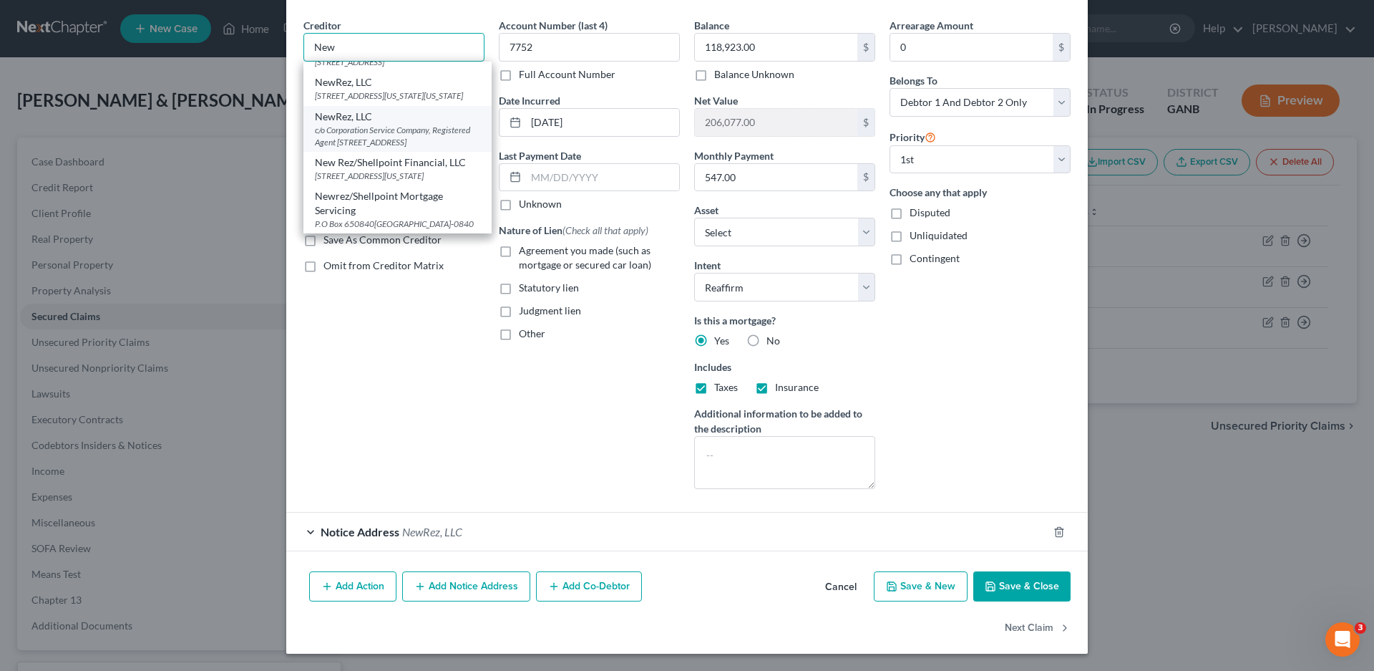
scroll to position [146, 0]
type input "New"
click at [409, 365] on div "Creditor * New Broker Solutions, inc, d/b/a New American Funding c/o Registered…" at bounding box center [393, 259] width 195 height 482
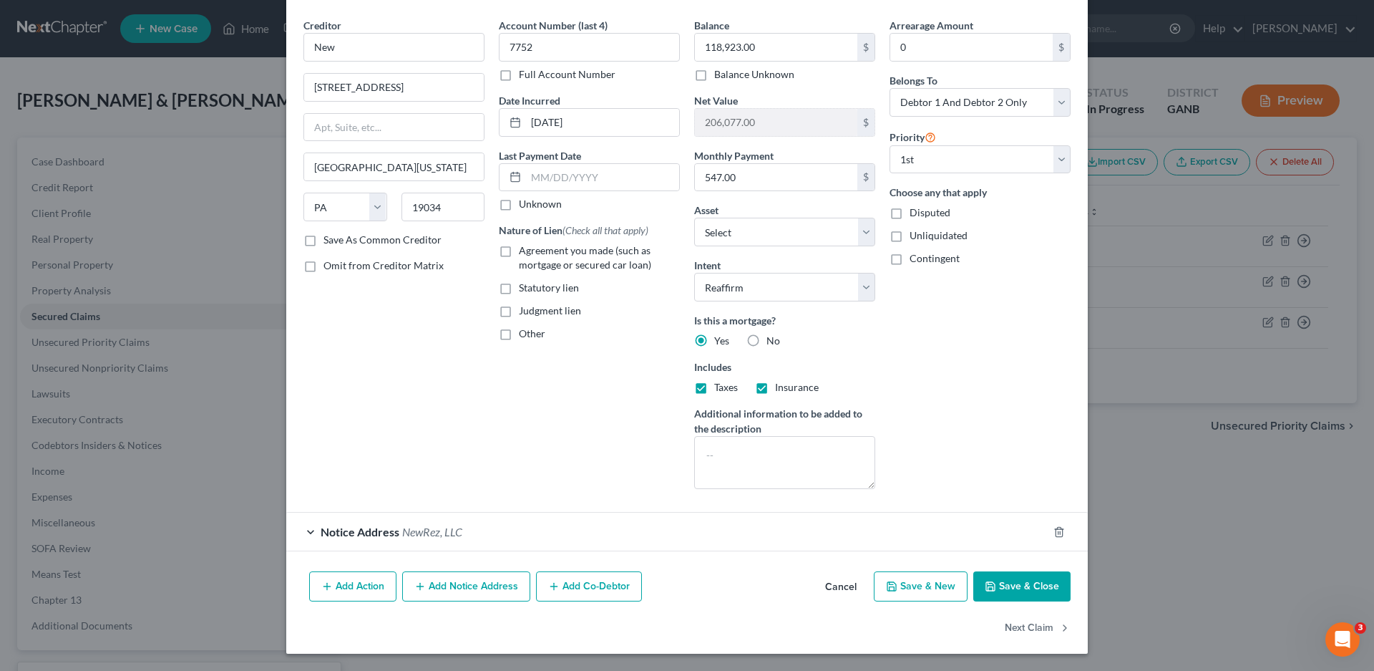
scroll to position [0, 0]
click at [844, 585] on button "Cancel" at bounding box center [841, 587] width 54 height 29
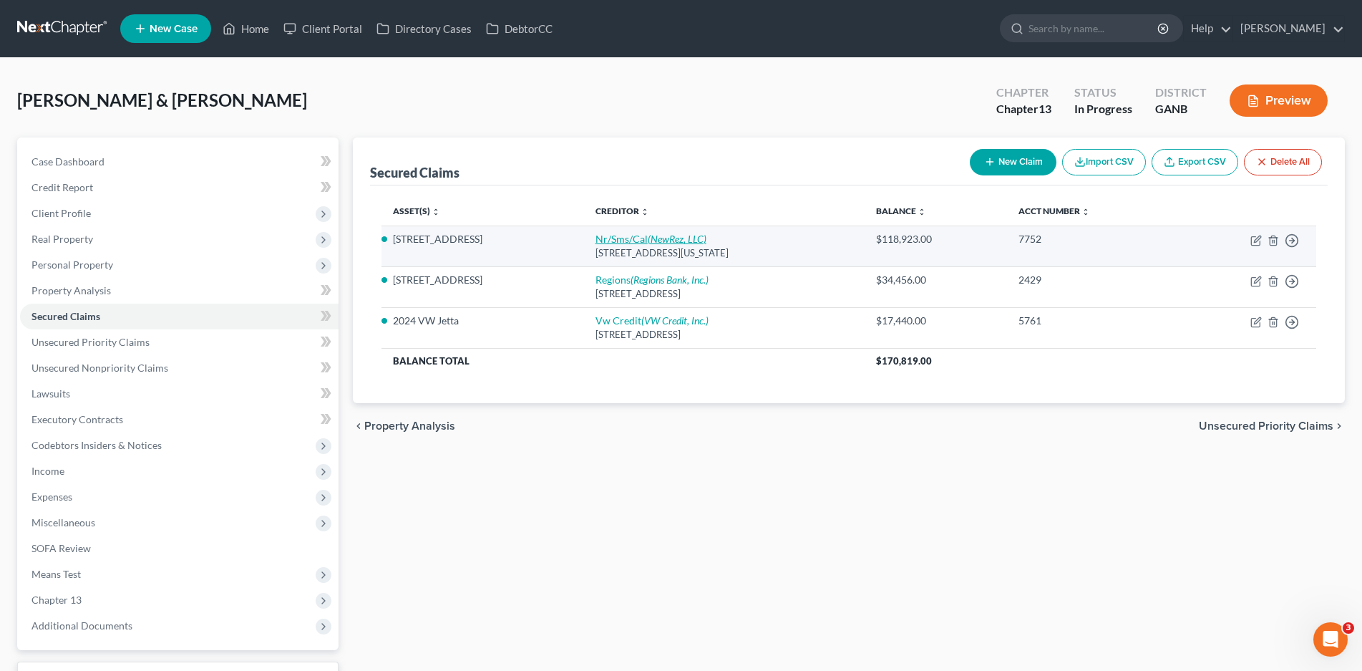
click at [646, 243] on link "Nr/Sms/Cal (NewRez, LLC)" at bounding box center [650, 239] width 111 height 12
select select "39"
select select "2"
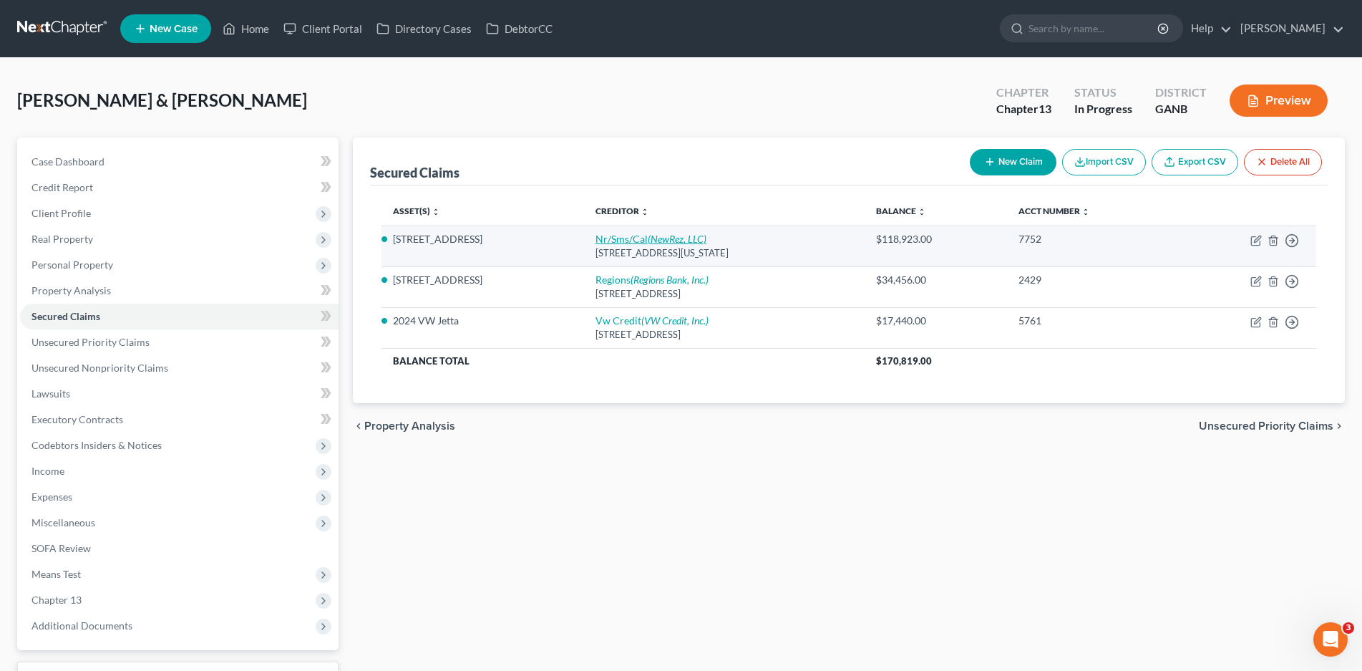
select select "0"
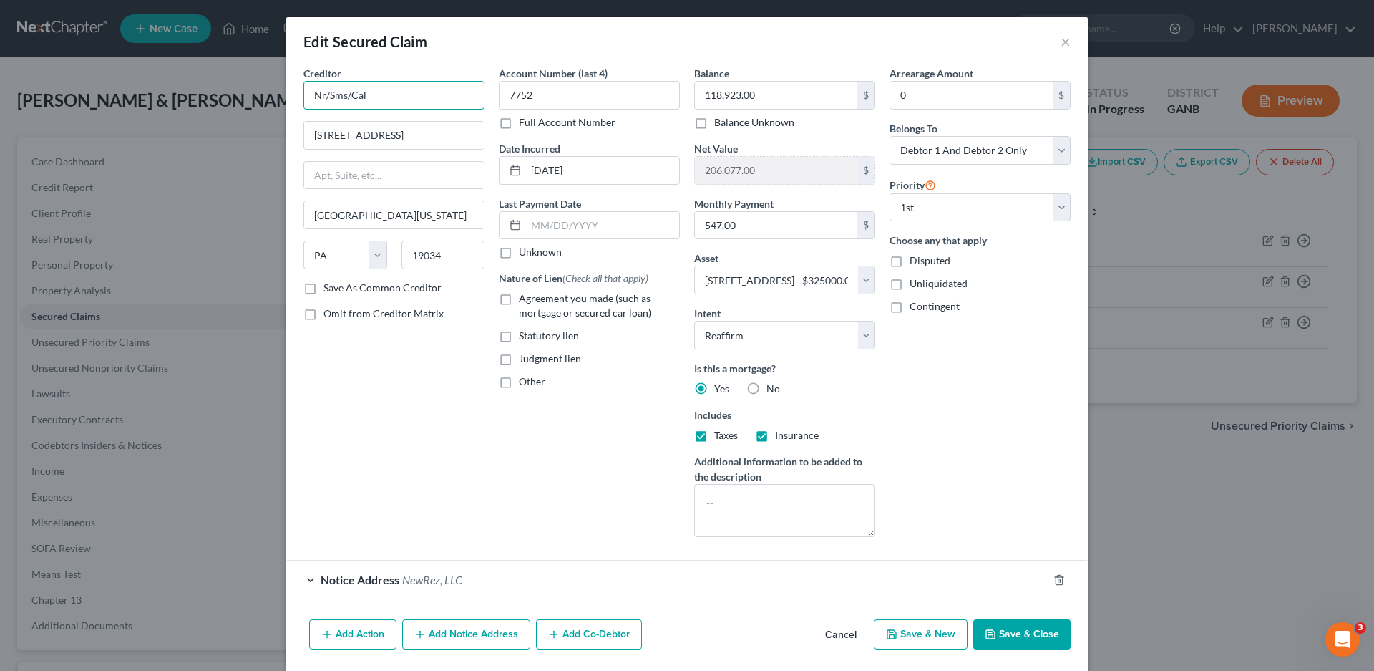
drag, startPoint x: 362, startPoint y: 94, endPoint x: 302, endPoint y: 99, distance: 60.3
click at [303, 99] on input "Nr/Sms/Cal" at bounding box center [393, 95] width 181 height 29
click at [379, 95] on input "Nr/Sms/Cal" at bounding box center [393, 95] width 181 height 29
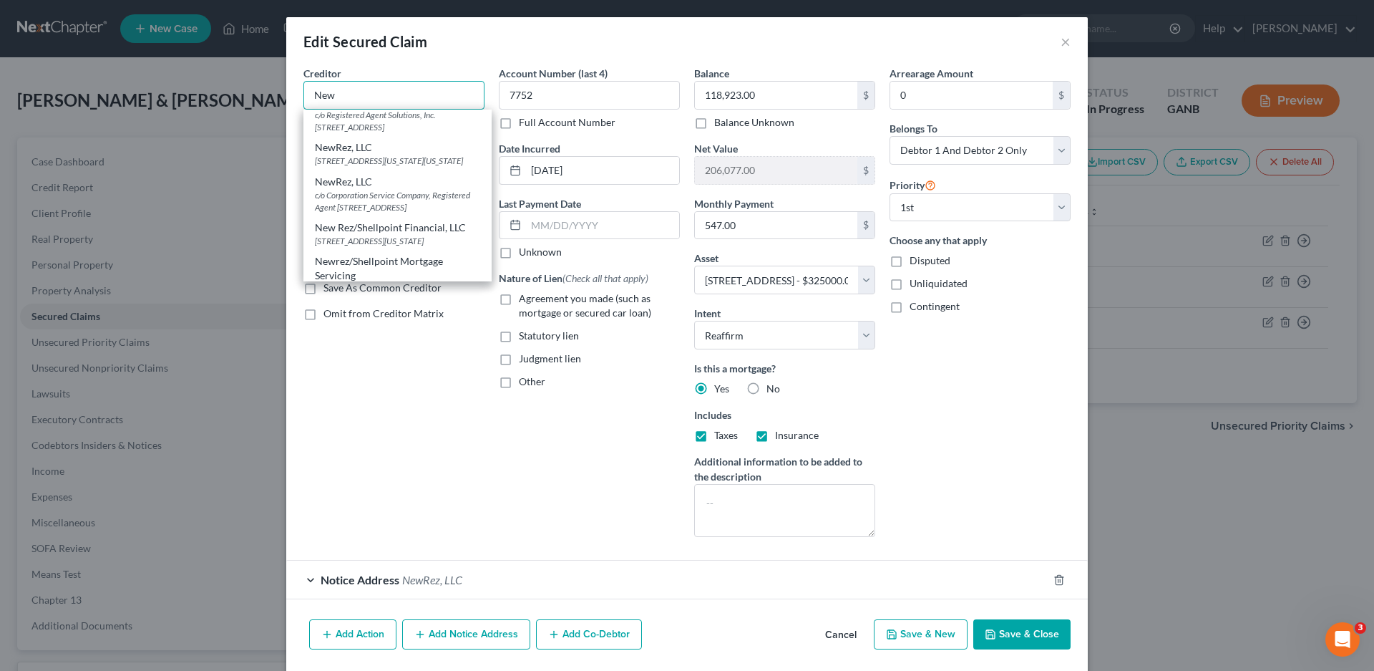
scroll to position [143, 0]
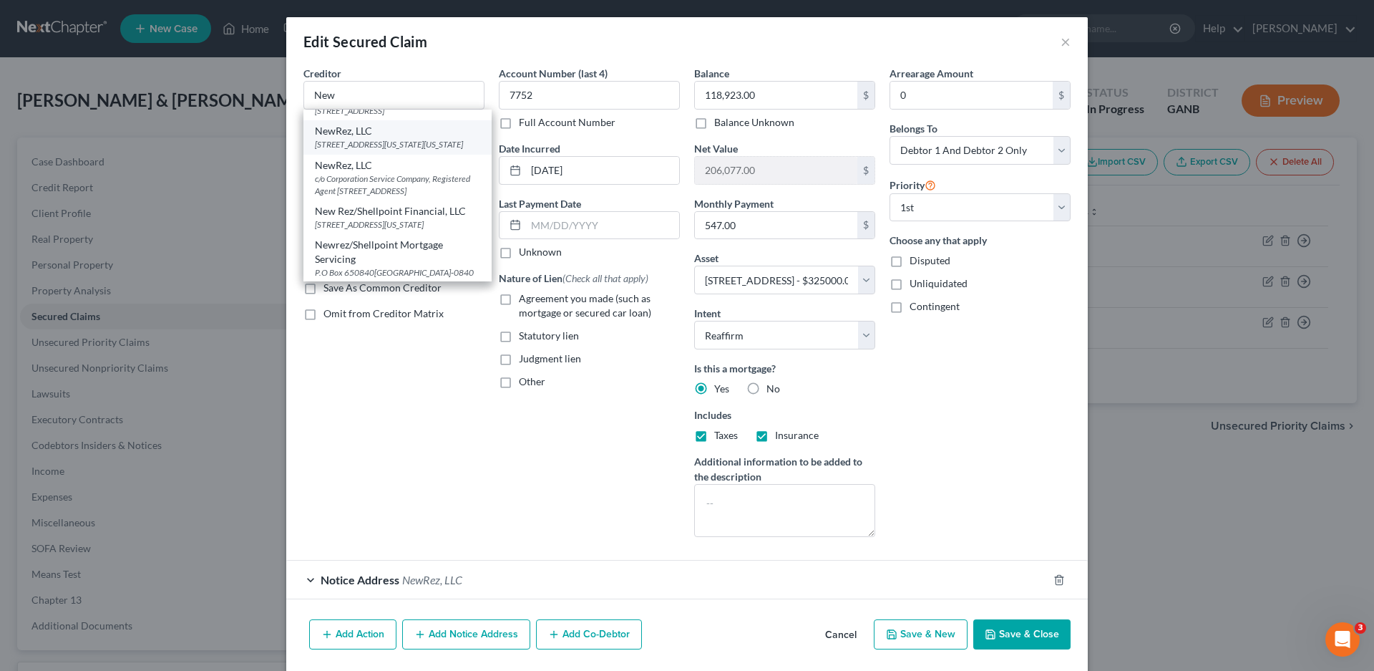
click at [436, 150] on div "[STREET_ADDRESS][US_STATE][US_STATE]" at bounding box center [397, 144] width 165 height 12
type input "NewRez, LLC"
type input "[STREET_ADDRESS][US_STATE]"
type input "Suite 125"
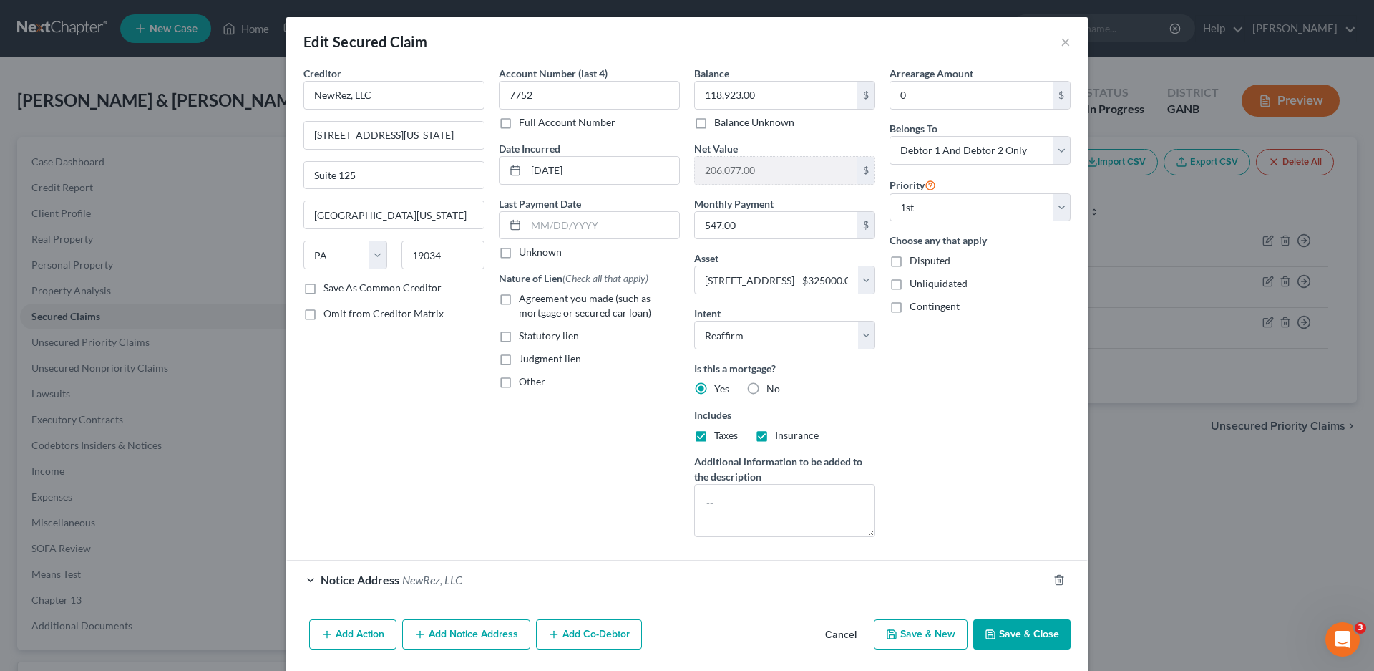
scroll to position [0, 0]
click at [519, 296] on label "Agreement you made (such as mortgage or secured car loan)" at bounding box center [599, 305] width 161 height 29
click at [525, 296] on input "Agreement you made (such as mortgage or secured car loan)" at bounding box center [529, 295] width 9 height 9
checkbox input "true"
click at [519, 255] on label "Unknown" at bounding box center [540, 252] width 43 height 14
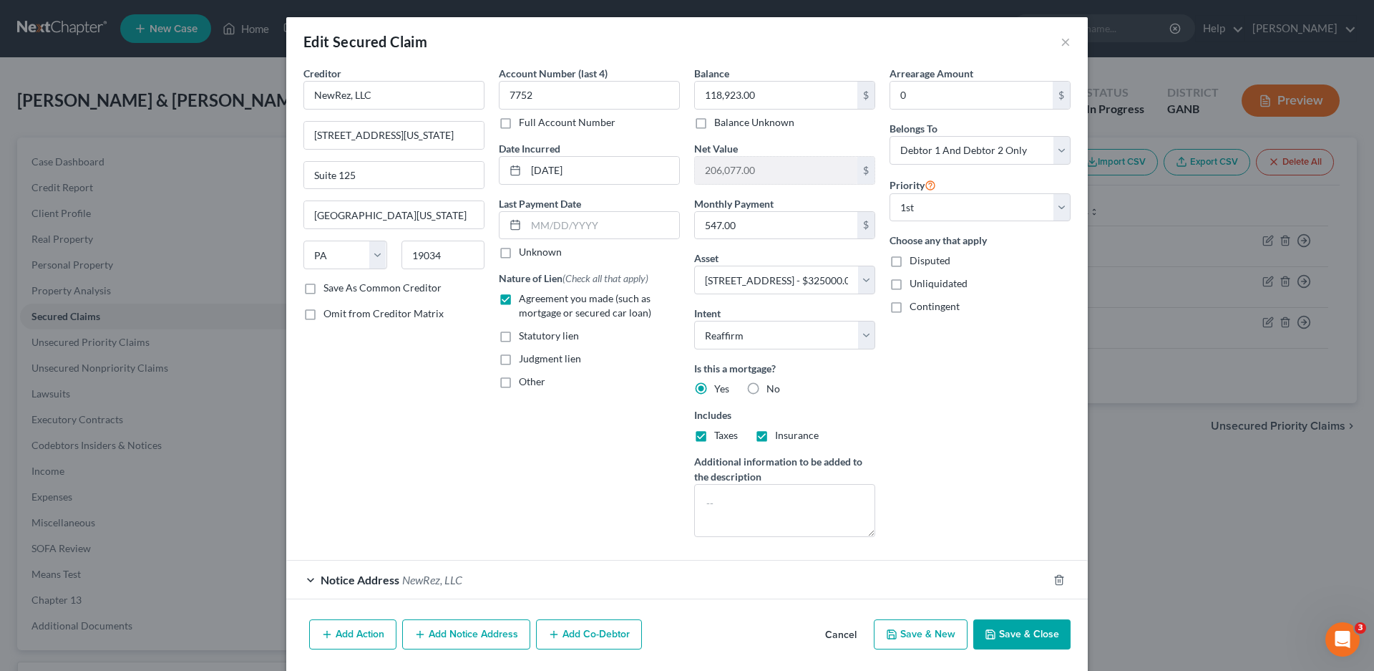
click at [525, 254] on input "Unknown" at bounding box center [529, 249] width 9 height 9
checkbox input "true"
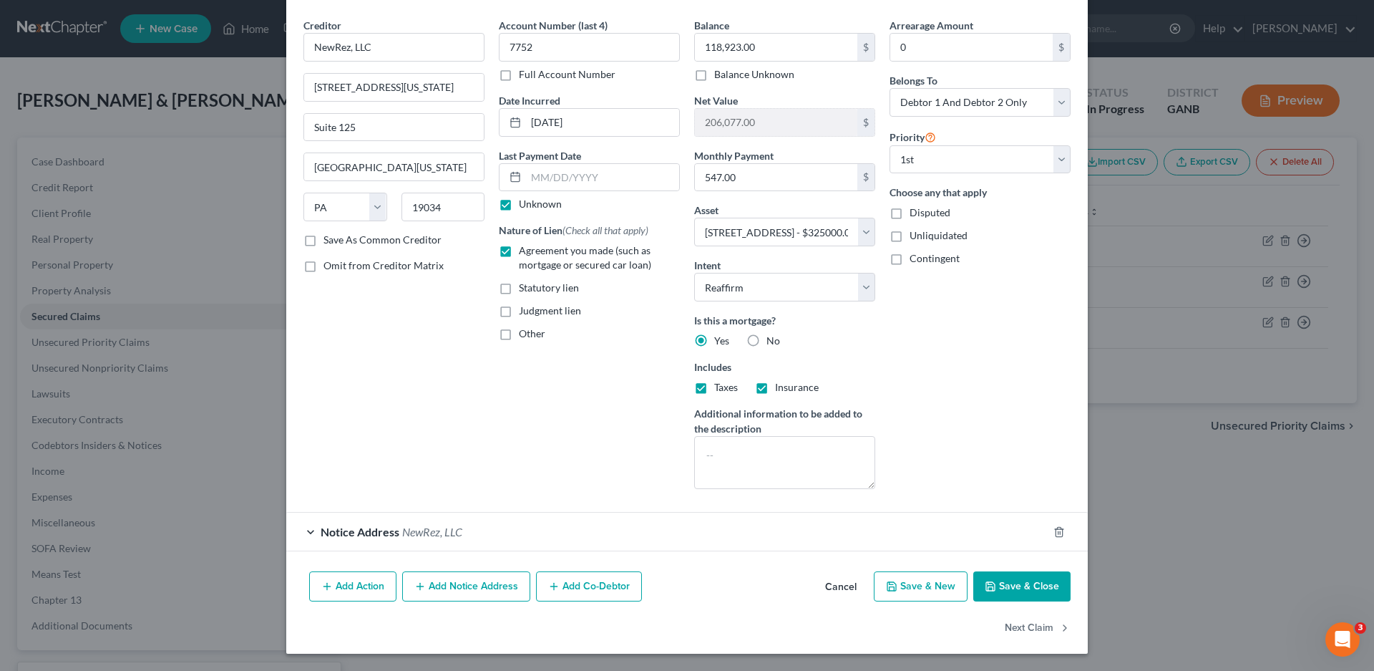
click at [305, 538] on div "Notice Address NewRez, LLC" at bounding box center [667, 531] width 762 height 38
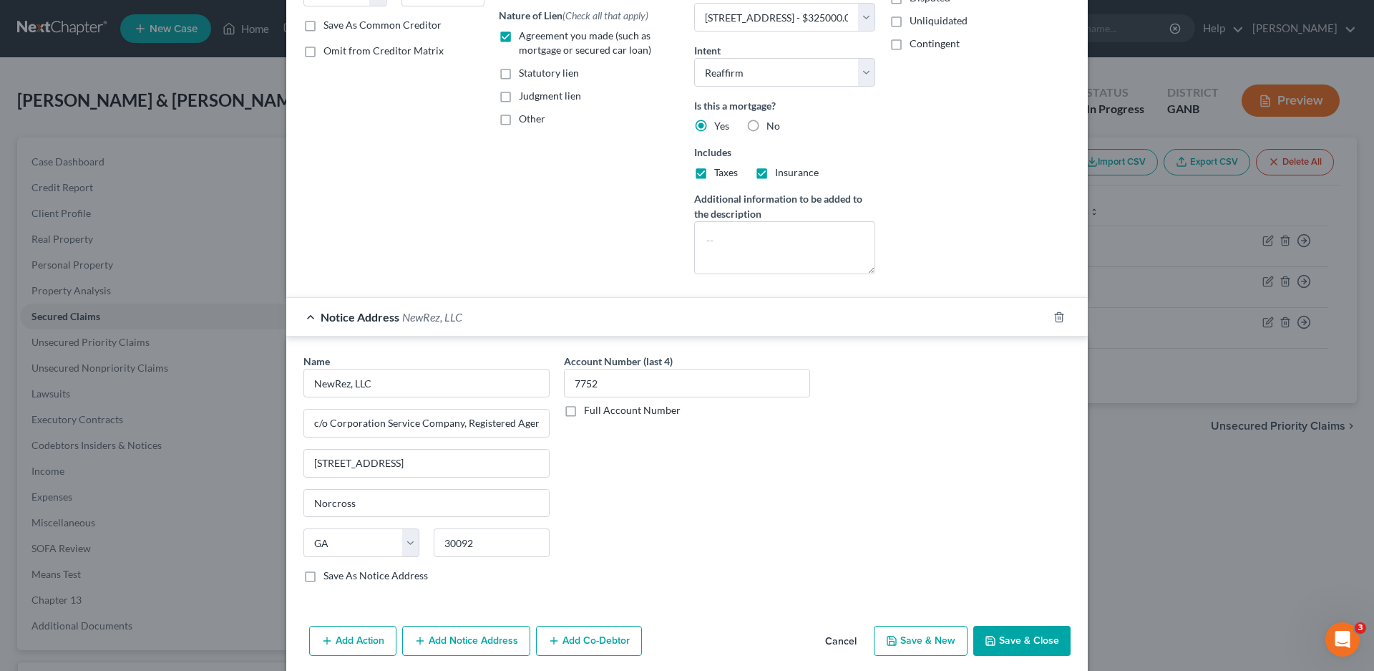
scroll to position [317, 0]
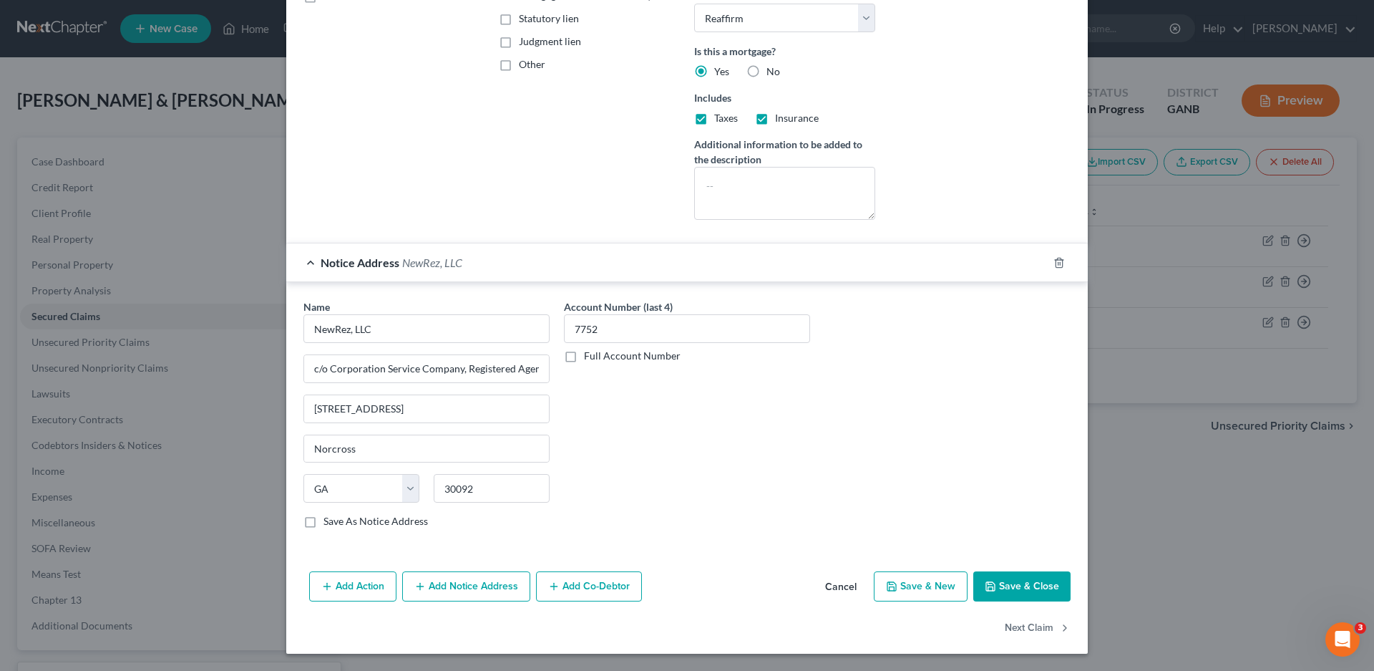
click at [1010, 579] on button "Save & Close" at bounding box center [1021, 586] width 97 height 30
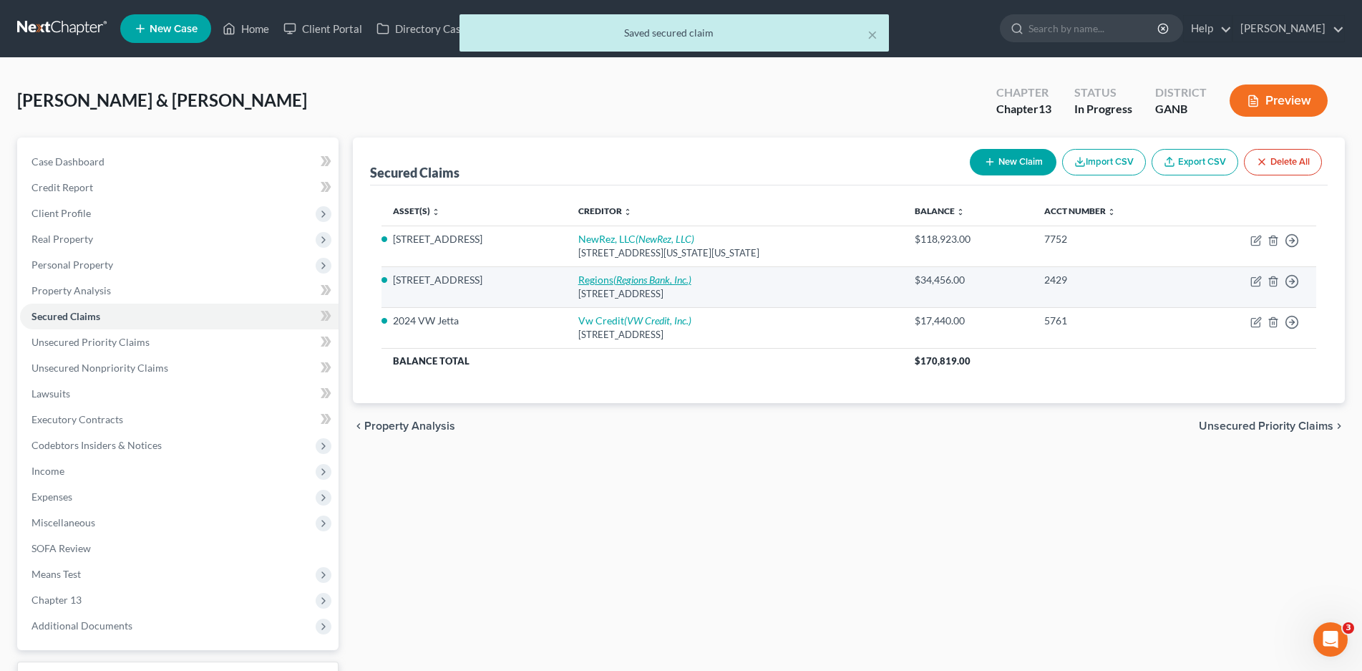
click at [646, 278] on icon "(Regions Bank, Inc.)" at bounding box center [652, 279] width 78 height 12
select select "25"
select select "2"
select select "0"
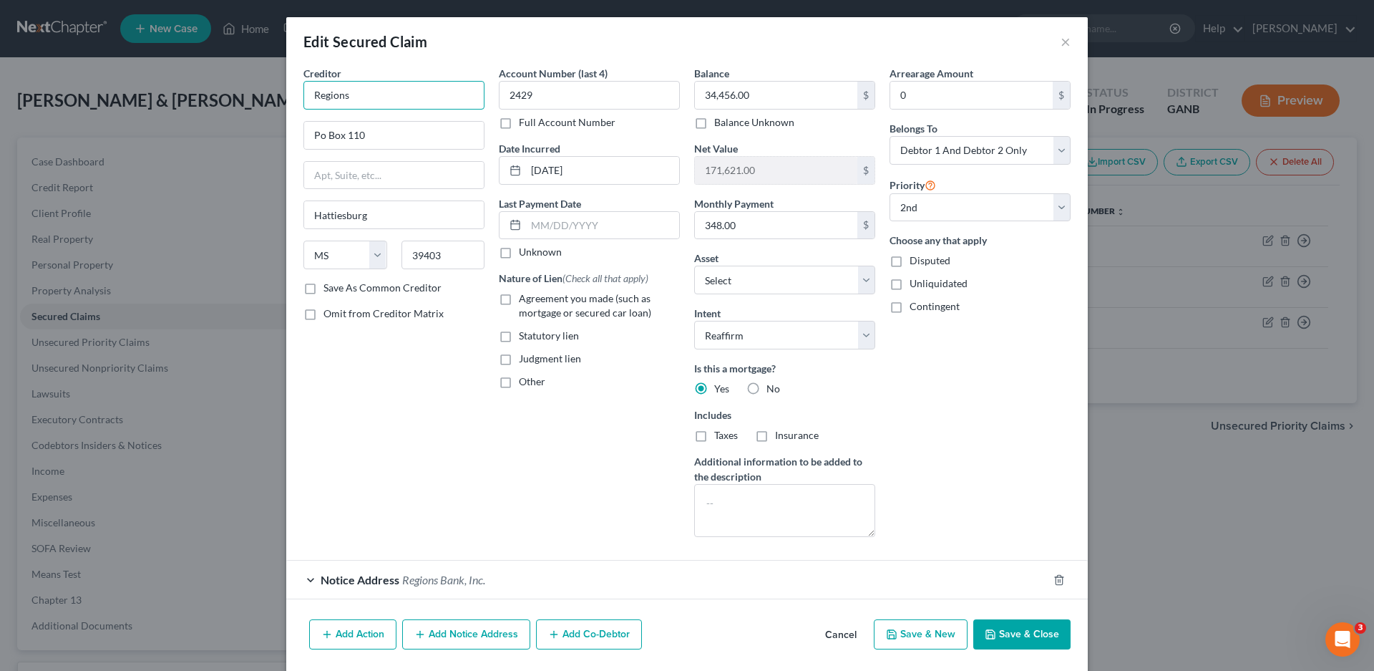
click at [361, 85] on input "Regions" at bounding box center [393, 95] width 181 height 29
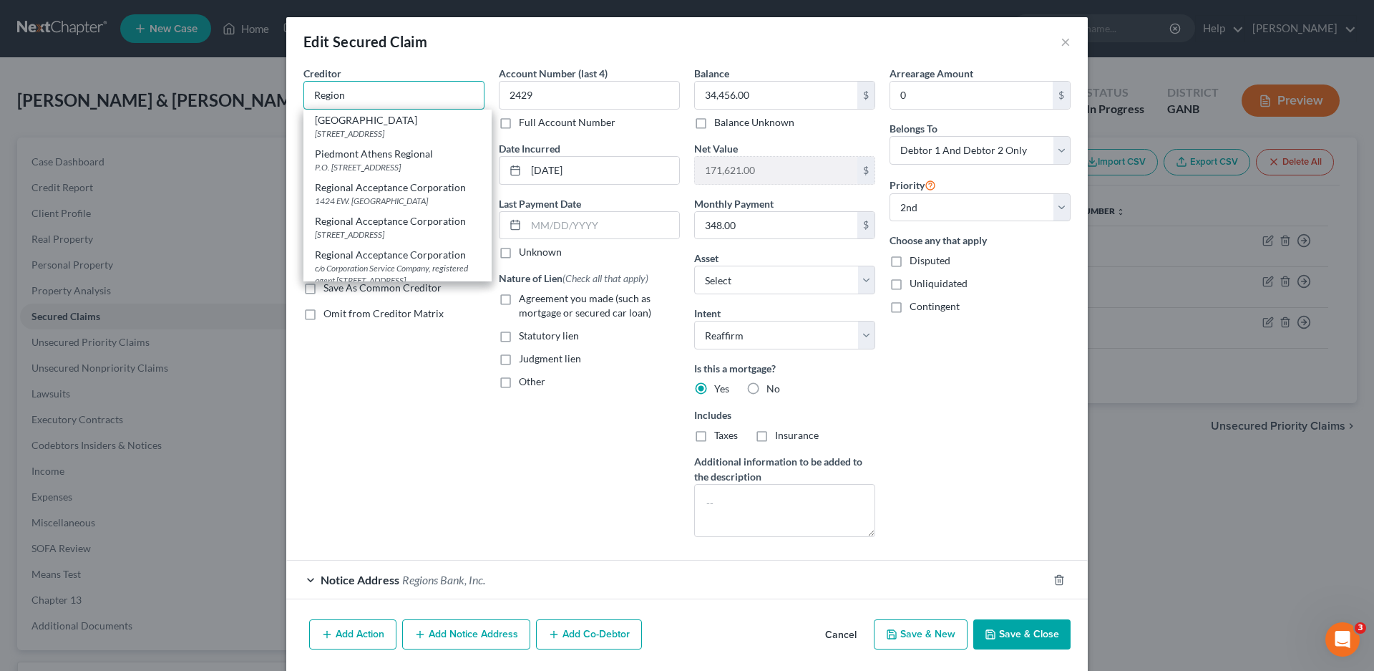
type input "Regions"
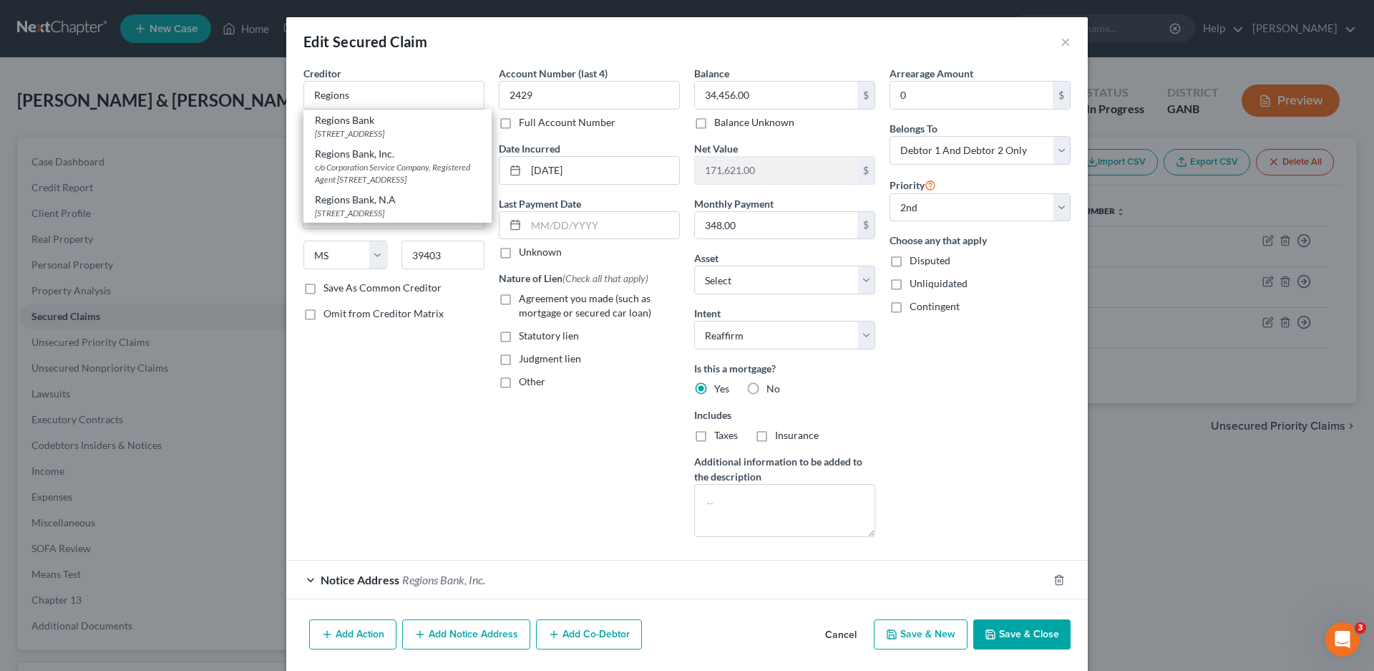
click at [397, 389] on div "Creditor * Regions Regions [GEOGRAPHIC_DATA][STREET_ADDRESS] Regions Bank, Inc.…" at bounding box center [393, 307] width 195 height 482
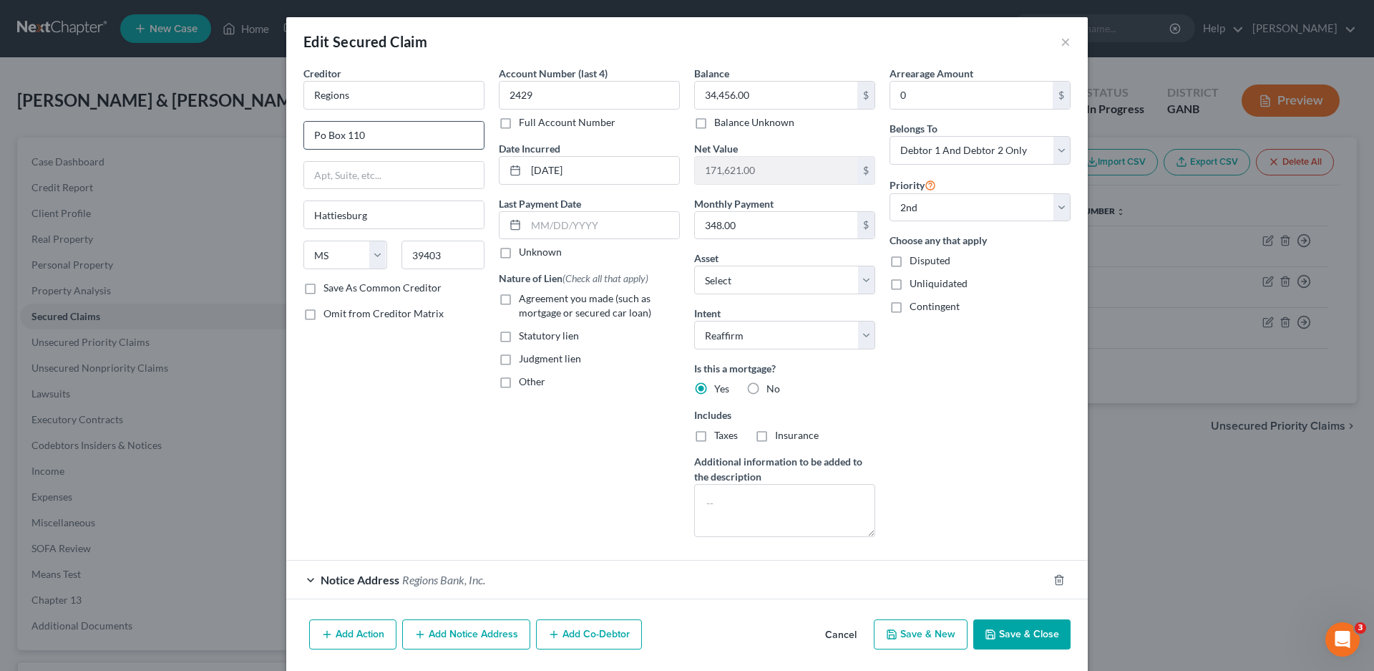
drag, startPoint x: 318, startPoint y: 135, endPoint x: 331, endPoint y: 148, distance: 18.2
click at [318, 135] on input "Po Box 110" at bounding box center [394, 135] width 180 height 27
type input "P.O Box 110"
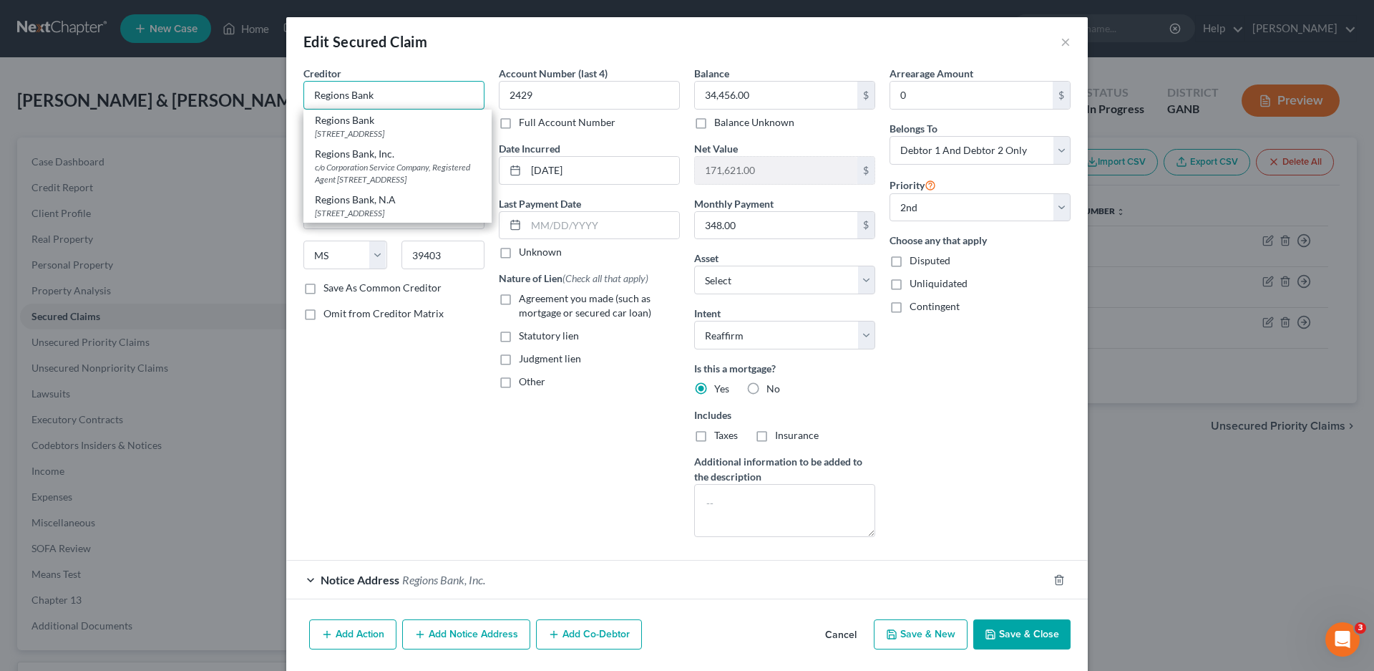
type input "Regions Bank"
click at [519, 300] on label "Agreement you made (such as mortgage or secured car loan)" at bounding box center [599, 305] width 161 height 29
click at [525, 300] on input "Agreement you made (such as mortgage or secured car loan)" at bounding box center [529, 295] width 9 height 9
checkbox input "true"
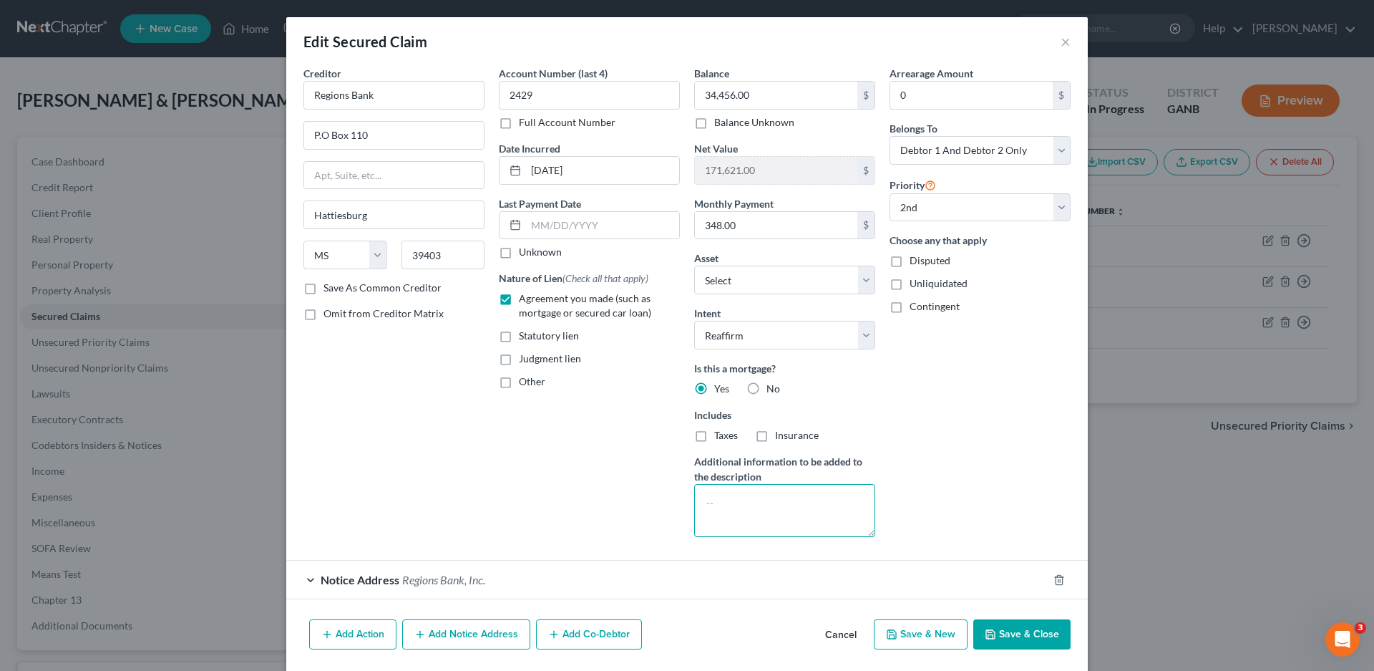
click at [713, 500] on textarea at bounding box center [784, 510] width 181 height 53
type textarea "second lien mortgage"
click at [324, 289] on label "Save As Common Creditor" at bounding box center [383, 288] width 118 height 14
click at [329, 289] on input "Save As Common Creditor" at bounding box center [333, 285] width 9 height 9
checkbox input "true"
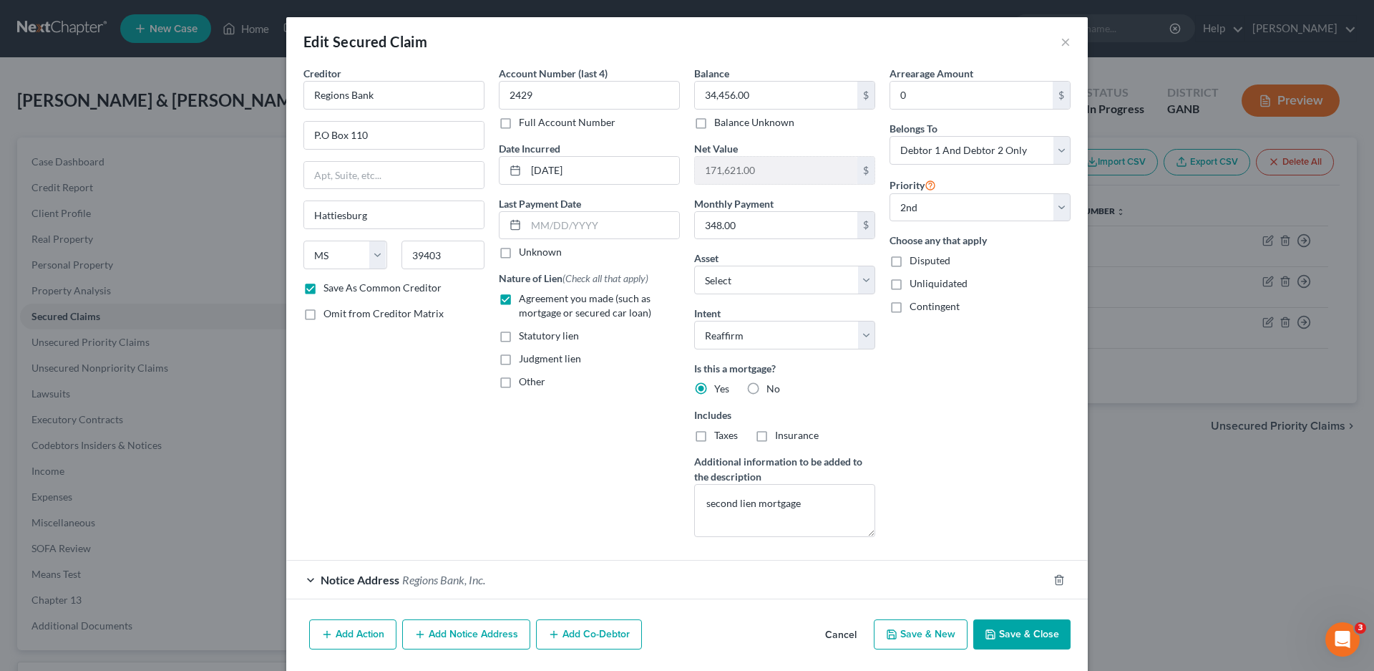
click at [519, 250] on label "Unknown" at bounding box center [540, 252] width 43 height 14
click at [525, 250] on input "Unknown" at bounding box center [529, 249] width 9 height 9
checkbox input "true"
click at [298, 578] on div "Notice Address Regions Bank, Inc." at bounding box center [667, 579] width 762 height 38
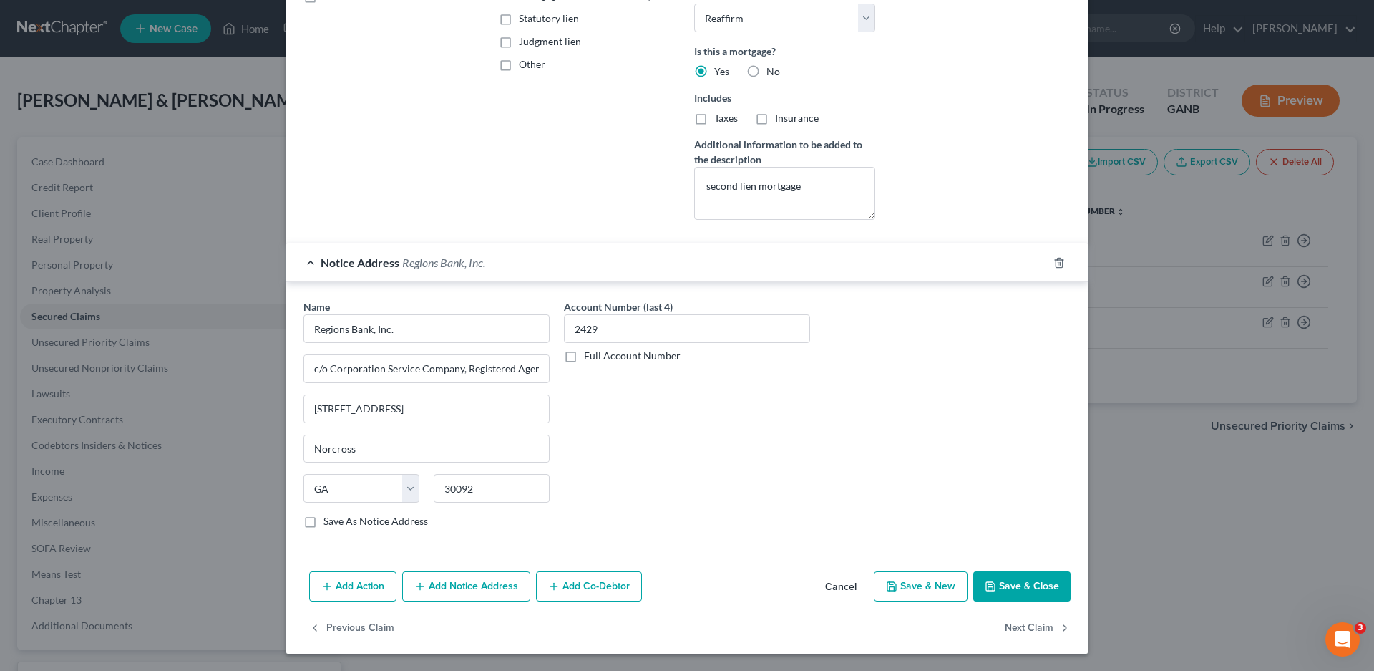
click at [1013, 584] on button "Save & Close" at bounding box center [1021, 586] width 97 height 30
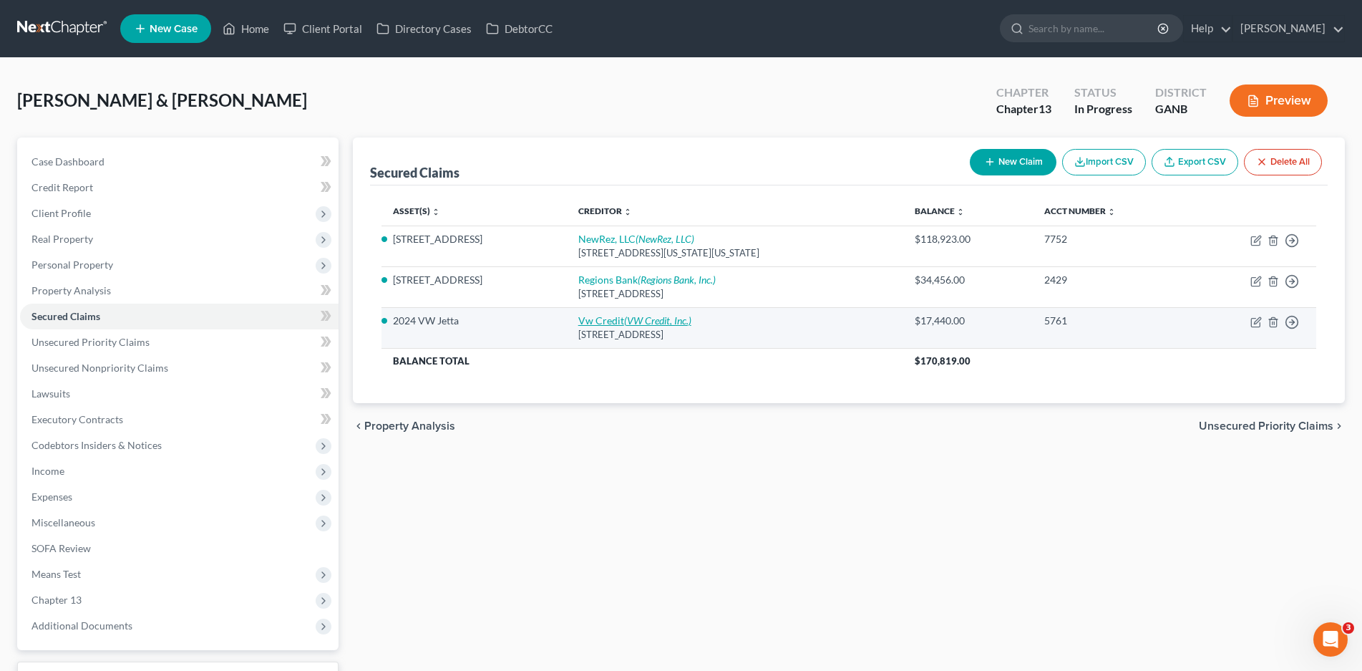
click at [662, 318] on icon "(VW Credit, Inc.)" at bounding box center [657, 320] width 67 height 12
select select "14"
select select "2"
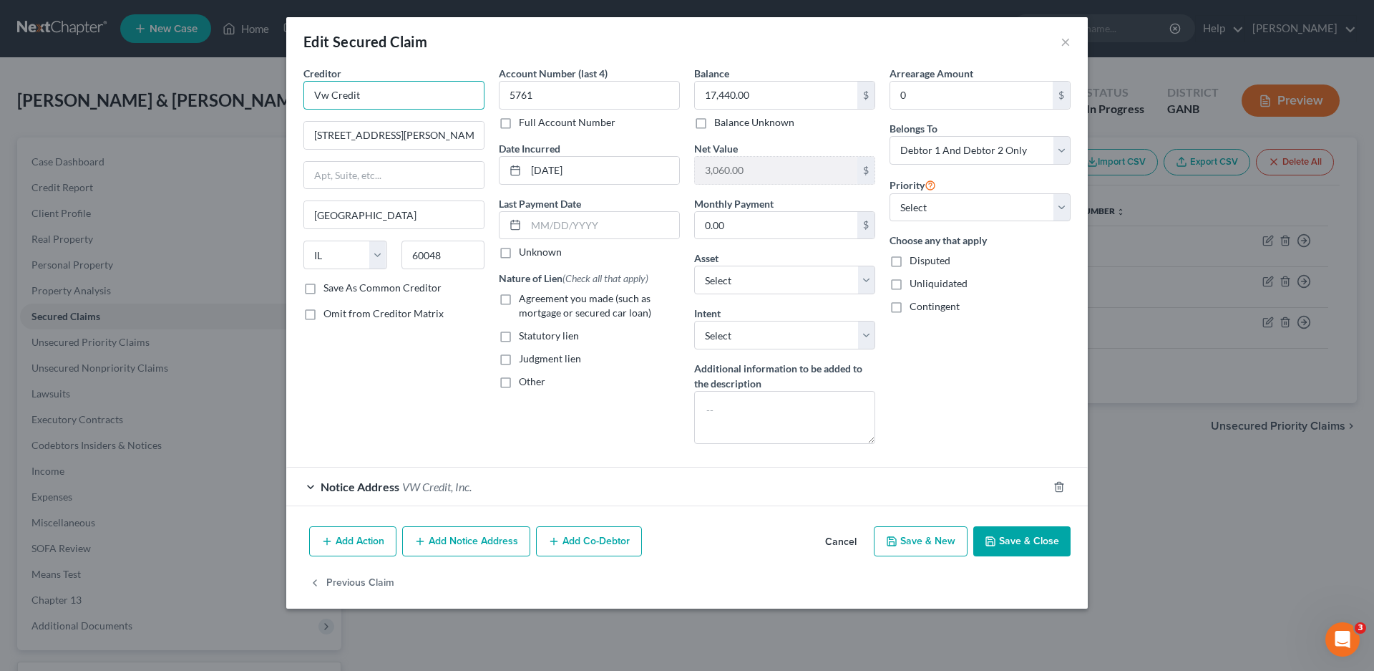
drag, startPoint x: 366, startPoint y: 101, endPoint x: 384, endPoint y: 96, distance: 19.3
click at [366, 101] on input "Vw Credit" at bounding box center [393, 95] width 181 height 29
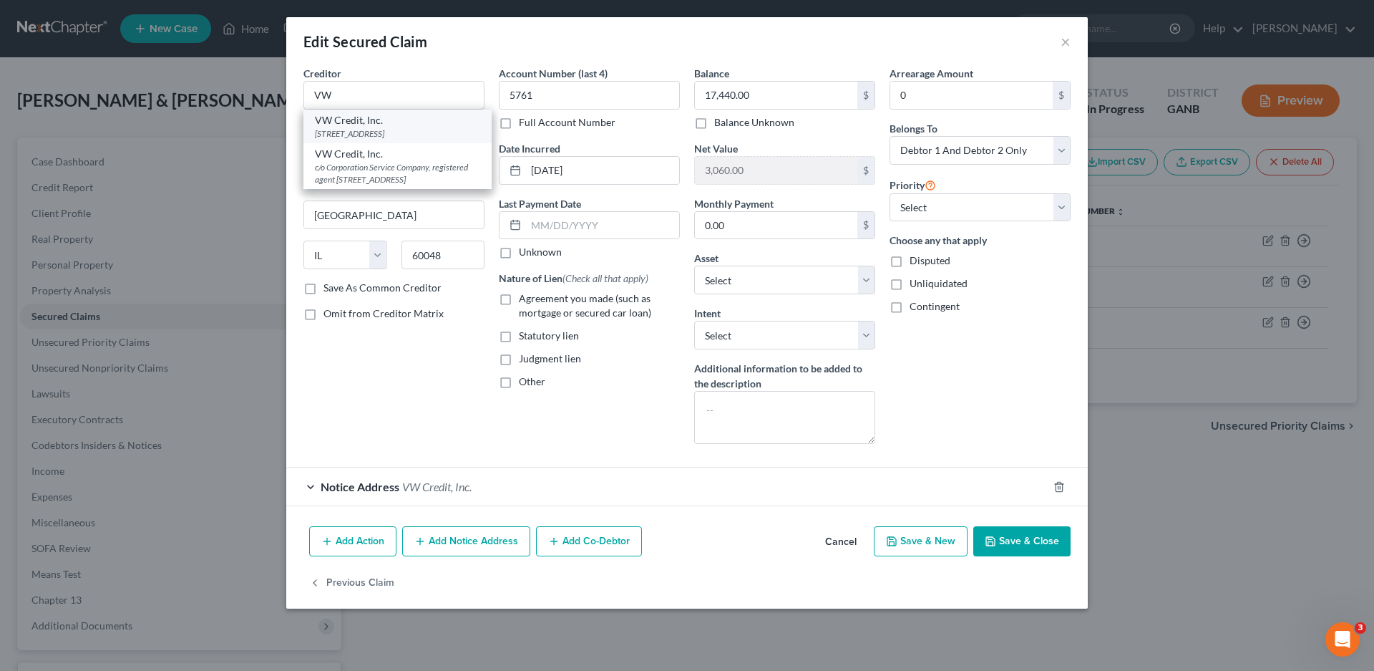
click at [369, 129] on div "[STREET_ADDRESS]" at bounding box center [397, 133] width 165 height 12
type input "VW Credit, Inc."
type input "[STREET_ADDRESS][PERSON_NAME]"
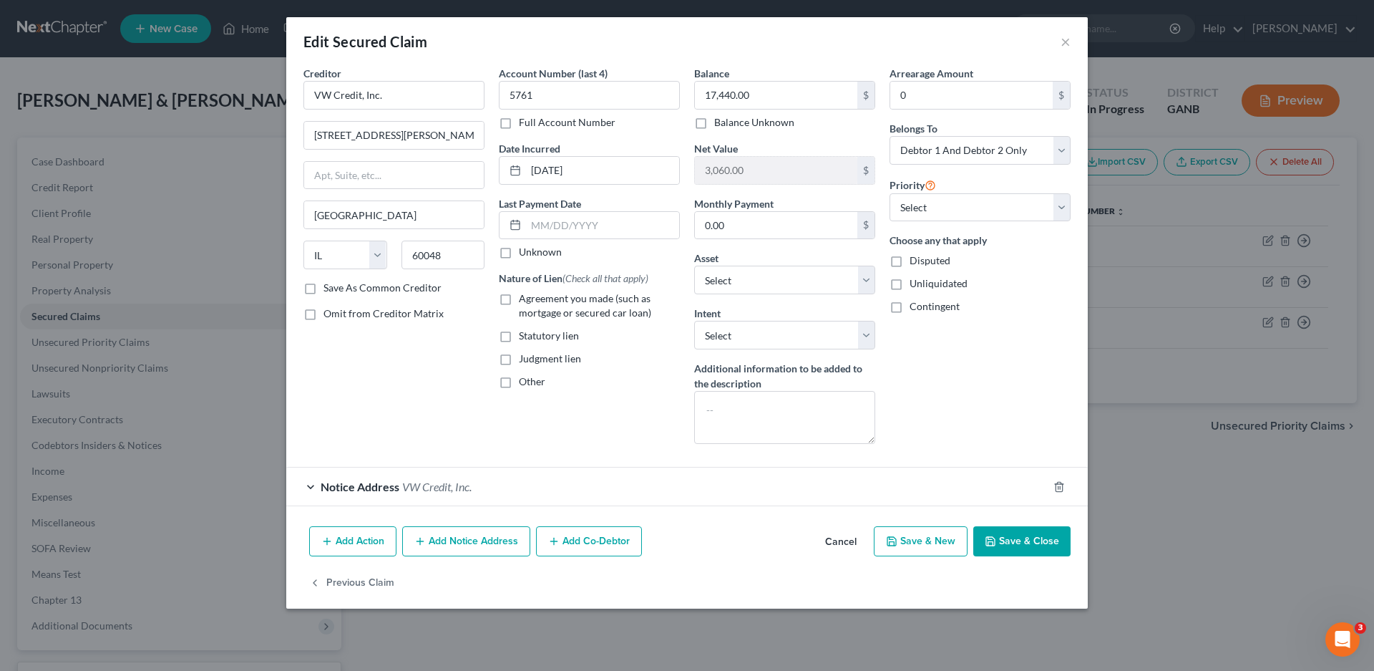
click at [519, 253] on label "Unknown" at bounding box center [540, 252] width 43 height 14
click at [525, 253] on input "Unknown" at bounding box center [529, 249] width 9 height 9
checkbox input "true"
click at [519, 295] on label "Agreement you made (such as mortgage or secured car loan)" at bounding box center [599, 305] width 161 height 29
click at [525, 295] on input "Agreement you made (such as mortgage or secured car loan)" at bounding box center [529, 295] width 9 height 9
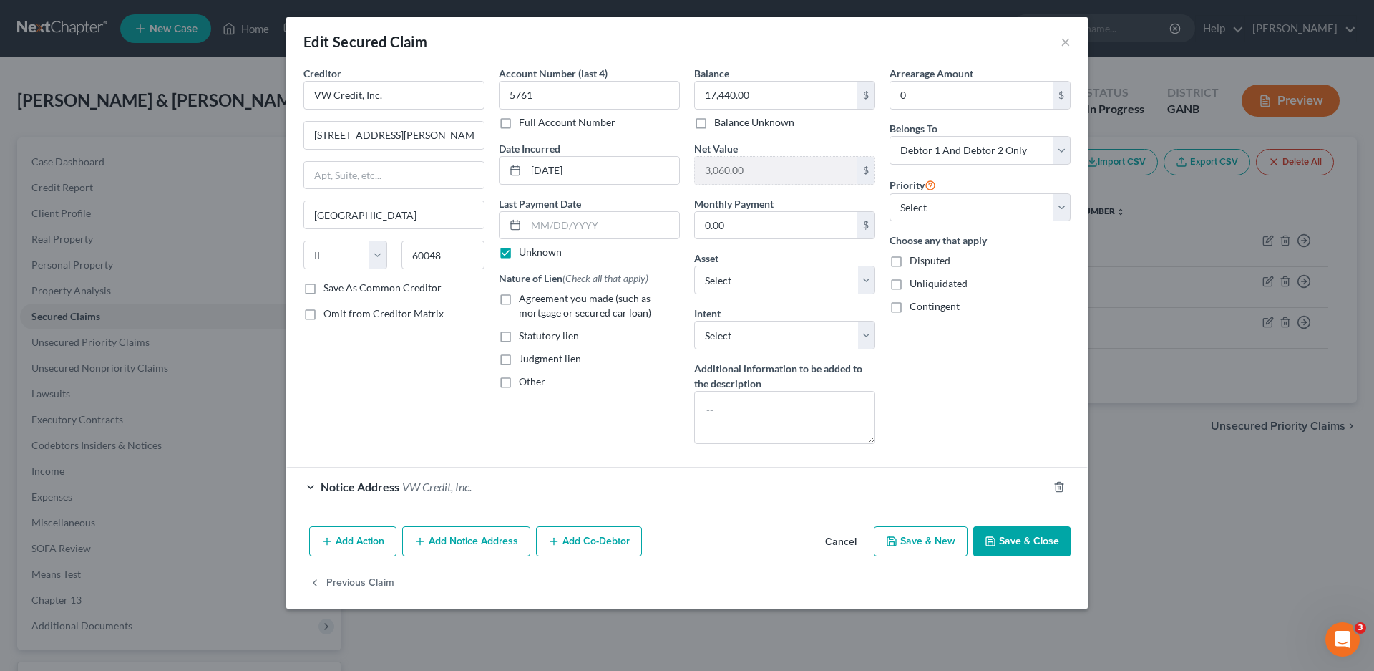
checkbox input "true"
click at [744, 340] on select "Select Surrender Redeem Reaffirm Avoid Other" at bounding box center [784, 335] width 181 height 29
select select "2"
click at [694, 321] on select "Select Surrender Redeem Reaffirm Avoid Other" at bounding box center [784, 335] width 181 height 29
click at [910, 207] on select "Select 1st 2nd 3rd 4th 5th 6th 7th 8th 9th 10th 11th 12th 13th 14th 15th 16th 1…" at bounding box center [980, 207] width 181 height 29
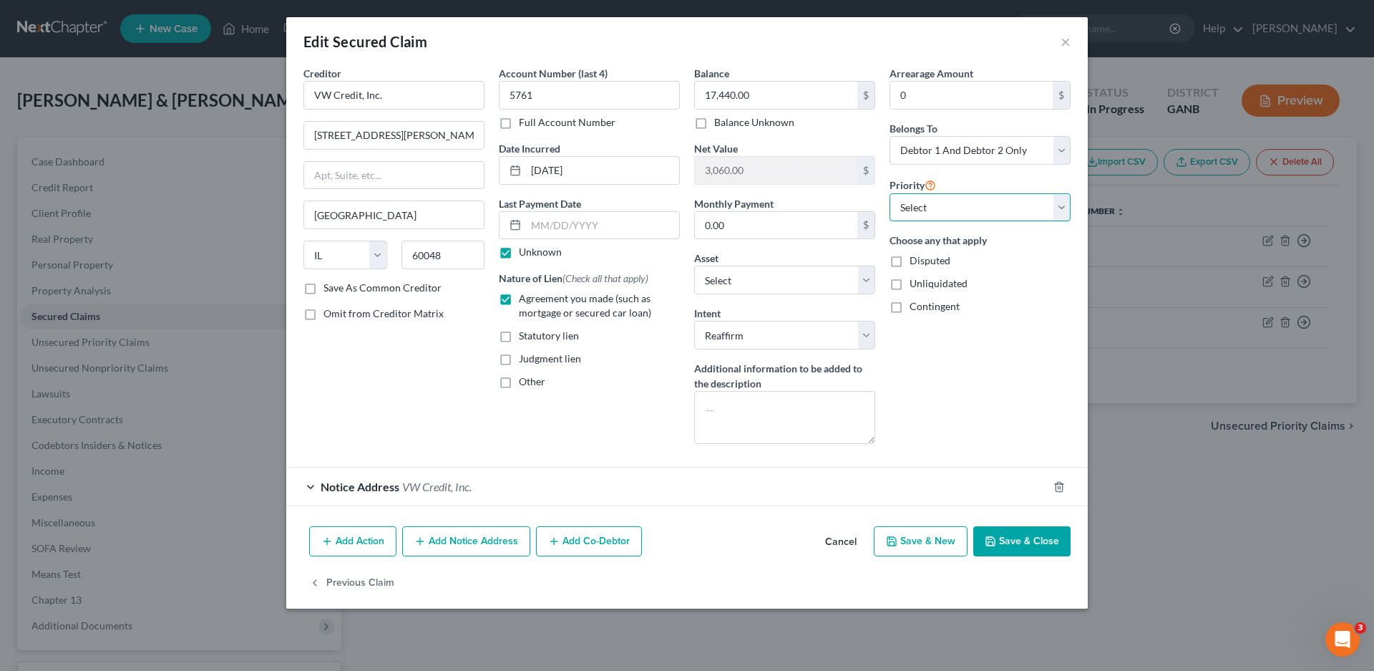
select select "0"
click at [890, 193] on select "Select 1st 2nd 3rd 4th 5th 6th 7th 8th 9th 10th 11th 12th 13th 14th 15th 16th 1…" at bounding box center [980, 207] width 181 height 29
click at [949, 155] on select "Select Debtor 1 Only Debtor 2 Only Debtor 1 And Debtor 2 Only At Least One Of T…" at bounding box center [980, 150] width 181 height 29
select select "1"
click at [890, 136] on select "Select Debtor 1 Only Debtor 2 Only Debtor 1 And Debtor 2 Only At Least One Of T…" at bounding box center [980, 150] width 181 height 29
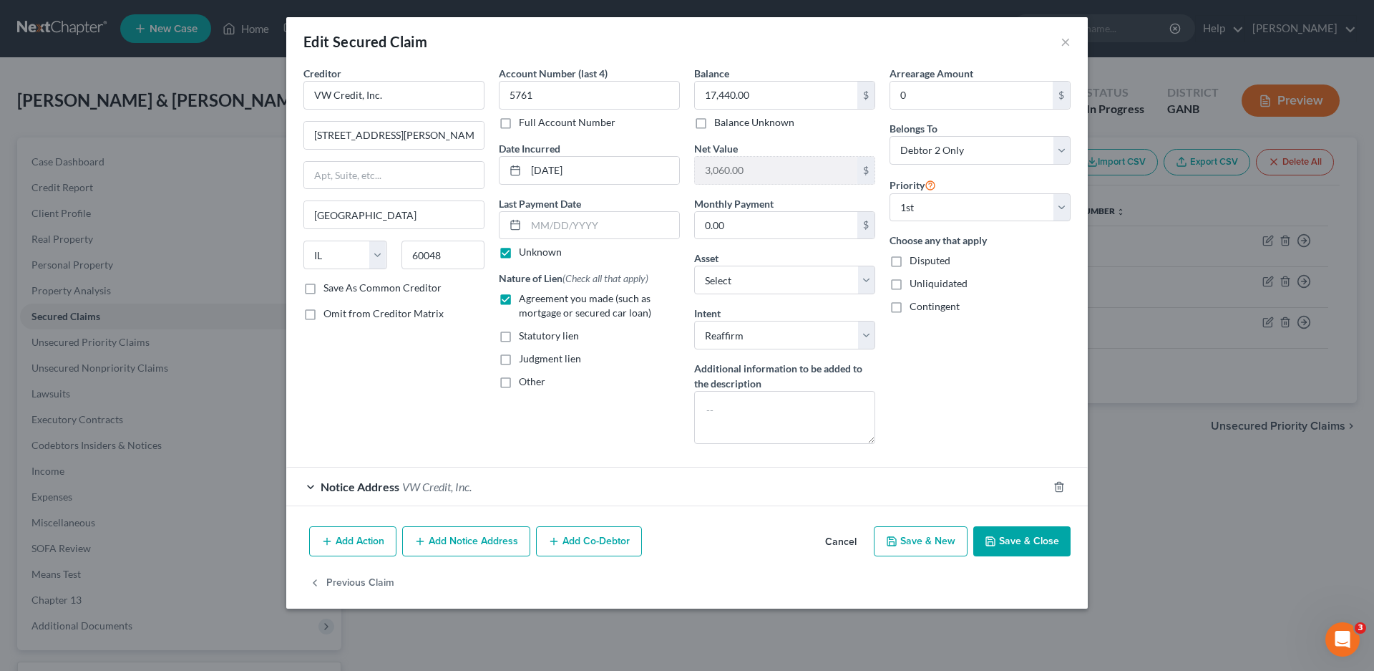
click at [310, 488] on div "Notice Address VW Credit, Inc." at bounding box center [667, 486] width 762 height 38
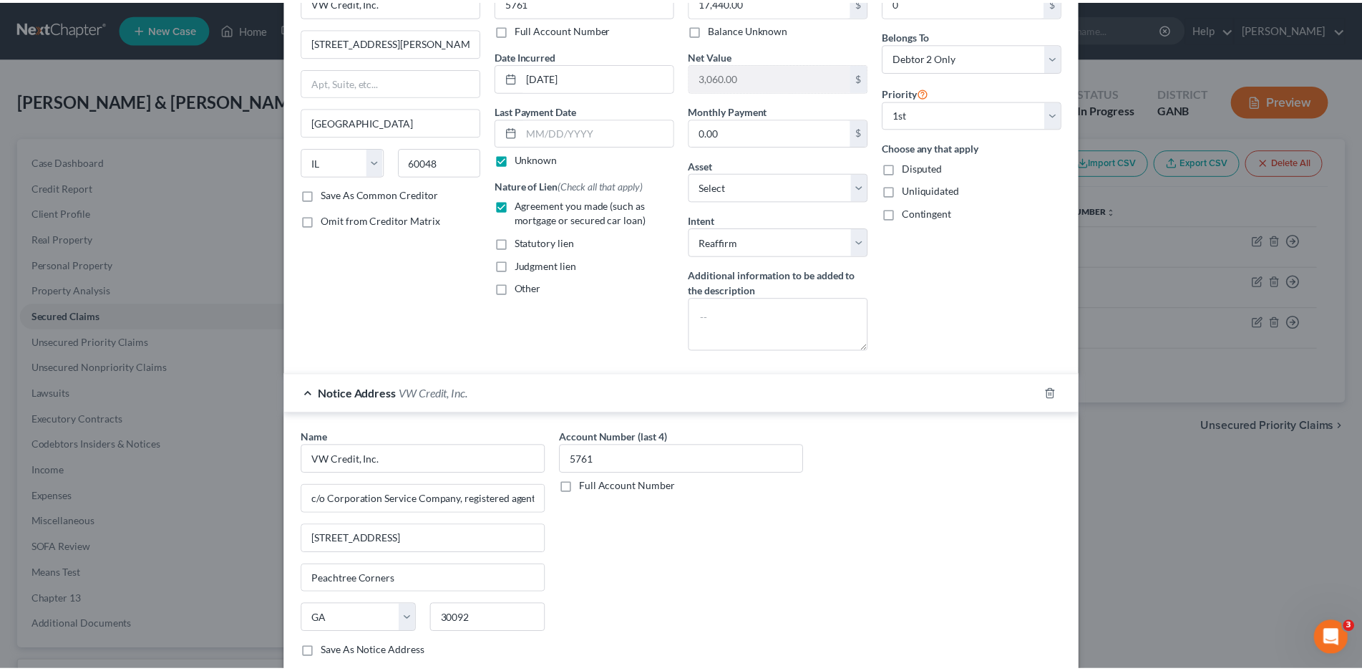
scroll to position [224, 0]
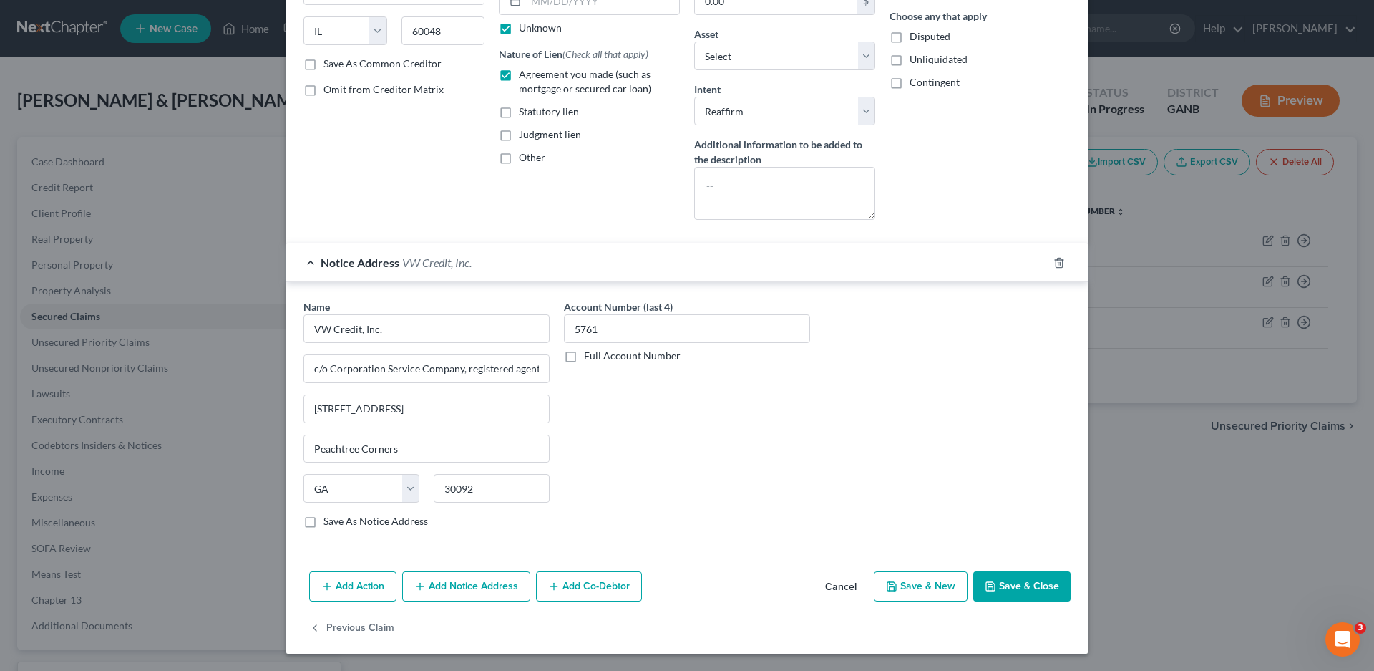
click at [1047, 585] on button "Save & Close" at bounding box center [1021, 586] width 97 height 30
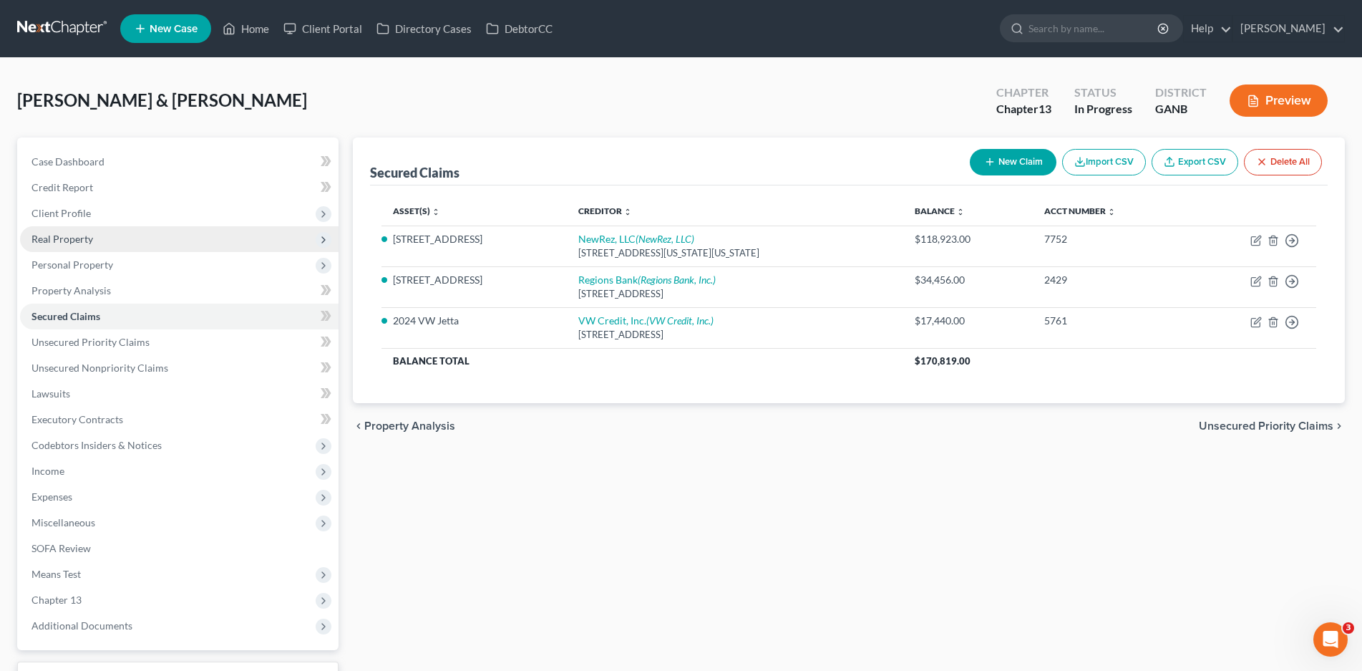
click at [61, 240] on span "Real Property" at bounding box center [62, 239] width 62 height 12
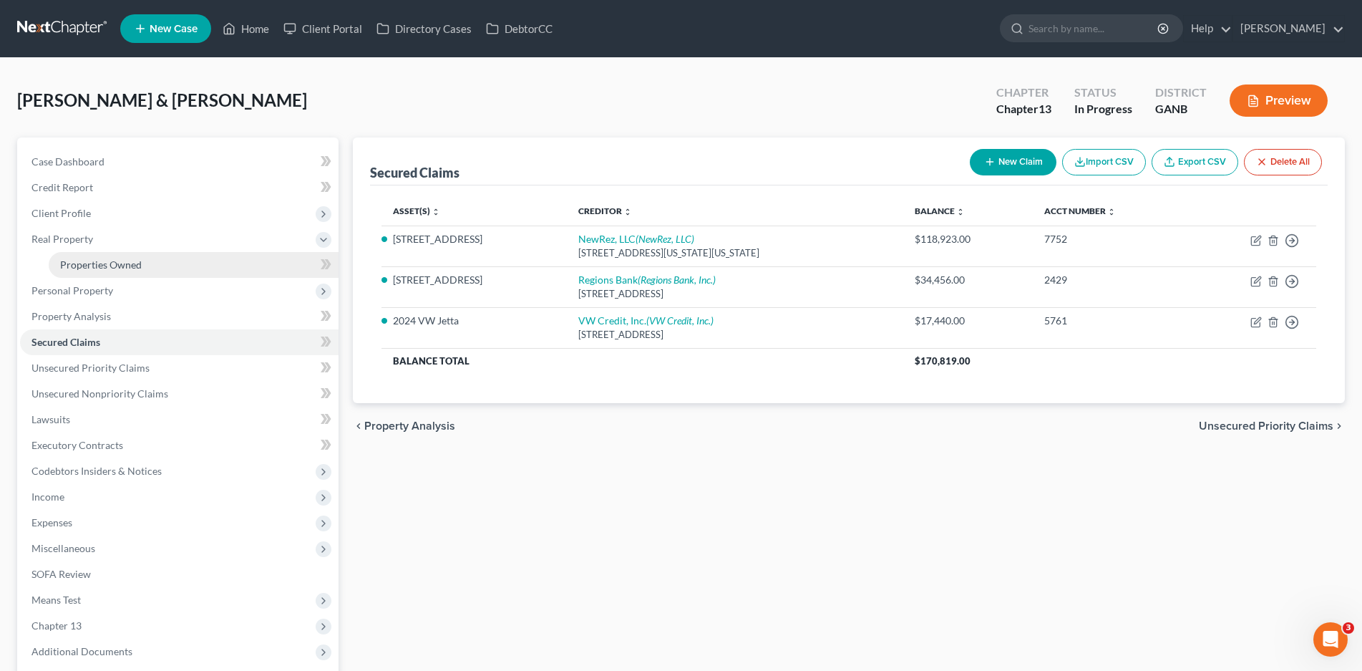
click at [127, 266] on span "Properties Owned" at bounding box center [101, 264] width 82 height 12
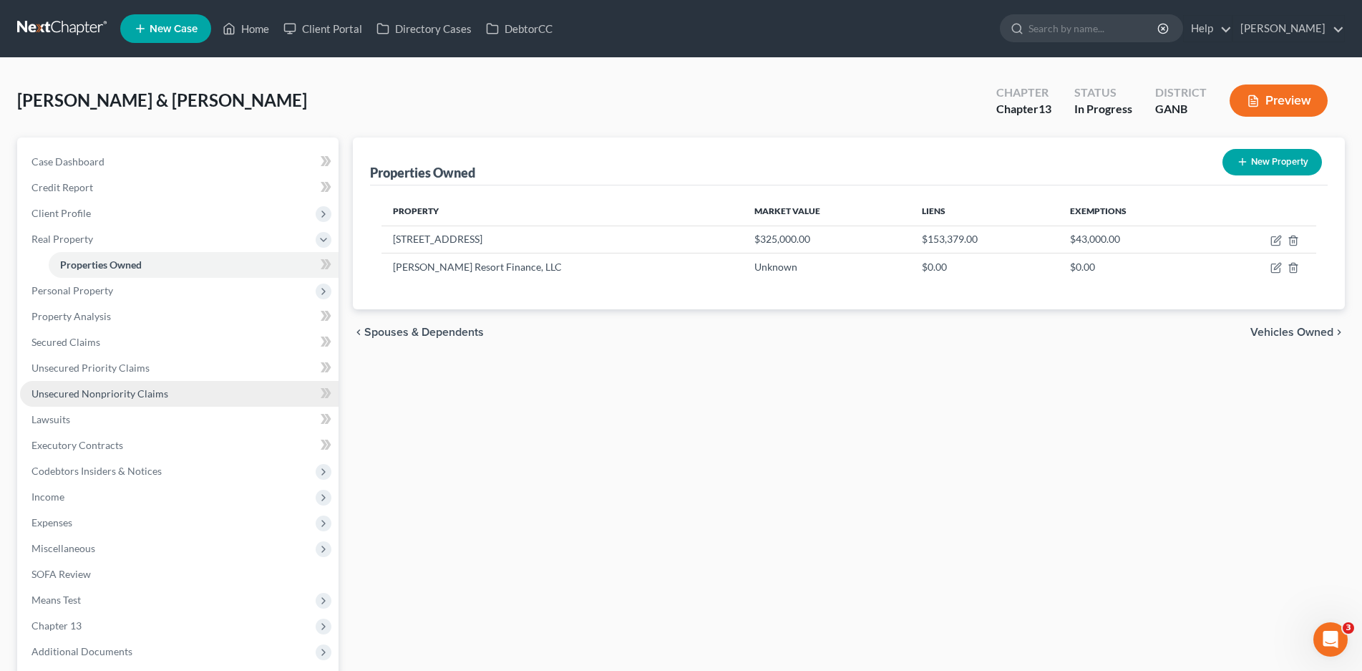
click at [77, 395] on span "Unsecured Nonpriority Claims" at bounding box center [99, 393] width 137 height 12
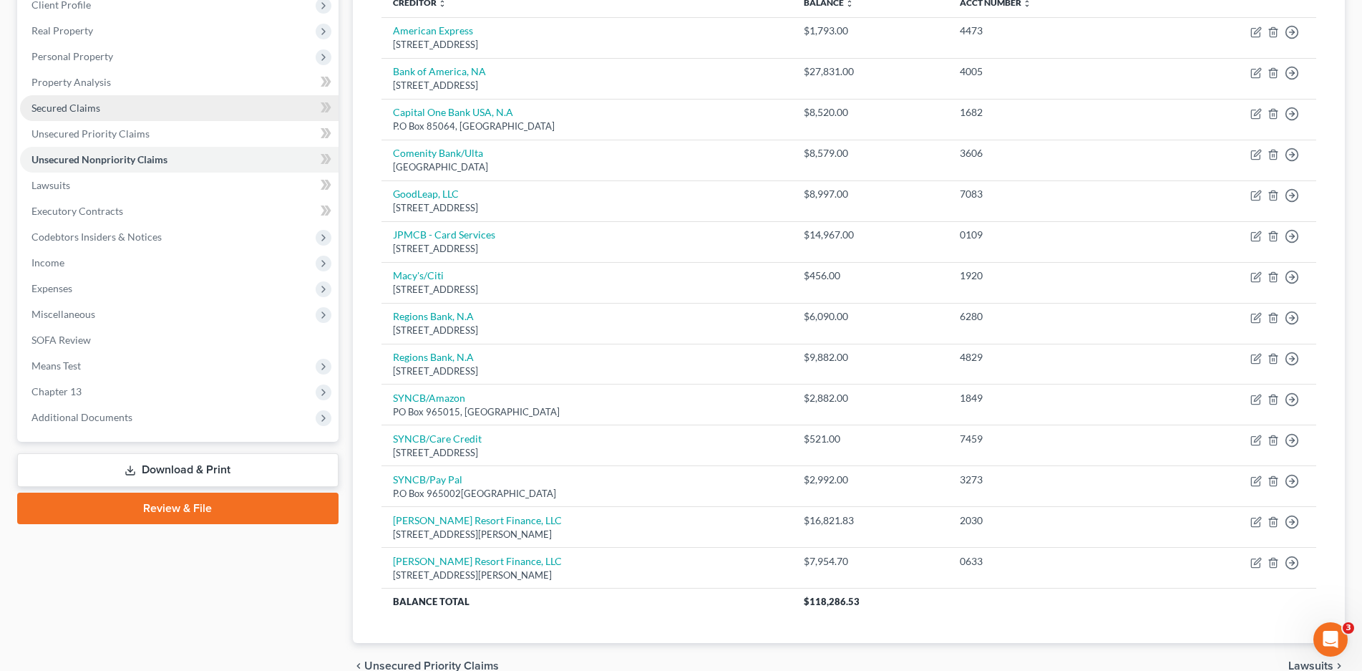
scroll to position [137, 0]
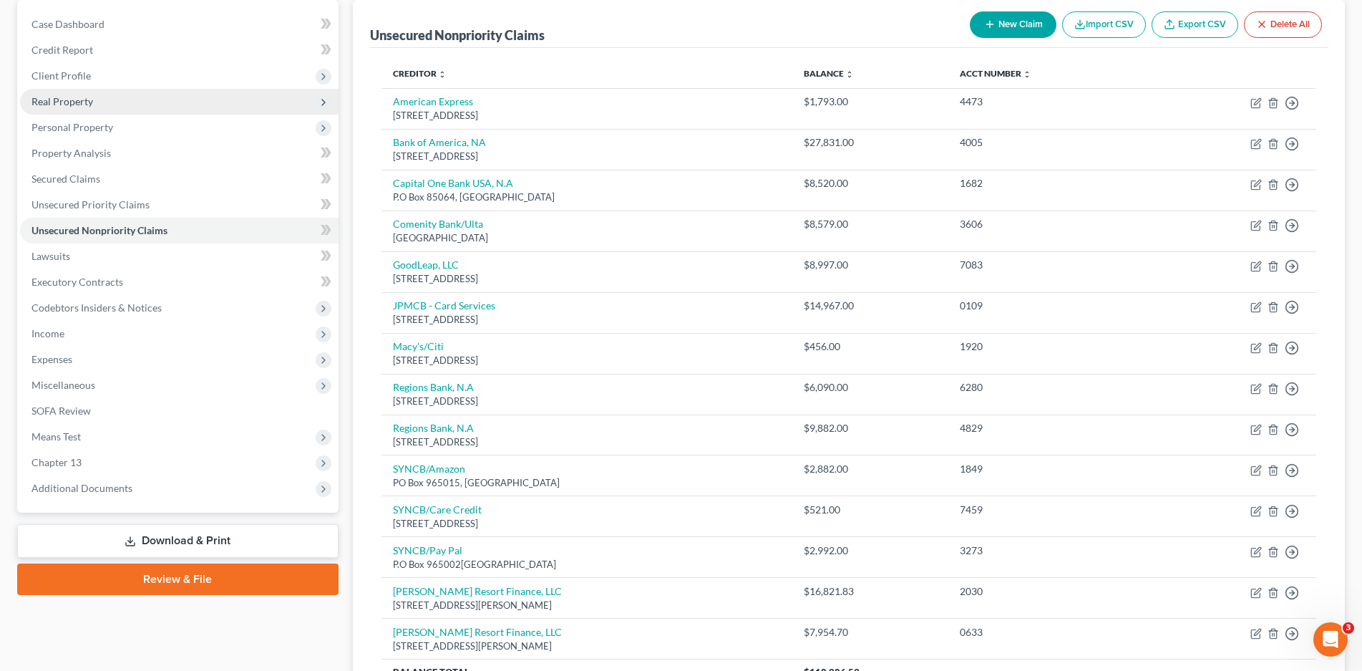
click at [64, 98] on span "Real Property" at bounding box center [62, 101] width 62 height 12
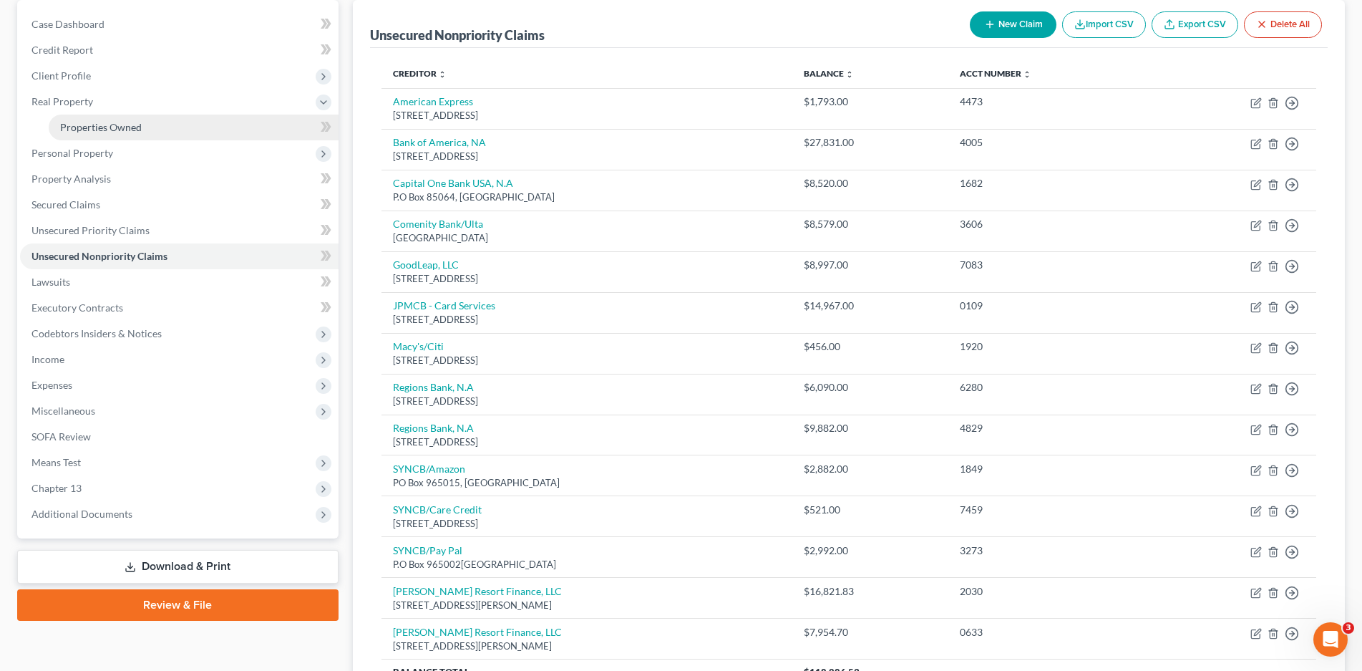
click at [108, 126] on span "Properties Owned" at bounding box center [101, 127] width 82 height 12
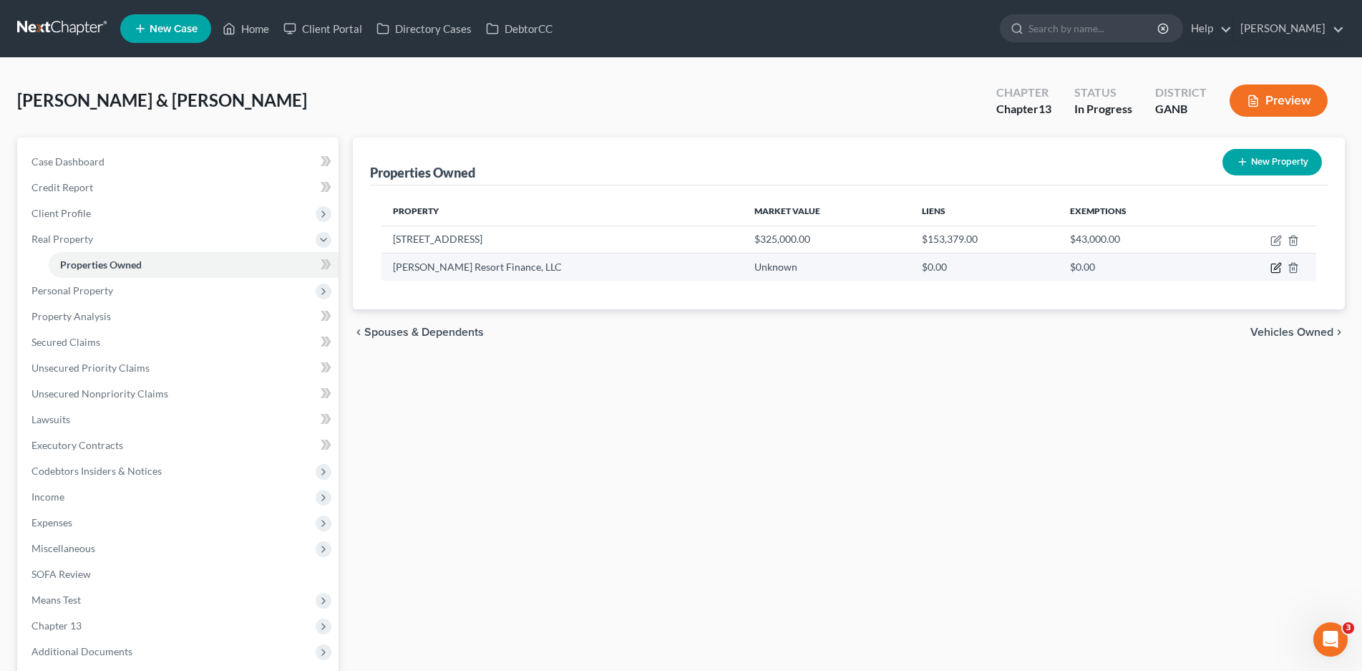
click at [1276, 266] on icon "button" at bounding box center [1275, 267] width 11 height 11
select select "9"
select select "47"
select select "2"
select select "0"
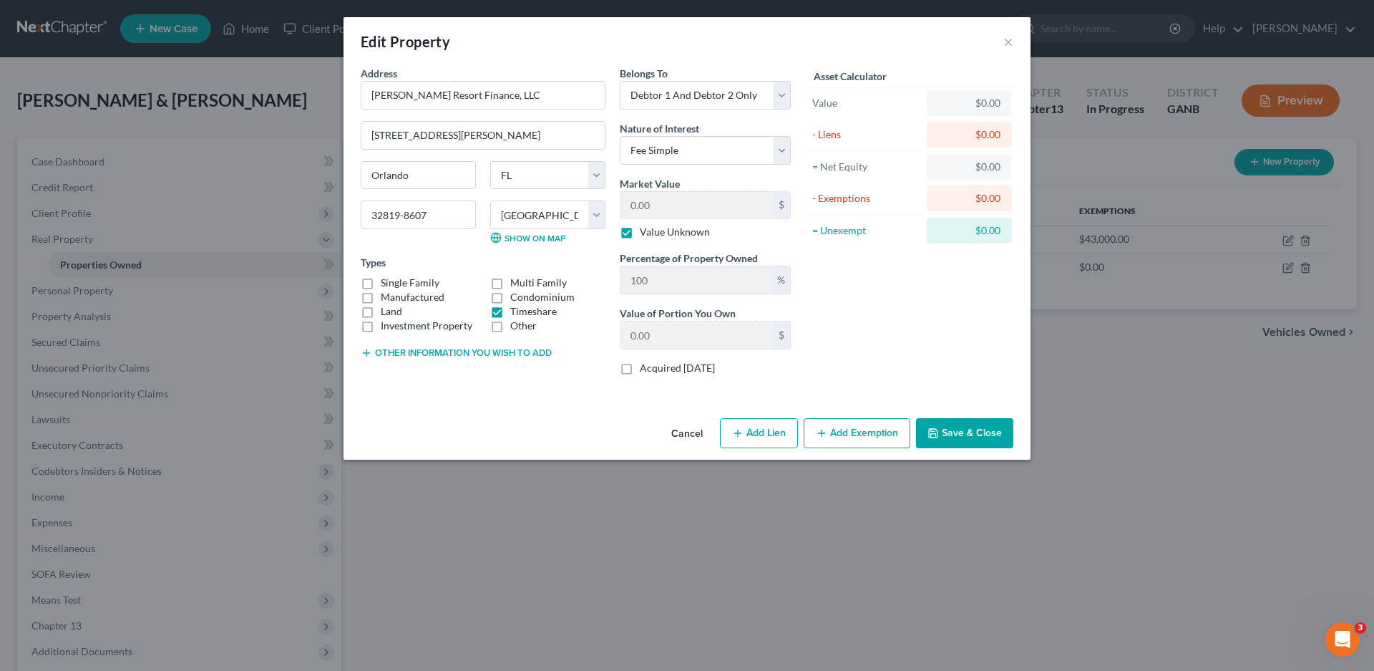
click at [766, 433] on button "Add Lien" at bounding box center [759, 433] width 78 height 30
select select "2"
select select "0"
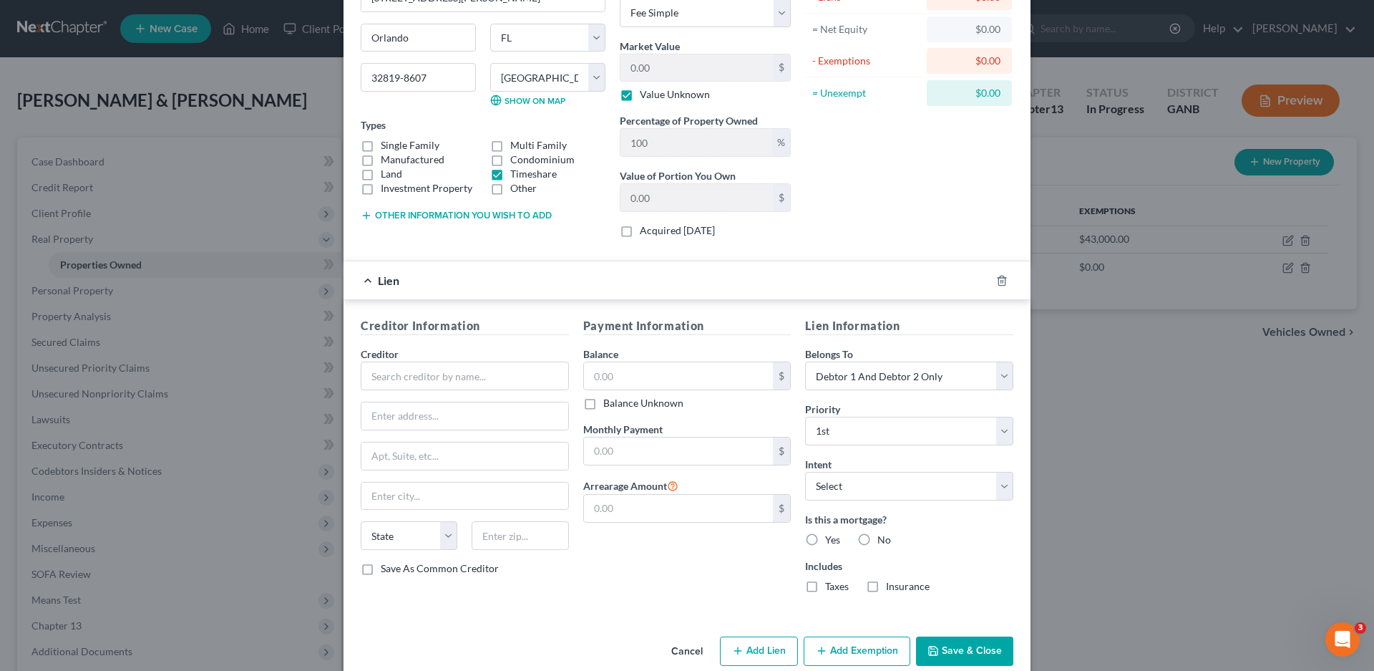
scroll to position [161, 0]
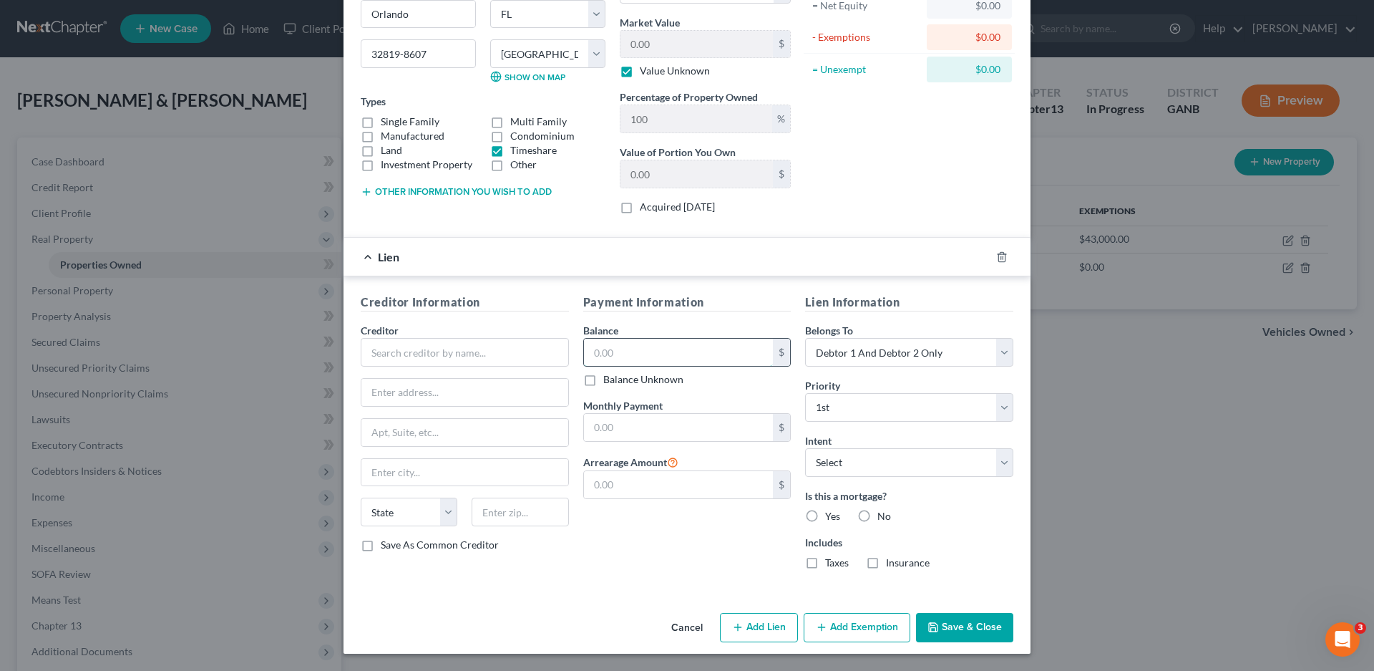
click at [616, 354] on input "text" at bounding box center [679, 352] width 190 height 27
click at [409, 352] on input "text" at bounding box center [465, 352] width 208 height 29
type input "[PERSON_NAME] Resort Finance, LLC"
type input "[STREET_ADDRESS][PERSON_NAME]"
type input "Orlando"
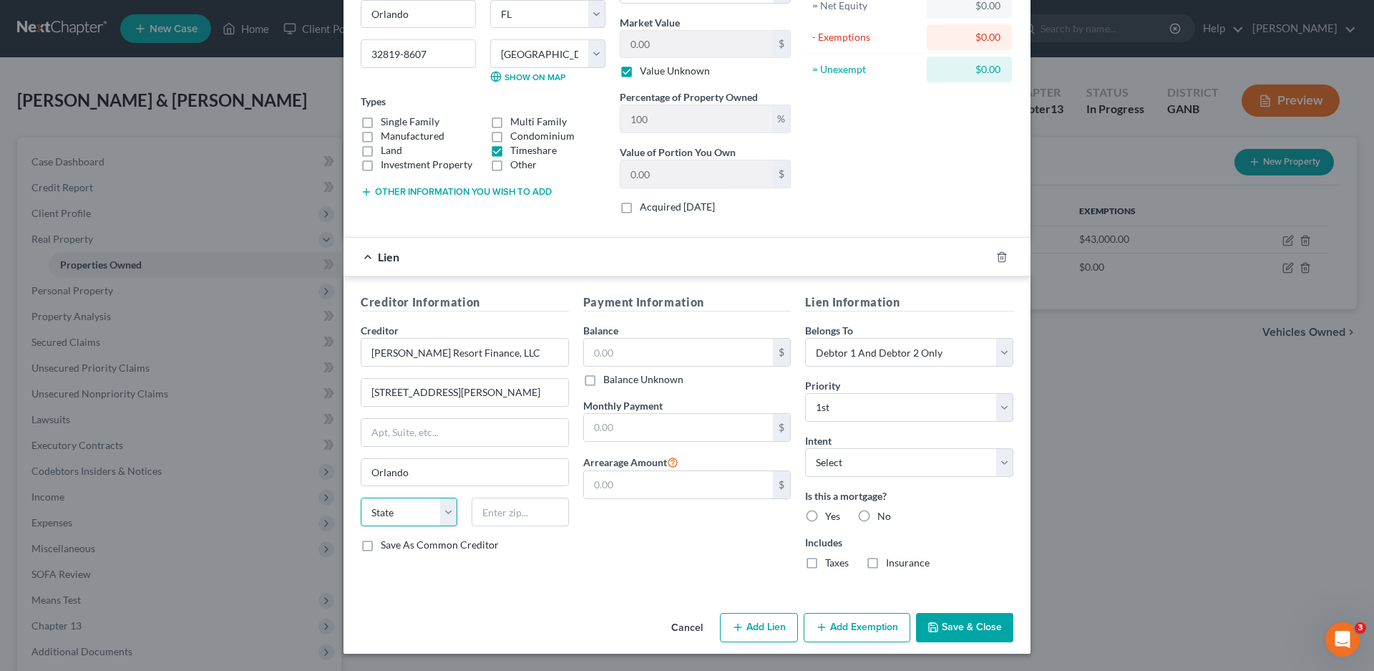
select select "9"
type input "32819-8607"
click at [593, 352] on input "text" at bounding box center [679, 352] width 190 height 27
click at [603, 380] on label "Balance Unknown" at bounding box center [643, 379] width 80 height 14
click at [609, 380] on input "Balance Unknown" at bounding box center [613, 376] width 9 height 9
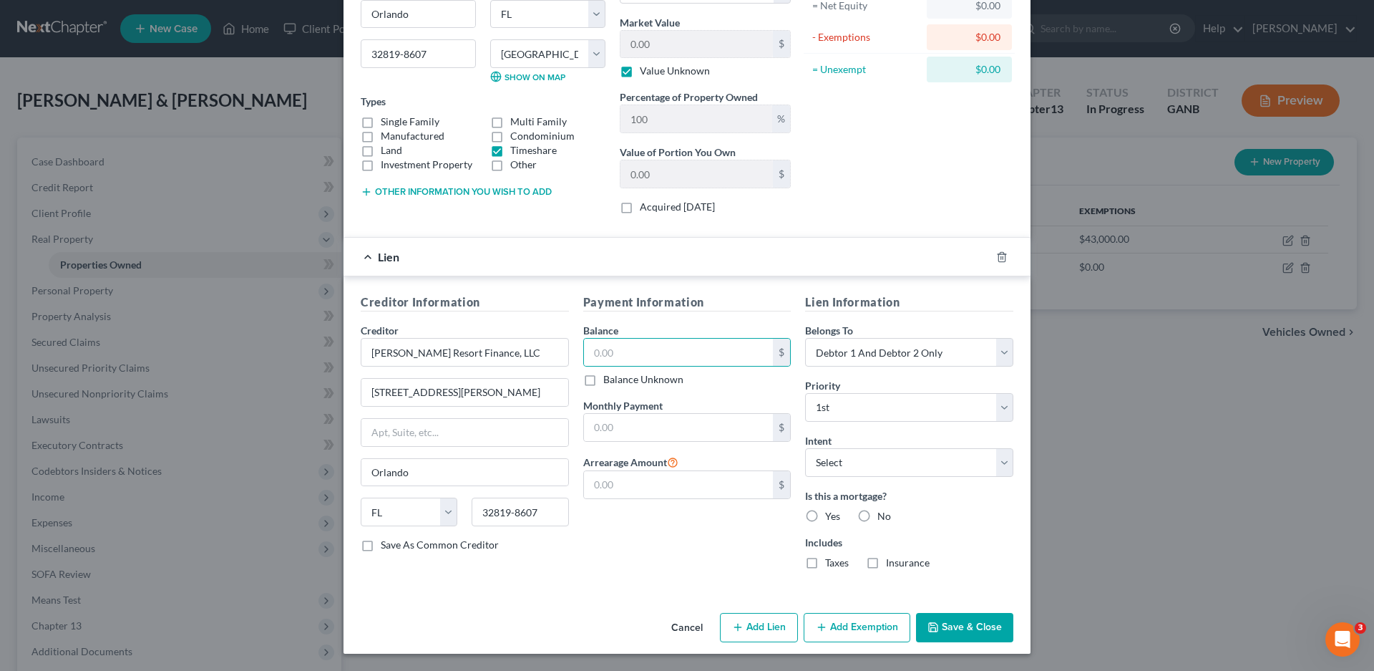
checkbox input "true"
type input "0.00"
click at [860, 460] on select "Select Surrender Redeem Reaffirm Avoid Other" at bounding box center [909, 462] width 208 height 29
select select "0"
click at [805, 448] on select "Select Surrender Redeem Reaffirm Avoid Other" at bounding box center [909, 462] width 208 height 29
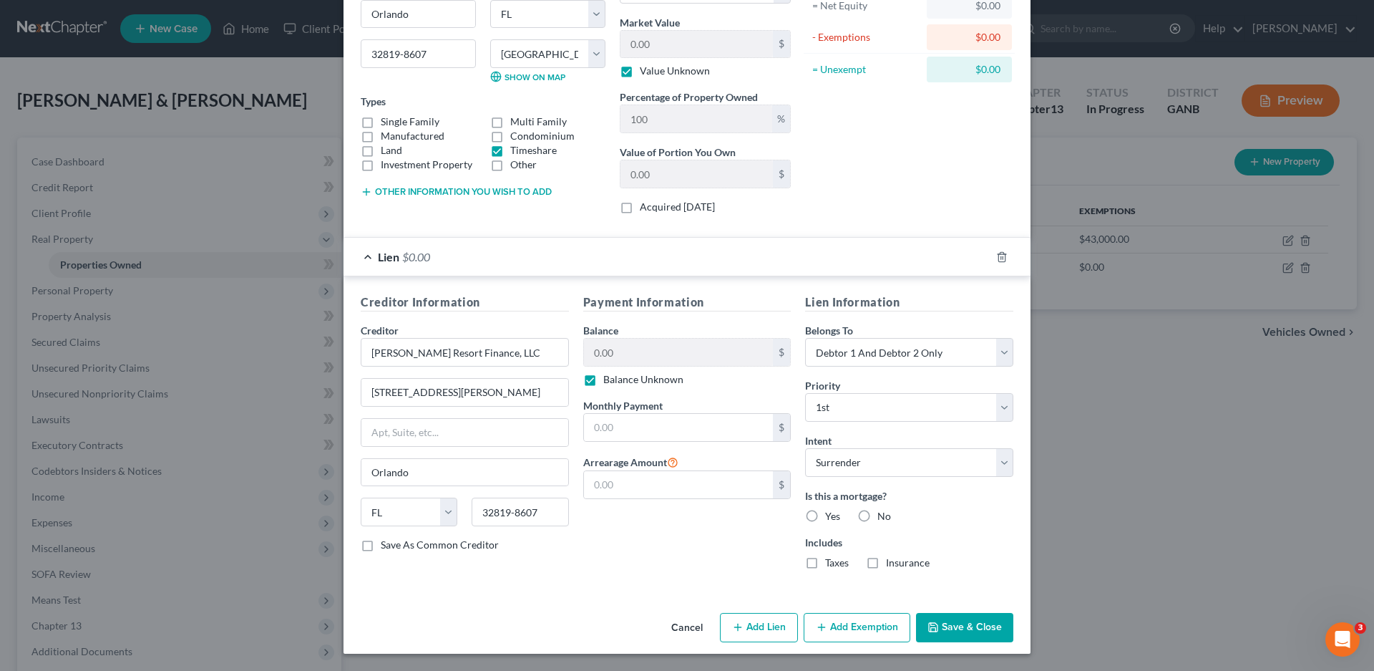
click at [877, 514] on label "No" at bounding box center [884, 516] width 14 height 14
click at [883, 514] on input "No" at bounding box center [887, 513] width 9 height 9
radio input "true"
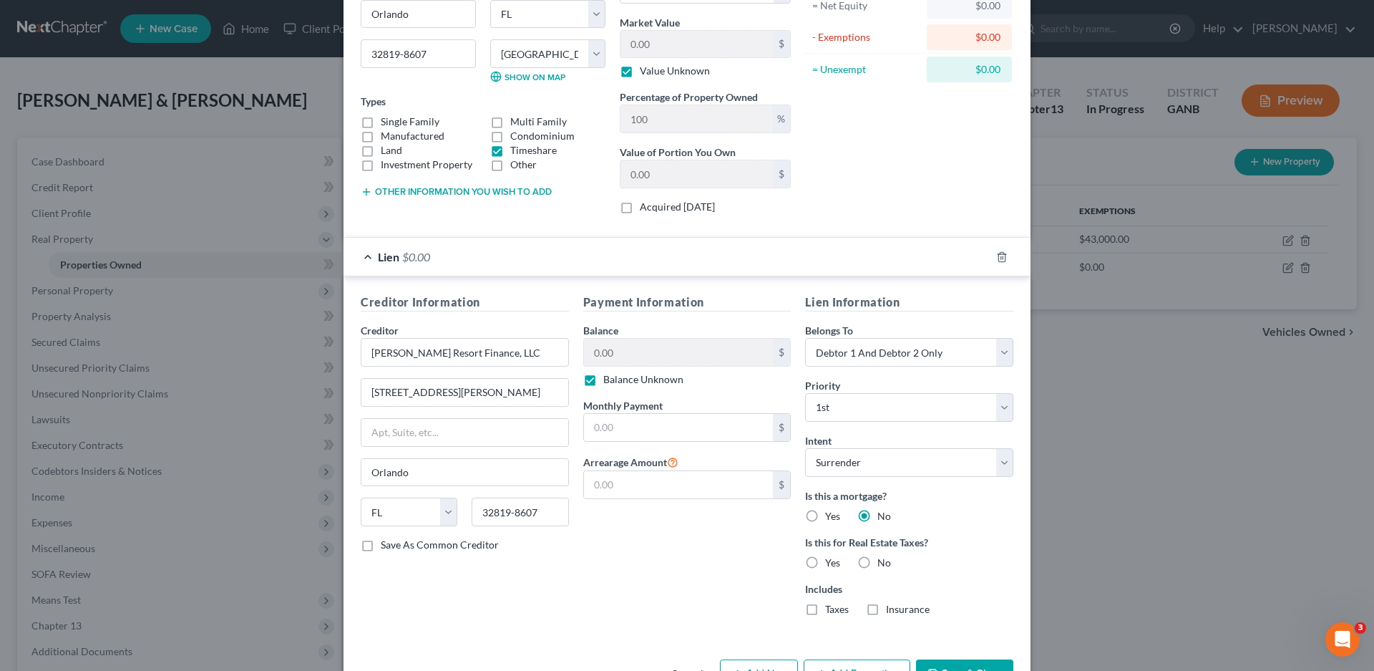
scroll to position [208, 0]
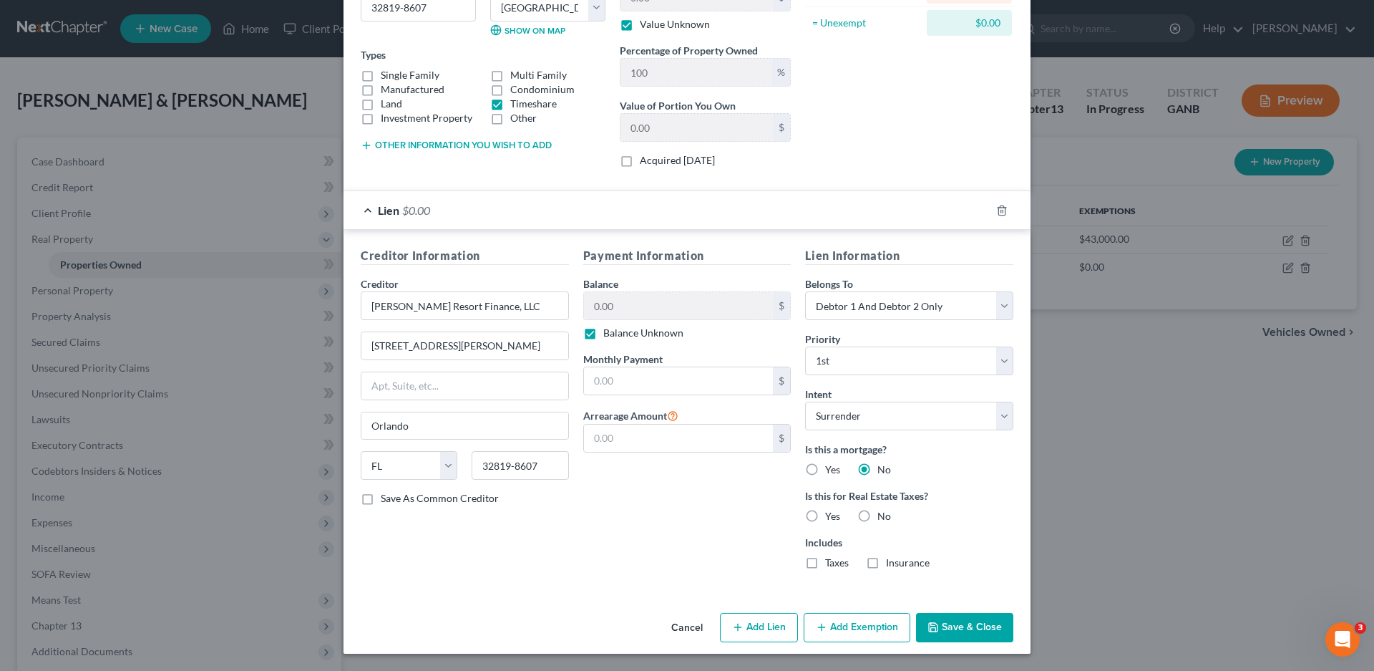
click at [877, 515] on label "No" at bounding box center [884, 516] width 14 height 14
click at [883, 515] on input "No" at bounding box center [887, 513] width 9 height 9
radio input "true"
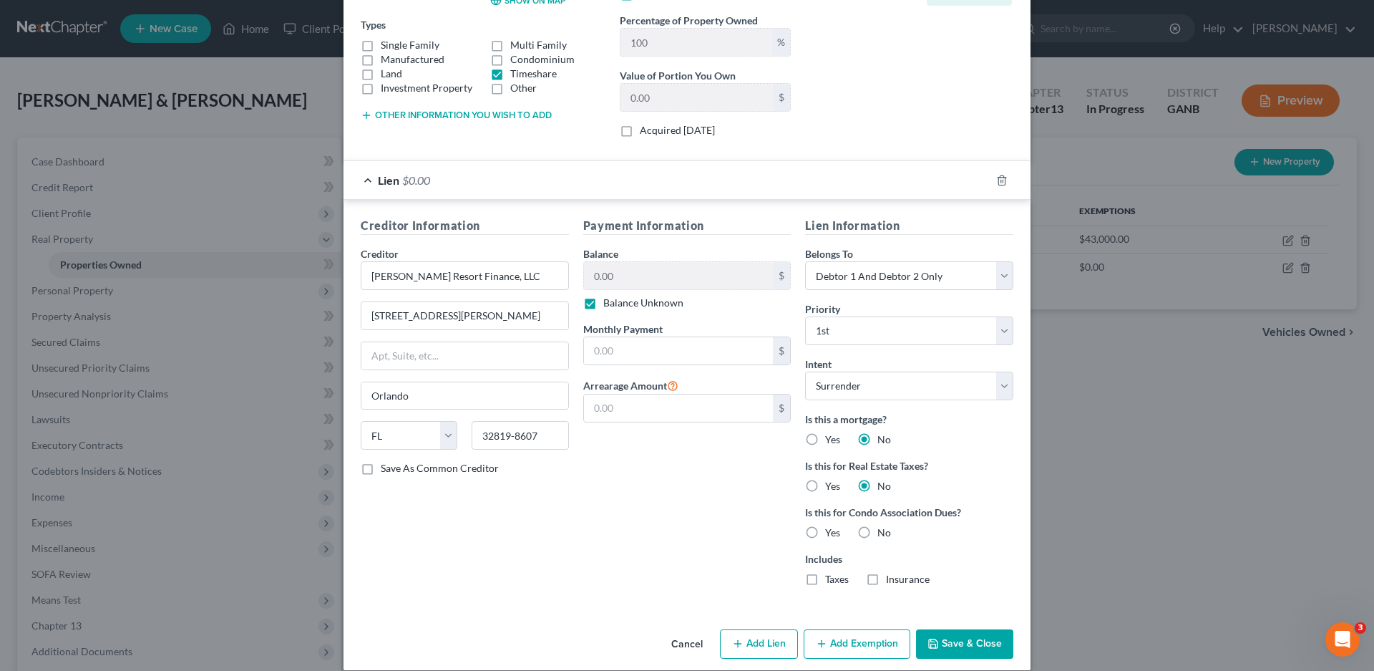
scroll to position [254, 0]
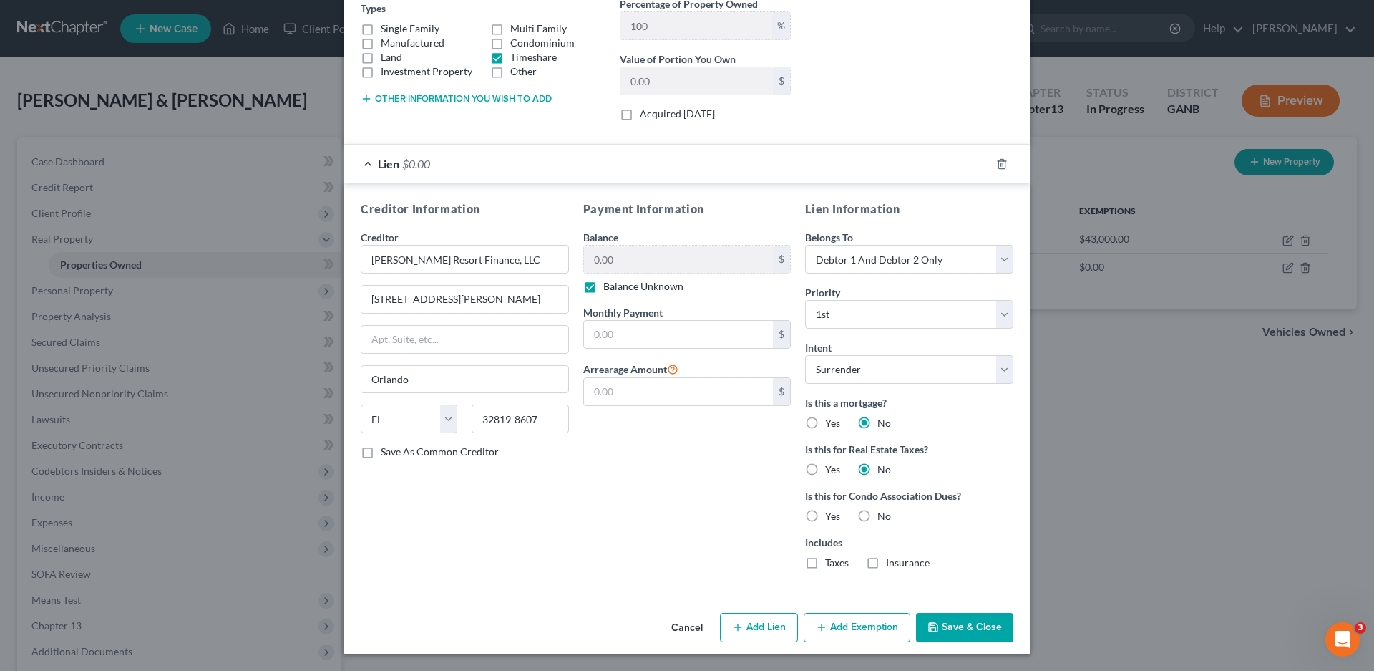
click at [942, 626] on button "Save & Close" at bounding box center [964, 628] width 97 height 30
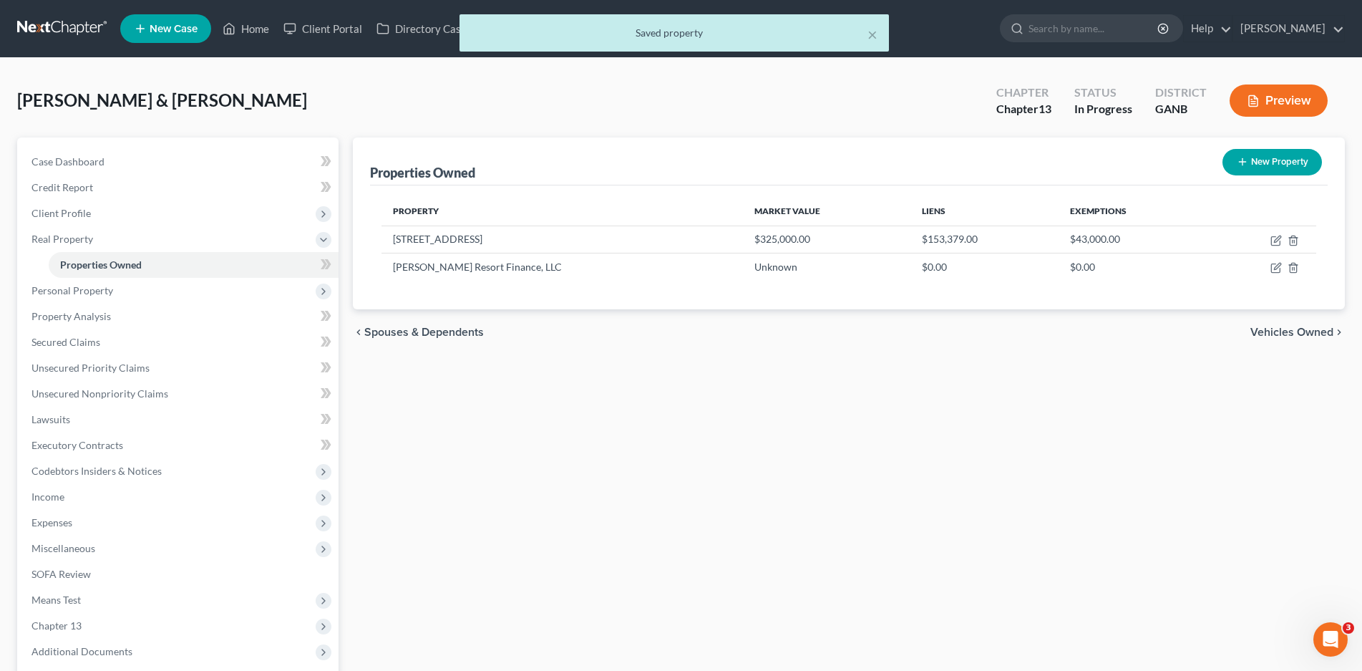
click at [1274, 159] on button "New Property" at bounding box center [1271, 162] width 99 height 26
select select "10"
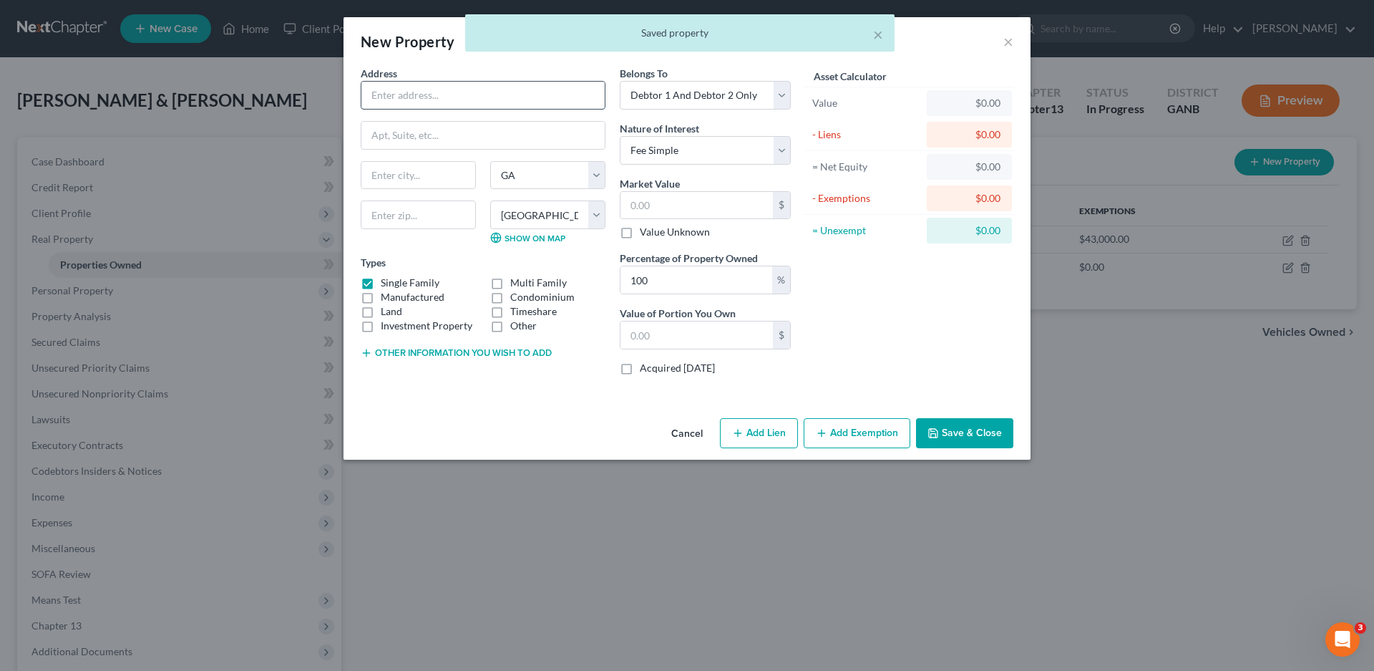
click at [407, 93] on input "text" at bounding box center [482, 95] width 243 height 27
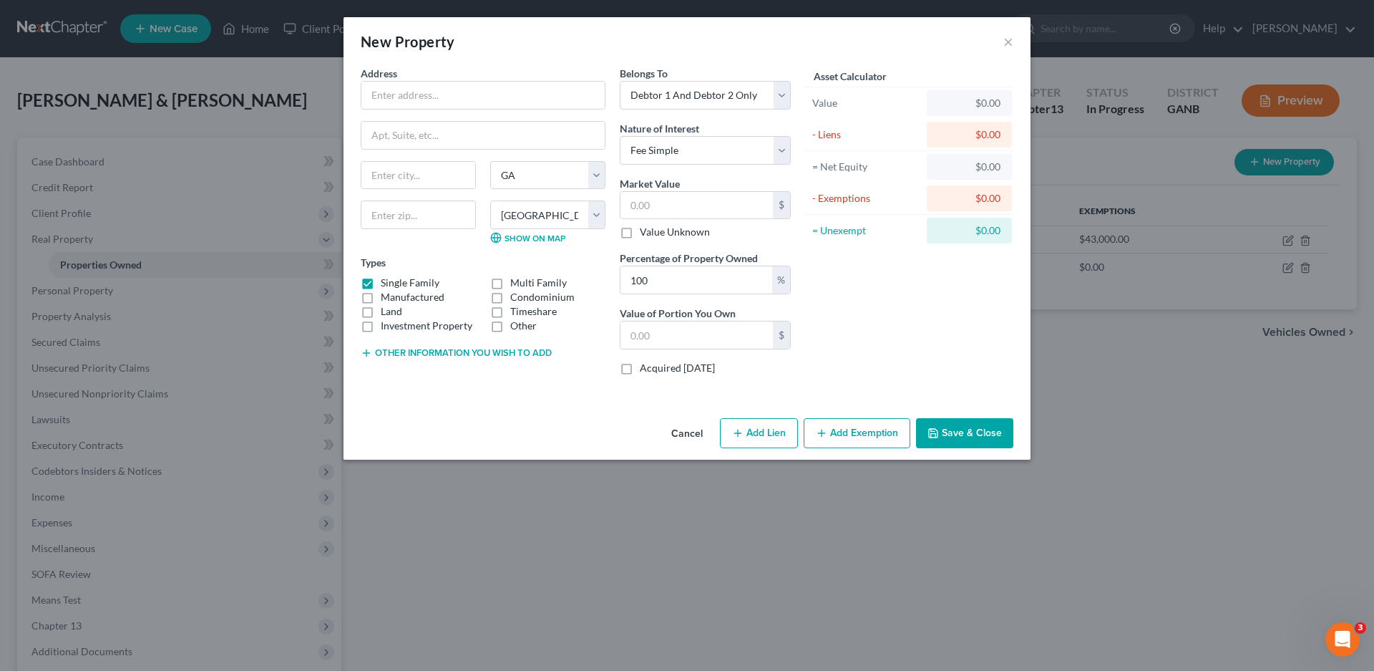
click at [381, 282] on label "Single Family" at bounding box center [410, 283] width 59 height 14
click at [386, 282] on input "Single Family" at bounding box center [390, 280] width 9 height 9
click at [510, 310] on label "Timeshare" at bounding box center [533, 311] width 47 height 14
click at [516, 310] on input "Timeshare" at bounding box center [520, 308] width 9 height 9
click at [399, 100] on input "text" at bounding box center [482, 95] width 243 height 27
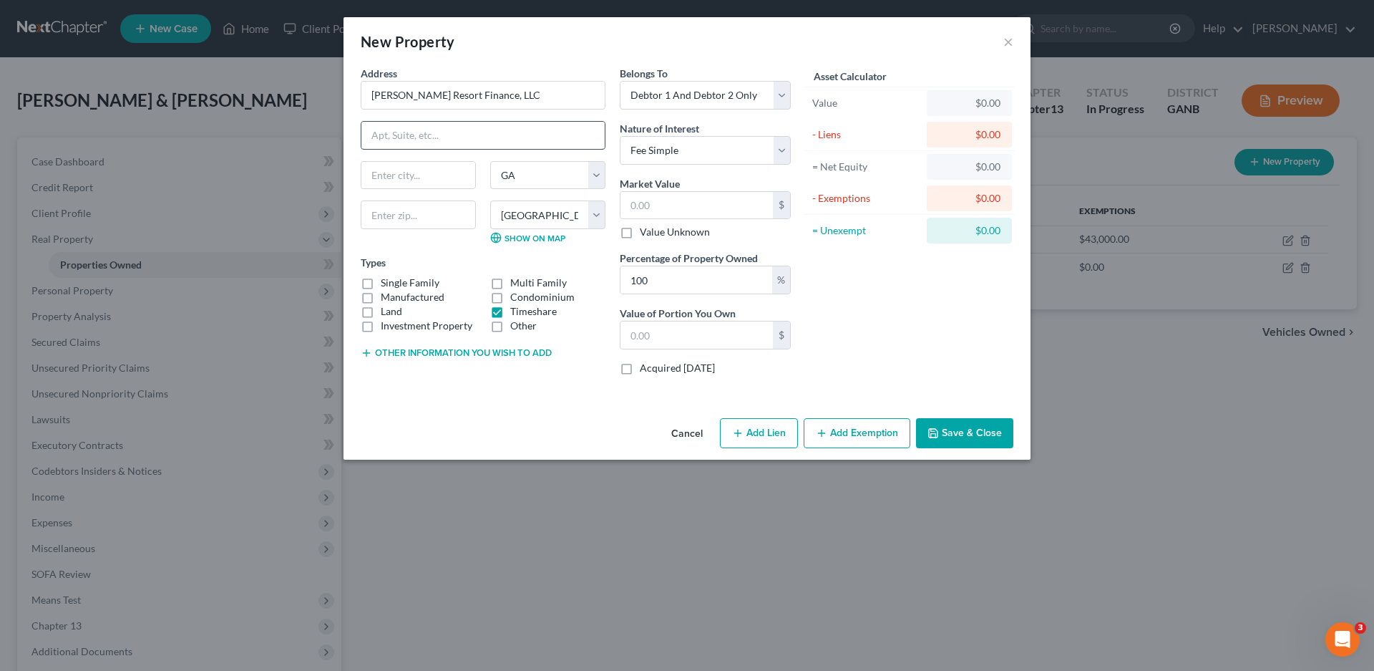
click at [449, 143] on input "text" at bounding box center [482, 135] width 243 height 27
click at [407, 141] on input "text" at bounding box center [482, 135] width 243 height 27
click at [640, 233] on label "Value Unknown" at bounding box center [675, 232] width 70 height 14
click at [646, 233] on input "Value Unknown" at bounding box center [650, 229] width 9 height 9
click at [767, 433] on button "Add Lien" at bounding box center [759, 433] width 78 height 30
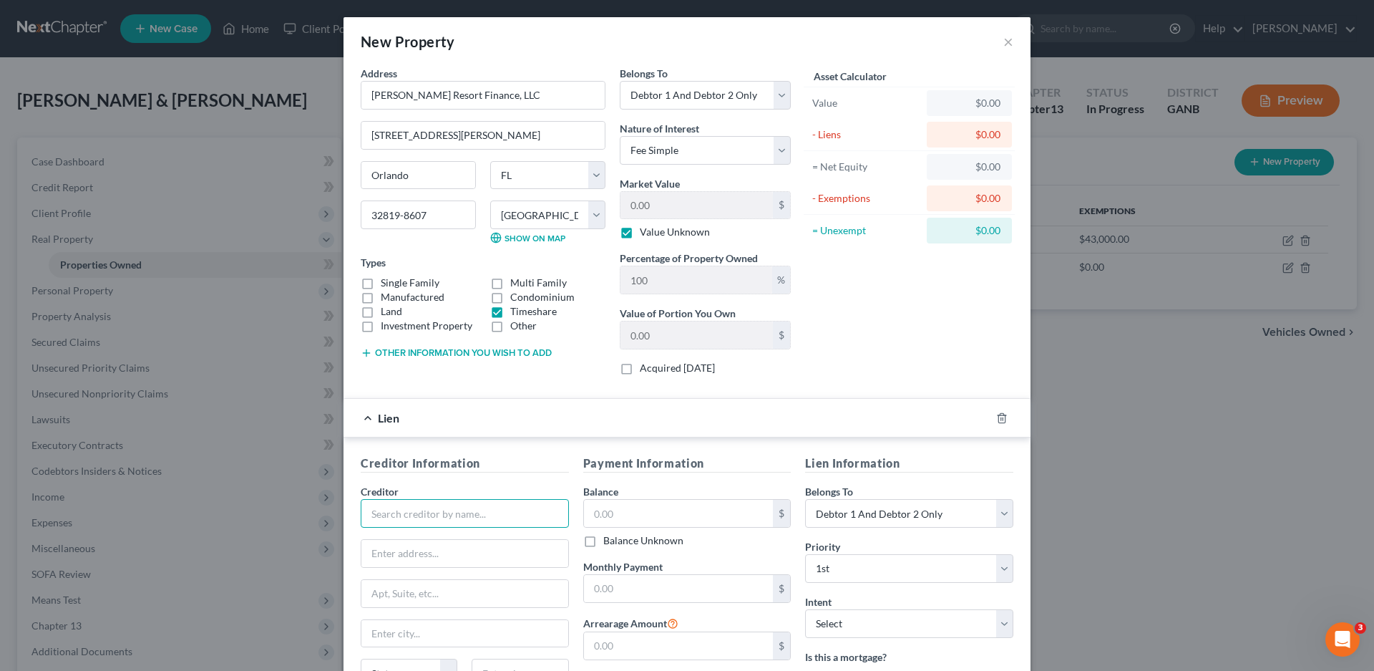
click at [434, 520] on input "text" at bounding box center [465, 513] width 208 height 29
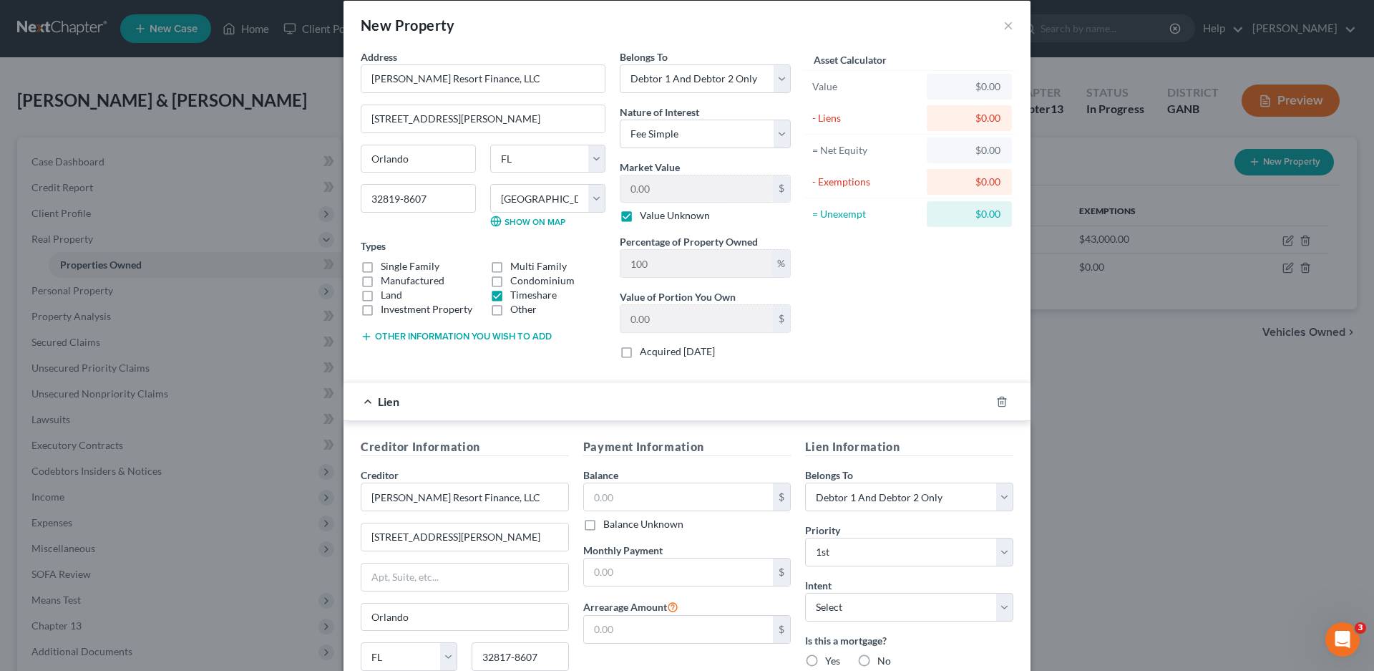
click at [603, 526] on label "Balance Unknown" at bounding box center [643, 524] width 80 height 14
click at [609, 526] on input "Balance Unknown" at bounding box center [613, 521] width 9 height 9
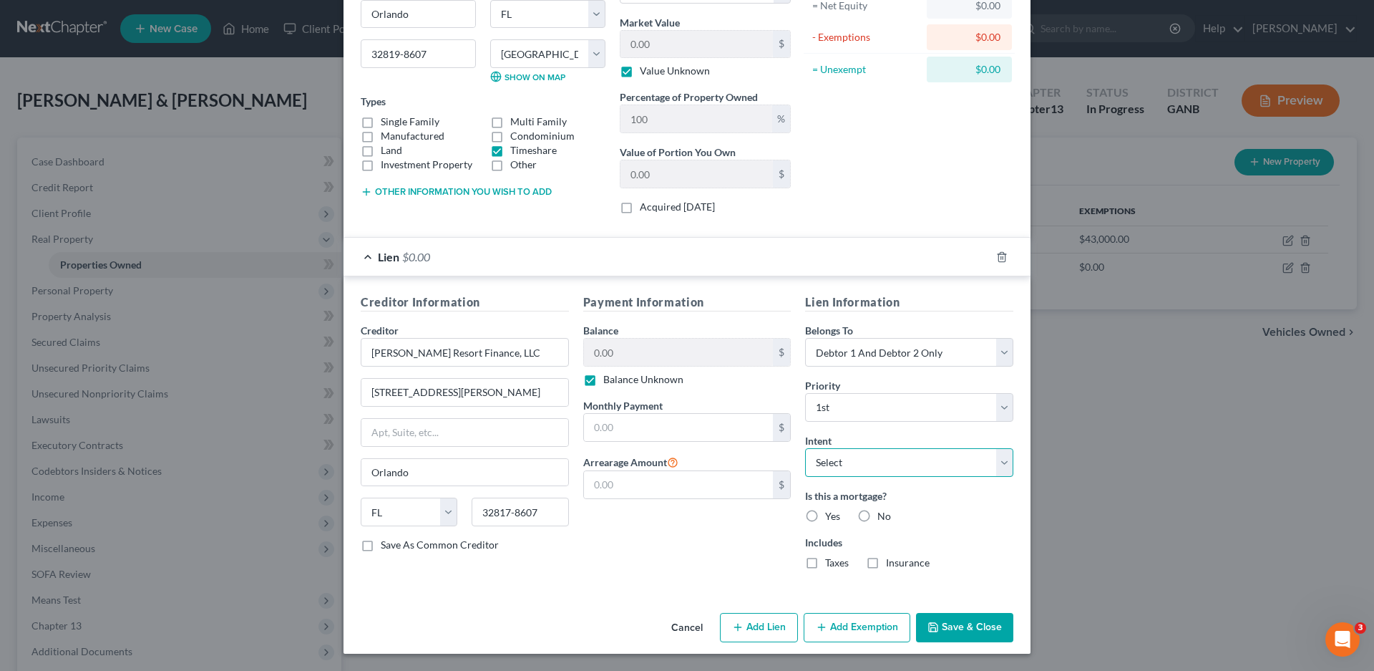
drag, startPoint x: 828, startPoint y: 459, endPoint x: 829, endPoint y: 475, distance: 15.8
click at [828, 459] on select "Select Surrender Redeem Reaffirm Avoid Other" at bounding box center [909, 462] width 208 height 29
click at [805, 448] on select "Select Surrender Redeem Reaffirm Avoid Other" at bounding box center [909, 462] width 208 height 29
click at [877, 512] on label "No" at bounding box center [884, 516] width 14 height 14
click at [883, 512] on input "No" at bounding box center [887, 513] width 9 height 9
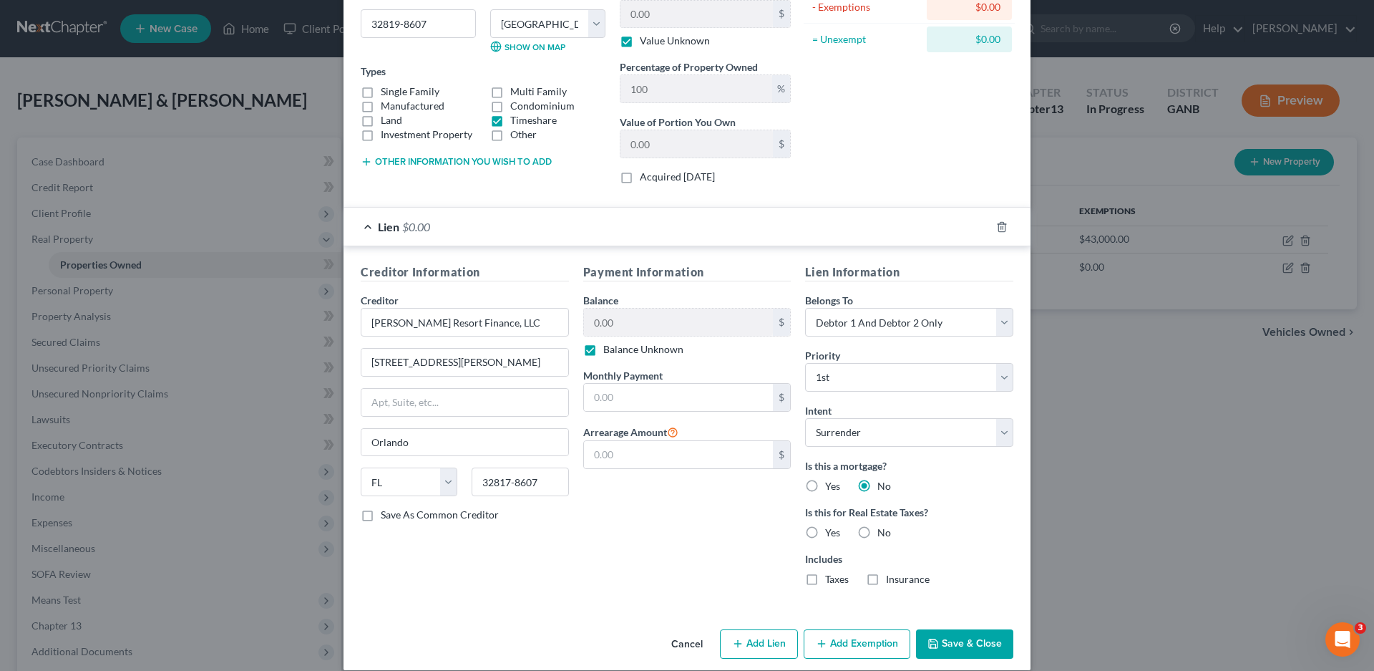
scroll to position [208, 0]
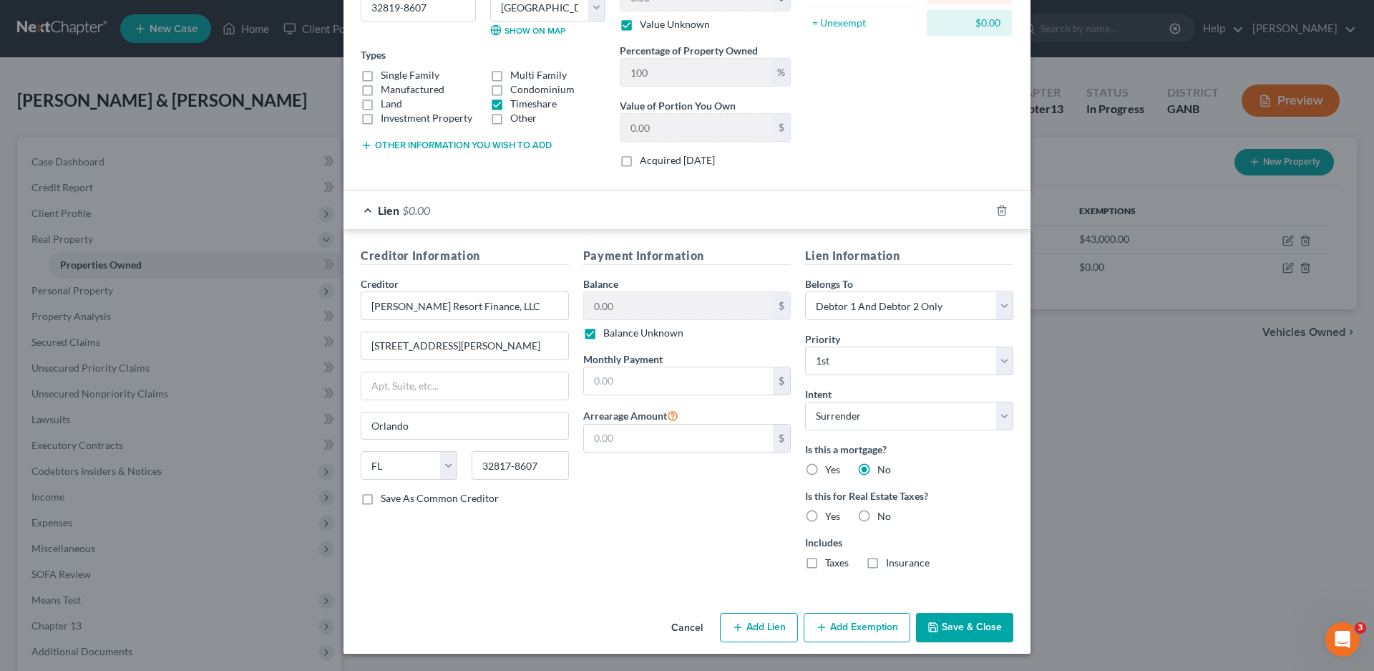
click at [970, 622] on button "Save & Close" at bounding box center [964, 628] width 97 height 30
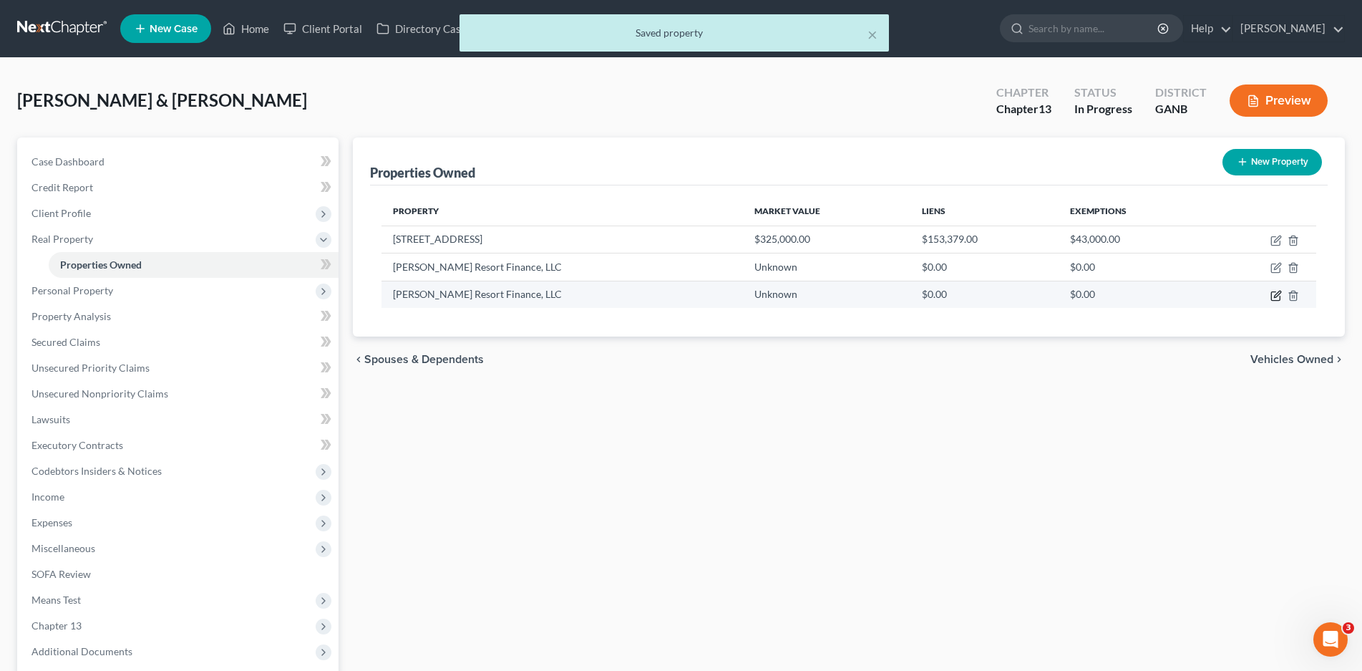
click at [1273, 295] on icon "button" at bounding box center [1275, 295] width 11 height 11
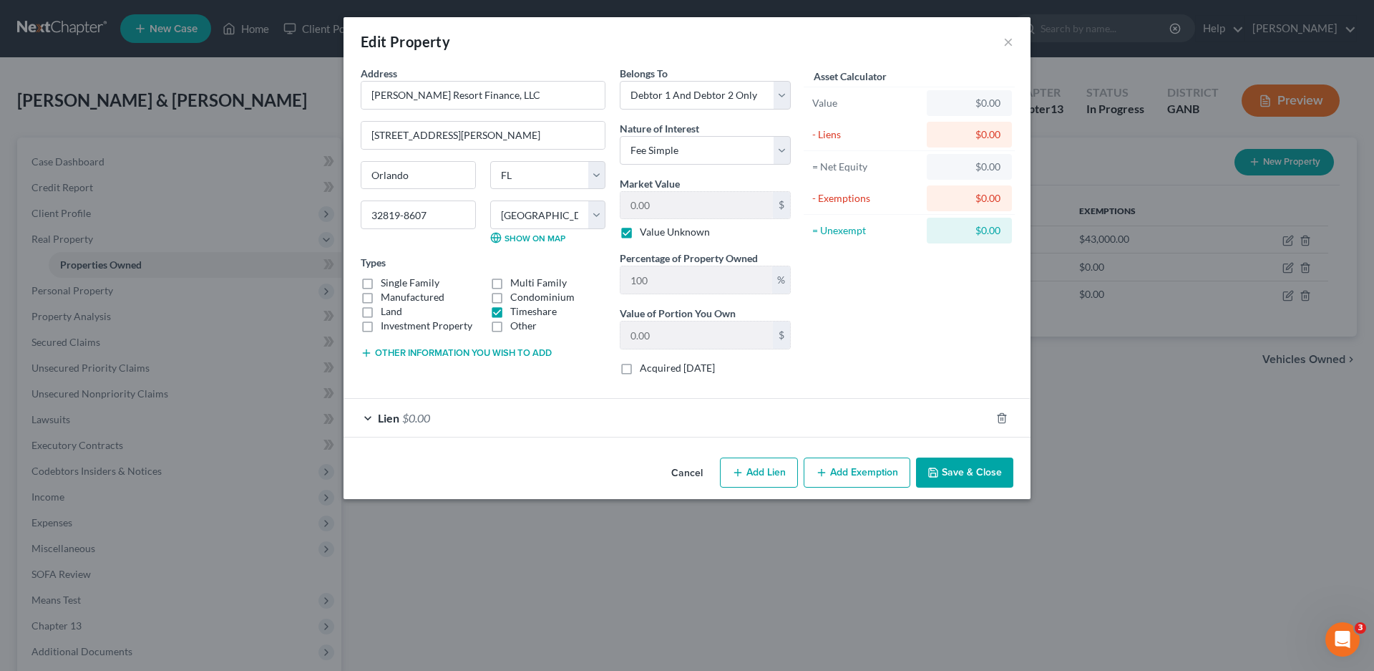
click at [366, 419] on div "Lien $0.00" at bounding box center [667, 418] width 647 height 38
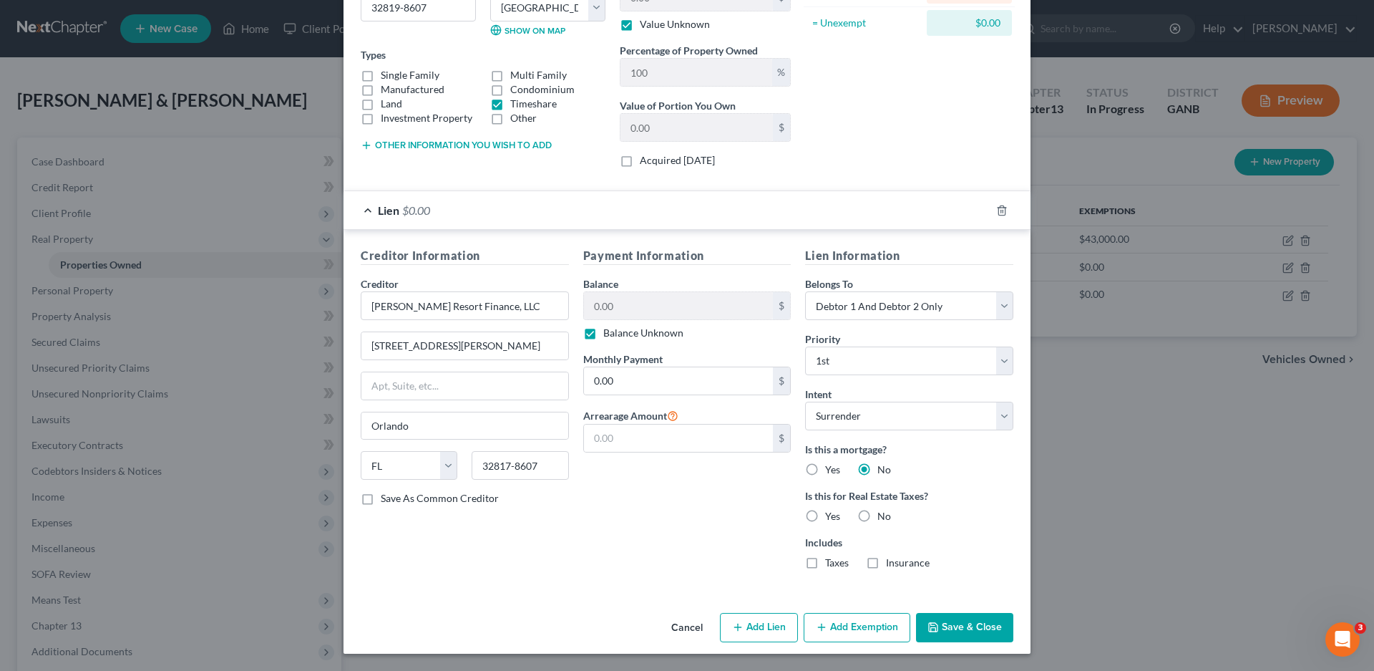
click at [877, 512] on label "No" at bounding box center [884, 516] width 14 height 14
click at [883, 512] on input "No" at bounding box center [887, 513] width 9 height 9
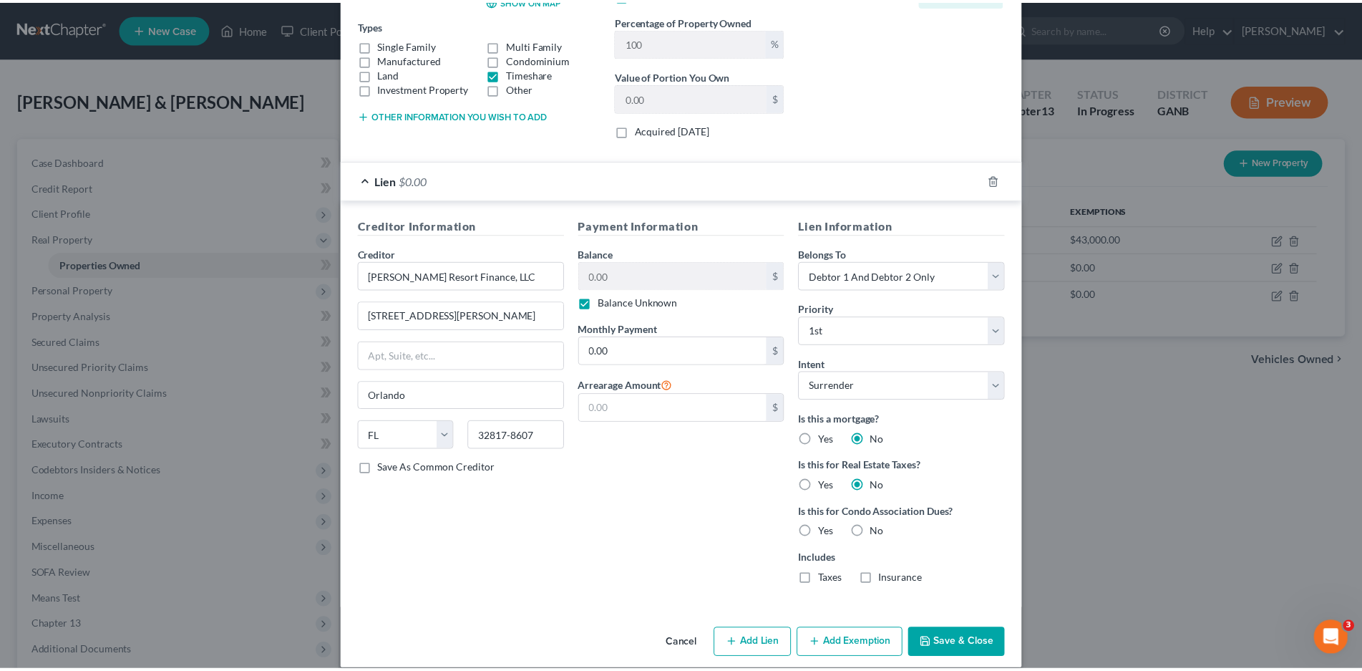
scroll to position [254, 0]
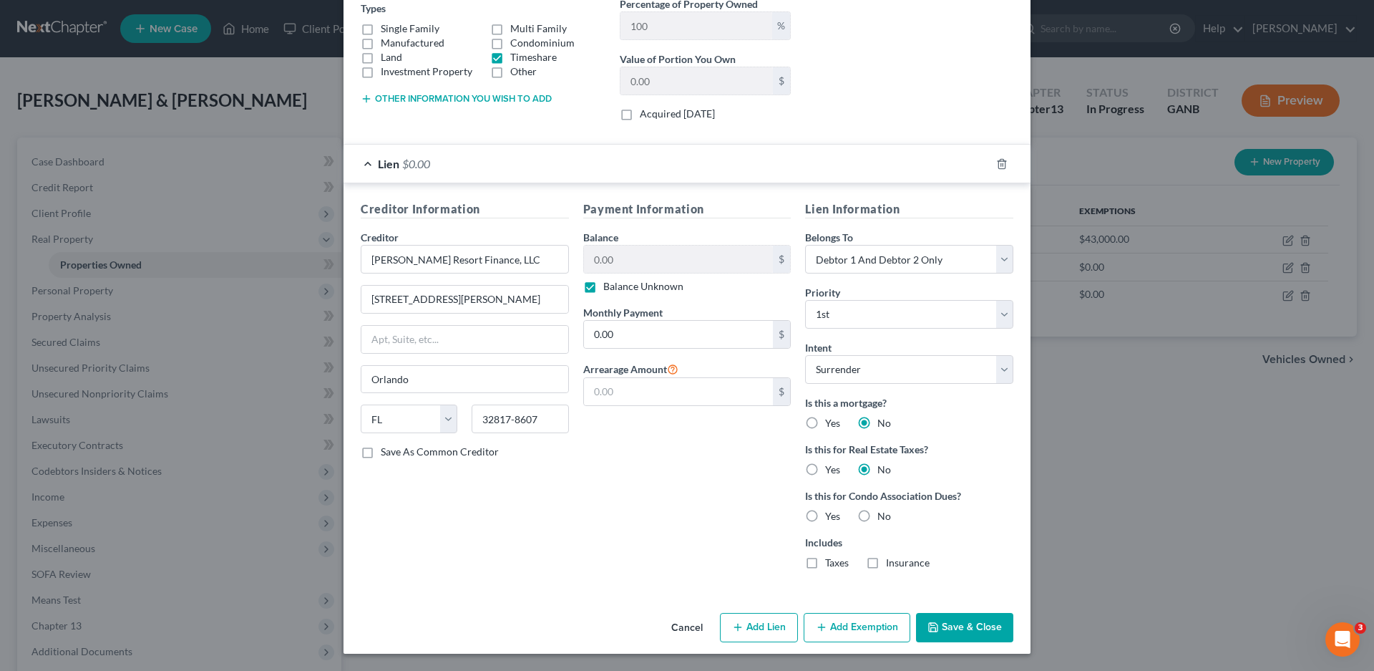
click at [877, 517] on label "No" at bounding box center [884, 516] width 14 height 14
click at [883, 517] on input "No" at bounding box center [887, 513] width 9 height 9
click at [957, 626] on button "Save & Close" at bounding box center [964, 628] width 97 height 30
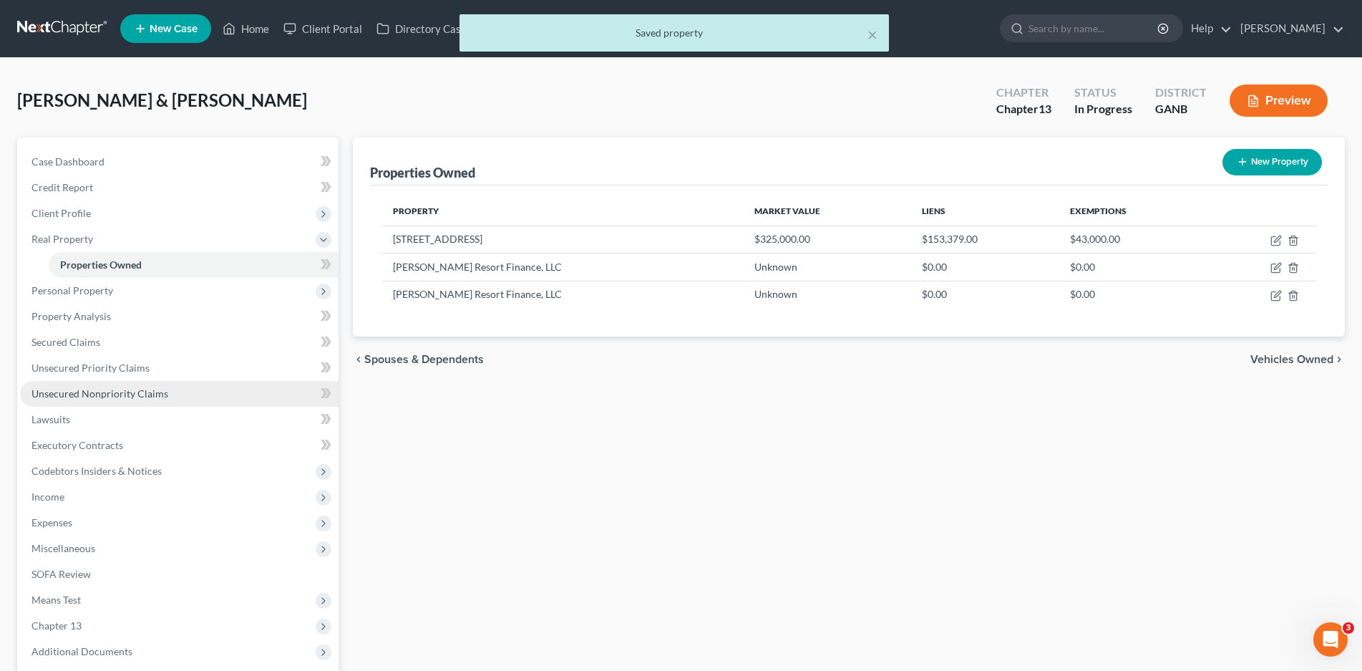
click at [84, 391] on span "Unsecured Nonpriority Claims" at bounding box center [99, 393] width 137 height 12
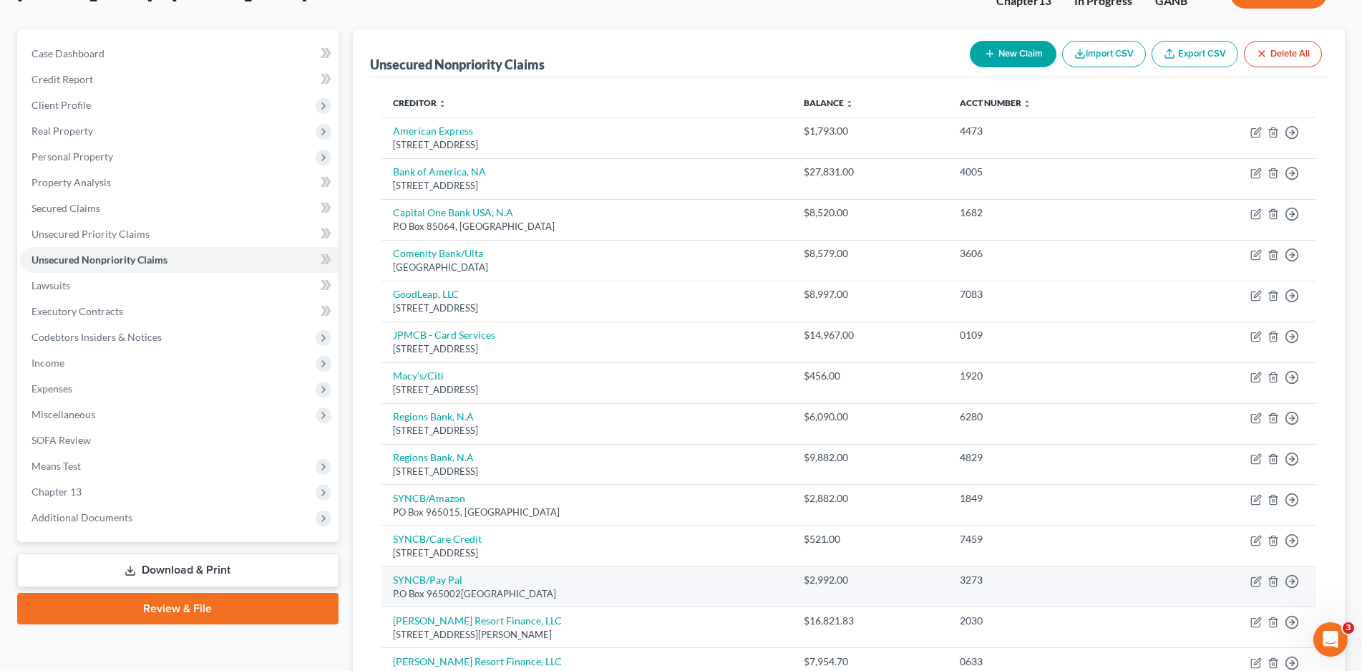
scroll to position [66, 0]
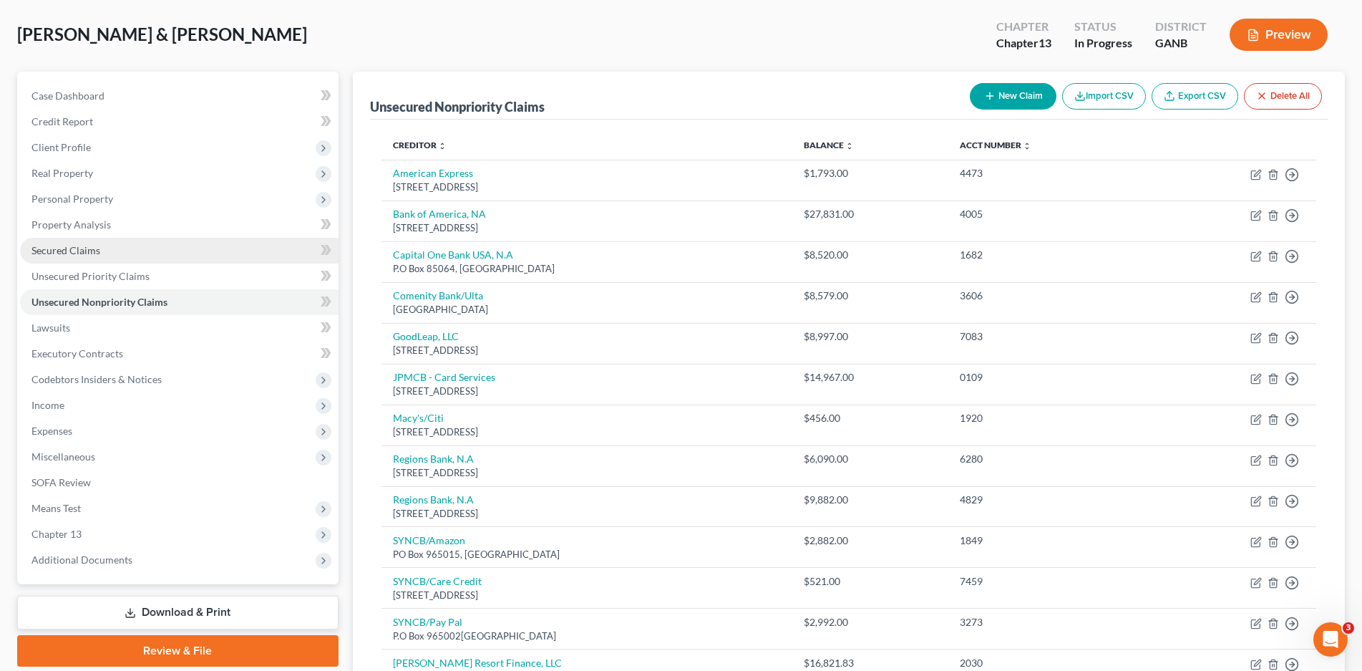
click at [63, 247] on span "Secured Claims" at bounding box center [65, 250] width 69 height 12
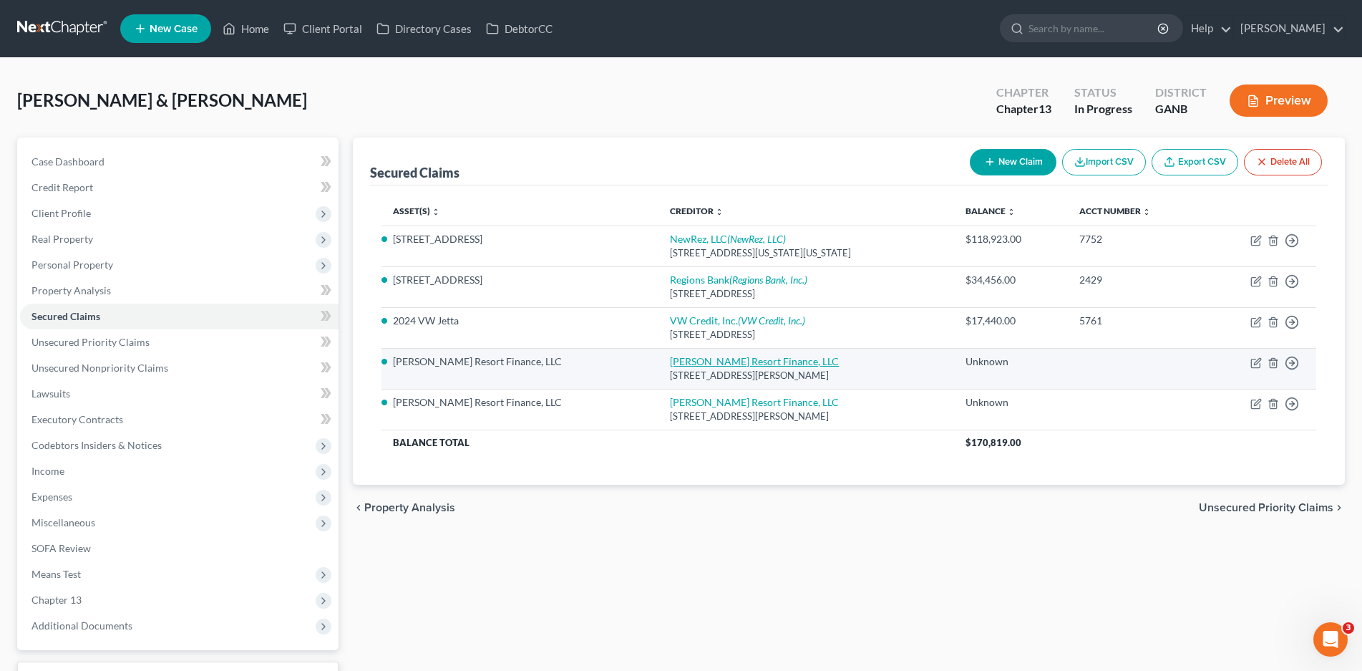
click at [670, 362] on link "[PERSON_NAME] Resort Finance, LLC" at bounding box center [754, 361] width 169 height 12
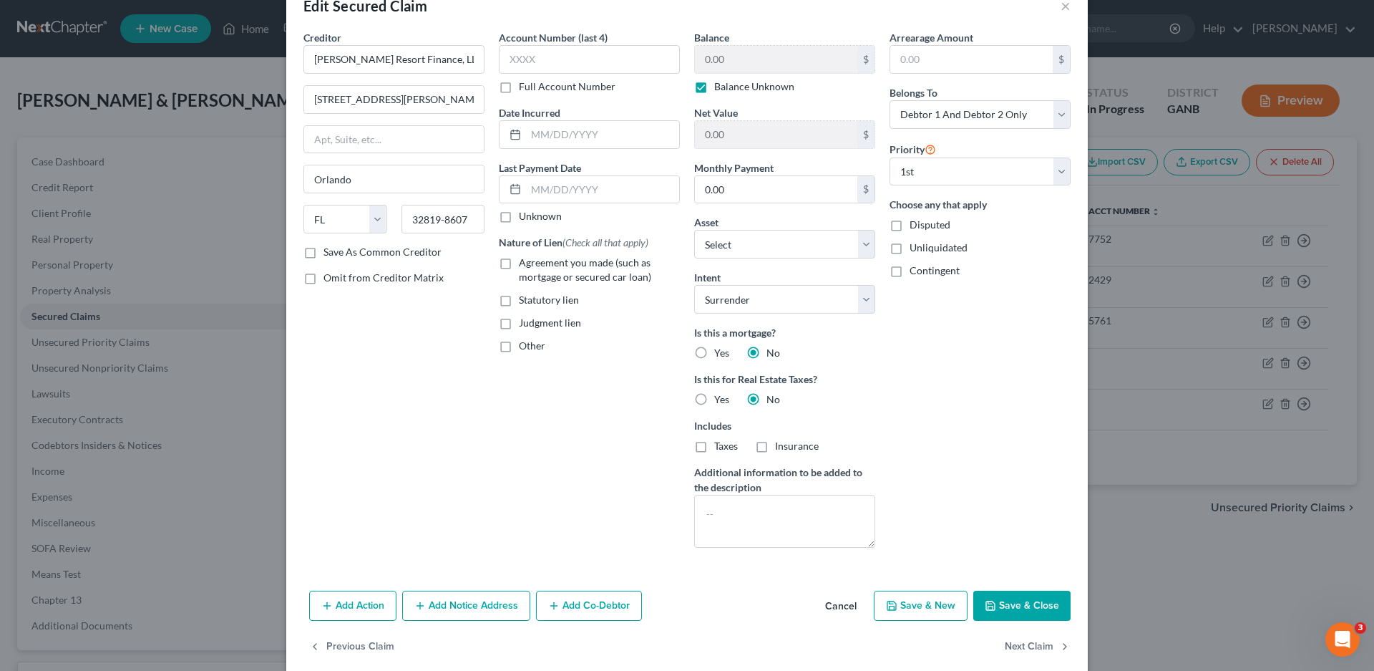
scroll to position [55, 0]
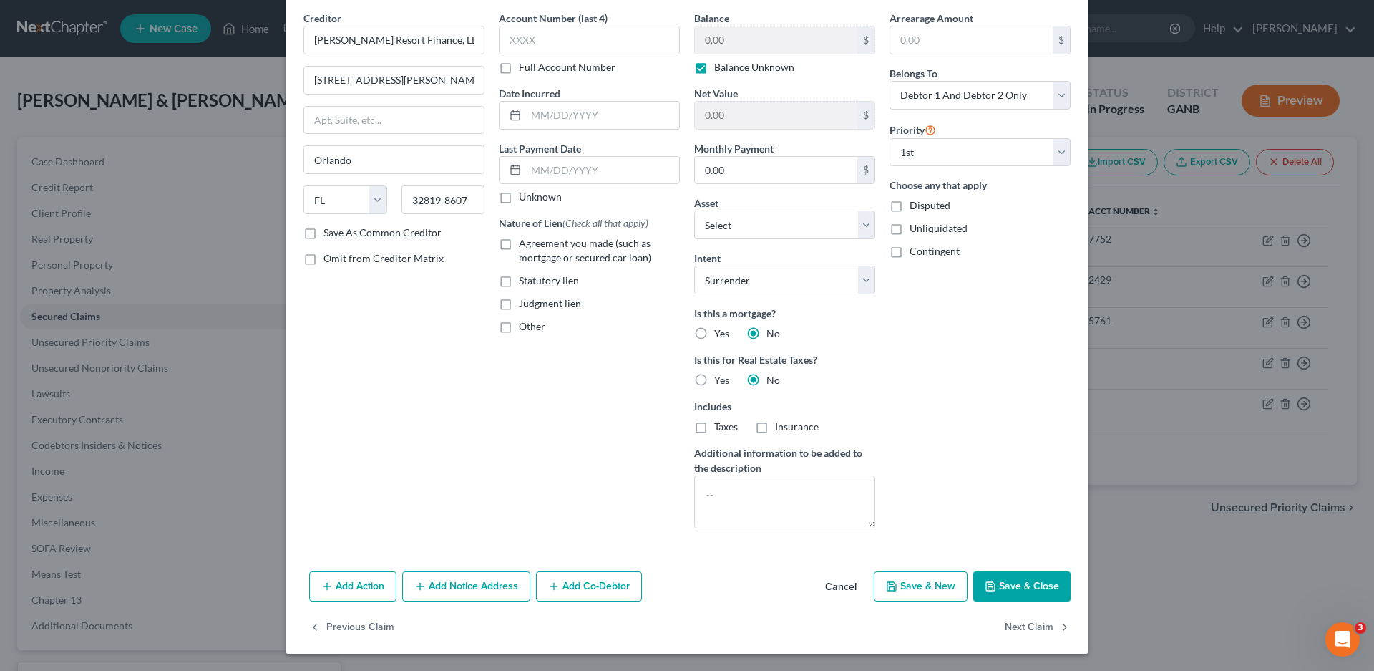
click at [437, 590] on button "Add Notice Address" at bounding box center [466, 586] width 128 height 30
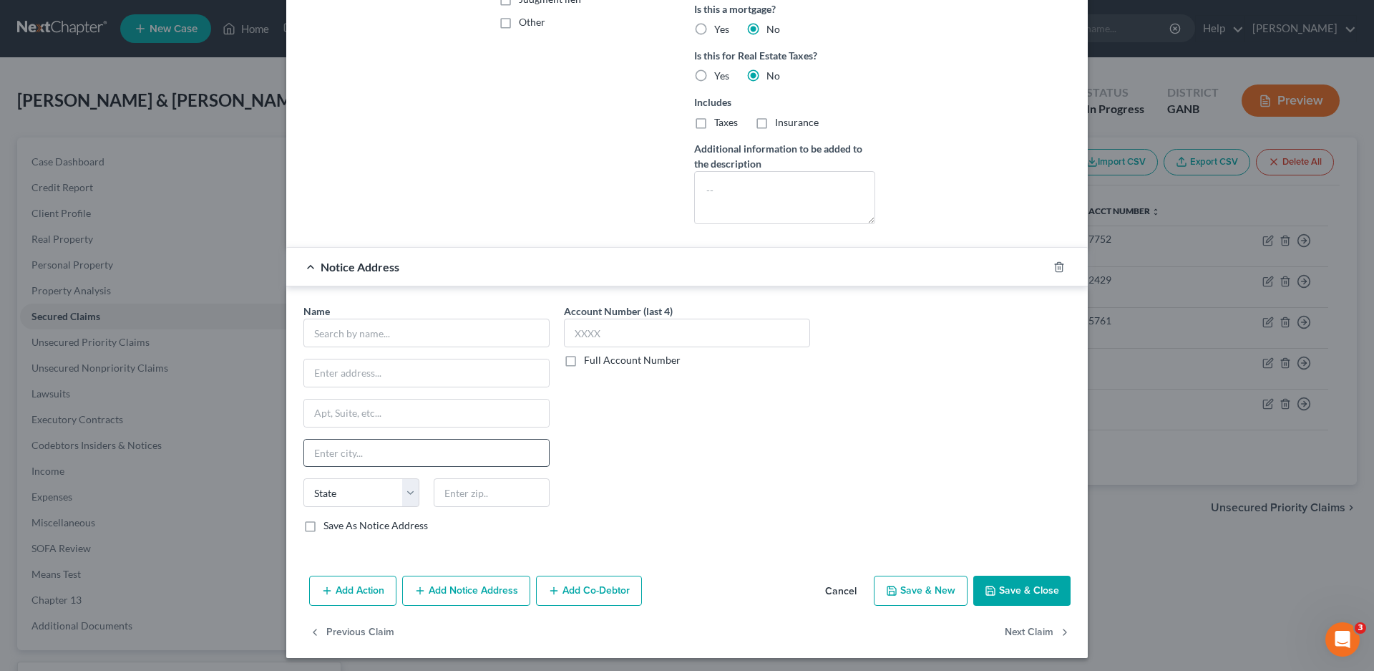
scroll to position [364, 0]
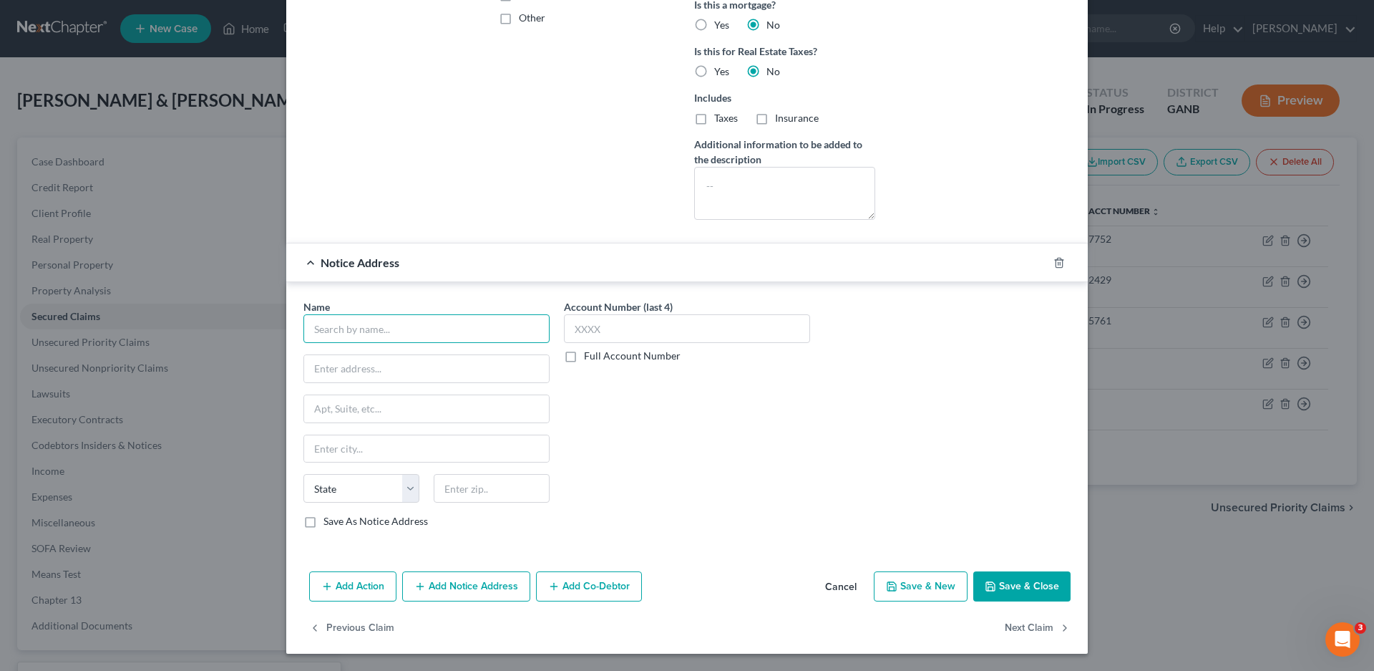
click at [321, 329] on input "text" at bounding box center [426, 328] width 246 height 29
click at [1024, 586] on button "Save & Close" at bounding box center [1021, 586] width 97 height 30
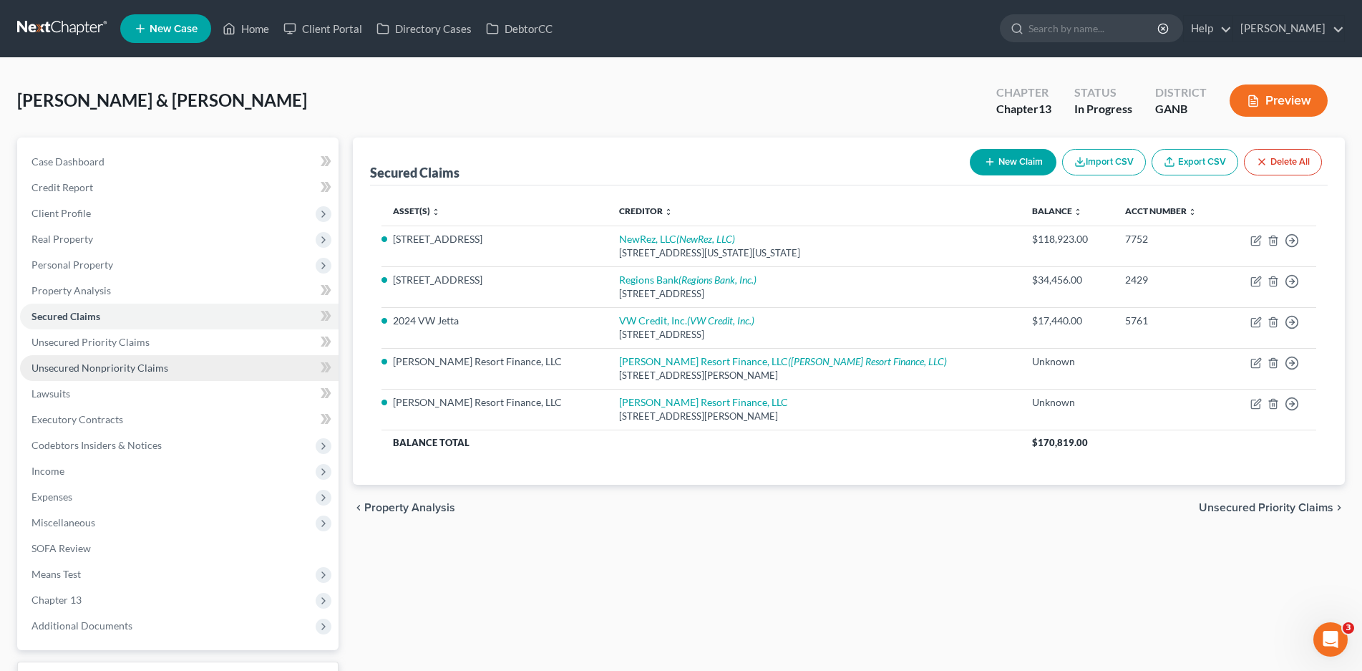
click at [79, 374] on link "Unsecured Nonpriority Claims" at bounding box center [179, 368] width 318 height 26
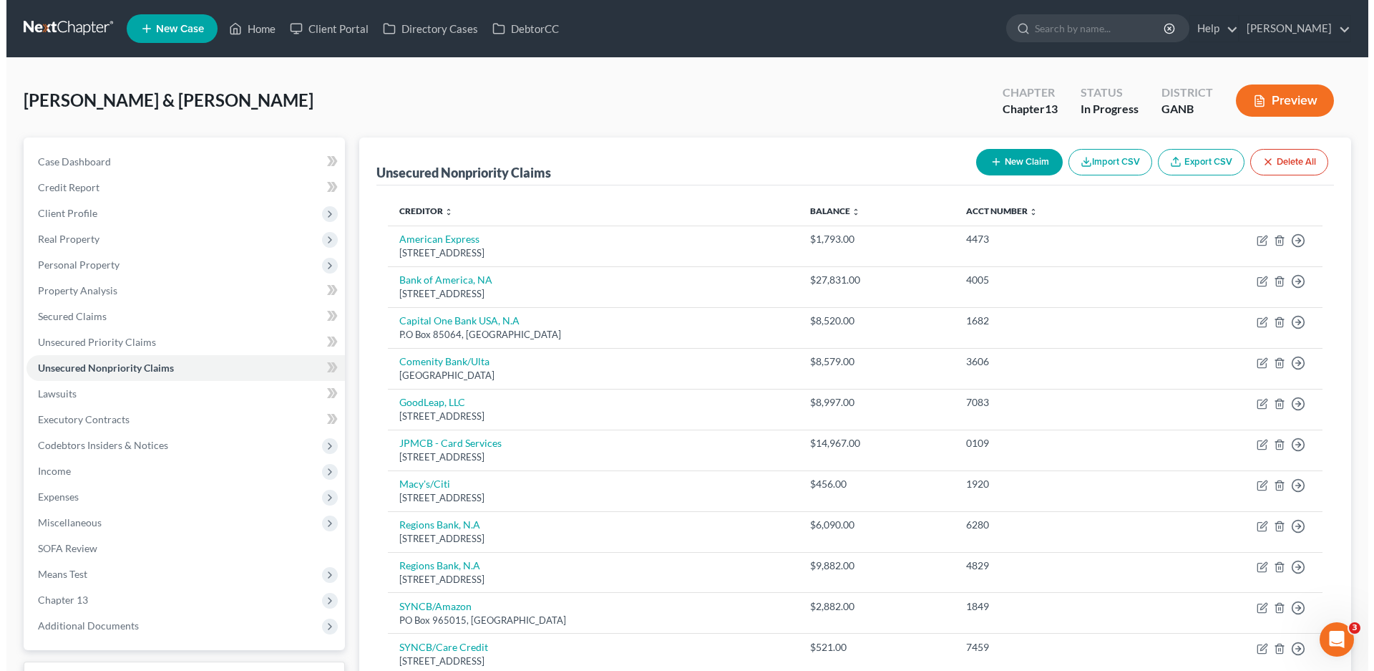
scroll to position [281, 0]
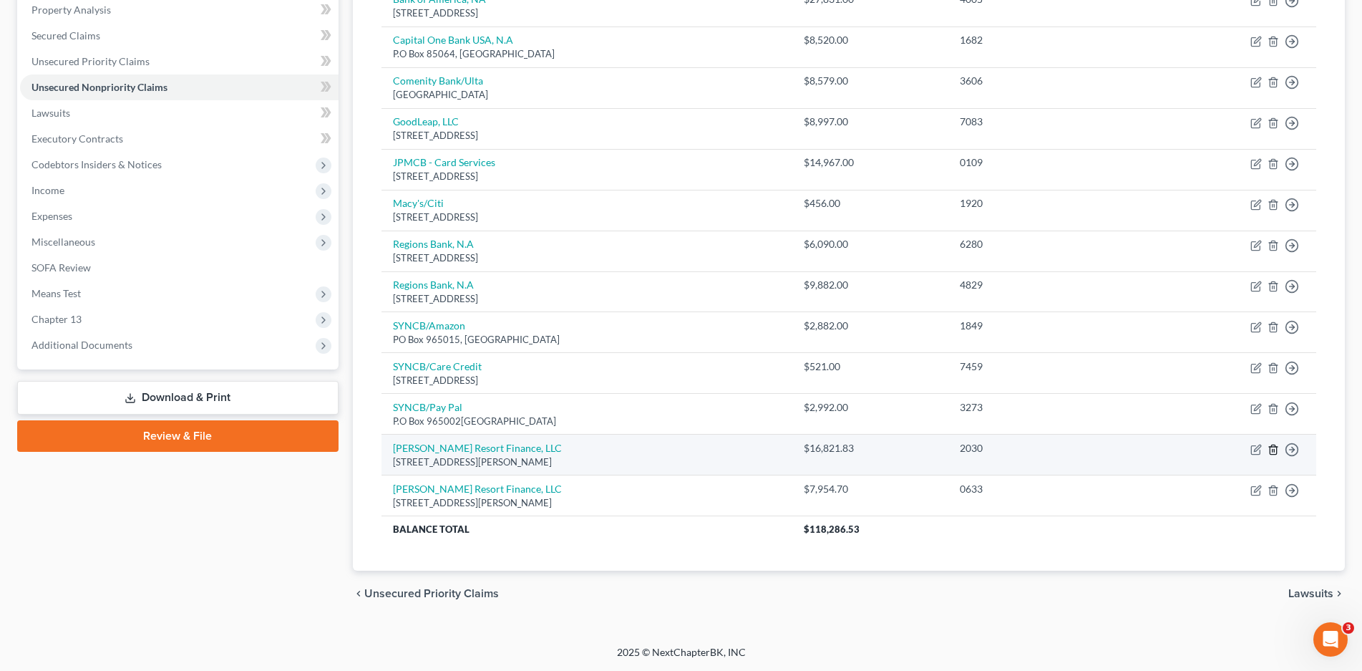
click at [1274, 449] on line "button" at bounding box center [1274, 450] width 0 height 3
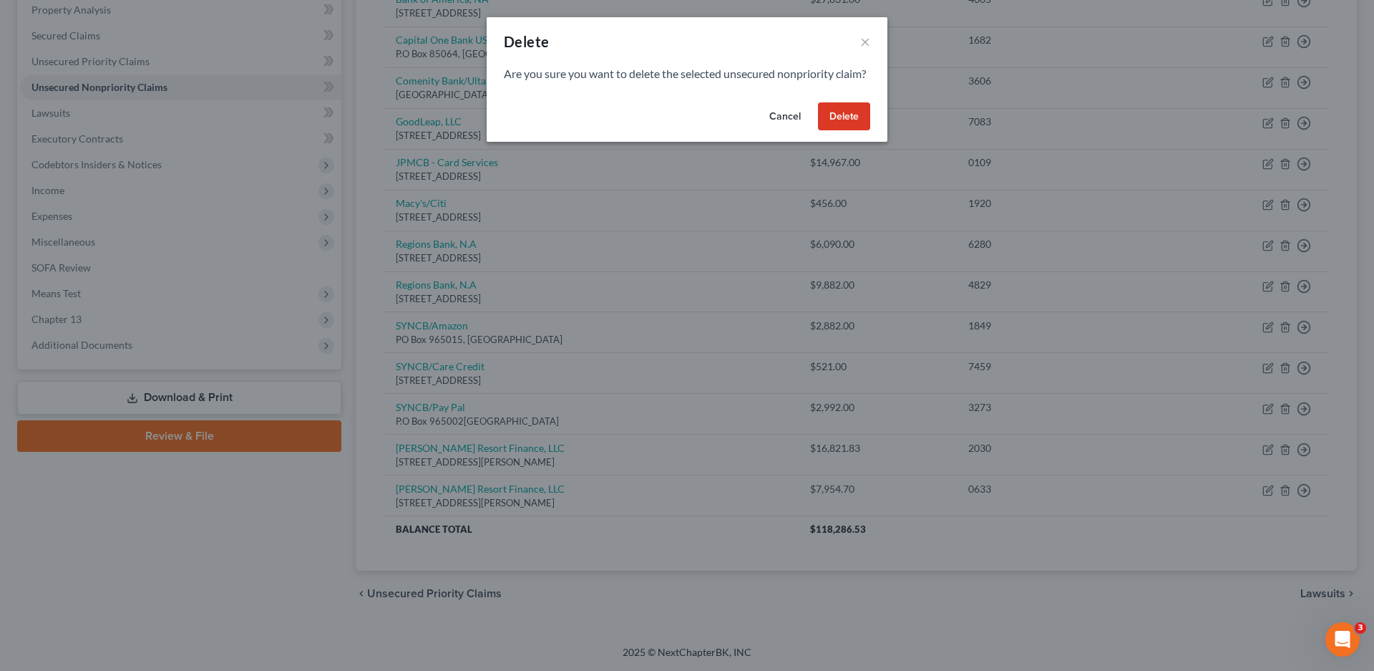
click at [834, 130] on button "Delete" at bounding box center [844, 116] width 52 height 29
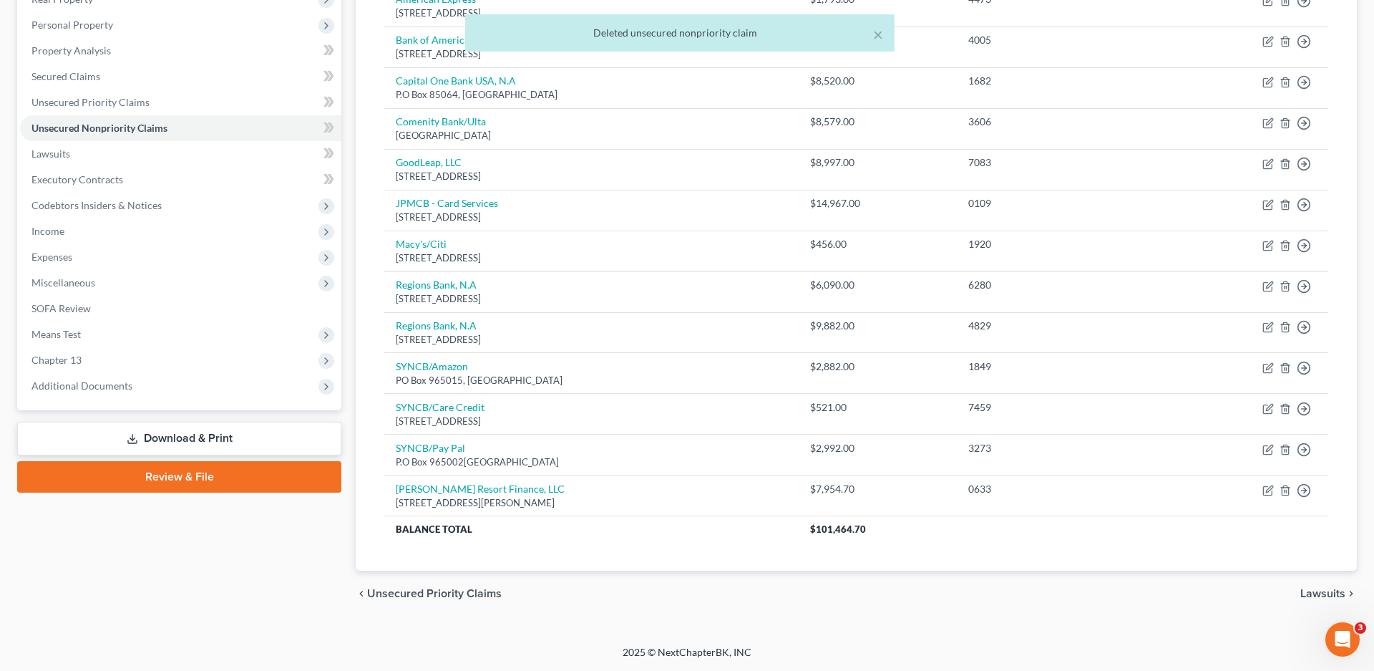
scroll to position [240, 0]
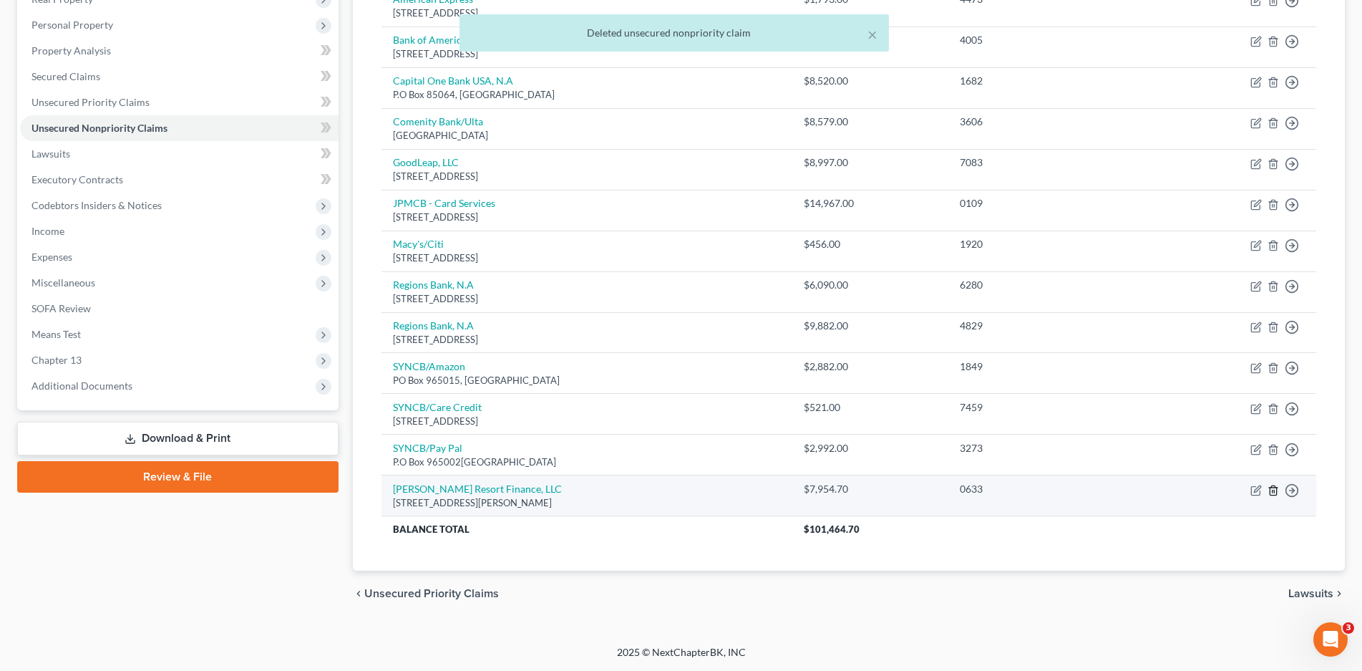
click at [1274, 487] on polyline "button" at bounding box center [1273, 487] width 9 height 0
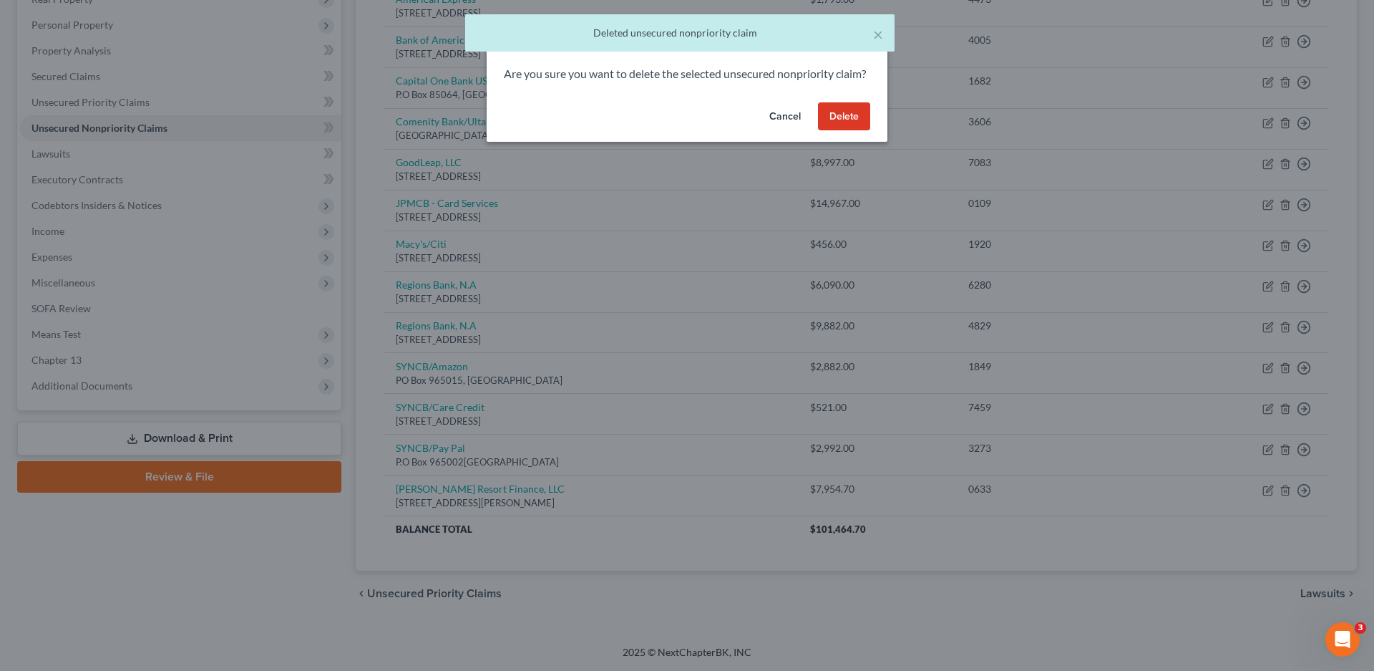
click at [840, 131] on button "Delete" at bounding box center [844, 116] width 52 height 29
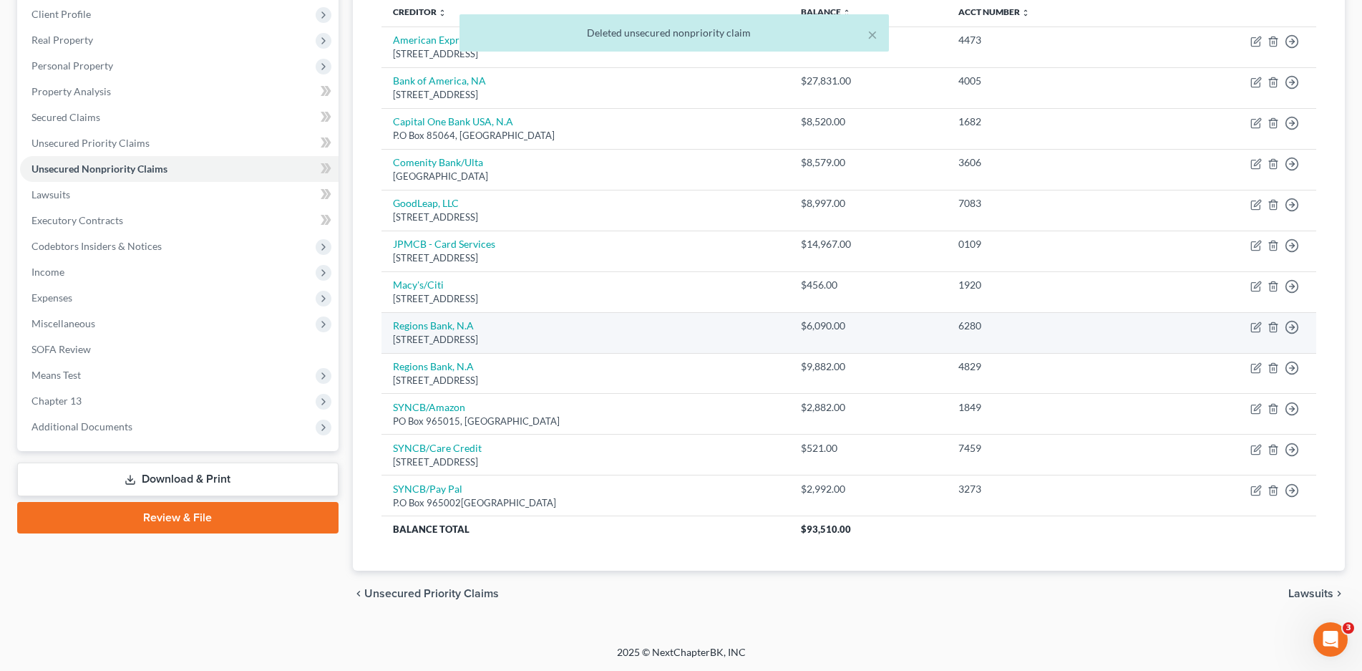
scroll to position [127, 0]
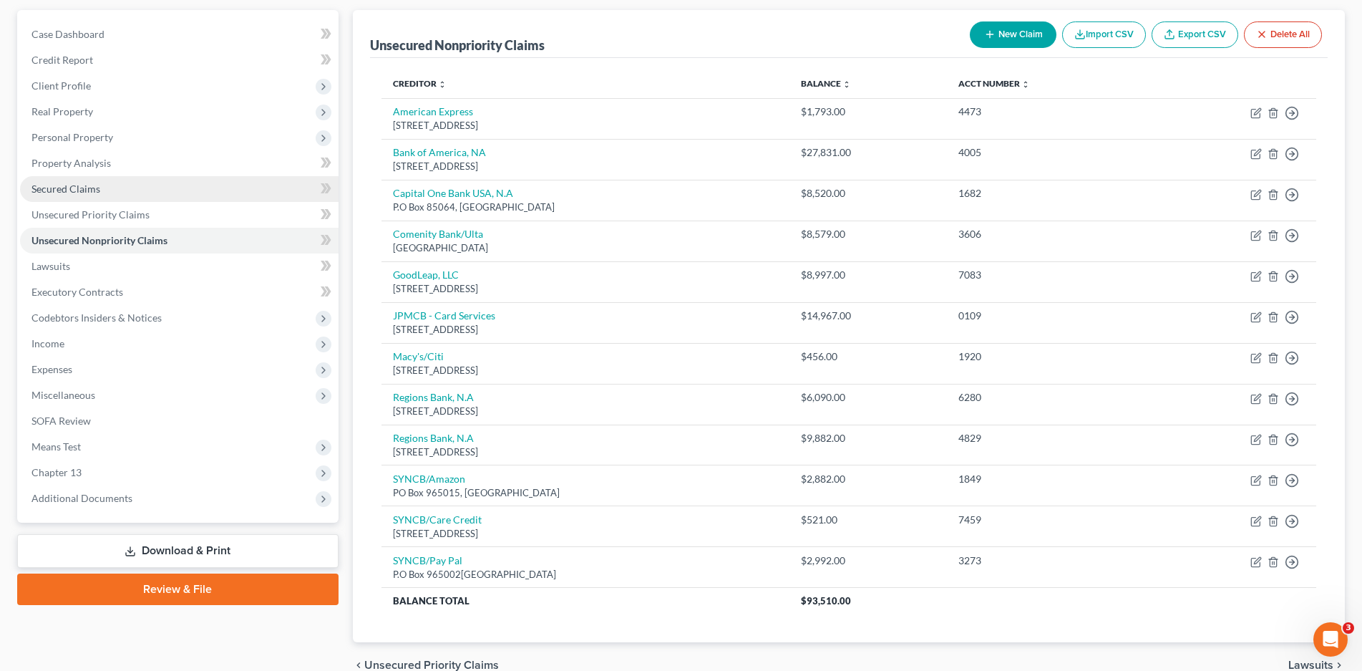
click at [66, 195] on link "Secured Claims" at bounding box center [179, 189] width 318 height 26
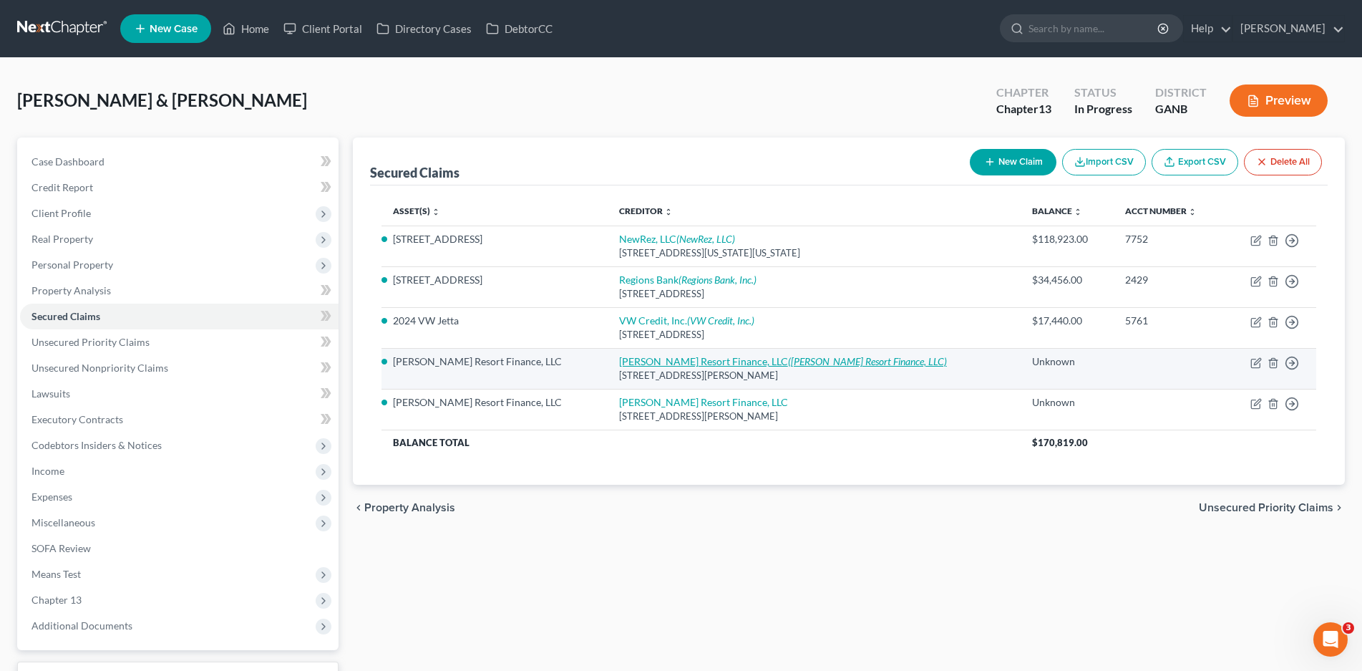
click at [788, 361] on icon "([PERSON_NAME] Resort Finance, LLC)" at bounding box center [867, 361] width 159 height 12
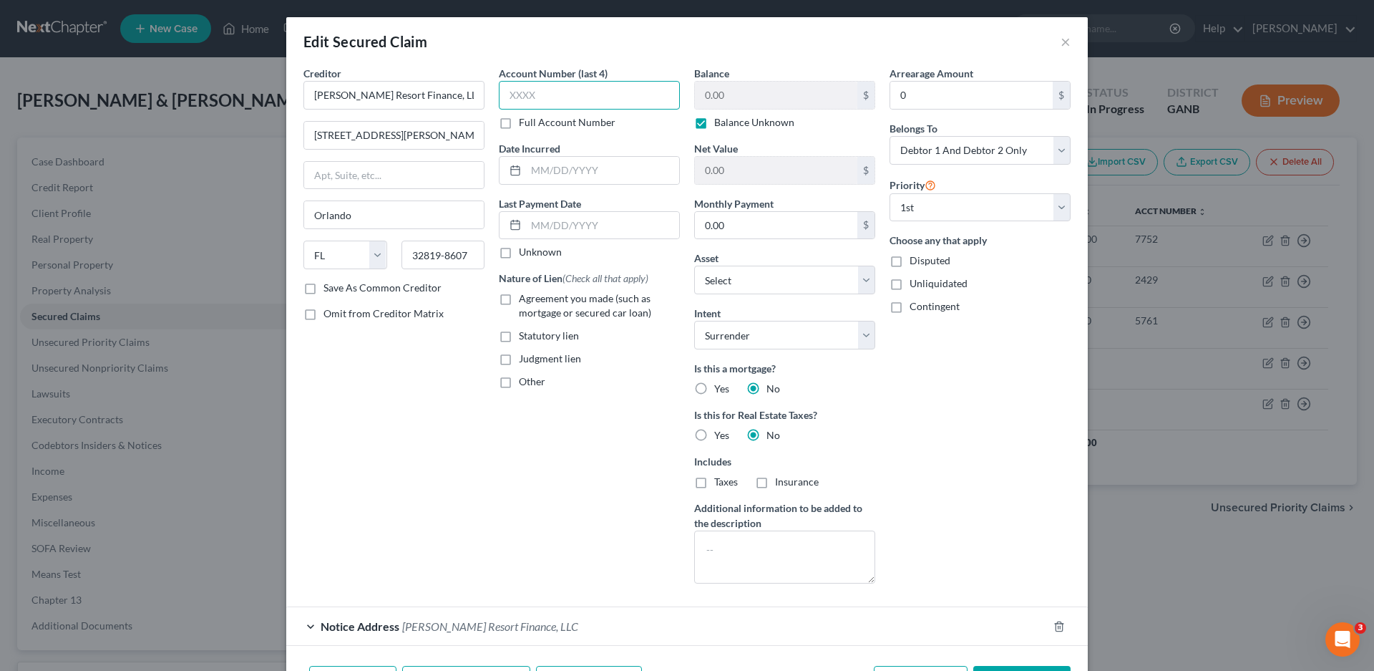
click at [514, 101] on input "text" at bounding box center [589, 95] width 181 height 29
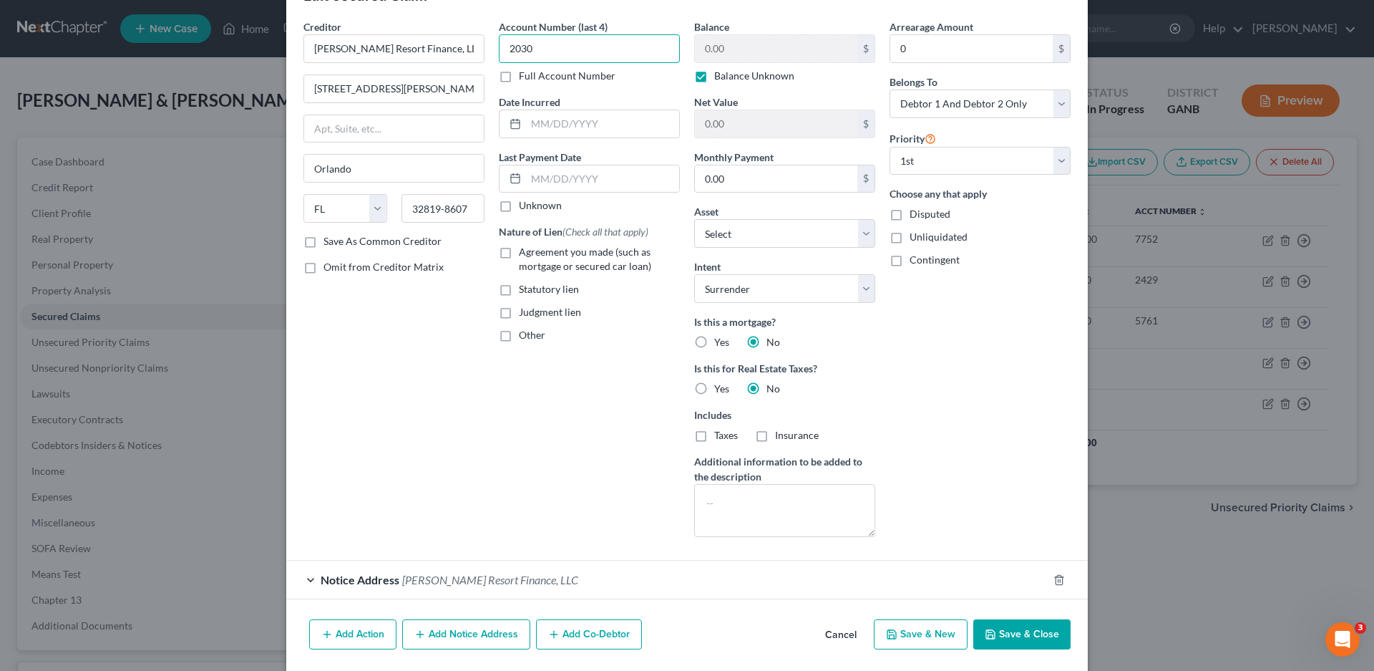
scroll to position [94, 0]
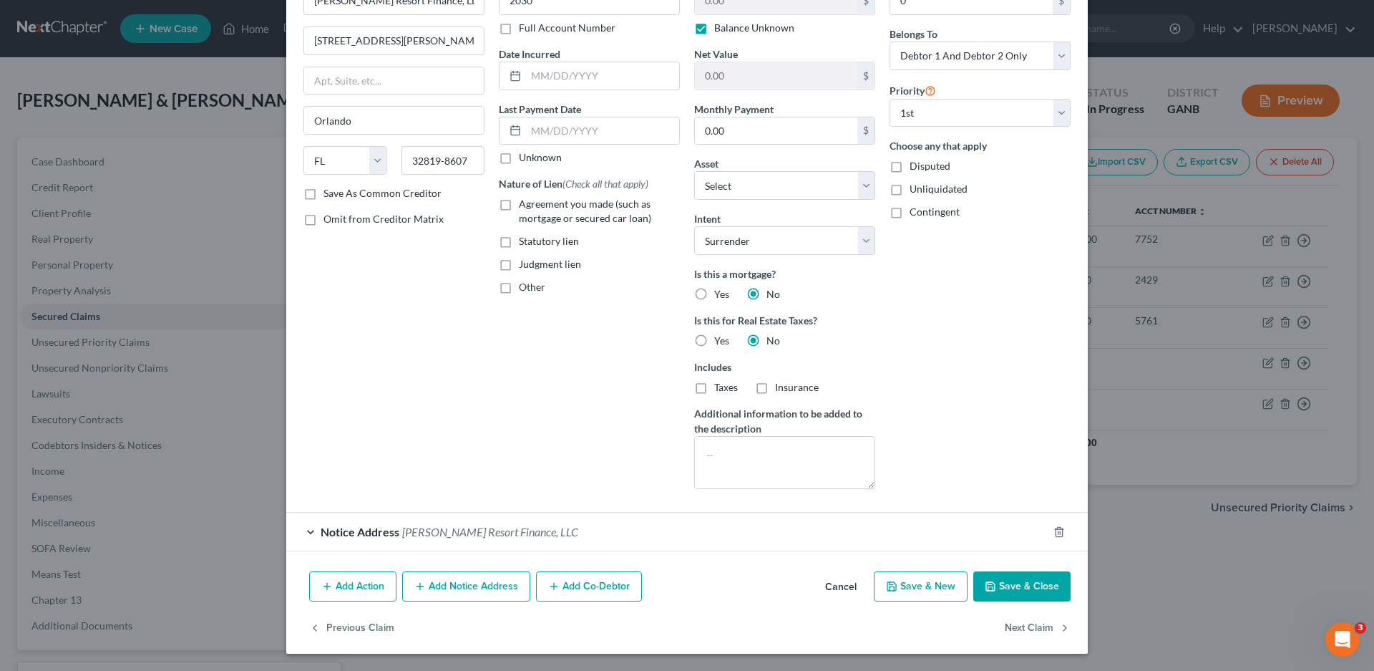
drag, startPoint x: 497, startPoint y: 160, endPoint x: 495, endPoint y: 285, distance: 124.5
click at [519, 160] on label "Unknown" at bounding box center [540, 157] width 43 height 14
click at [525, 160] on input "Unknown" at bounding box center [529, 154] width 9 height 9
click at [519, 285] on label "Other" at bounding box center [532, 287] width 26 height 14
click at [525, 285] on input "Other" at bounding box center [529, 284] width 9 height 9
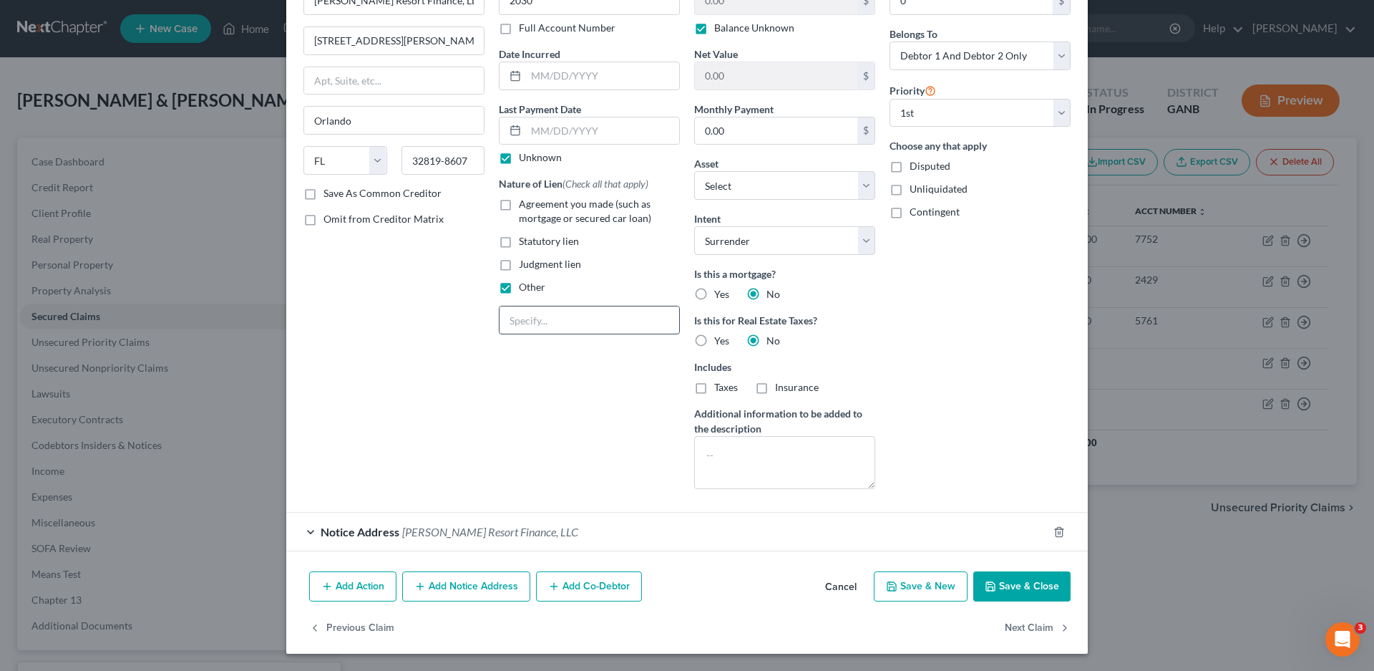
click at [520, 322] on input "text" at bounding box center [590, 319] width 180 height 27
click at [303, 534] on div "Notice Address [PERSON_NAME] Resort Finance, LLC" at bounding box center [667, 531] width 762 height 38
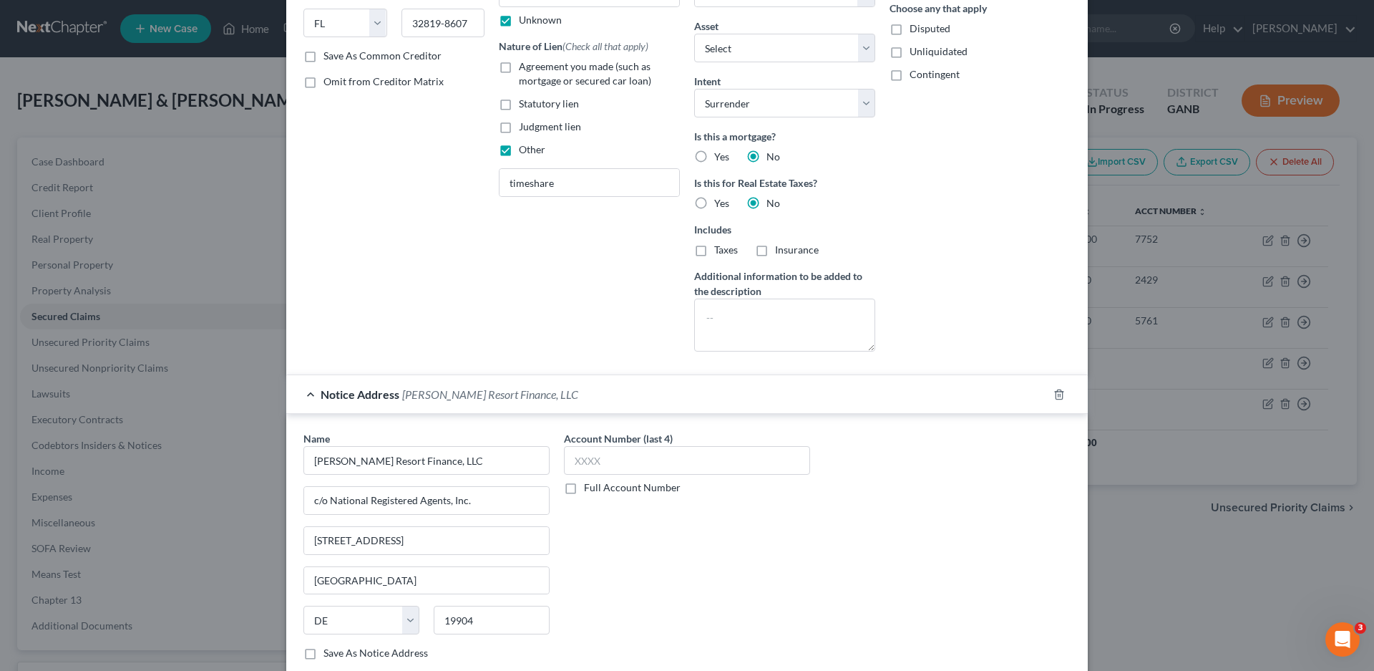
scroll to position [364, 0]
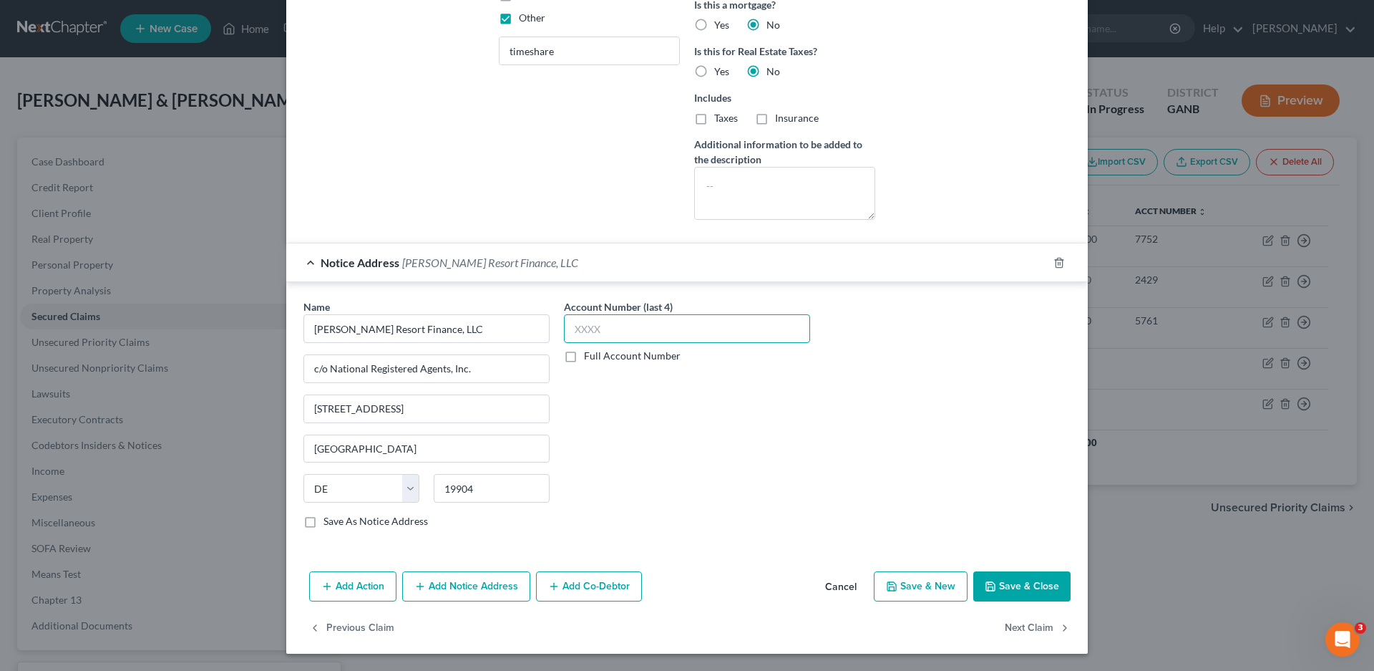
click at [600, 333] on input "text" at bounding box center [687, 328] width 246 height 29
click at [1004, 585] on button "Save & Close" at bounding box center [1021, 586] width 97 height 30
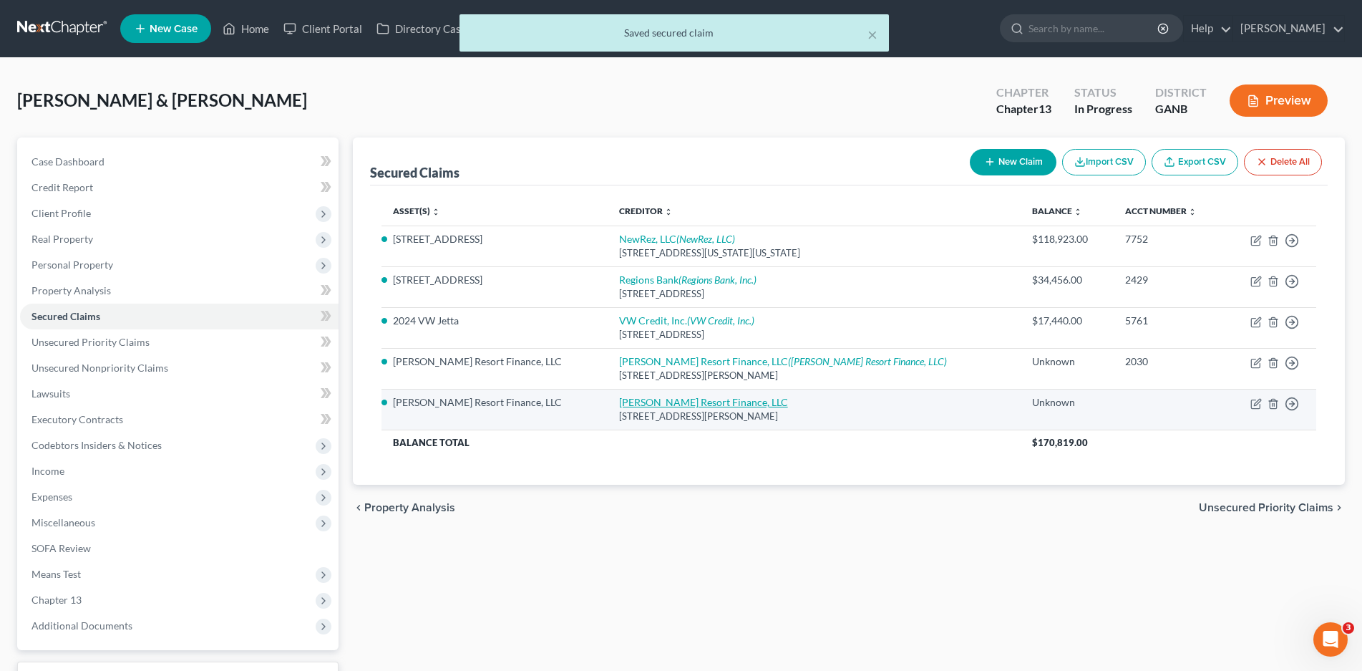
click at [678, 399] on link "[PERSON_NAME] Resort Finance, LLC" at bounding box center [703, 402] width 169 height 12
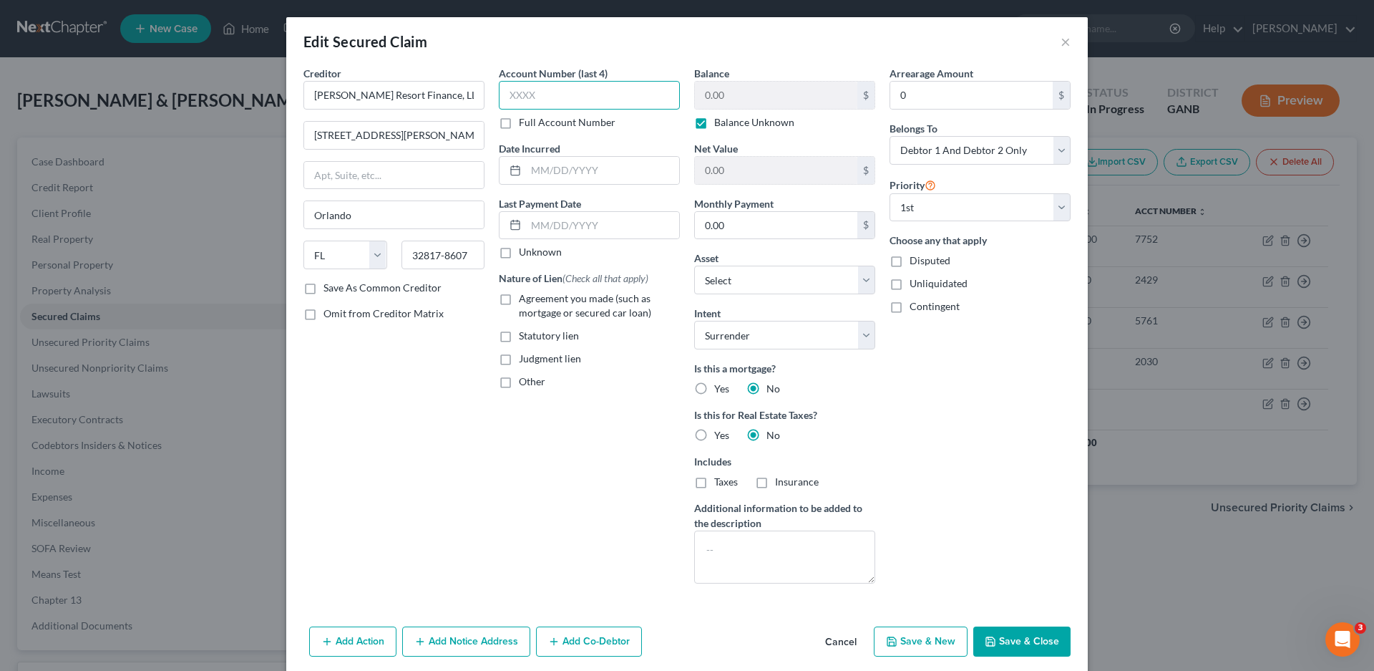
click at [565, 91] on input "text" at bounding box center [589, 95] width 181 height 29
click at [519, 247] on label "Unknown" at bounding box center [540, 252] width 43 height 14
click at [525, 247] on input "Unknown" at bounding box center [529, 249] width 9 height 9
click at [519, 384] on label "Other" at bounding box center [532, 381] width 26 height 14
click at [525, 384] on input "Other" at bounding box center [529, 378] width 9 height 9
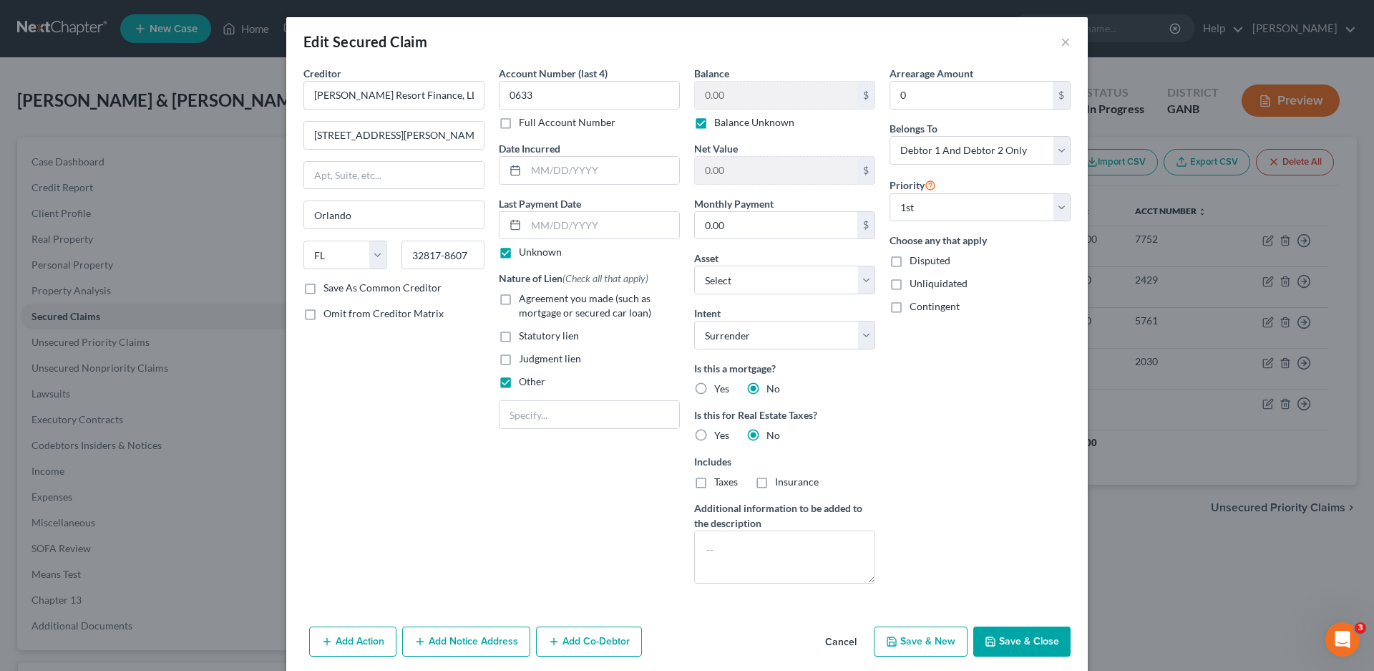
click at [519, 386] on label "Other" at bounding box center [532, 381] width 26 height 14
click at [525, 384] on input "Other" at bounding box center [529, 378] width 9 height 9
click at [525, 414] on div "Account Number (last 4) 0633 Full Account Number Date Incurred Last Payment Dat…" at bounding box center [589, 330] width 195 height 529
click at [519, 386] on label "Other" at bounding box center [532, 381] width 26 height 14
click at [525, 384] on input "Other" at bounding box center [529, 378] width 9 height 9
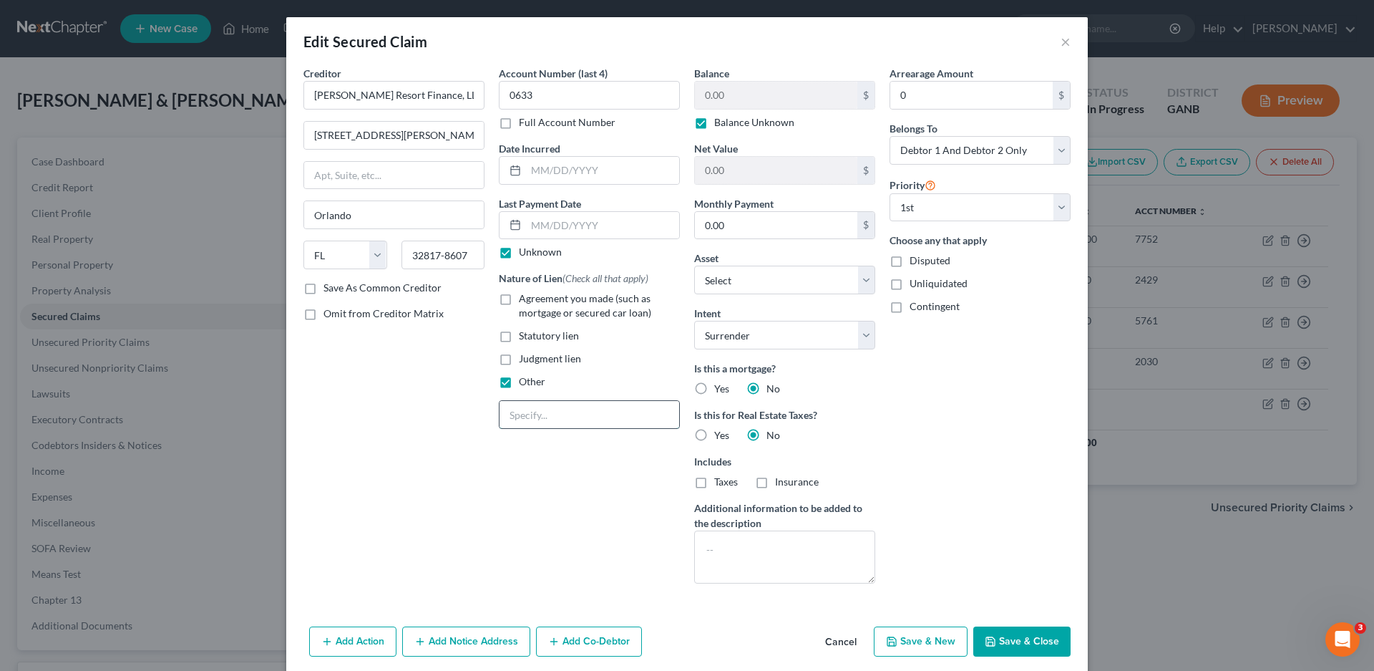
click at [536, 414] on input "text" at bounding box center [590, 414] width 180 height 27
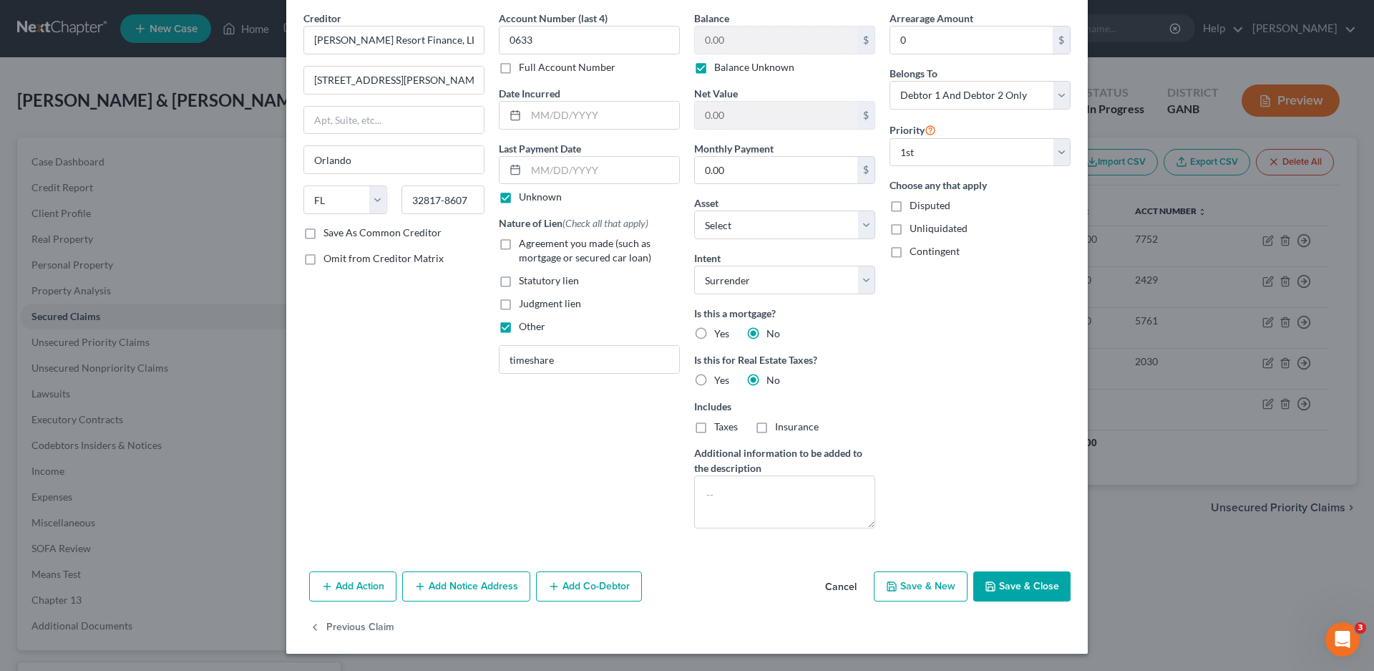
click at [457, 583] on button "Add Notice Address" at bounding box center [466, 586] width 128 height 30
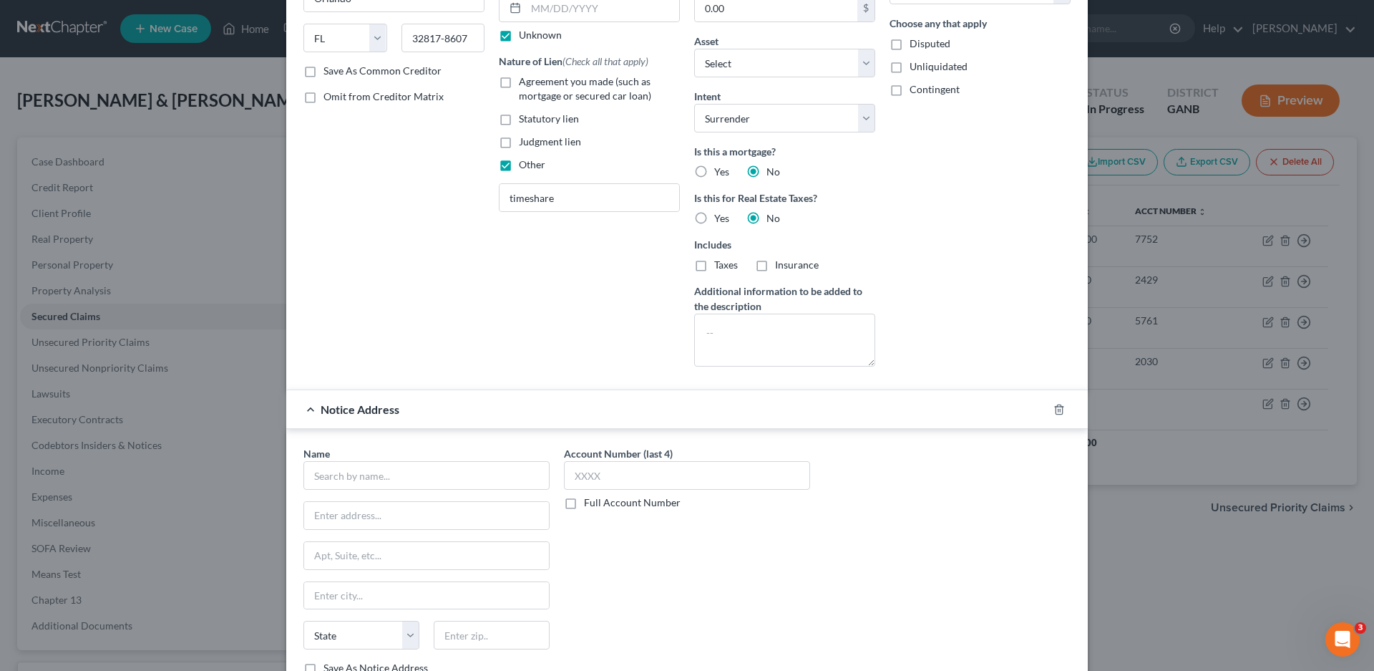
scroll to position [270, 0]
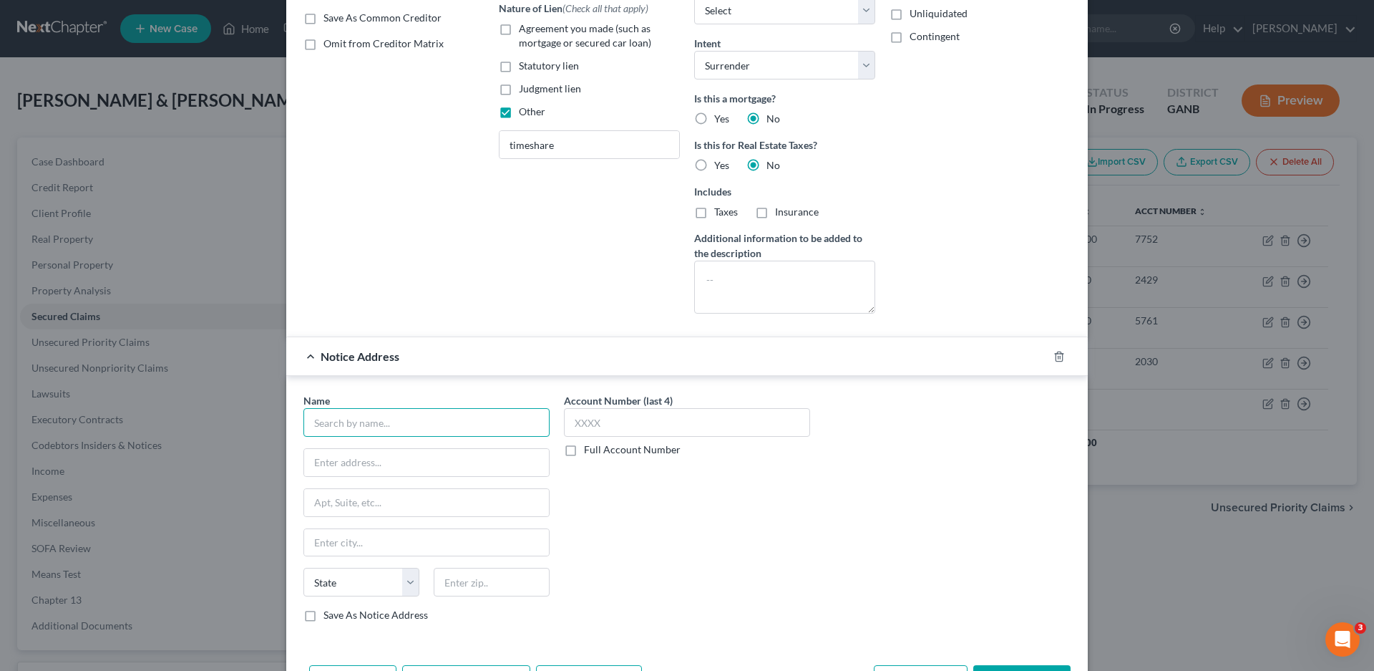
click at [341, 423] on input "text" at bounding box center [426, 422] width 246 height 29
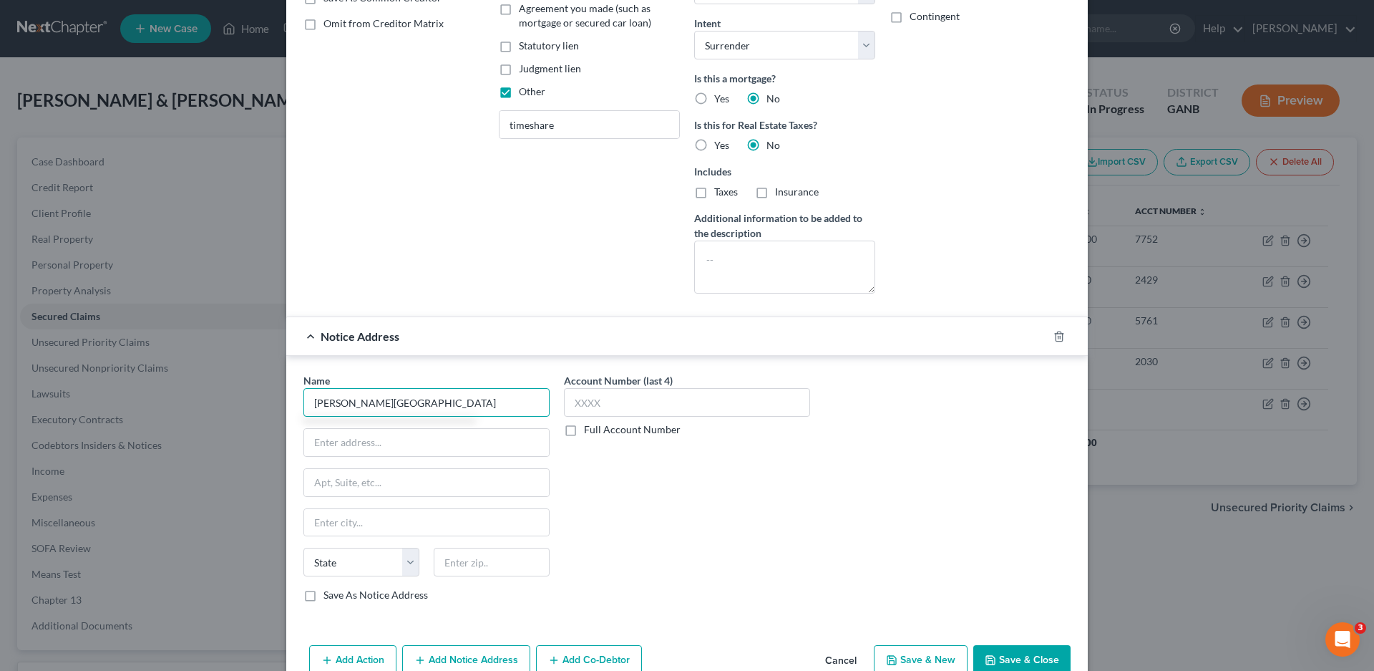
scroll to position [364, 0]
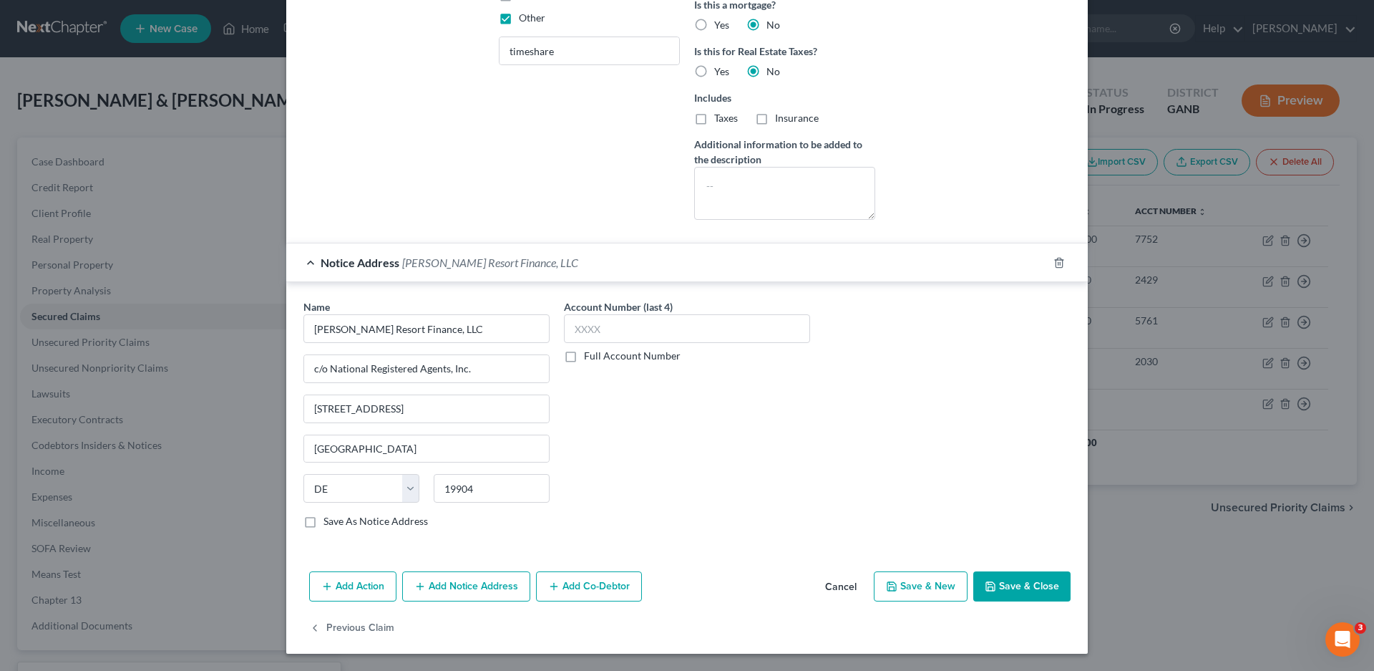
click at [324, 521] on label "Save As Notice Address" at bounding box center [376, 521] width 104 height 14
click at [329, 521] on input "Save As Notice Address" at bounding box center [333, 518] width 9 height 9
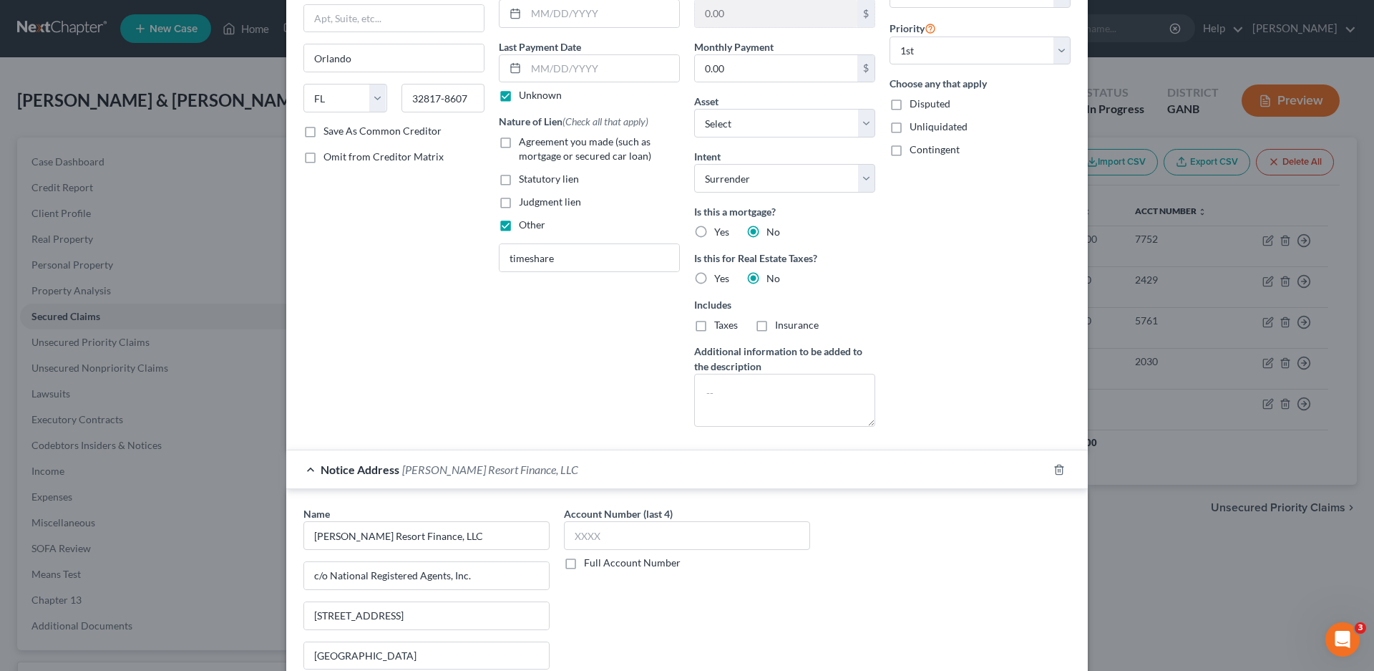
scroll to position [149, 0]
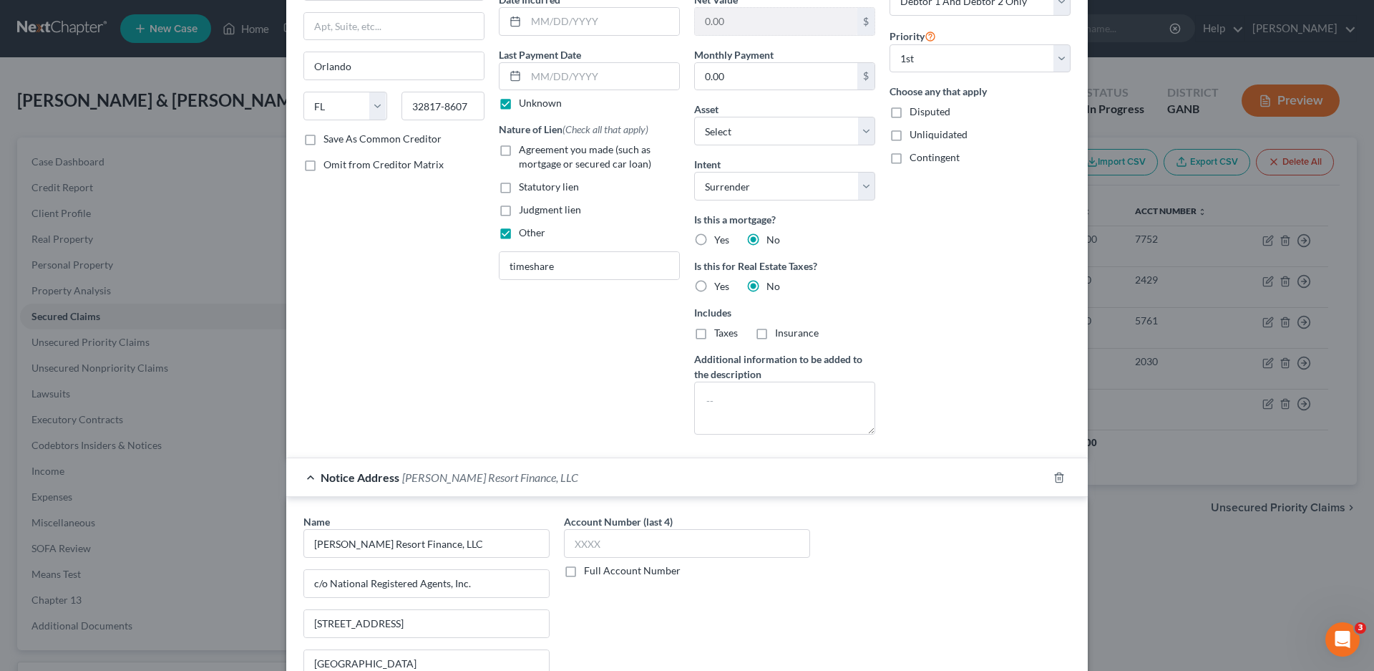
drag, startPoint x: 306, startPoint y: 140, endPoint x: 833, endPoint y: 486, distance: 630.1
click at [324, 140] on label "Save As Common Creditor" at bounding box center [383, 139] width 118 height 14
click at [329, 140] on input "Save As Common Creditor" at bounding box center [333, 136] width 9 height 9
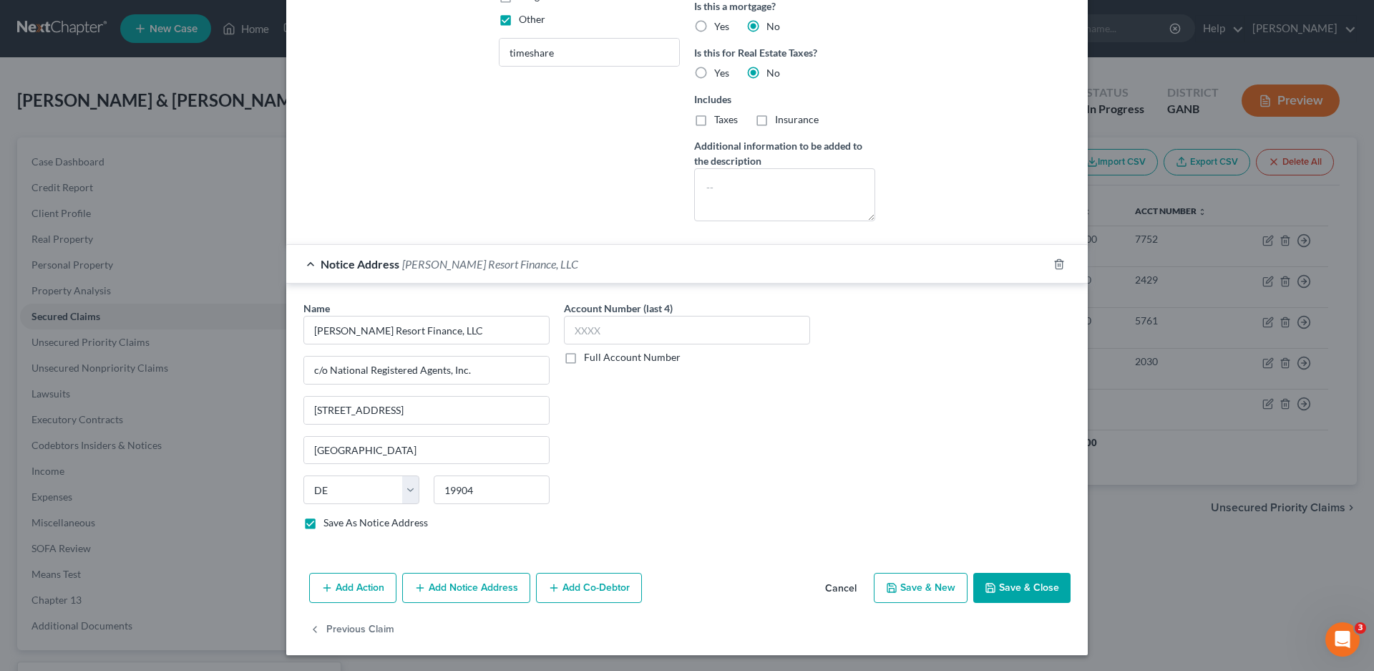
scroll to position [364, 0]
click at [628, 333] on input "text" at bounding box center [687, 328] width 246 height 29
click at [1011, 581] on button "Save & Close" at bounding box center [1021, 586] width 97 height 30
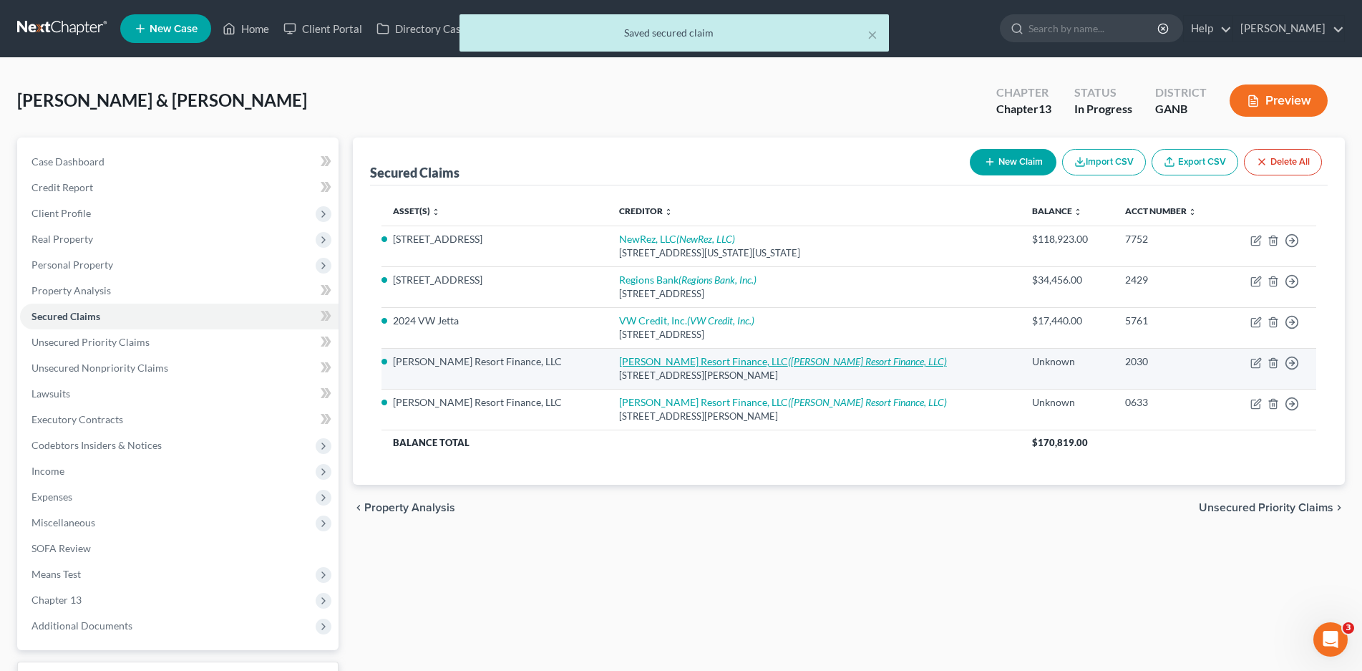
click at [639, 359] on link "[PERSON_NAME] Resort Finance, LLC ([PERSON_NAME] Resort Finance, LLC)" at bounding box center [783, 361] width 328 height 12
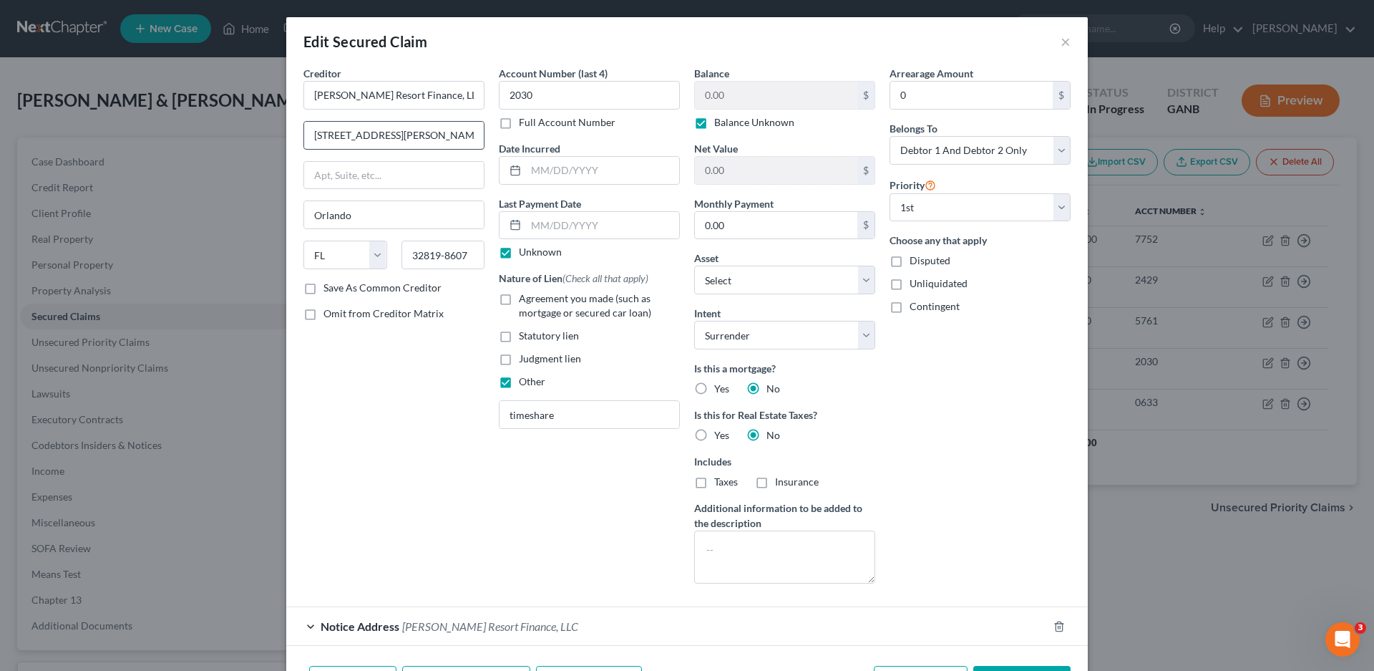
click at [331, 133] on input "[STREET_ADDRESS][PERSON_NAME]" at bounding box center [394, 135] width 180 height 27
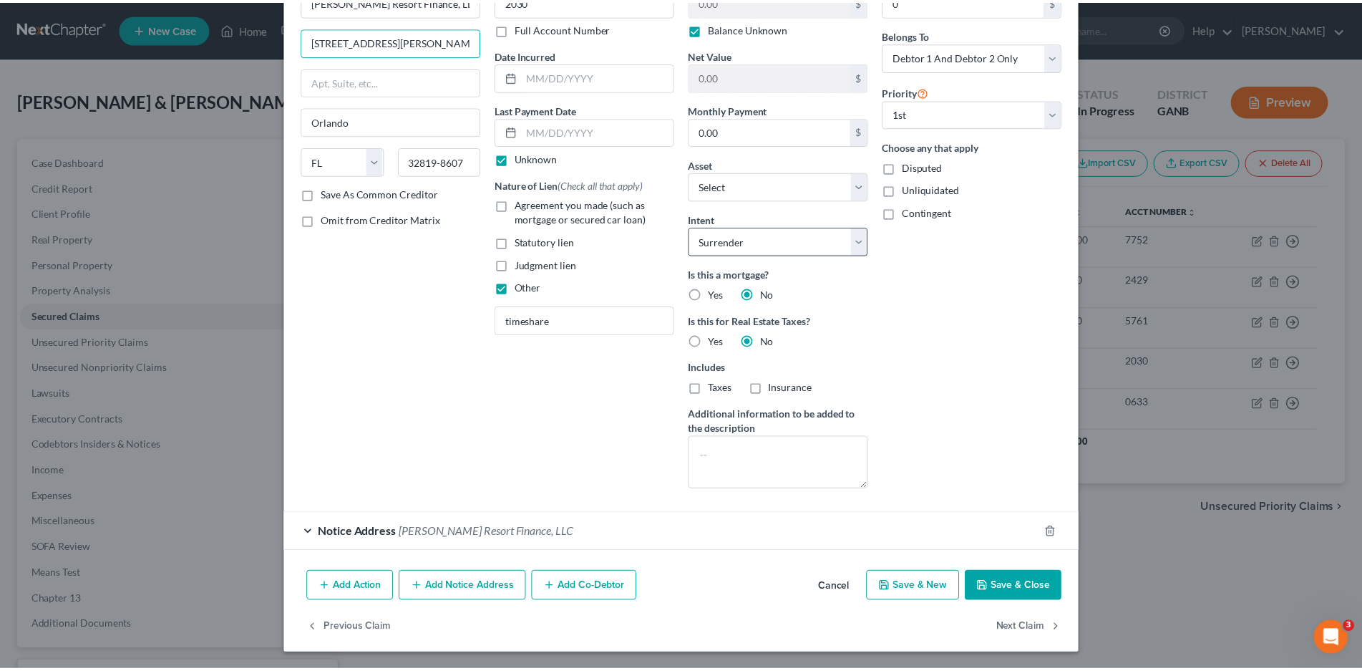
scroll to position [94, 0]
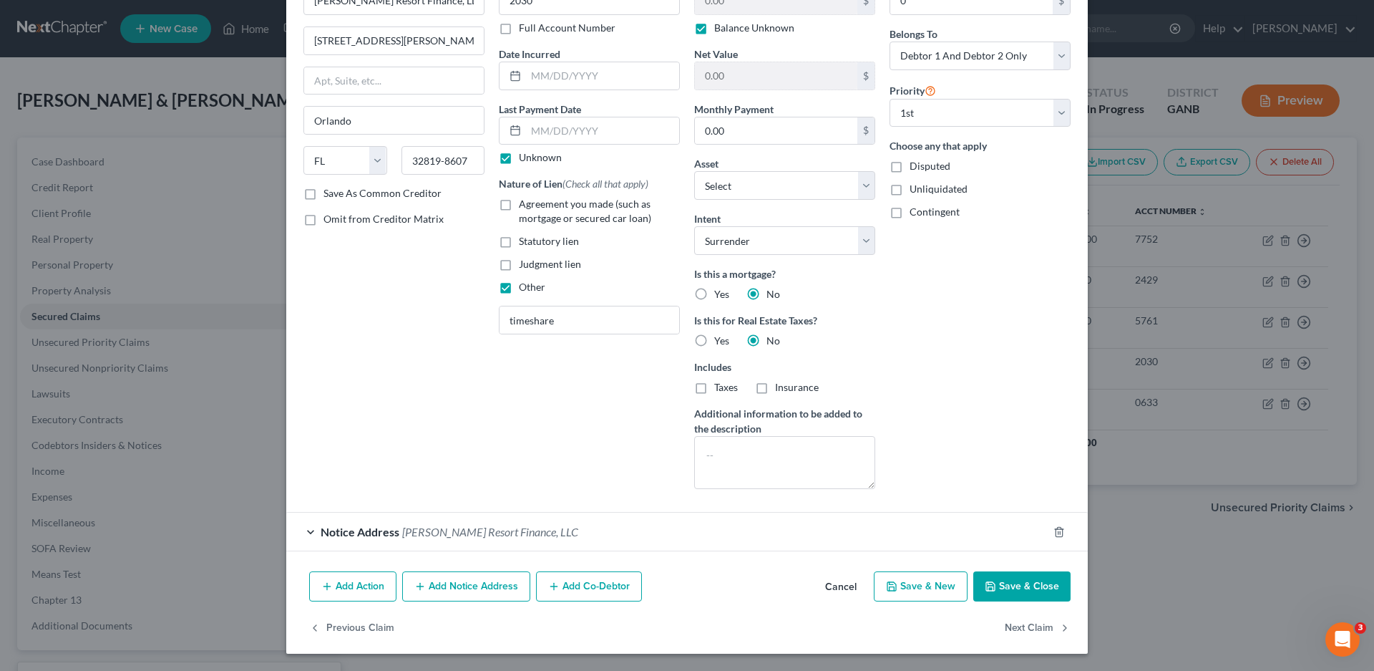
click at [1003, 589] on button "Save & Close" at bounding box center [1021, 586] width 97 height 30
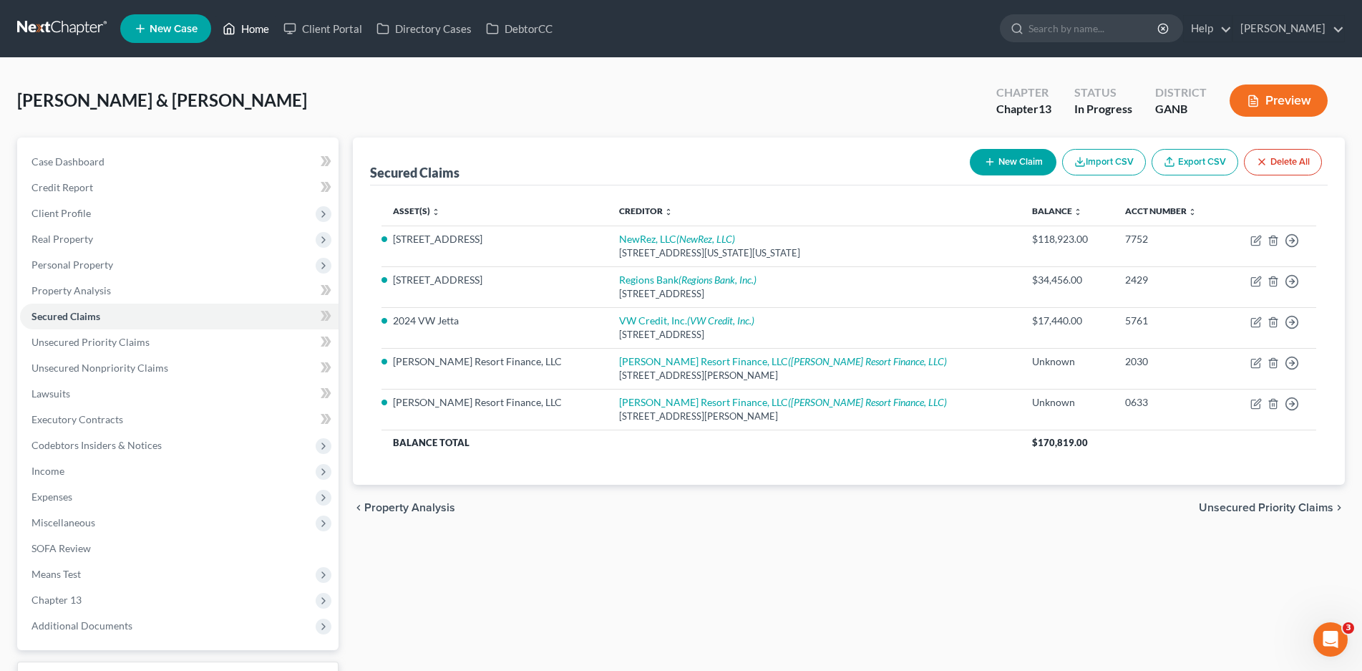
click at [259, 29] on link "Home" at bounding box center [245, 29] width 61 height 26
